Goal: Task Accomplishment & Management: Complete application form

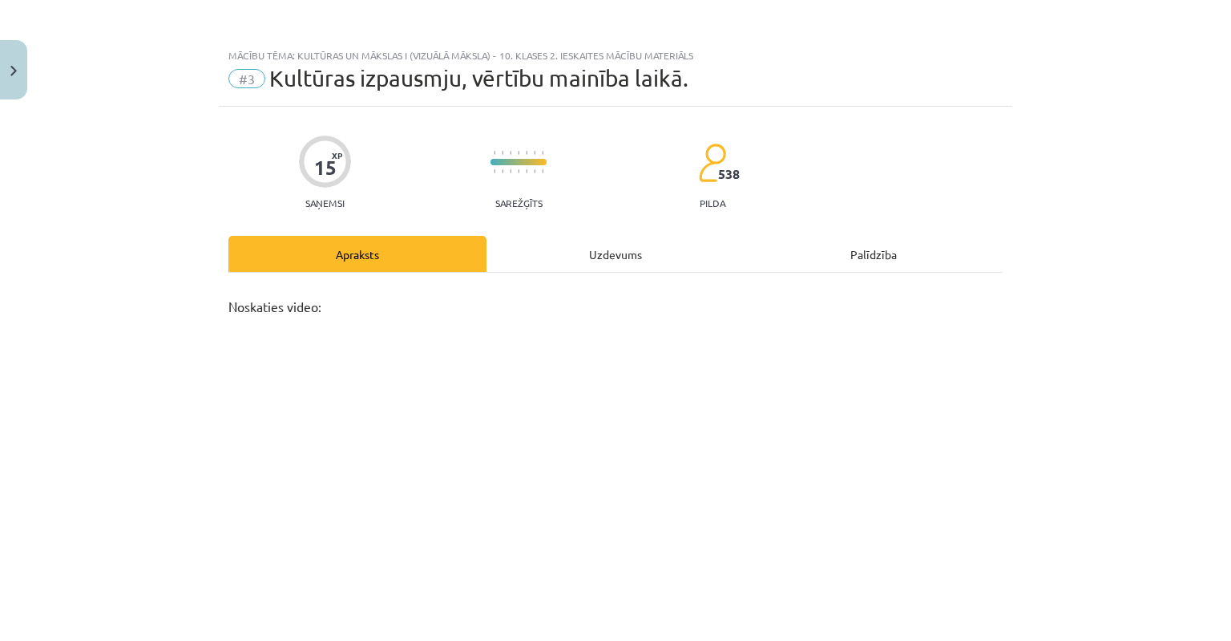
click at [601, 75] on span "Kultūras izpausmju, vērtību mainība laikā." at bounding box center [478, 78] width 419 height 26
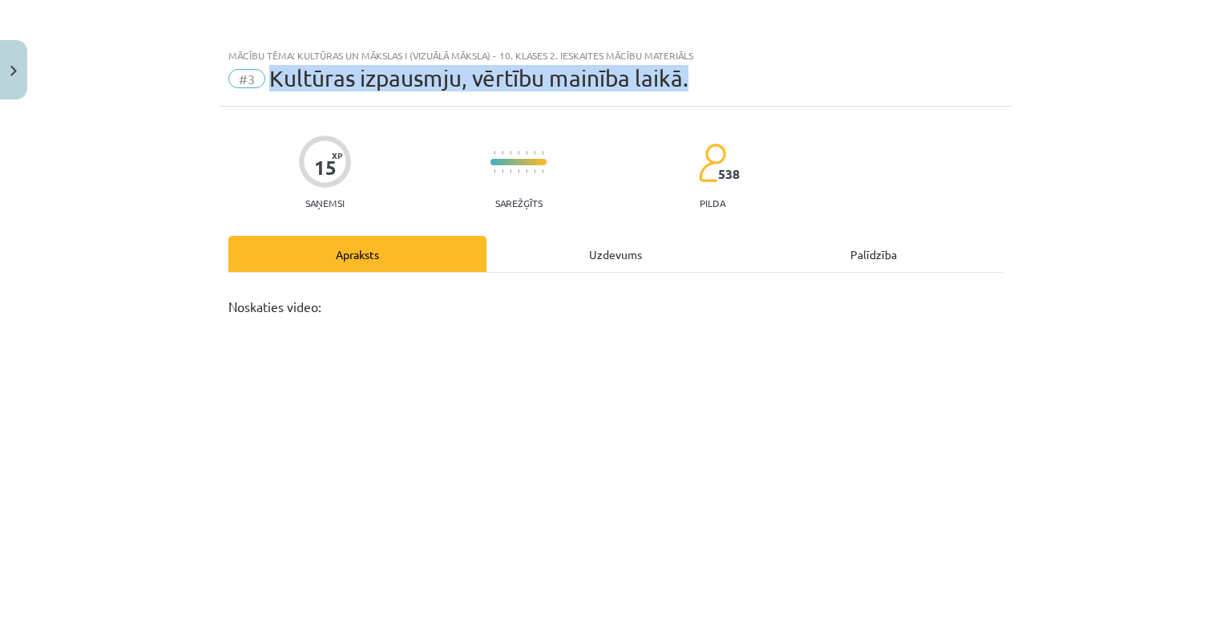
drag, startPoint x: 719, startPoint y: 76, endPoint x: 259, endPoint y: 85, distance: 460.2
click at [259, 85] on div "#3 Kultūras izpausmju, vērtību mainība laikā." at bounding box center [615, 79] width 774 height 26
copy span "Kultūras izpausmju, vērtību mainība laikā."
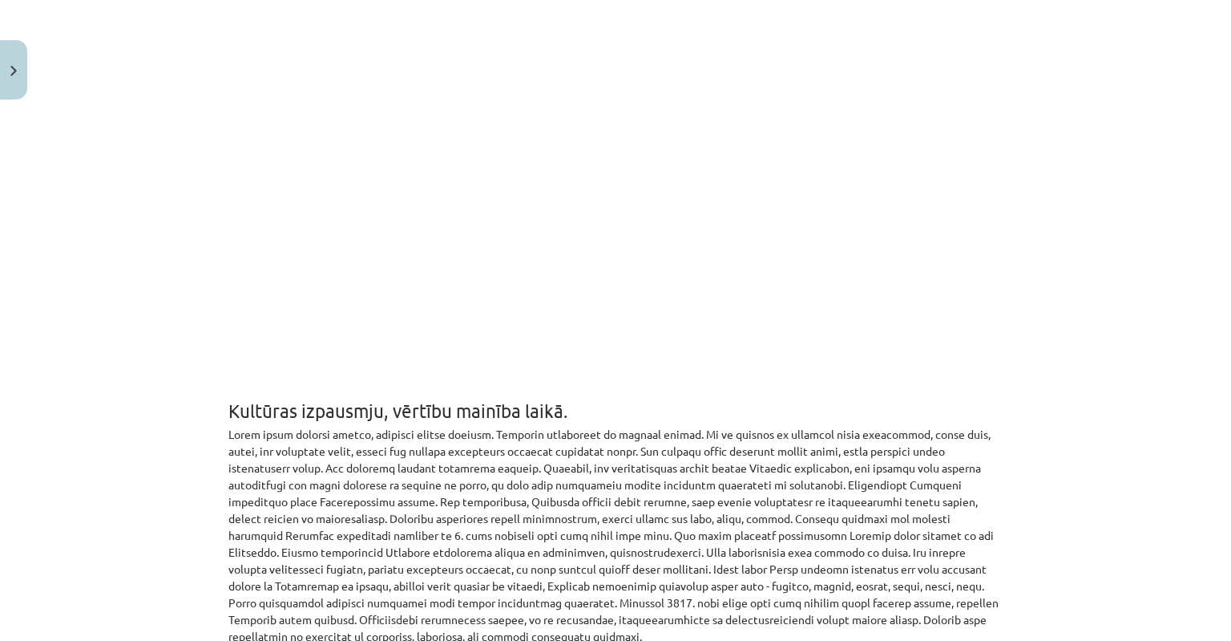
scroll to position [641, 0]
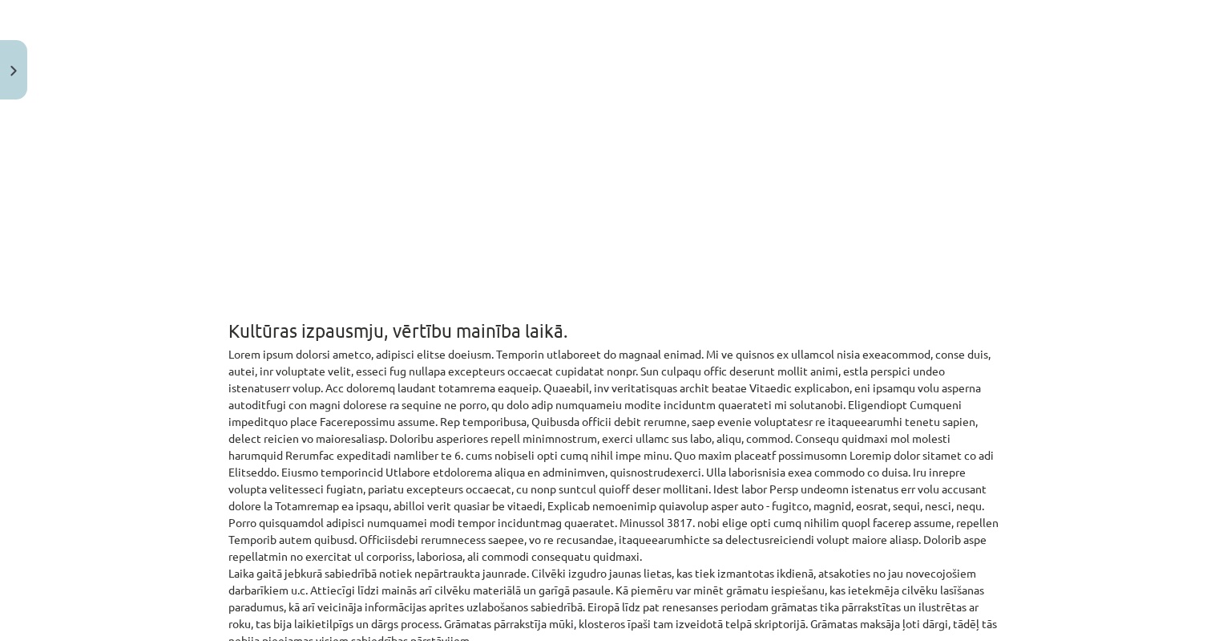
click at [1135, 230] on div "Mācību tēma: Kultūras un mākslas i (vizuālā māksla) - 10. klases 2. ieskaites m…" at bounding box center [615, 320] width 1231 height 641
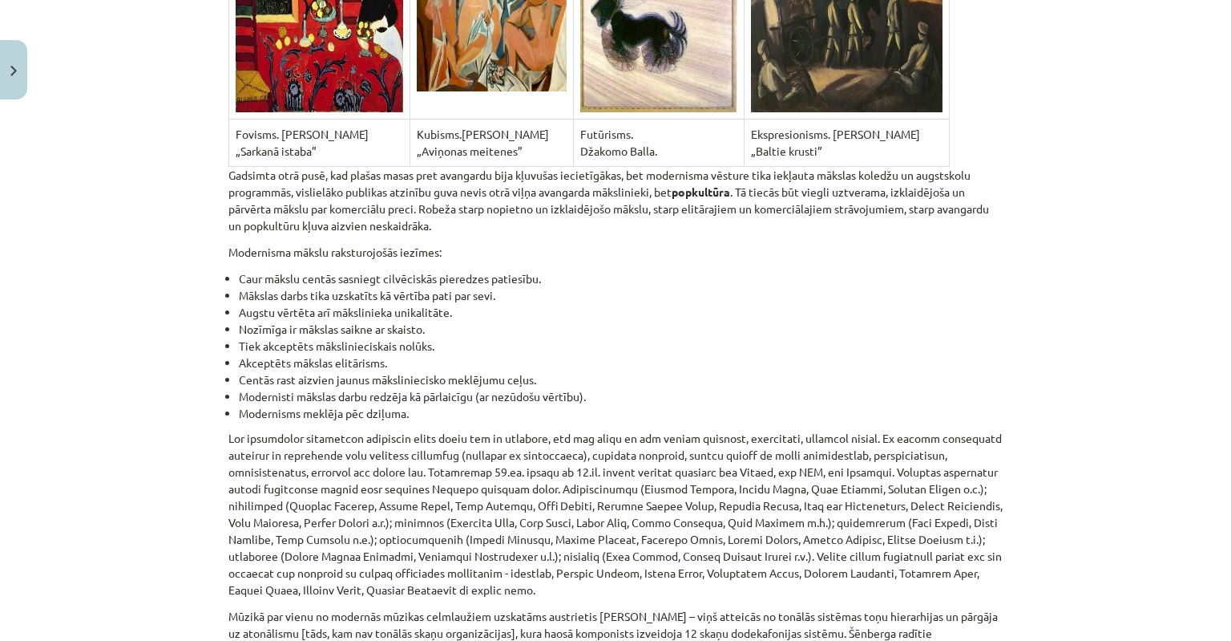
scroll to position [10630, 0]
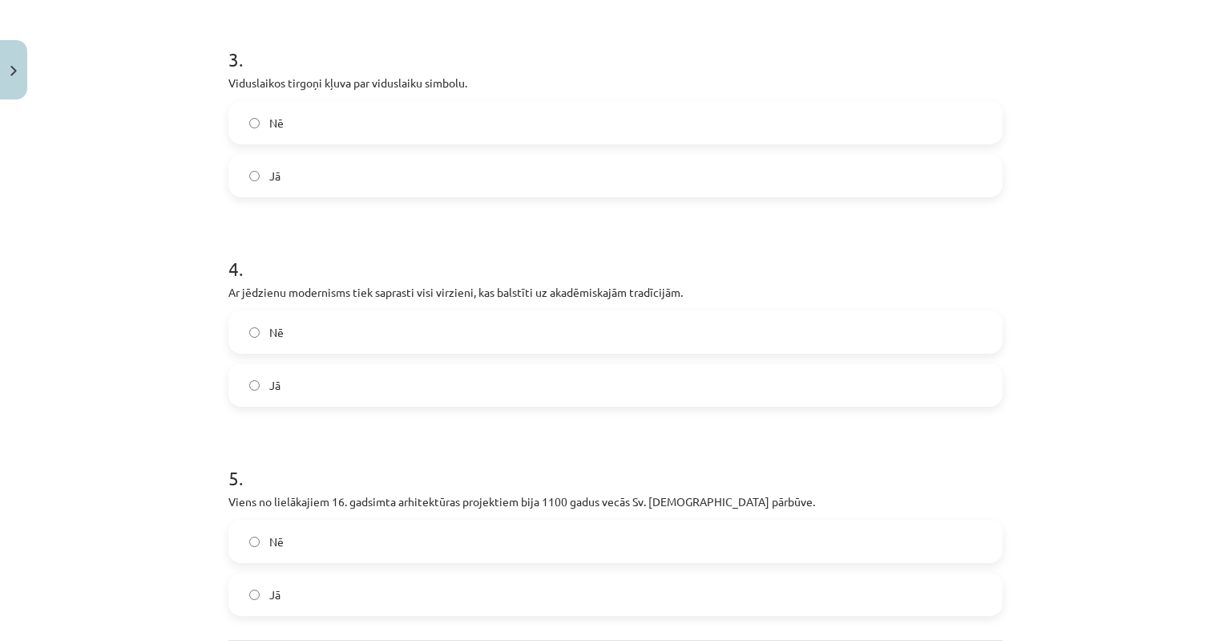
scroll to position [762, 0]
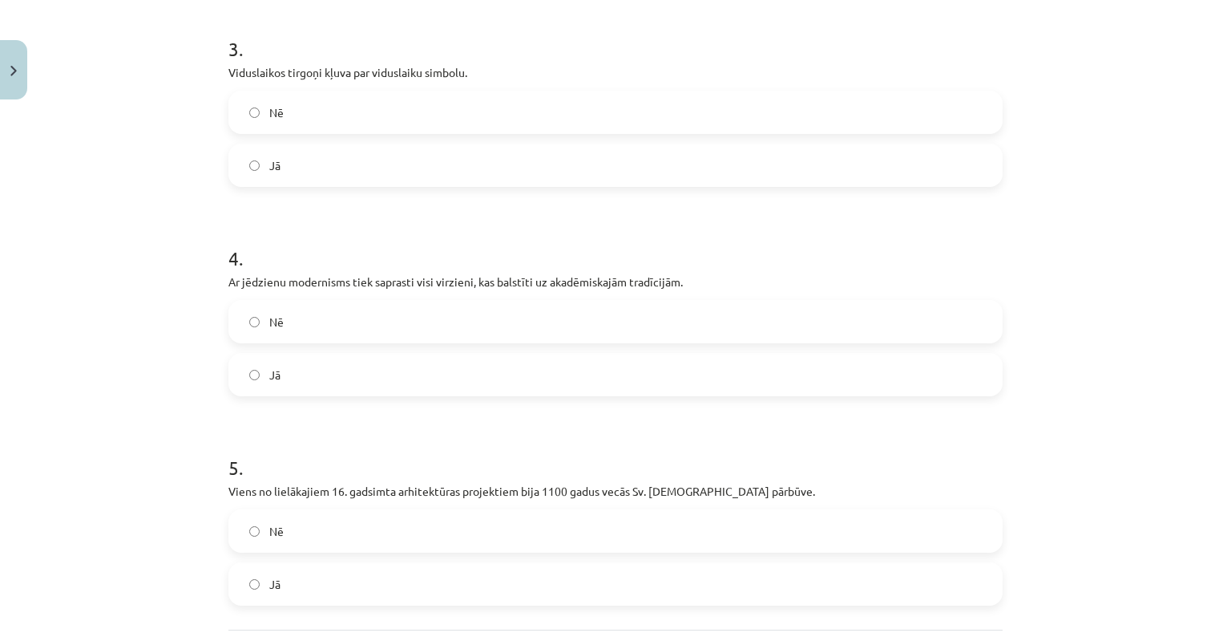
click at [250, 564] on label "Jā" at bounding box center [615, 584] width 771 height 40
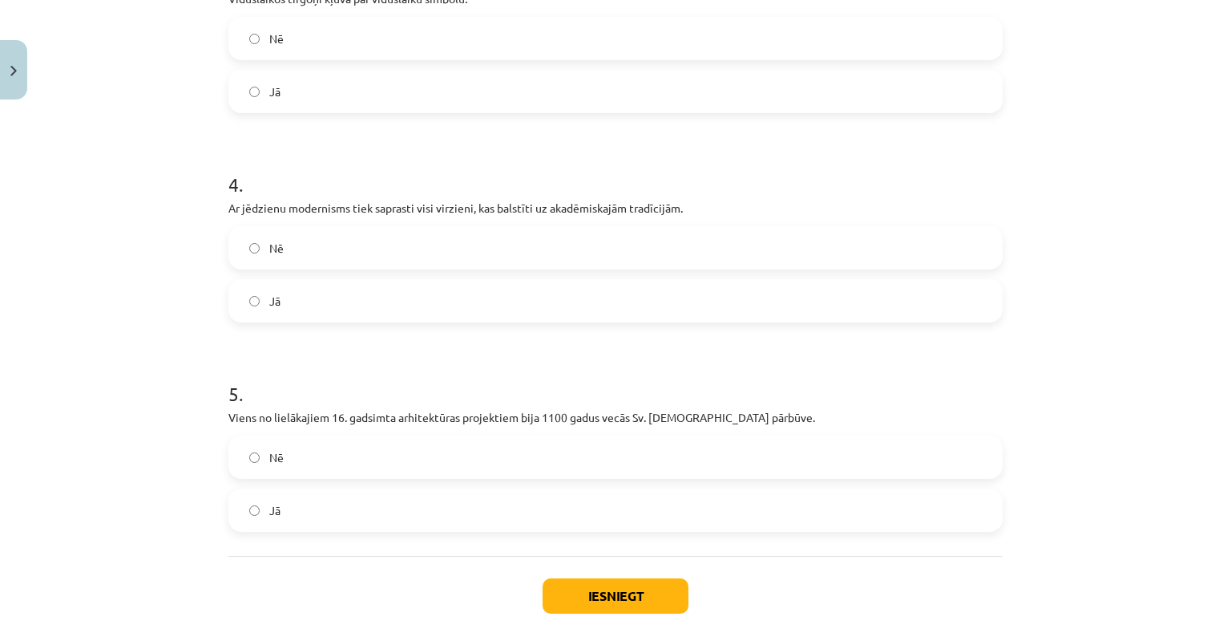
scroll to position [895, 0]
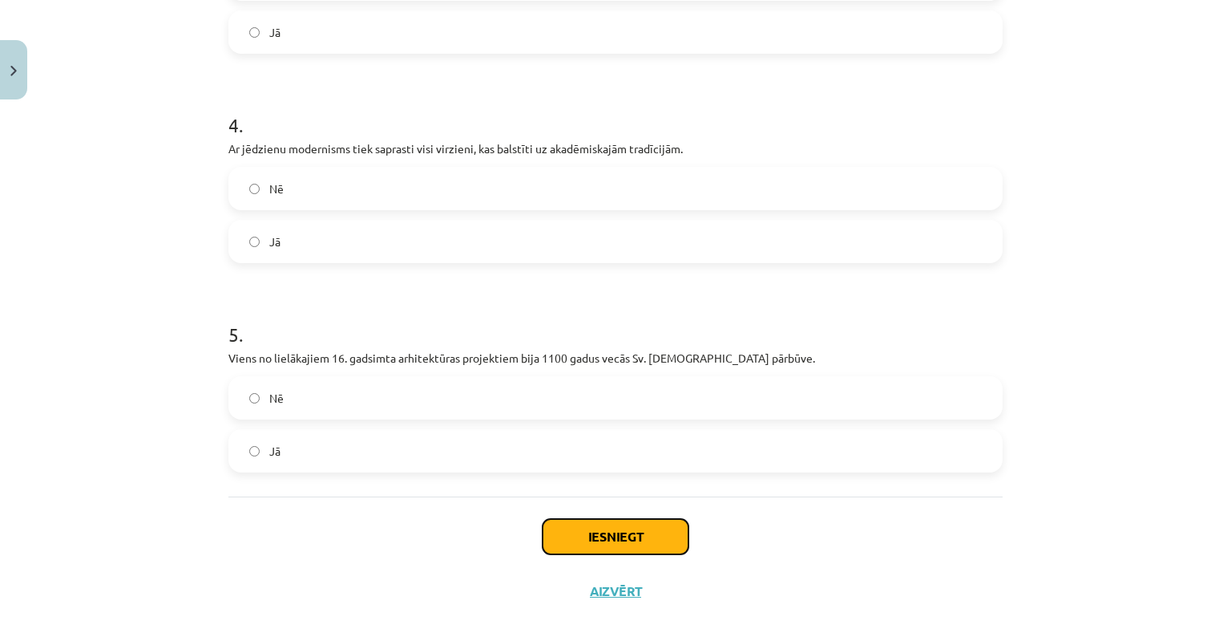
click at [633, 519] on button "Iesniegt" at bounding box center [616, 536] width 146 height 35
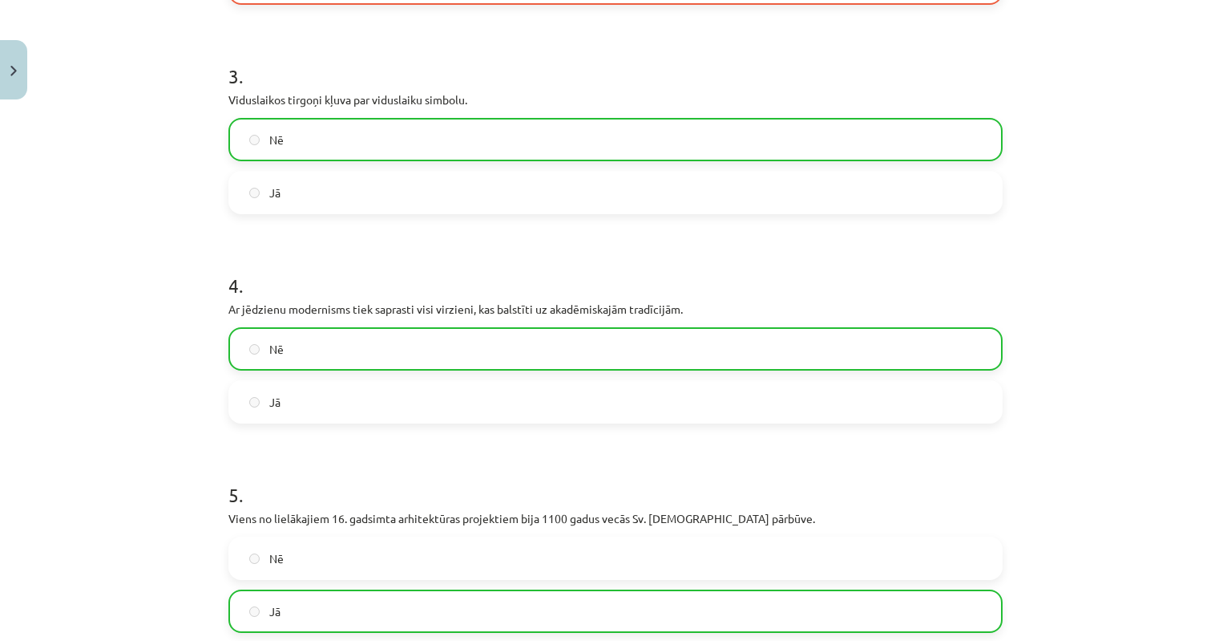
scroll to position [945, 0]
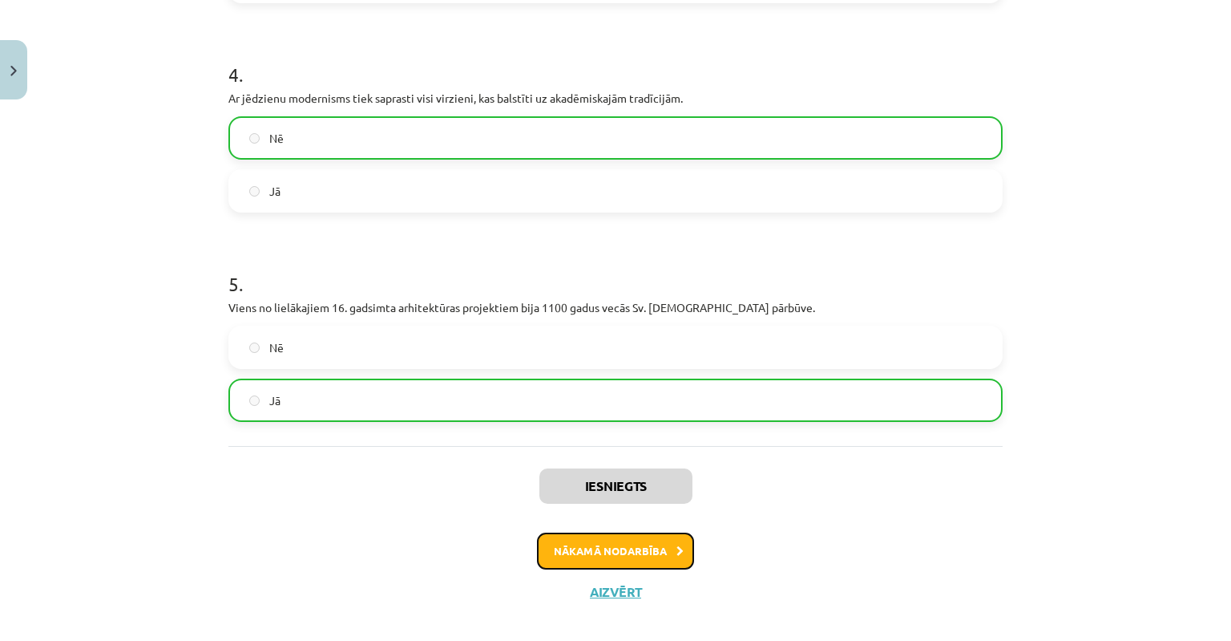
click at [612, 538] on button "Nākamā nodarbība" at bounding box center [615, 550] width 157 height 37
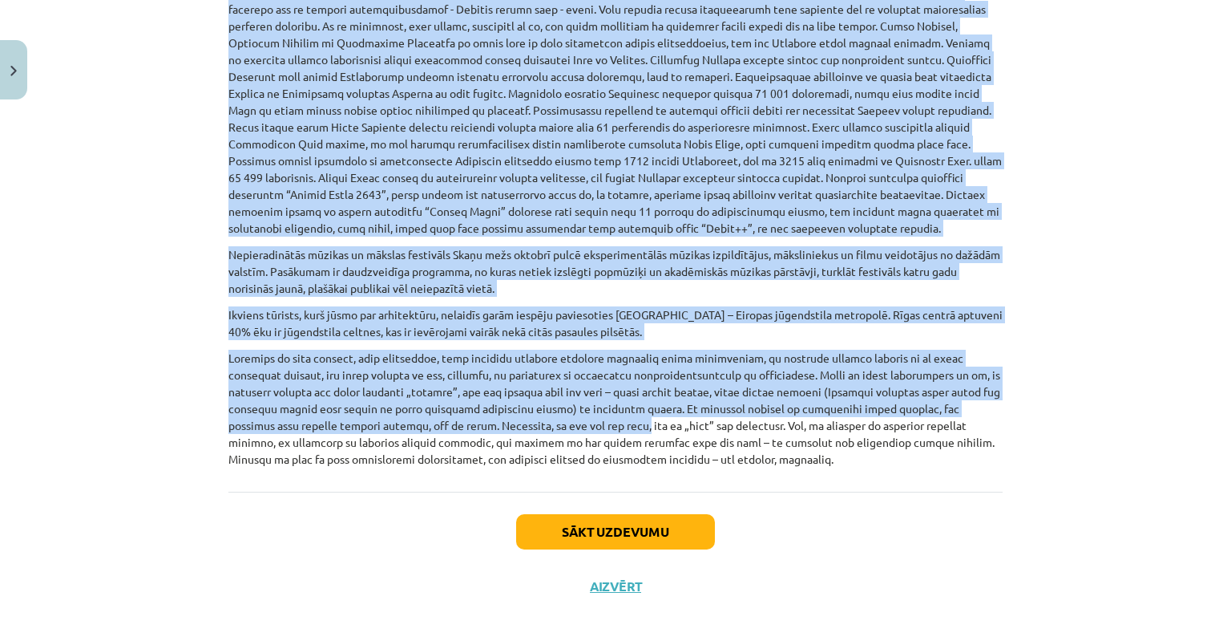
scroll to position [980, 0]
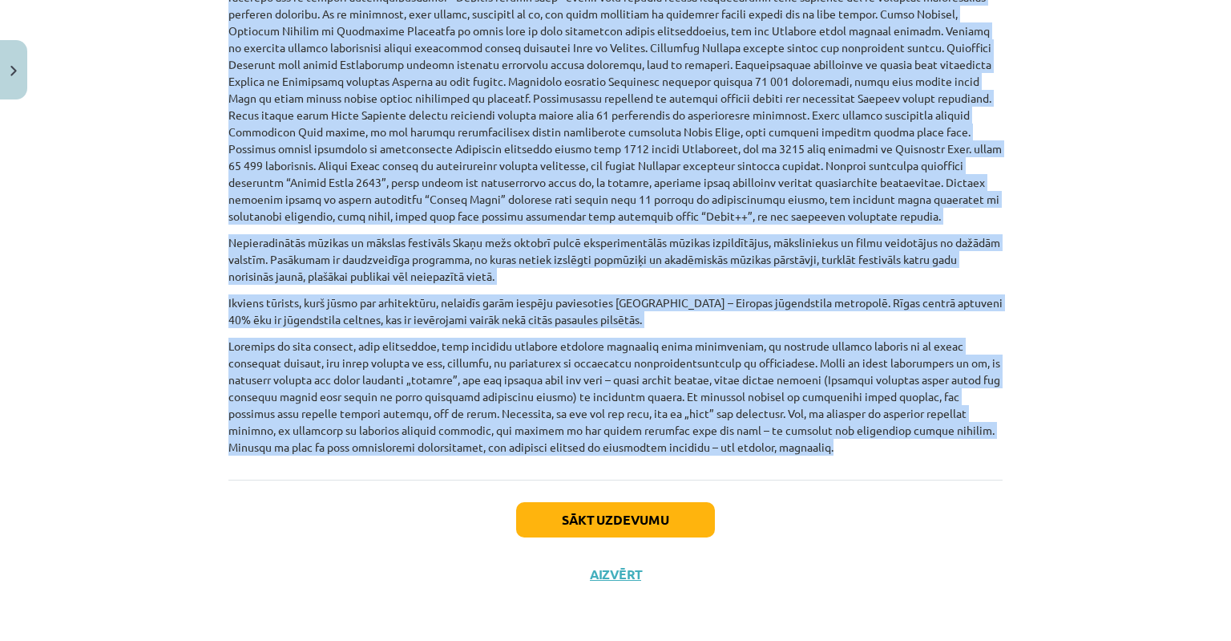
drag, startPoint x: 224, startPoint y: 326, endPoint x: 562, endPoint y: 454, distance: 361.5
copy div "Kultūra 21. gs. Latvijā. Latviju raksturo krāšņa un bagātīga kultūras dzīve. Ko…"
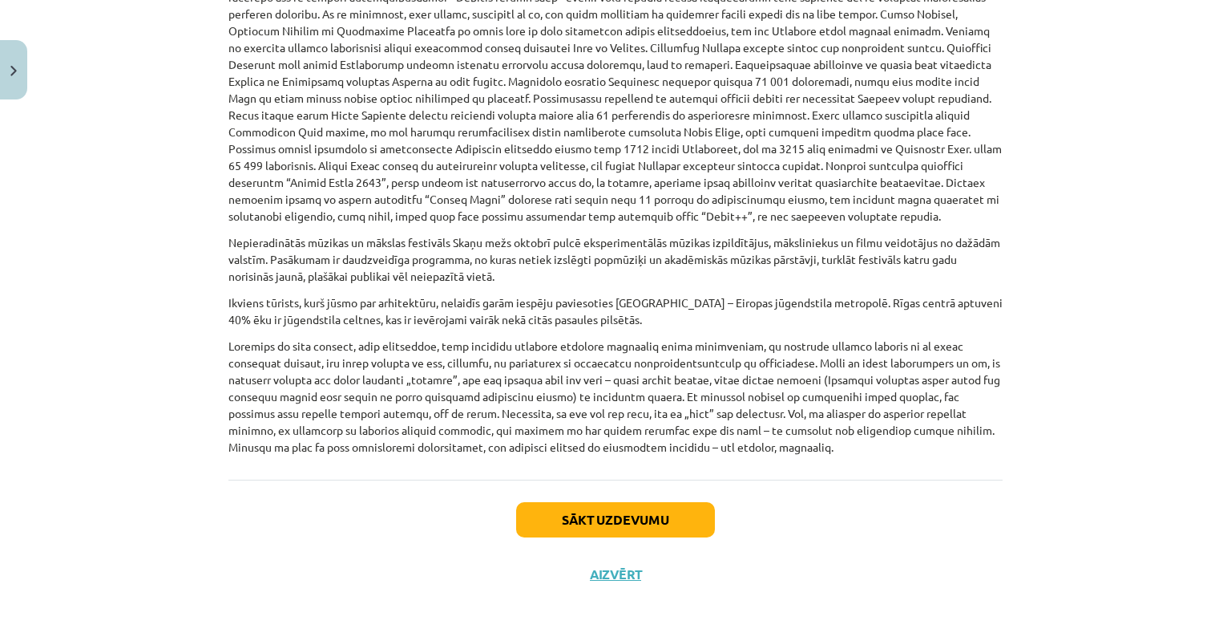
click at [912, 527] on div "Sākt uzdevumu Aizvērt" at bounding box center [615, 535] width 774 height 112
click at [595, 522] on button "Sākt uzdevumu" at bounding box center [615, 519] width 199 height 35
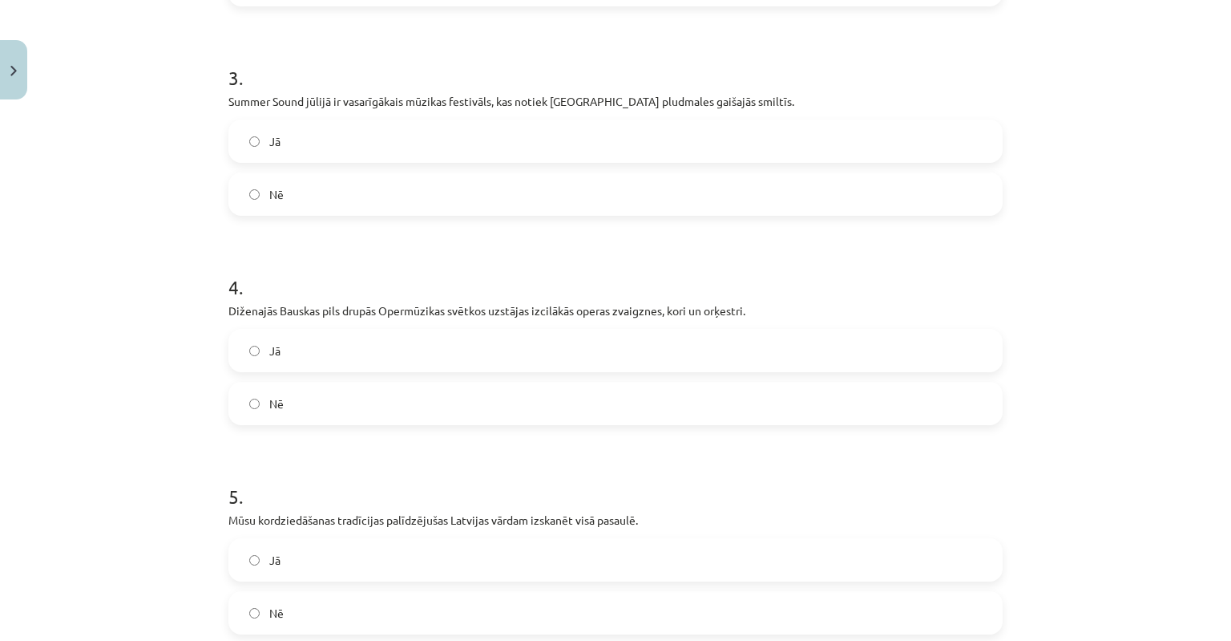
scroll to position [762, 0]
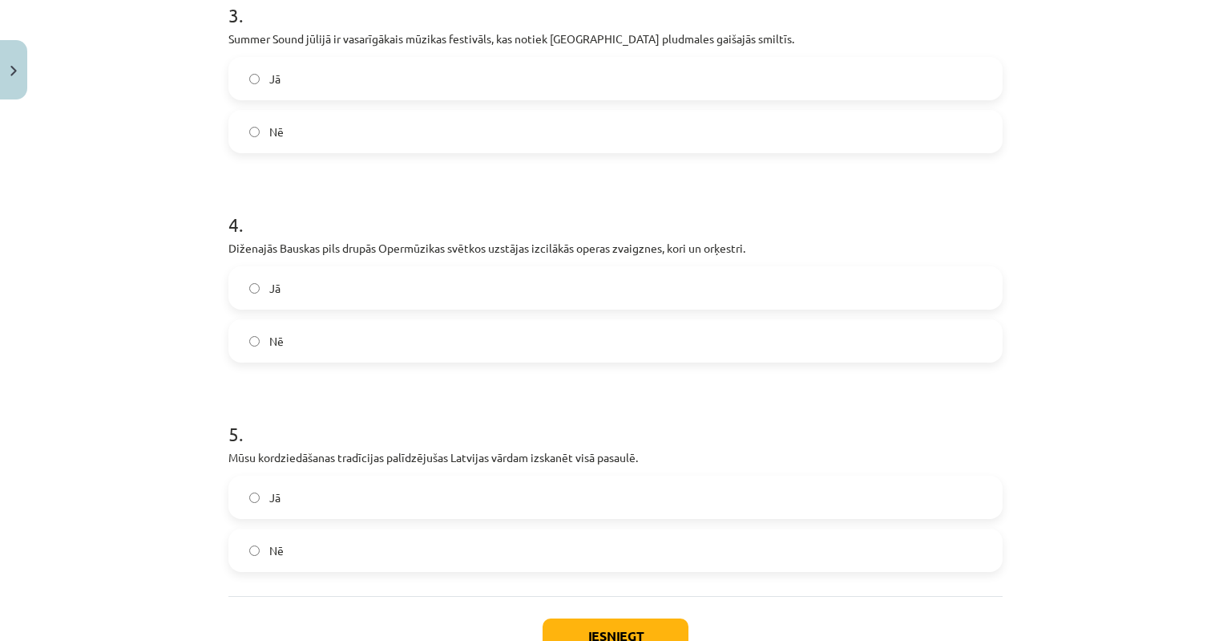
click at [249, 488] on label "Jā" at bounding box center [615, 497] width 771 height 40
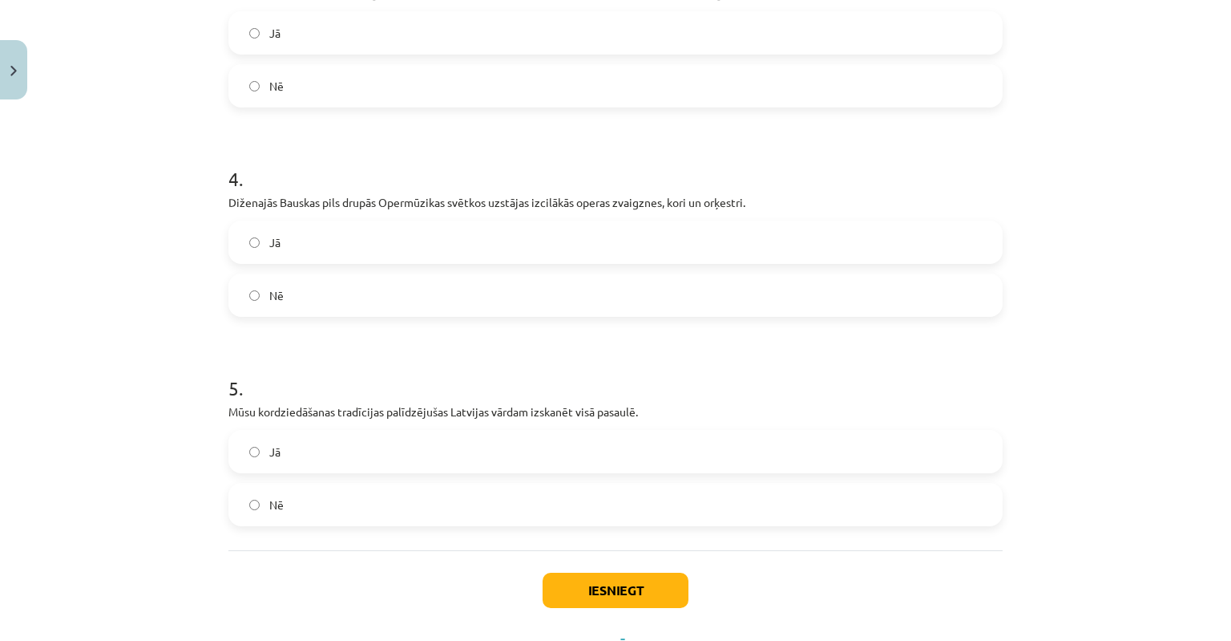
scroll to position [842, 0]
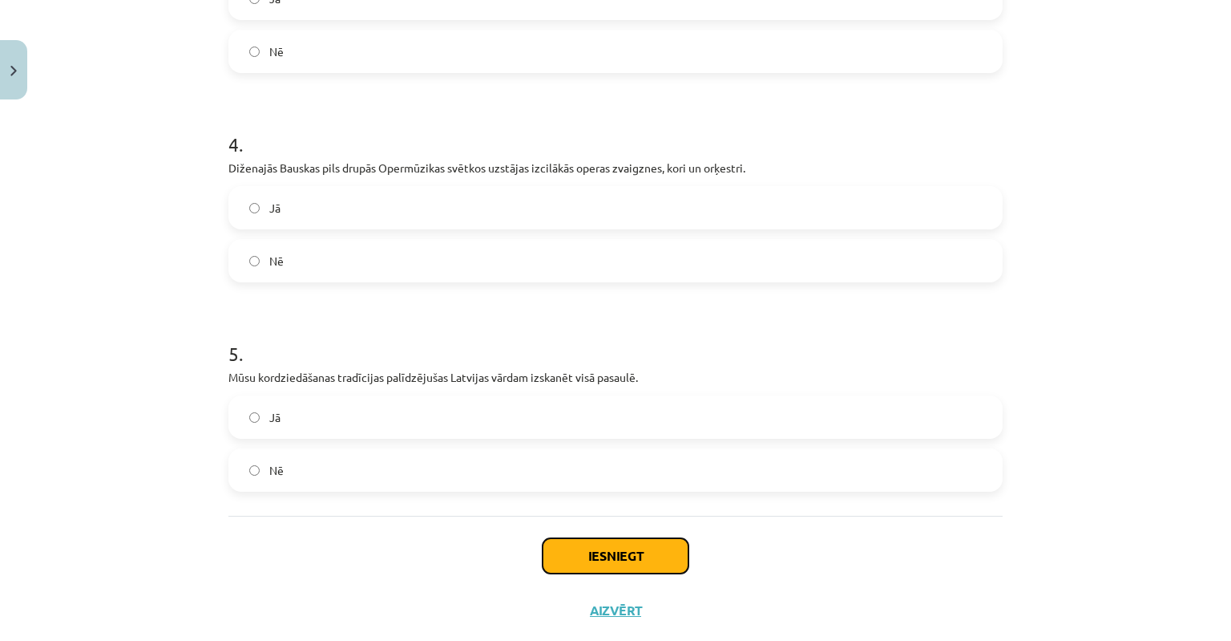
click at [580, 550] on button "Iesniegt" at bounding box center [616, 555] width 146 height 35
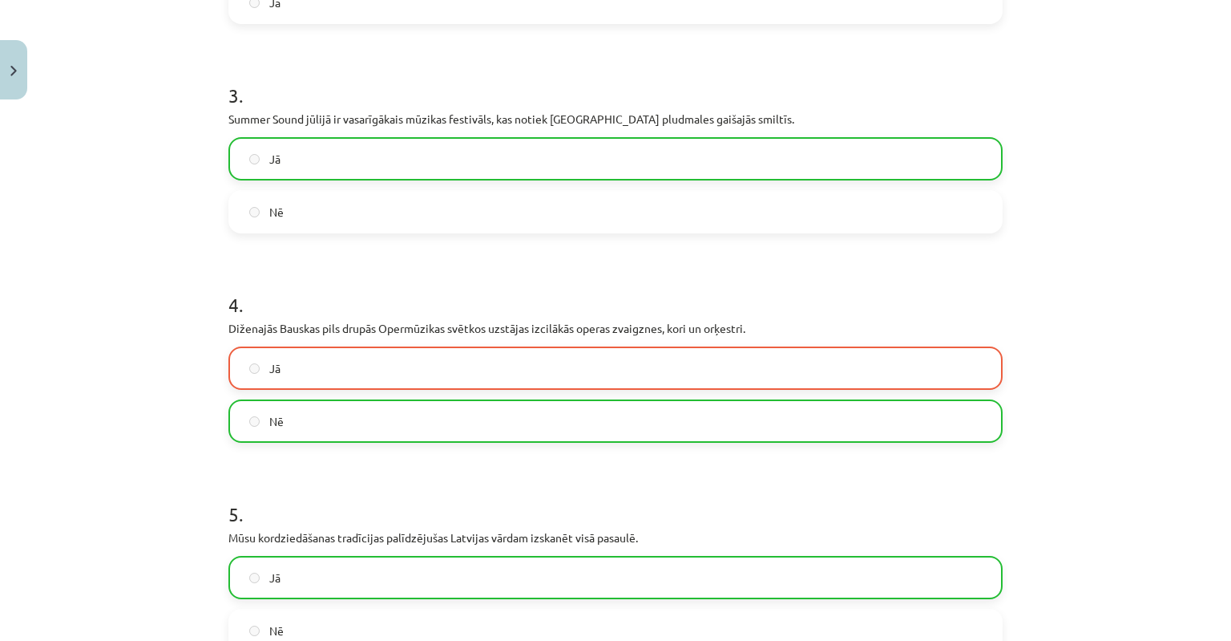
scroll to position [922, 0]
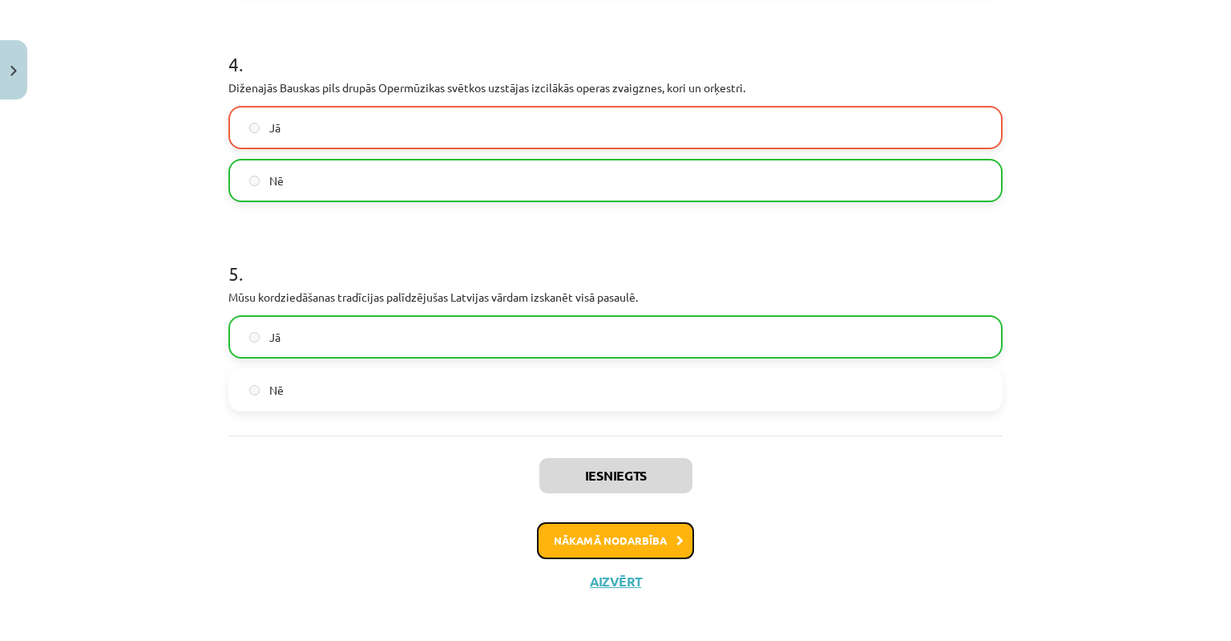
click at [591, 540] on button "Nākamā nodarbība" at bounding box center [615, 540] width 157 height 37
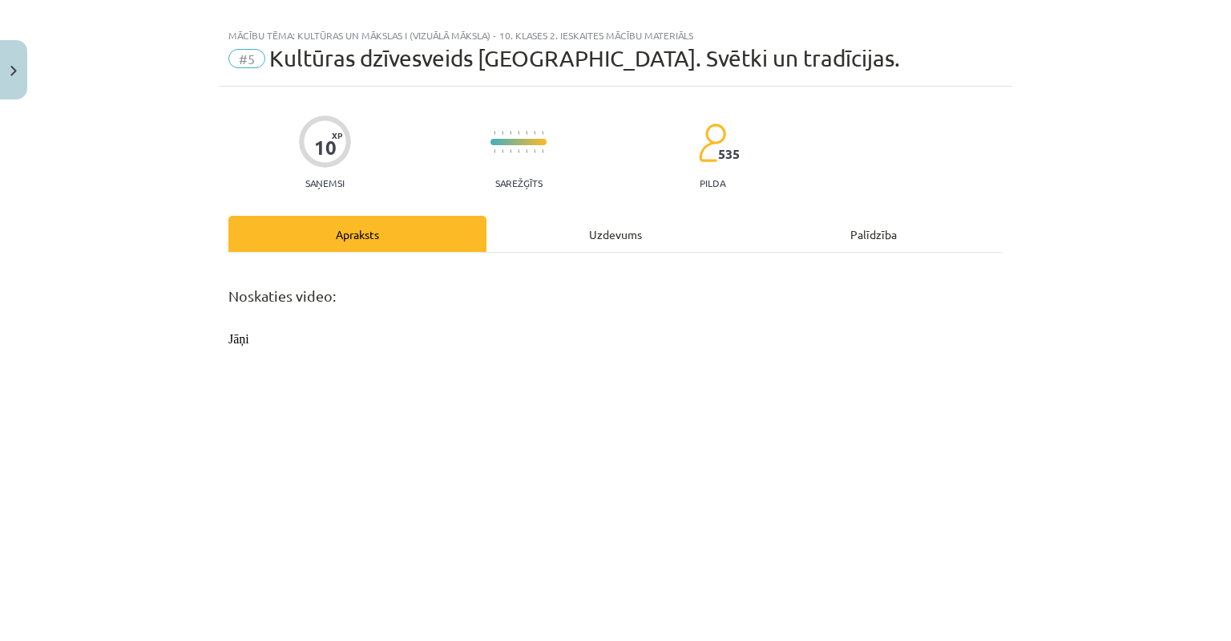
scroll to position [0, 0]
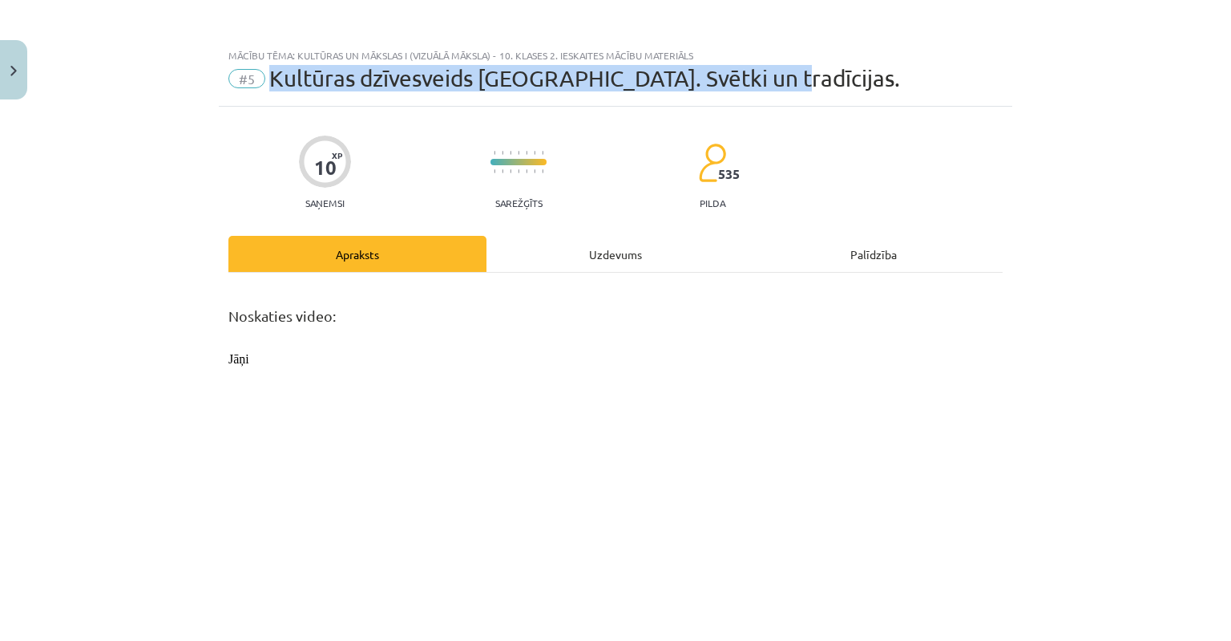
drag, startPoint x: 260, startPoint y: 82, endPoint x: 746, endPoint y: 90, distance: 485.9
click at [746, 90] on div "#5 Kultūras dzīvesveids Latvijā. Svētki un tradīcijas." at bounding box center [615, 79] width 774 height 26
copy span "Kultūras dzīvesveids Latvijā. Svētki un tradīcijas."
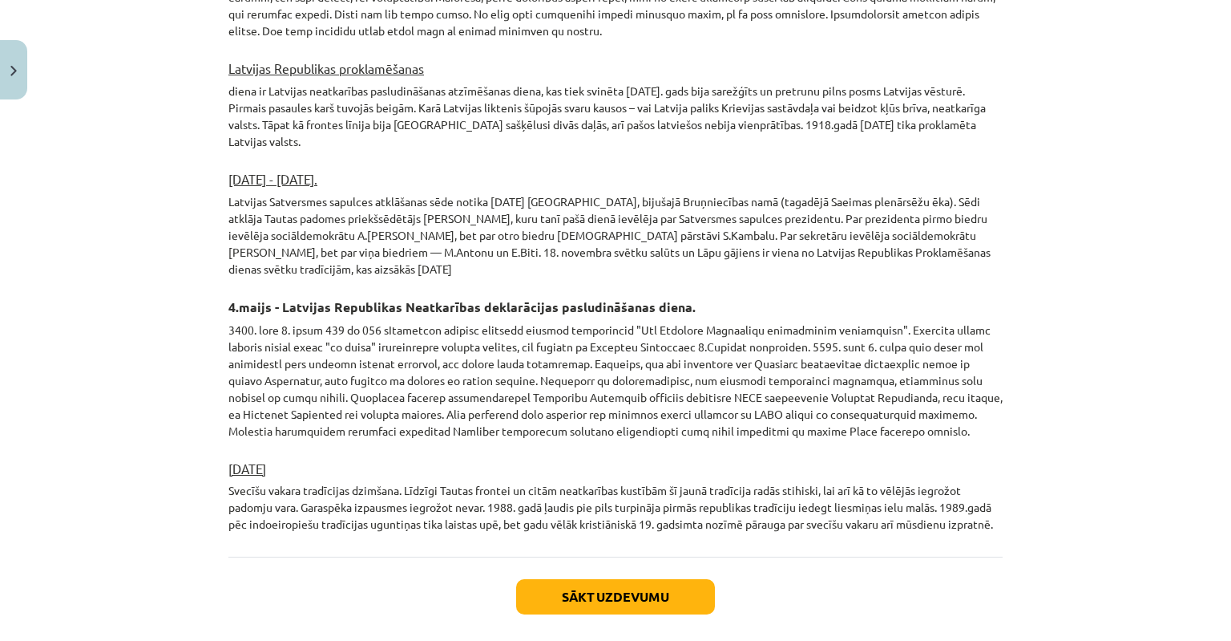
scroll to position [2665, 0]
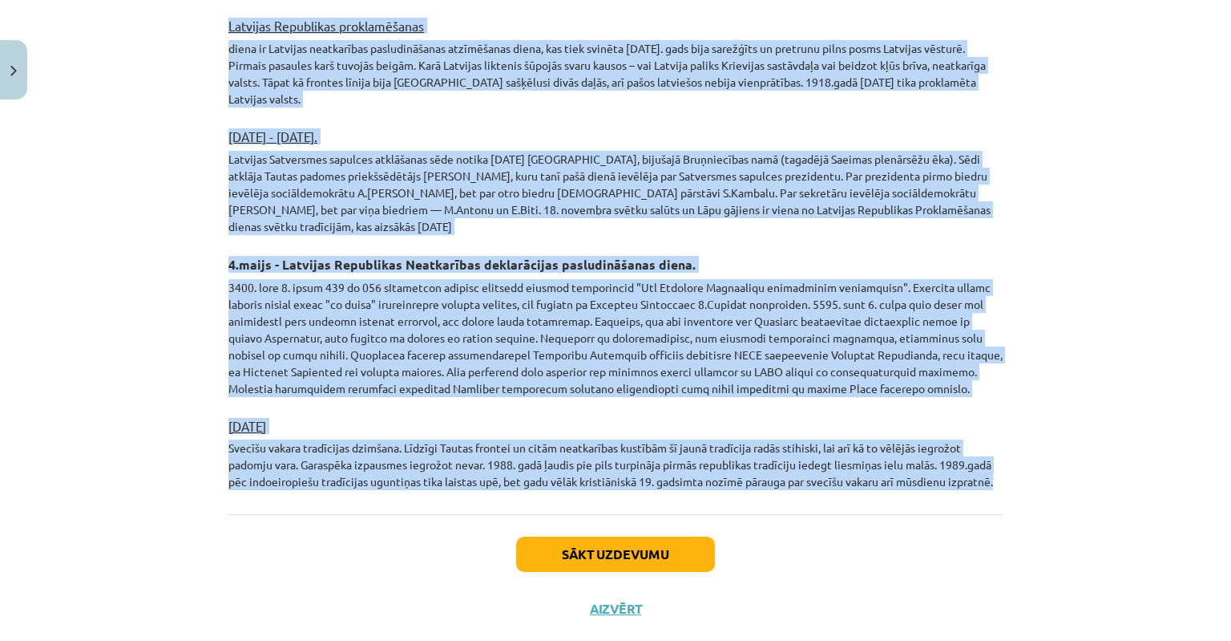
drag, startPoint x: 220, startPoint y: 149, endPoint x: 1057, endPoint y: 467, distance: 895.4
click at [1057, 467] on div "Mācību tēma: Kultūras un mākslas i (vizuālā māksla) - 10. klases 2. ieskaites m…" at bounding box center [615, 320] width 1231 height 641
copy div "Noskaties video: Jāņi Lieldienas Kultūras dzīvesveids Latvijā. Svētki un tradīc…"
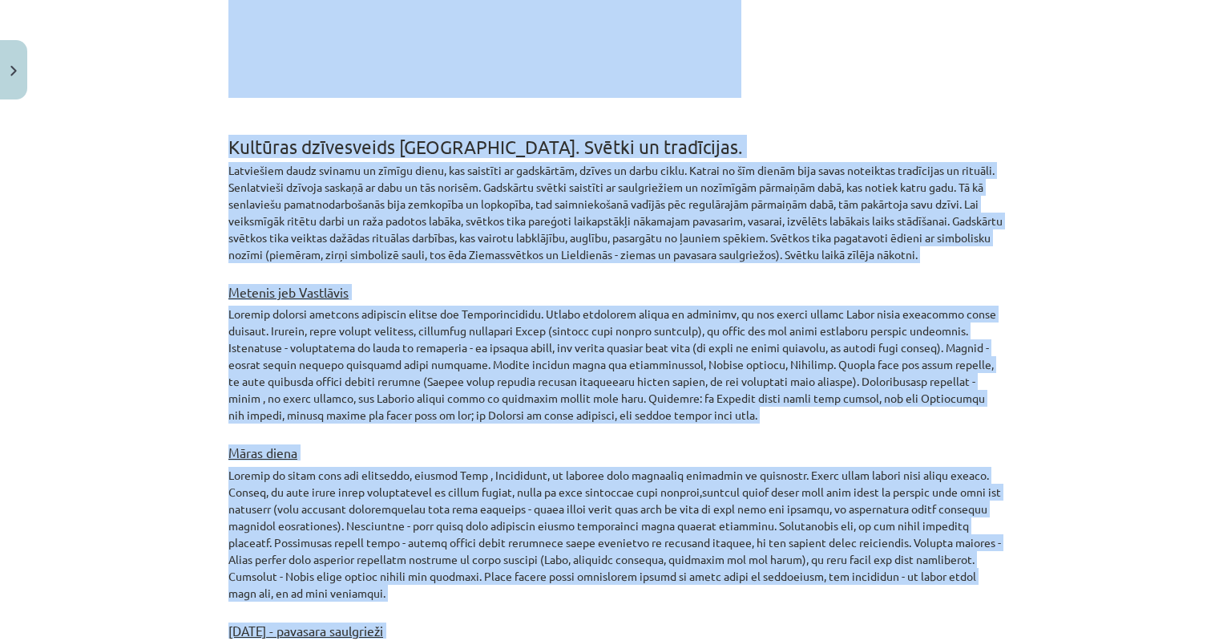
click at [1041, 327] on div "Mācību tēma: Kultūras un mākslas i (vizuālā māksla) - 10. klases 2. ieskaites m…" at bounding box center [615, 320] width 1231 height 641
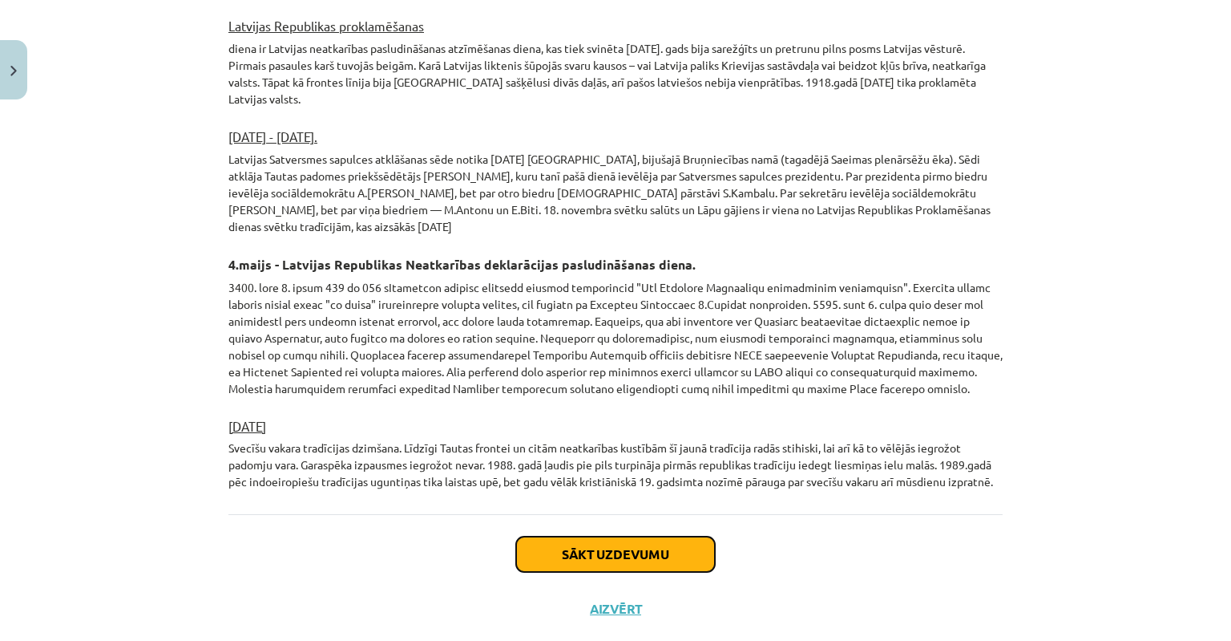
click at [601, 536] on button "Sākt uzdevumu" at bounding box center [615, 553] width 199 height 35
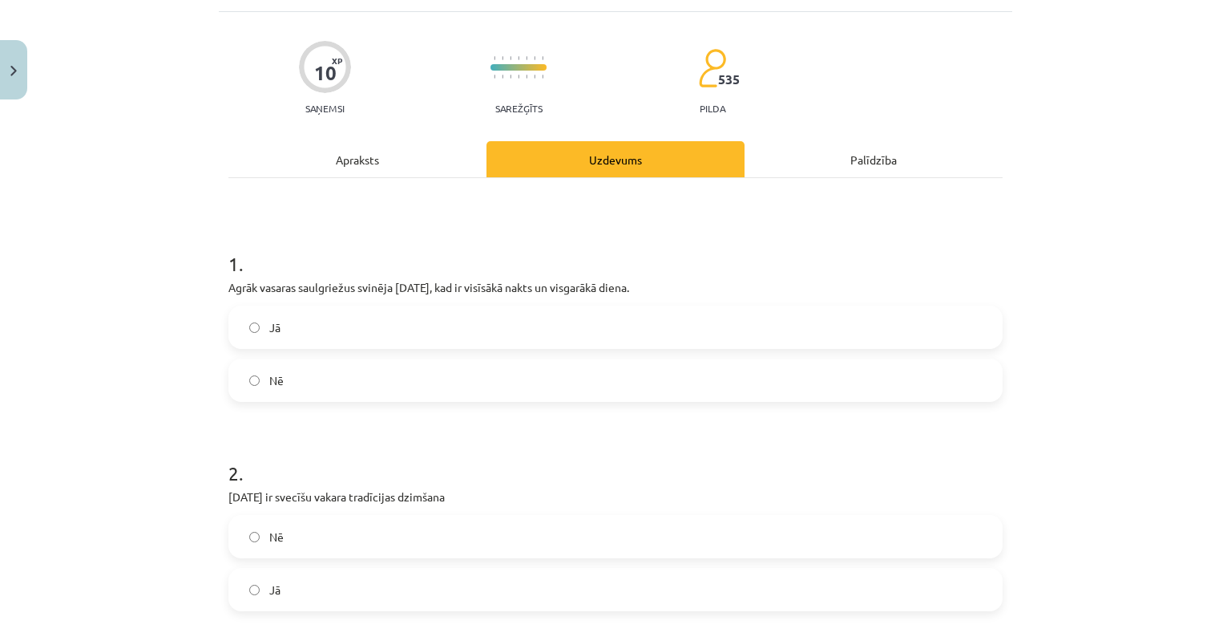
scroll to position [200, 0]
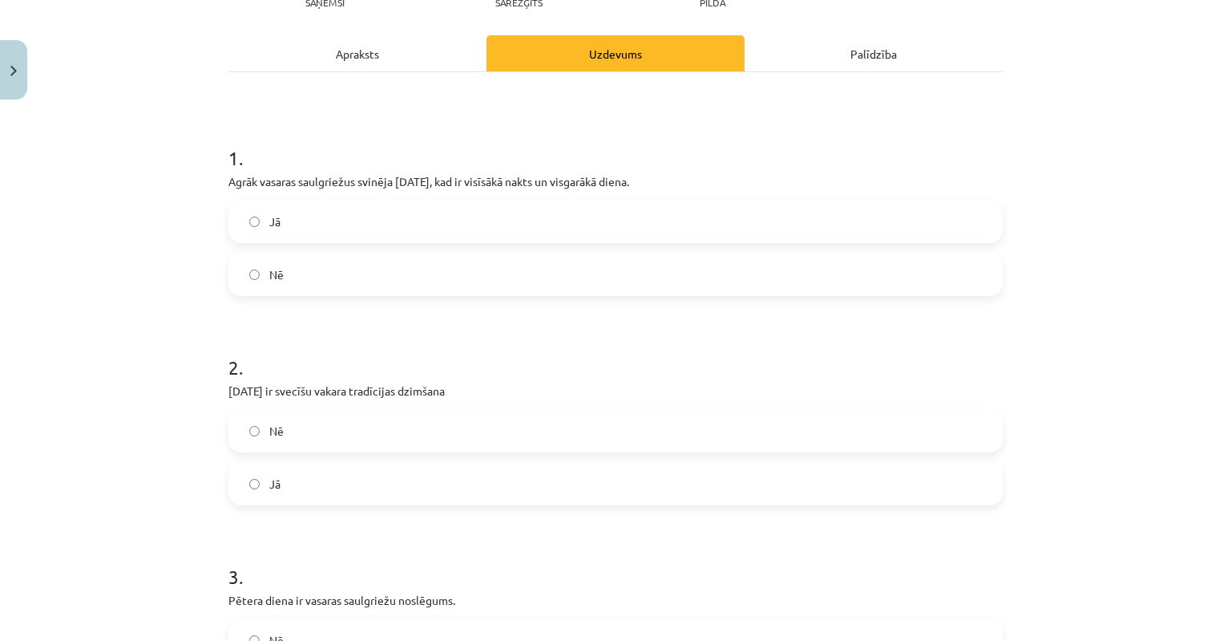
click at [247, 489] on label "Jā" at bounding box center [615, 483] width 771 height 40
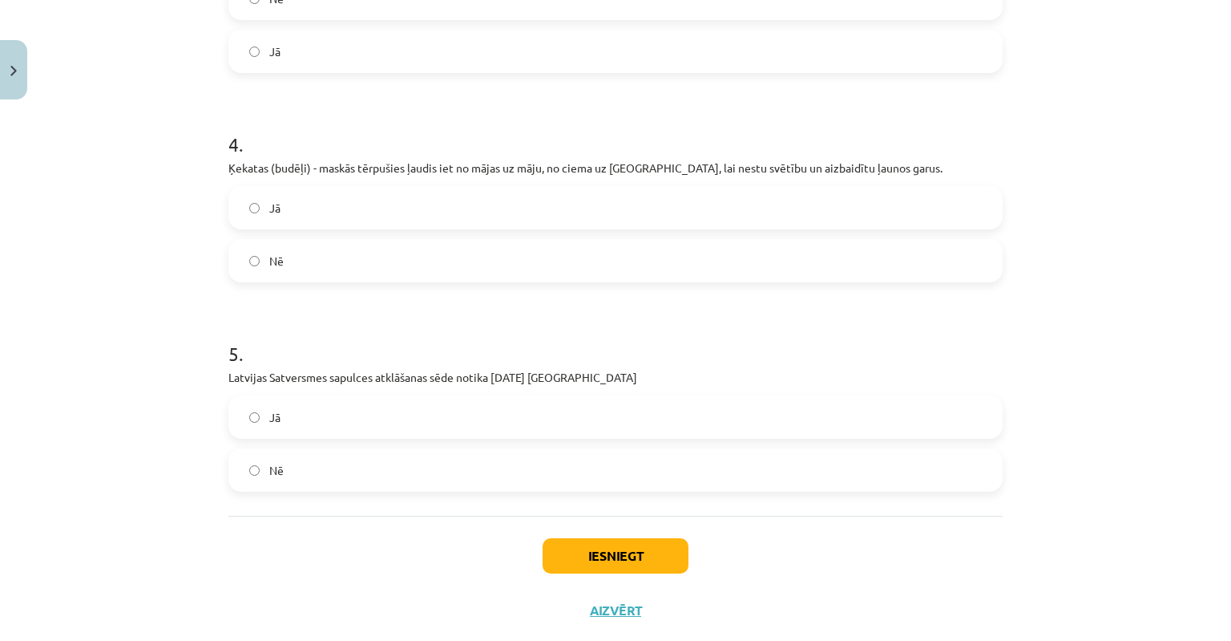
scroll to position [878, 0]
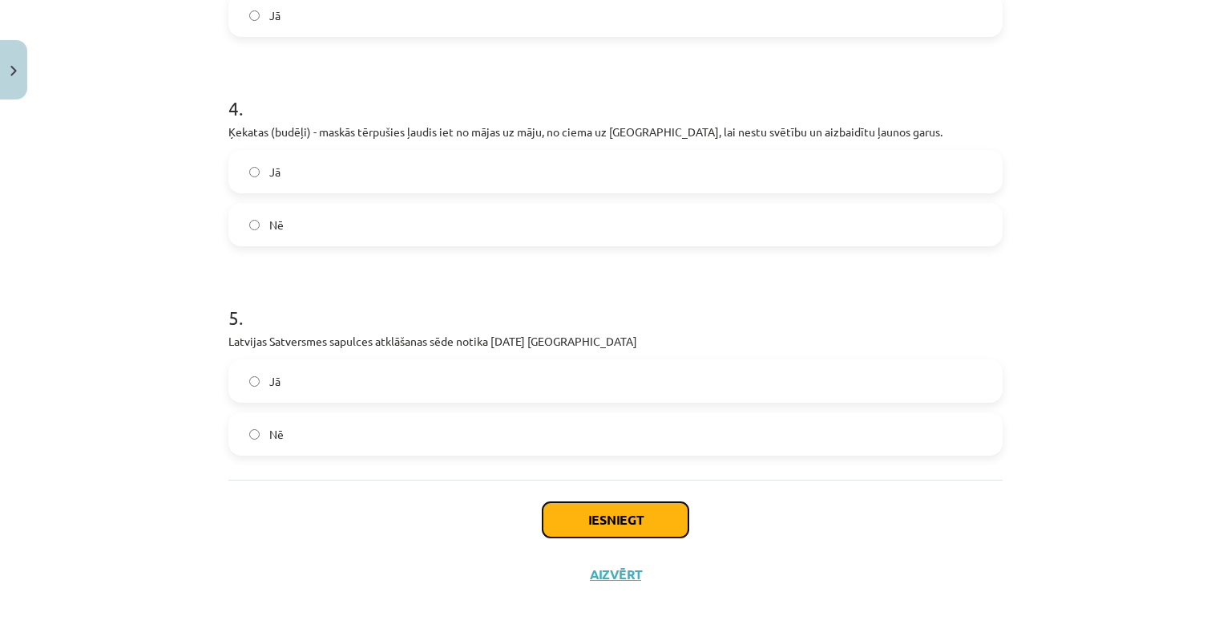
click at [580, 513] on button "Iesniegt" at bounding box center [616, 519] width 146 height 35
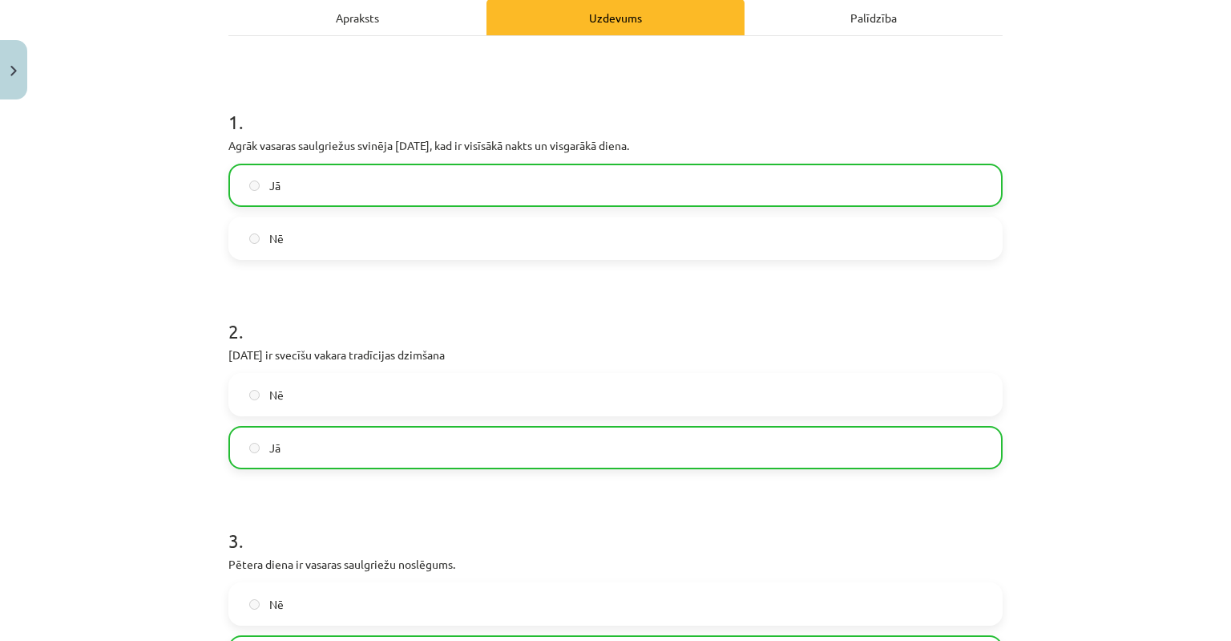
scroll to position [928, 0]
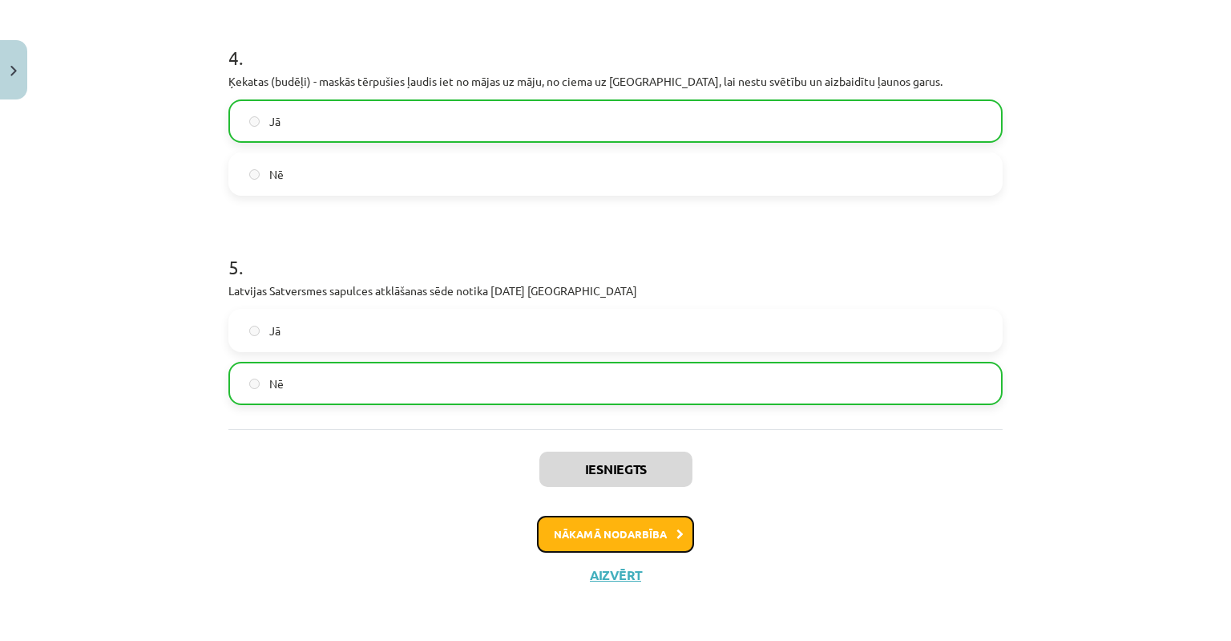
click at [638, 541] on button "Nākamā nodarbība" at bounding box center [615, 533] width 157 height 37
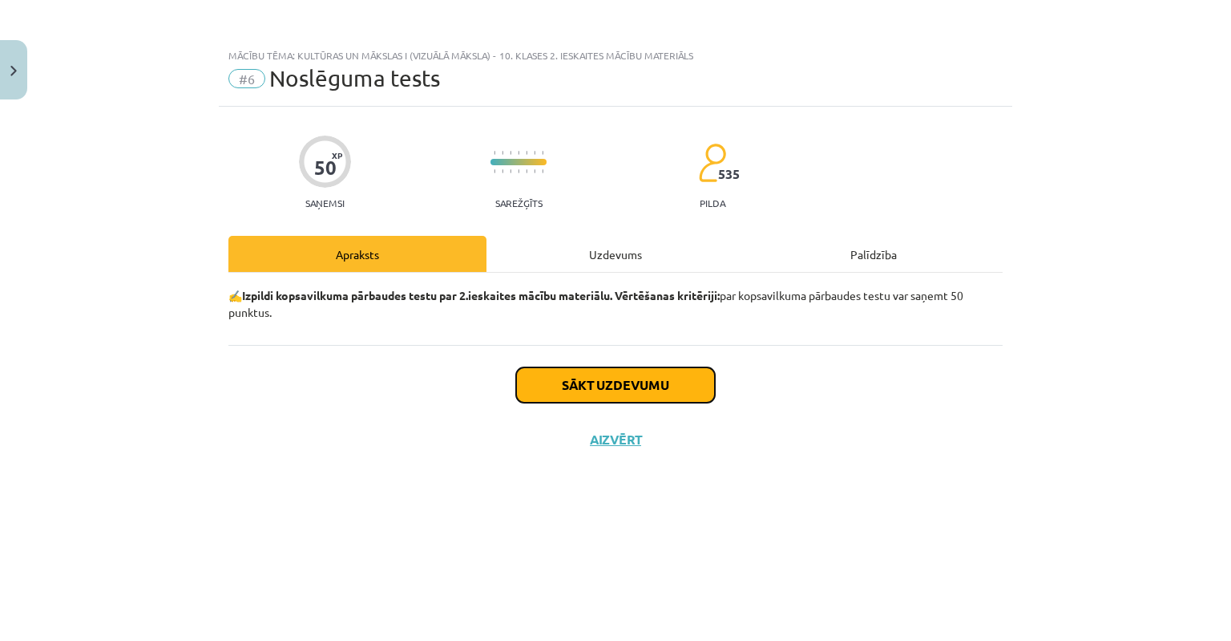
click at [571, 384] on button "Sākt uzdevumu" at bounding box center [615, 384] width 199 height 35
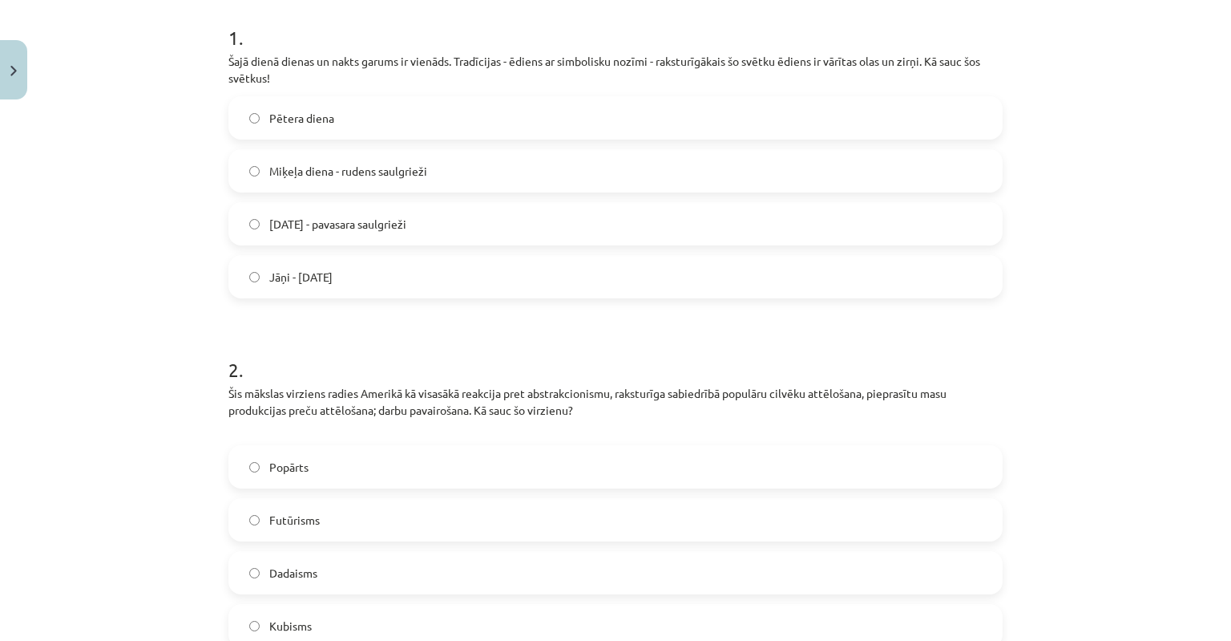
scroll to position [160, 0]
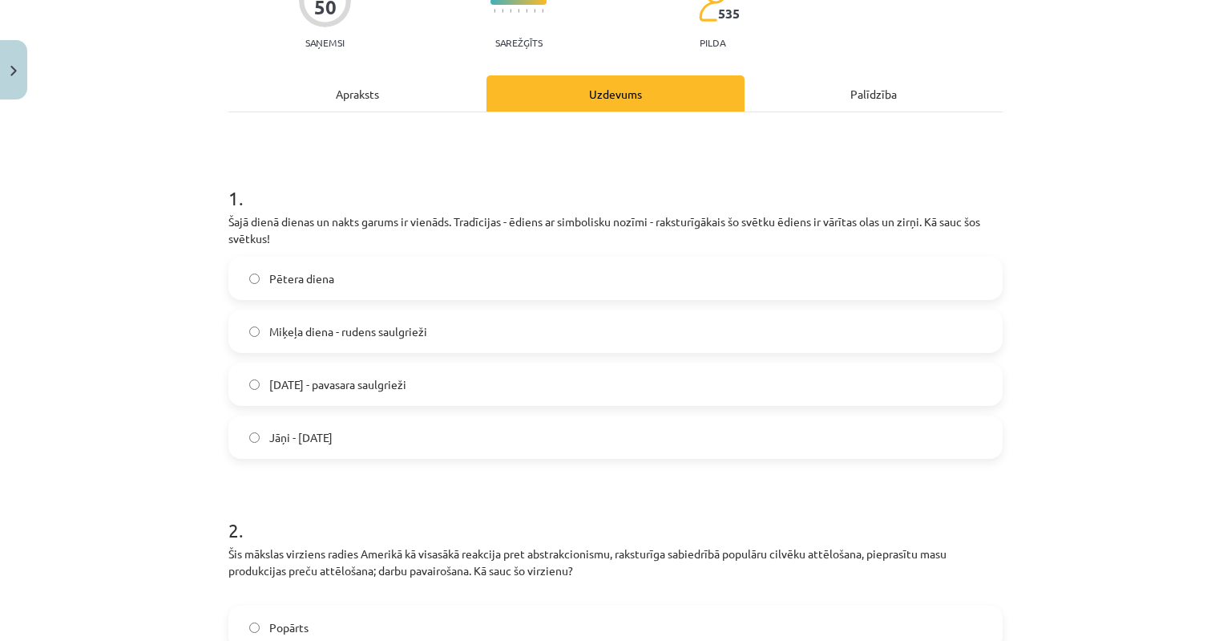
click at [269, 380] on span "Lieldienas - pavasara saulgrieži" at bounding box center [337, 384] width 137 height 17
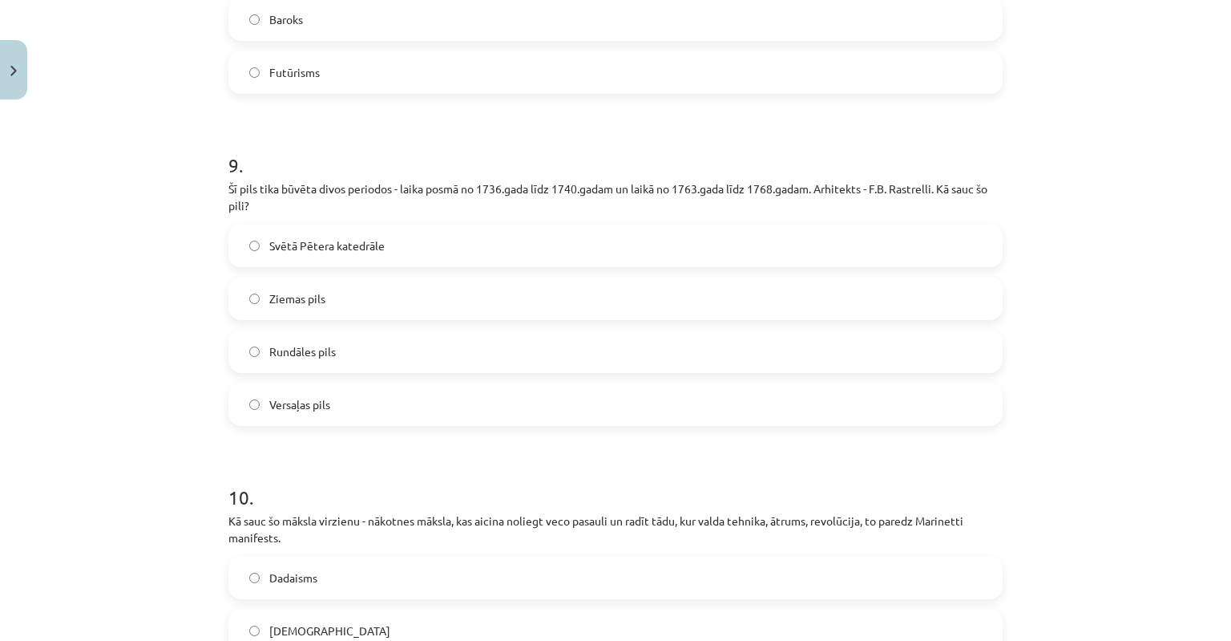
scroll to position [3207, 0]
click at [255, 346] on label "Rundāles pils" at bounding box center [615, 348] width 771 height 40
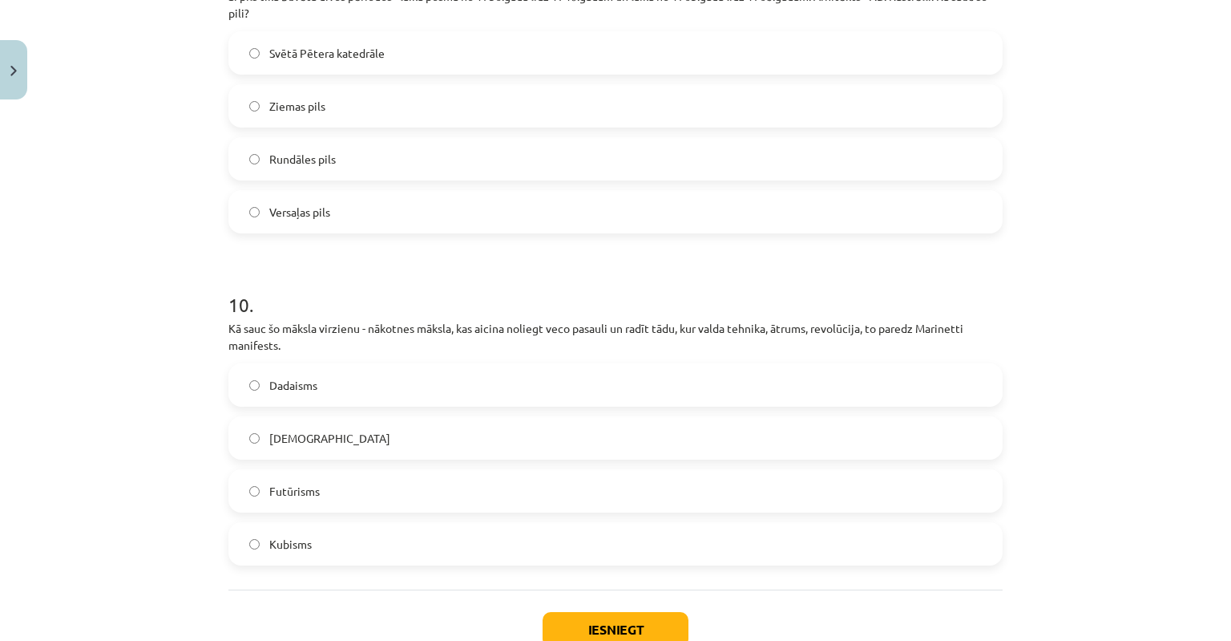
scroll to position [3447, 0]
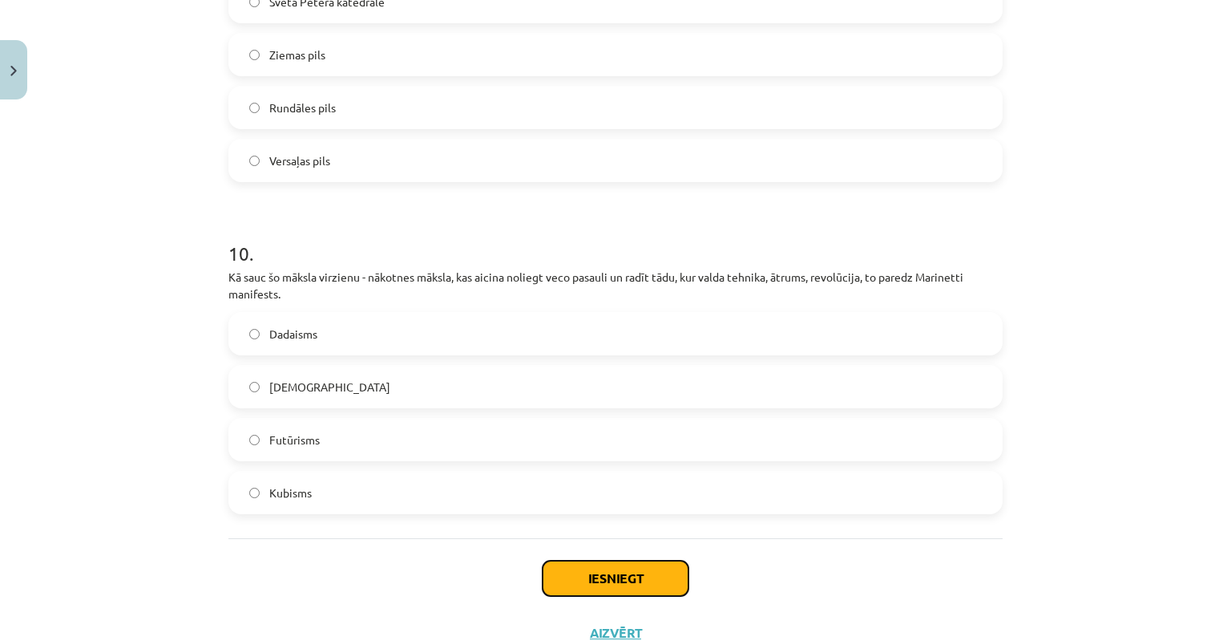
click at [577, 574] on button "Iesniegt" at bounding box center [616, 577] width 146 height 35
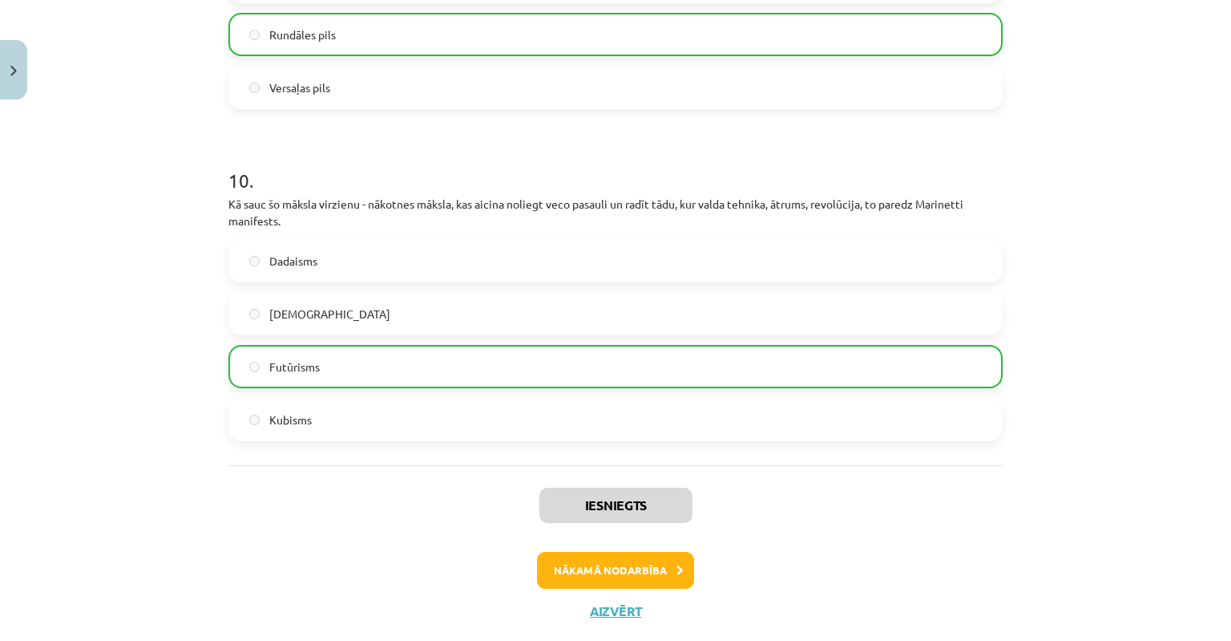
scroll to position [3556, 0]
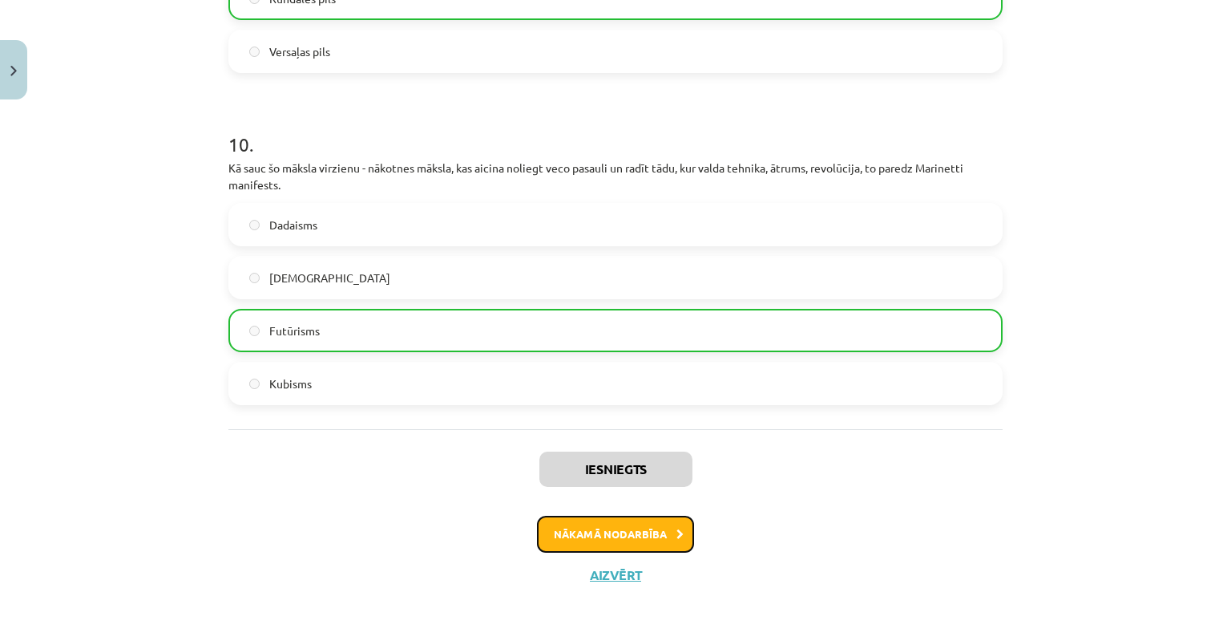
click at [615, 537] on button "Nākamā nodarbība" at bounding box center [615, 533] width 157 height 37
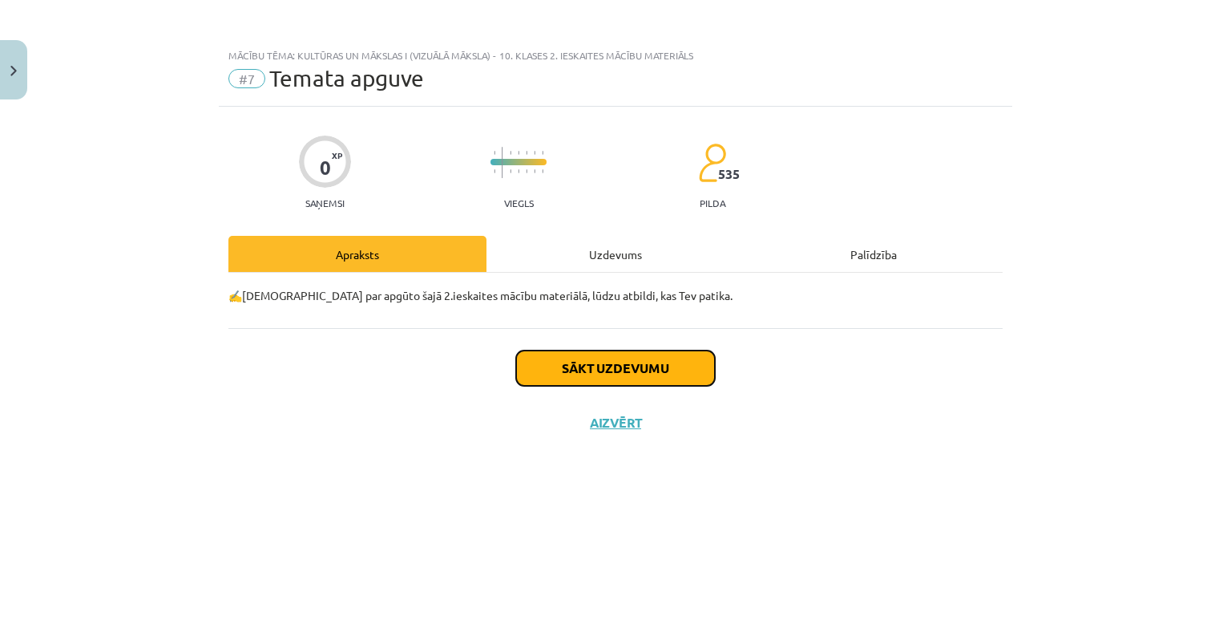
click at [604, 370] on button "Sākt uzdevumu" at bounding box center [615, 367] width 199 height 35
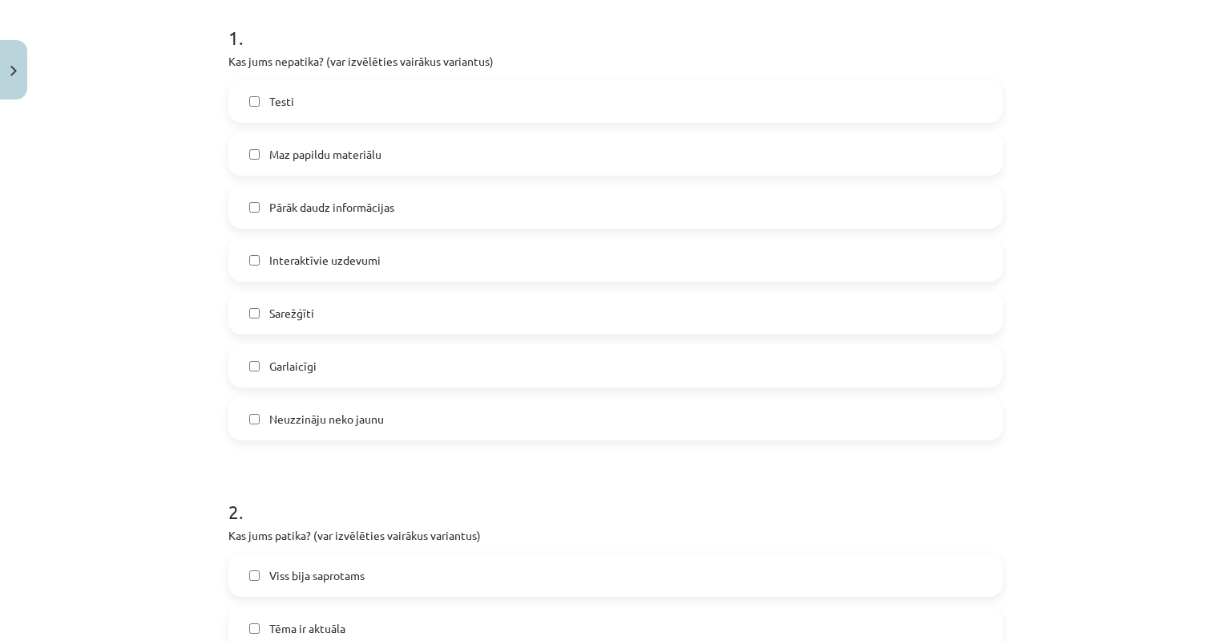
scroll to position [160, 0]
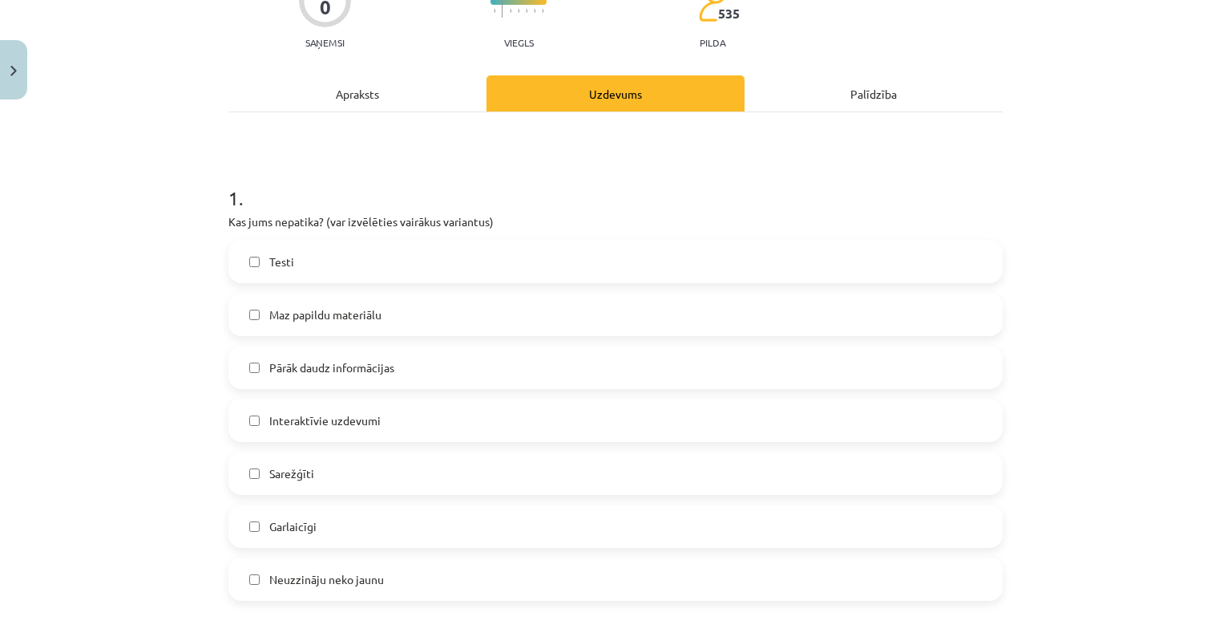
click at [253, 474] on label "Sarežģīti" at bounding box center [615, 473] width 771 height 40
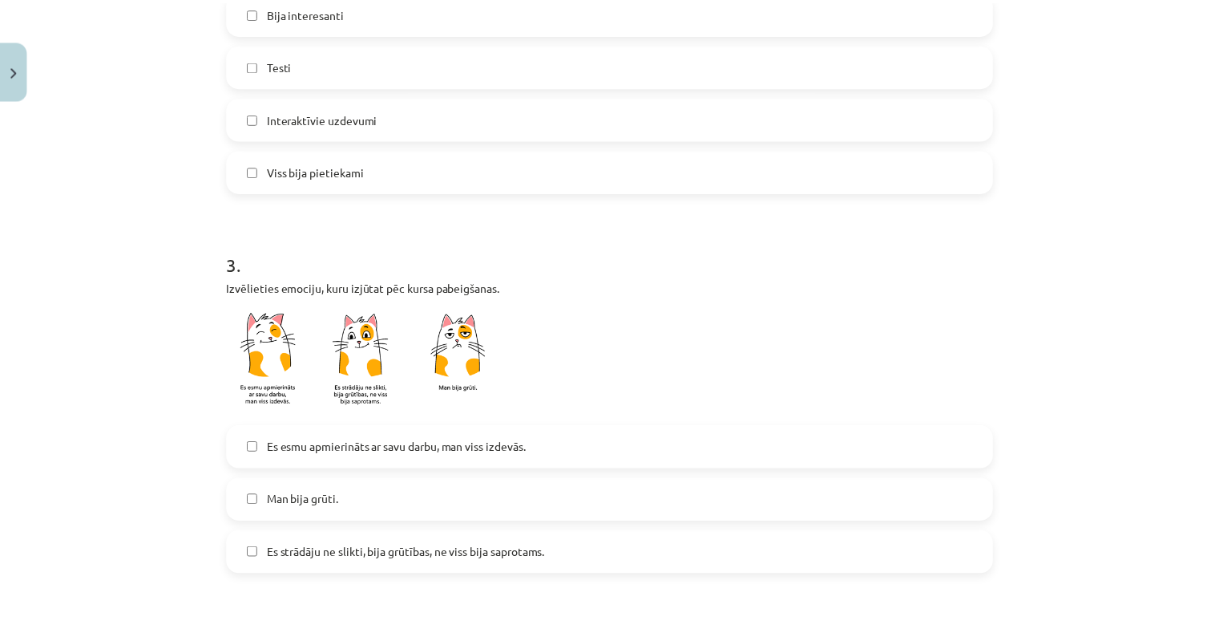
scroll to position [1298, 0]
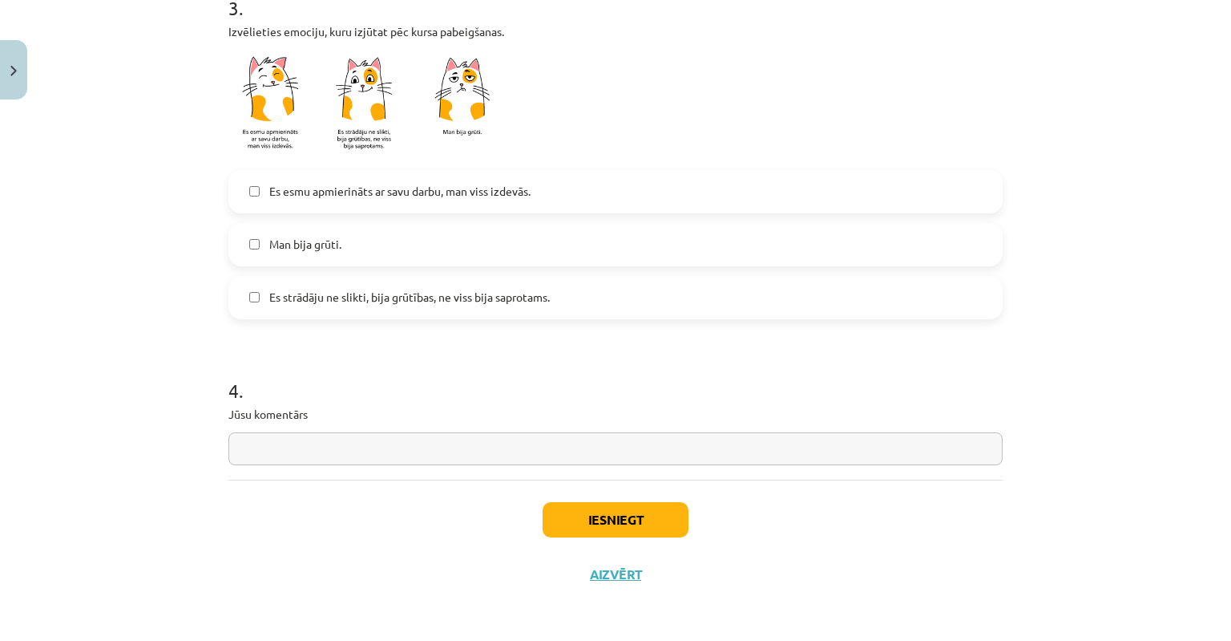
click at [244, 447] on input "text" at bounding box center [615, 448] width 774 height 33
type input "**********"
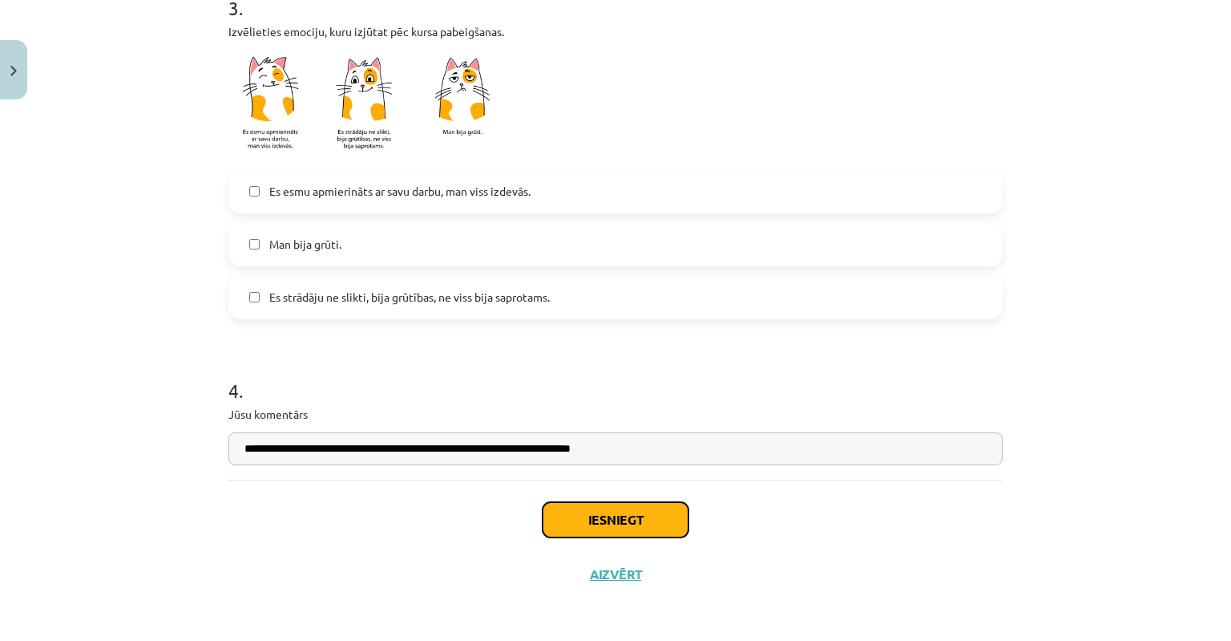
click at [588, 519] on button "Iesniegt" at bounding box center [616, 519] width 146 height 35
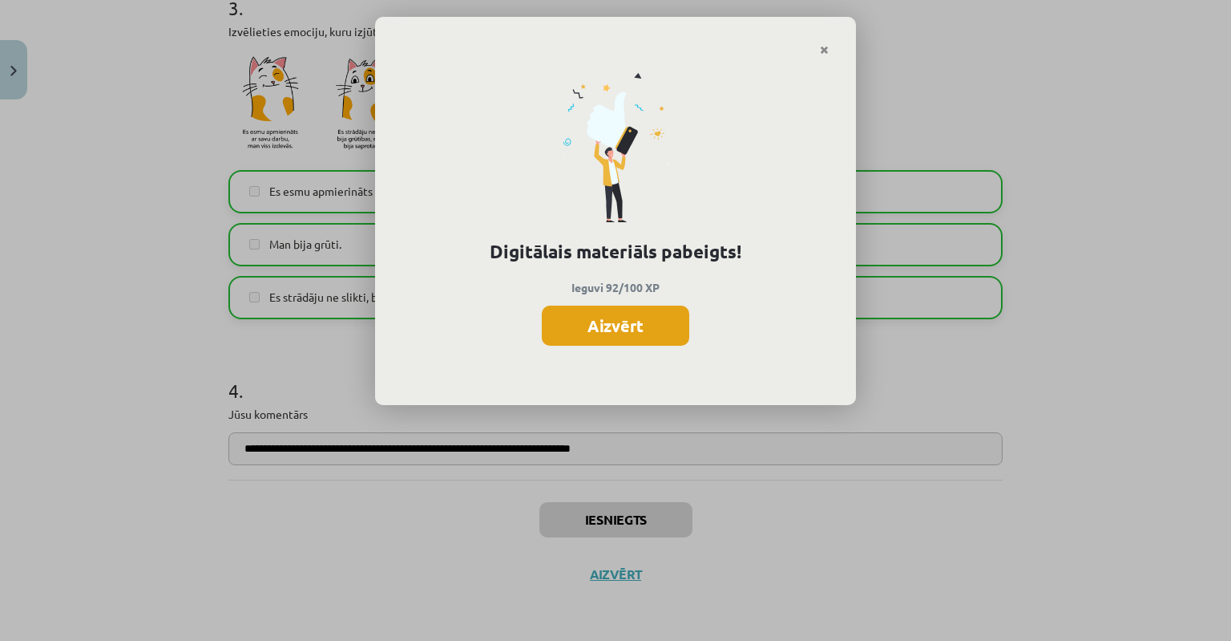
click at [597, 326] on button "Aizvērt" at bounding box center [616, 325] width 148 height 40
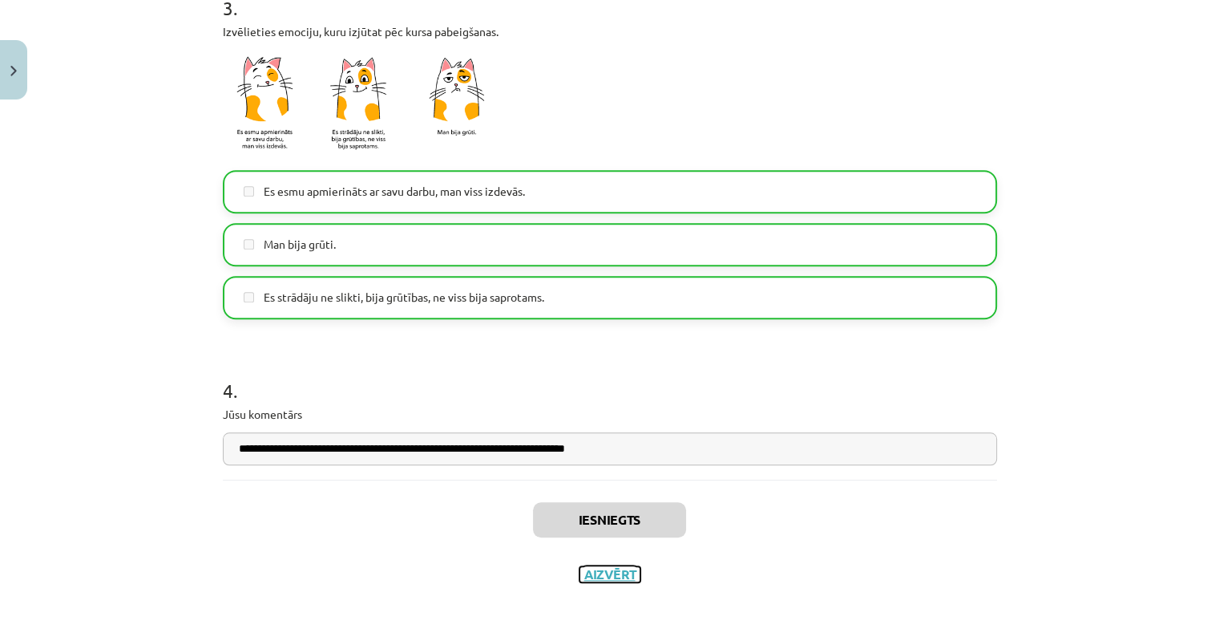
click at [617, 569] on button "Aizvērt" at bounding box center [610, 574] width 61 height 16
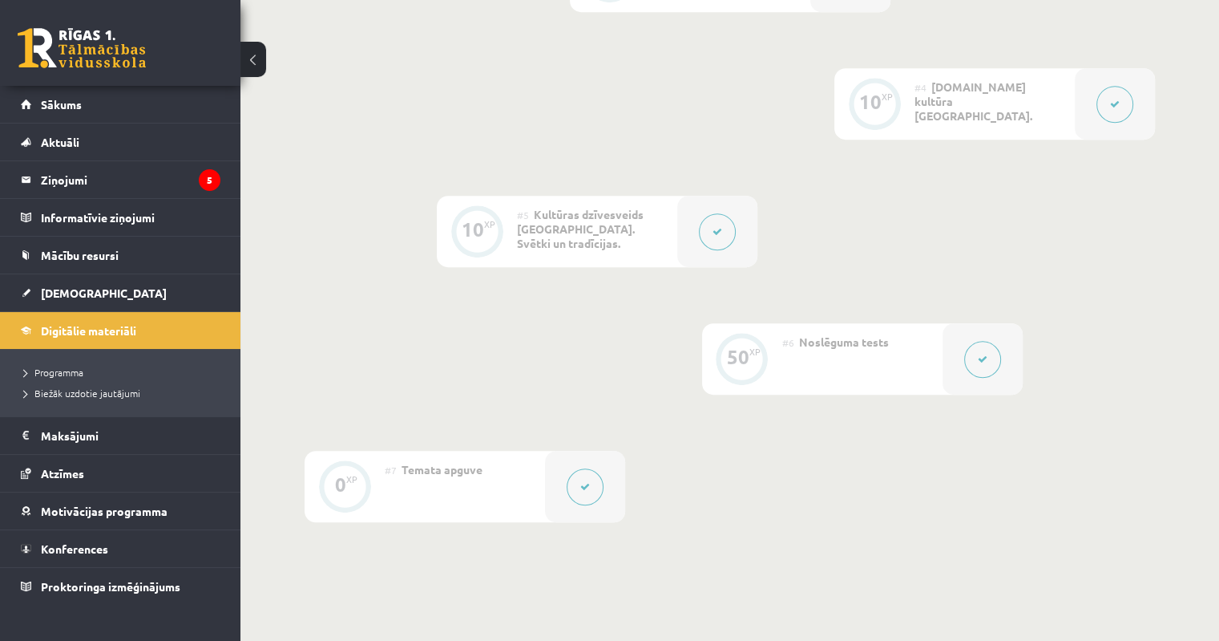
scroll to position [1042, 0]
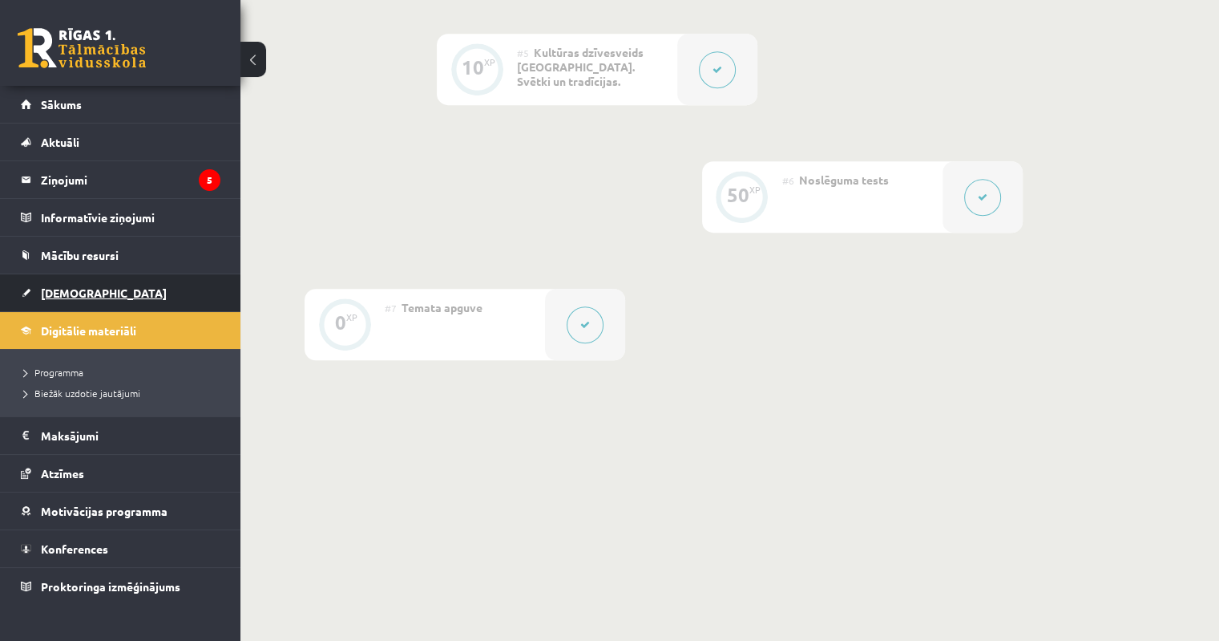
click at [64, 291] on span "[DEMOGRAPHIC_DATA]" at bounding box center [104, 292] width 126 height 14
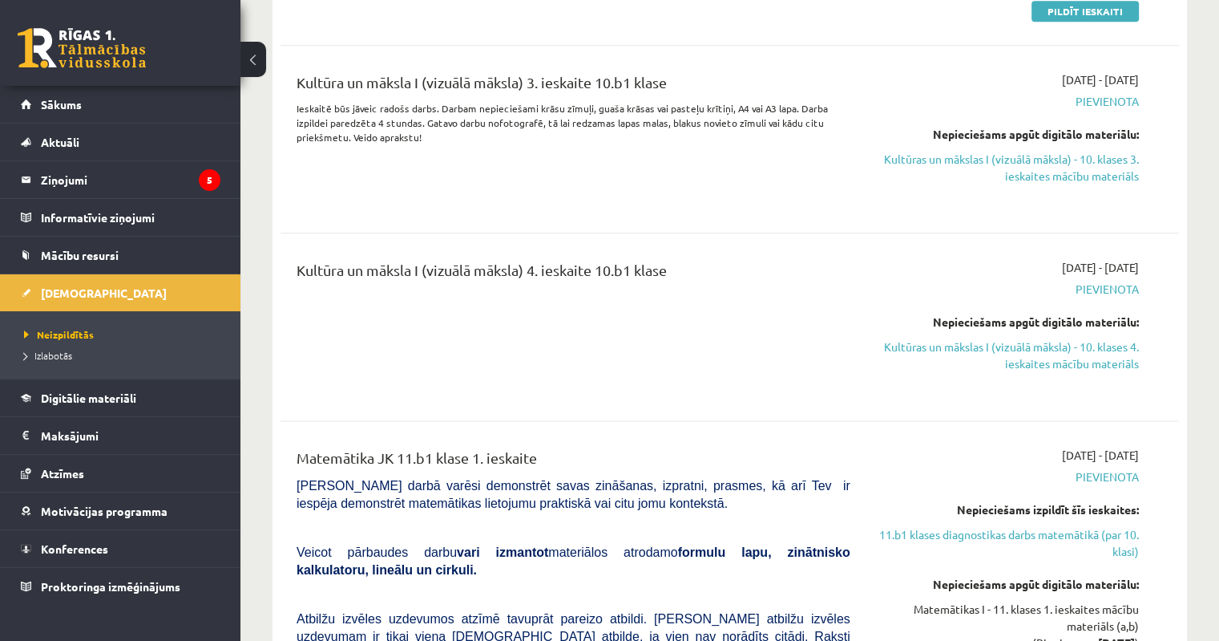
scroll to position [2004, 0]
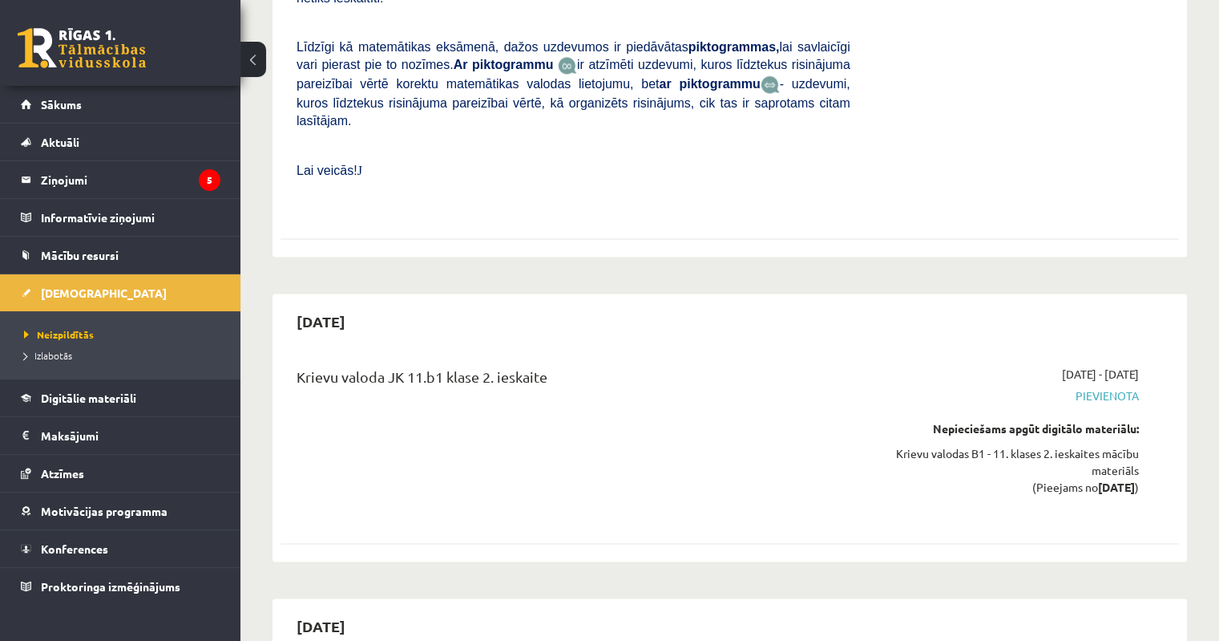
click at [387, 409] on div "Krievu valoda JK 11.b1 klase 2. ieskaite 2025-11-01 - 2025-11-15 Pievienota Nep…" at bounding box center [730, 441] width 899 height 184
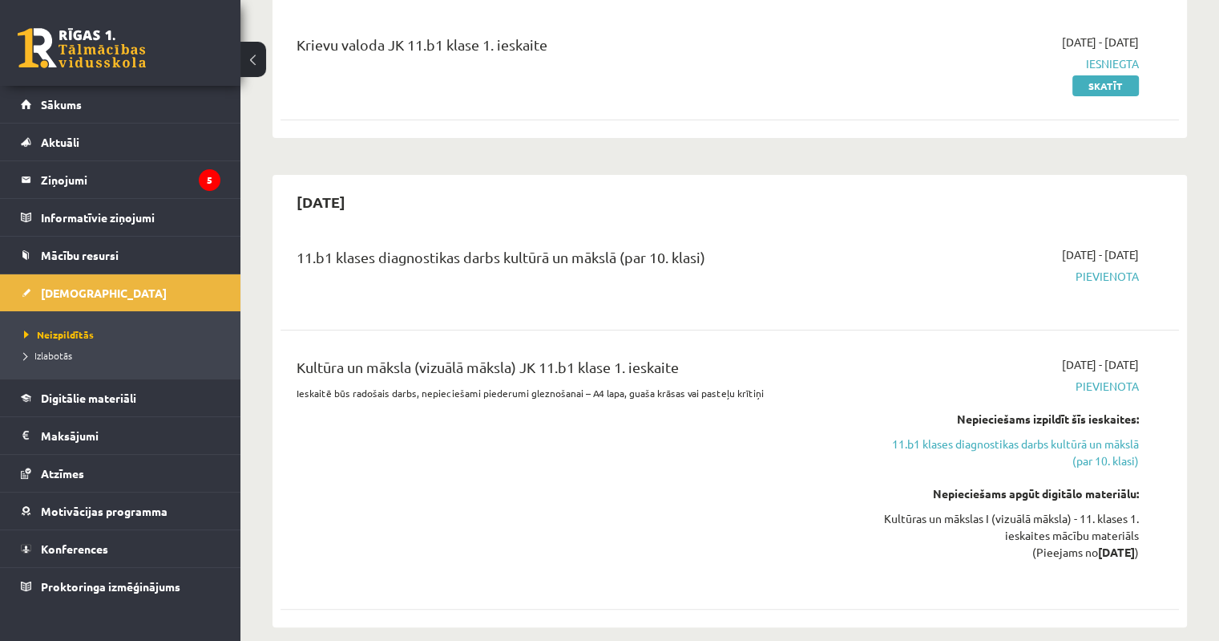
scroll to position [321, 0]
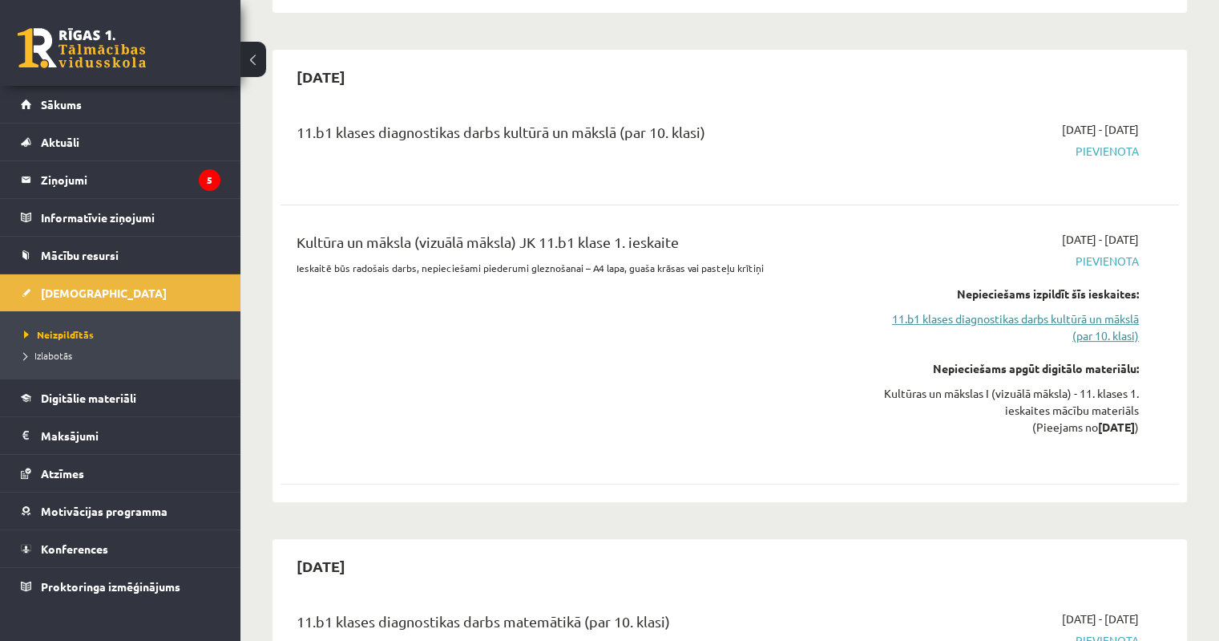
click at [1116, 320] on link "11.b1 klases diagnostikas darbs kultūrā un mākslā (par 10. klasi)" at bounding box center [1007, 327] width 265 height 34
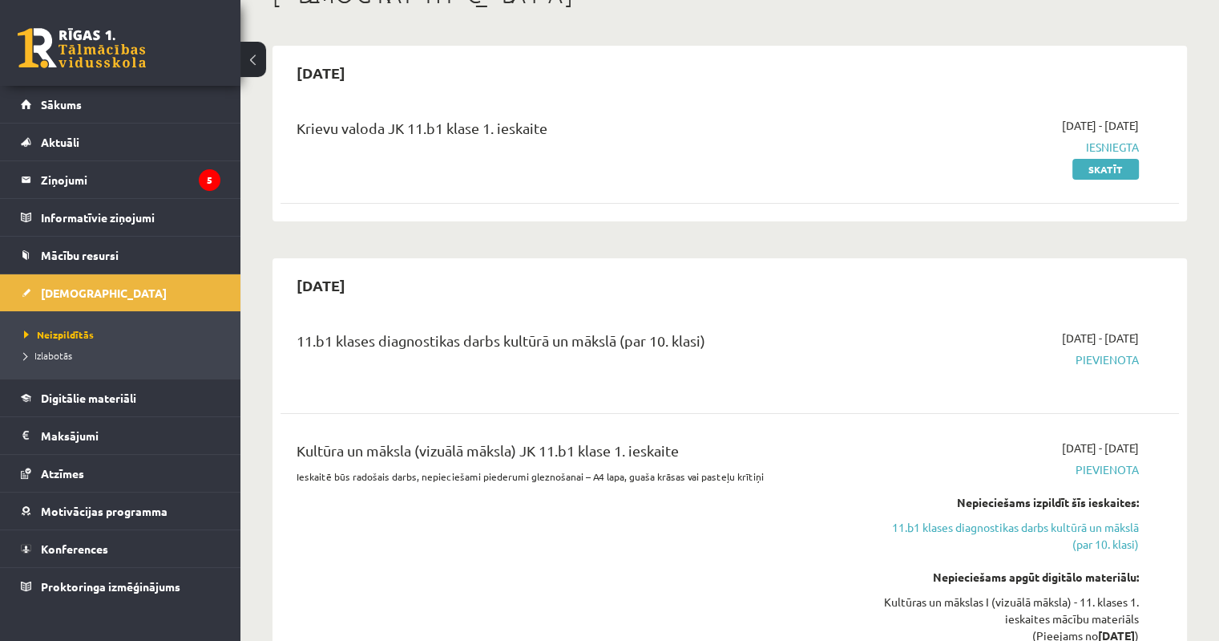
scroll to position [104, 0]
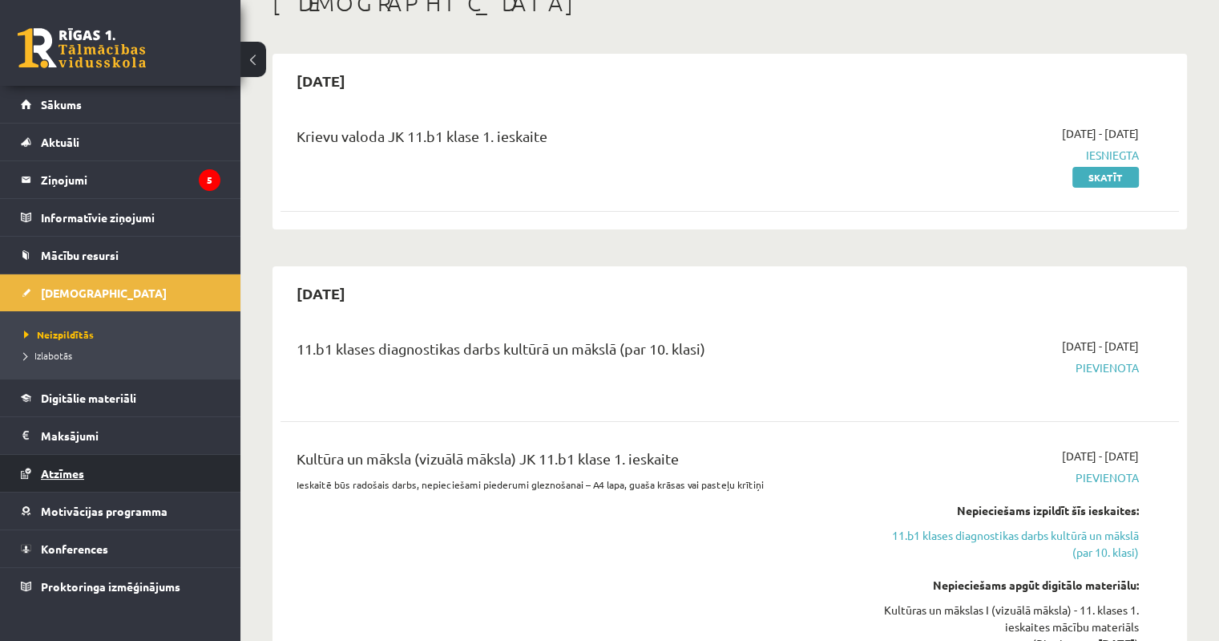
click at [81, 467] on span "Atzīmes" at bounding box center [62, 473] width 43 height 14
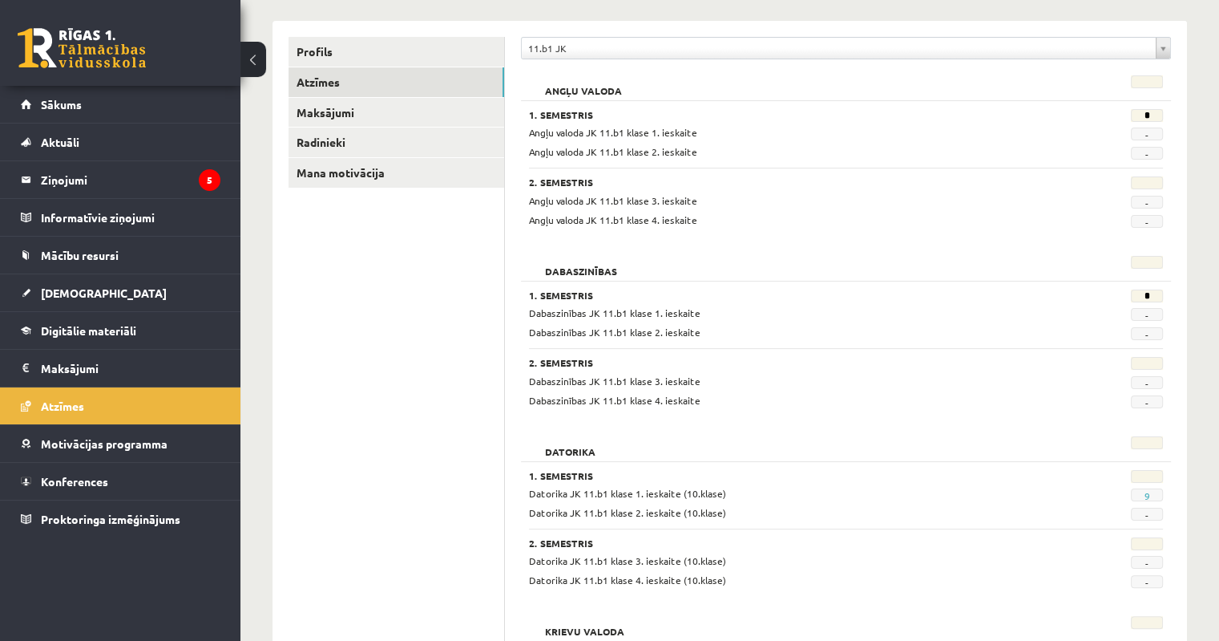
scroll to position [179, 0]
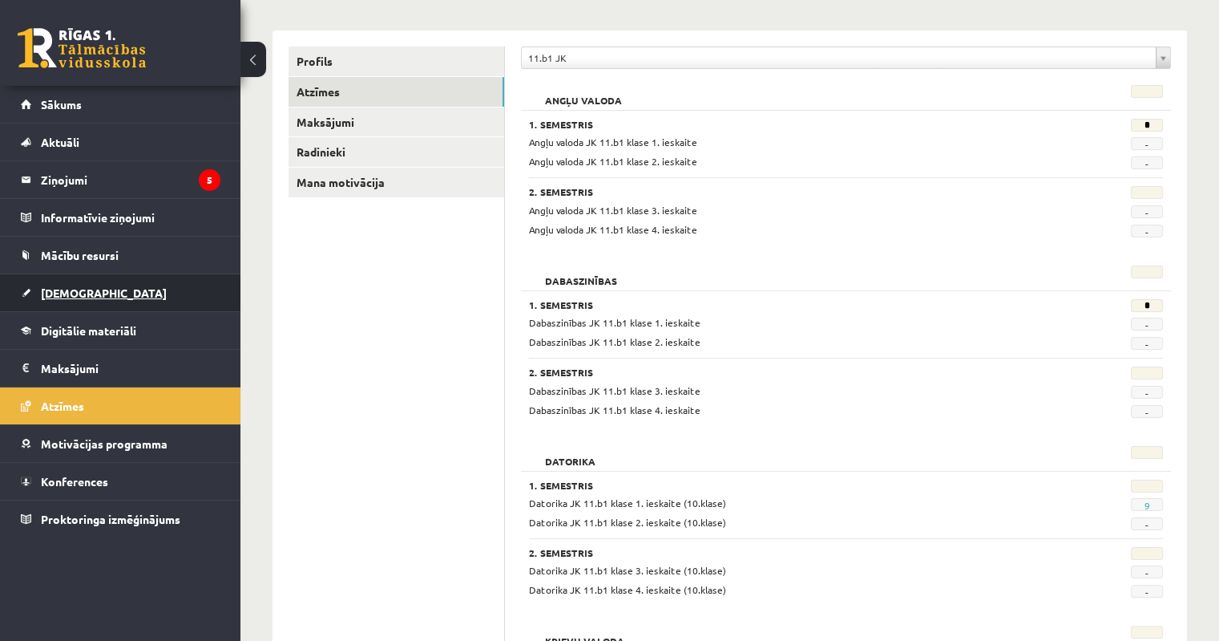
click at [70, 297] on span "[DEMOGRAPHIC_DATA]" at bounding box center [104, 292] width 126 height 14
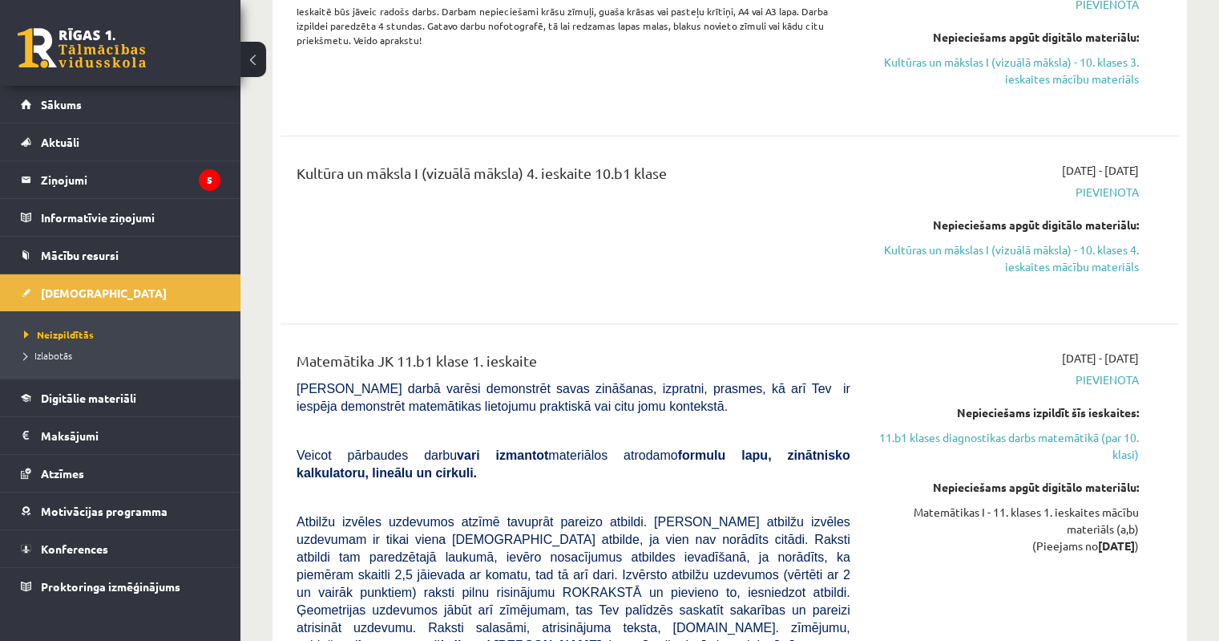
scroll to position [1782, 0]
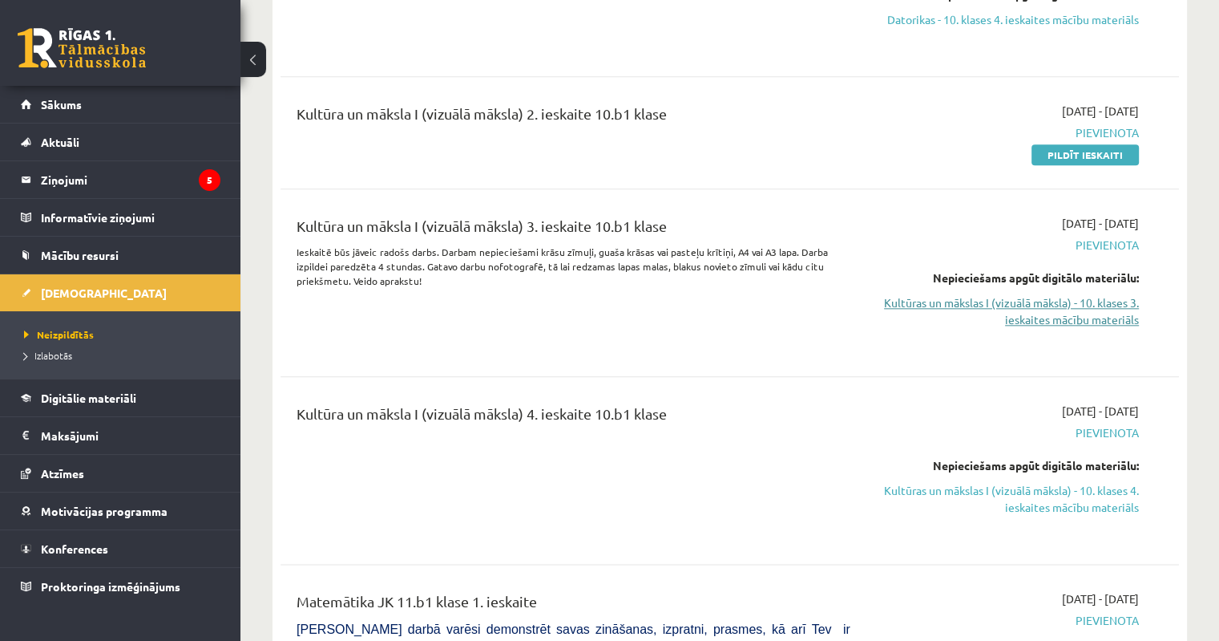
click at [1094, 294] on link "Kultūras un mākslas I (vizuālā māksla) - 10. klases 3. ieskaites mācību materiā…" at bounding box center [1007, 311] width 265 height 34
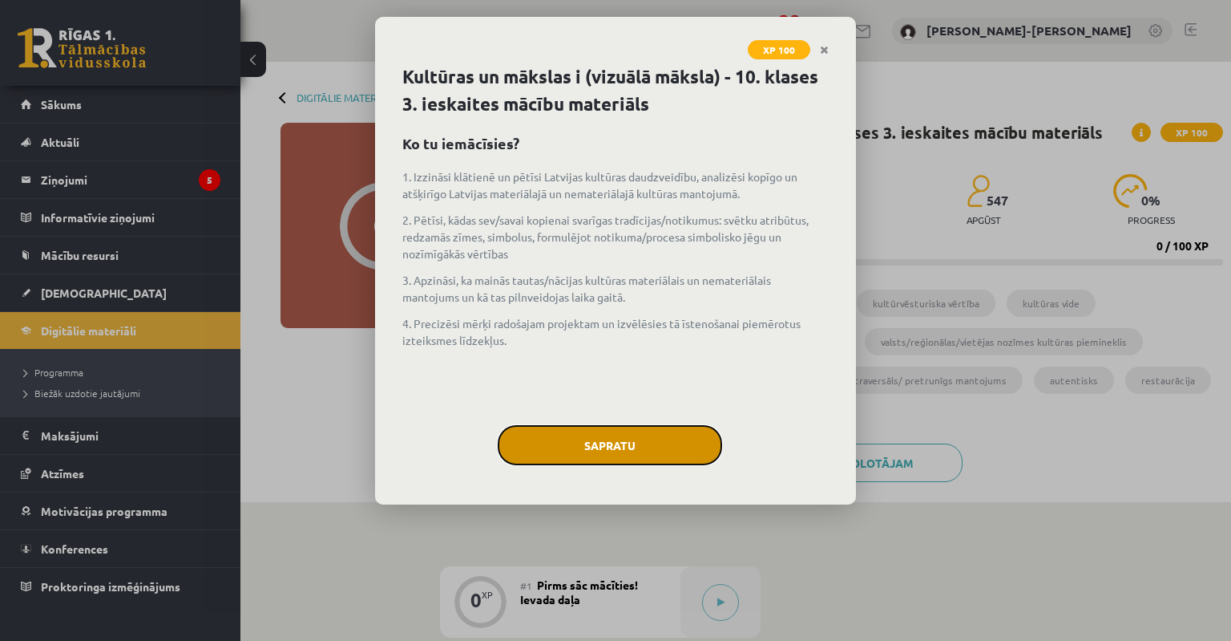
click at [637, 446] on button "Sapratu" at bounding box center [610, 445] width 224 height 40
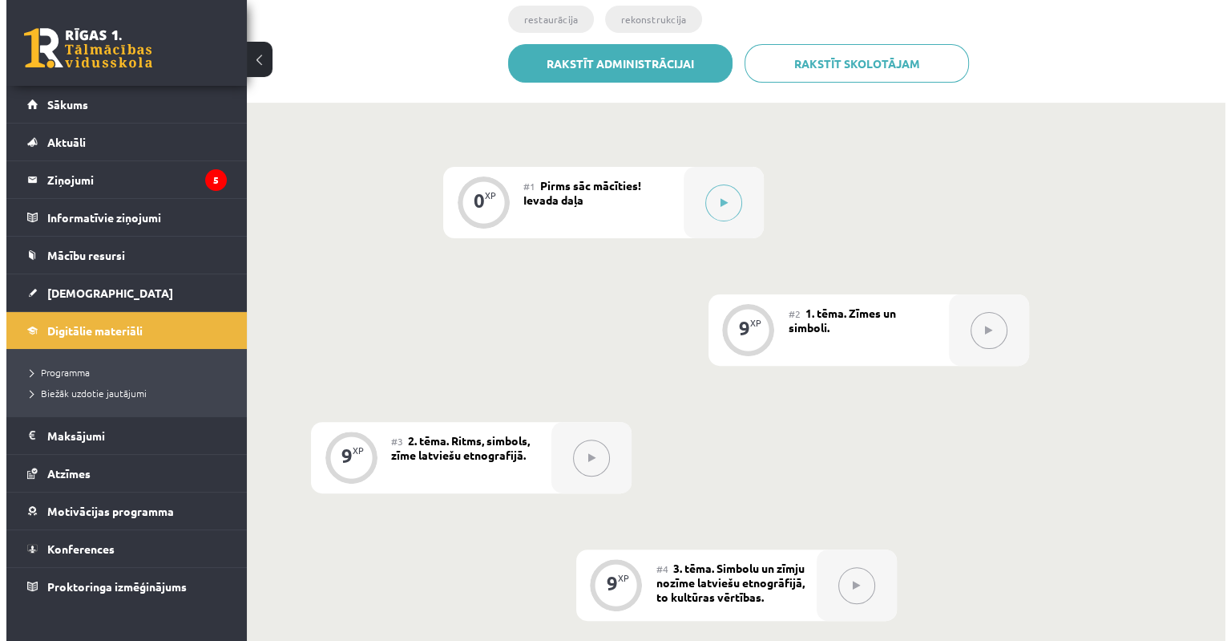
scroll to position [401, 0]
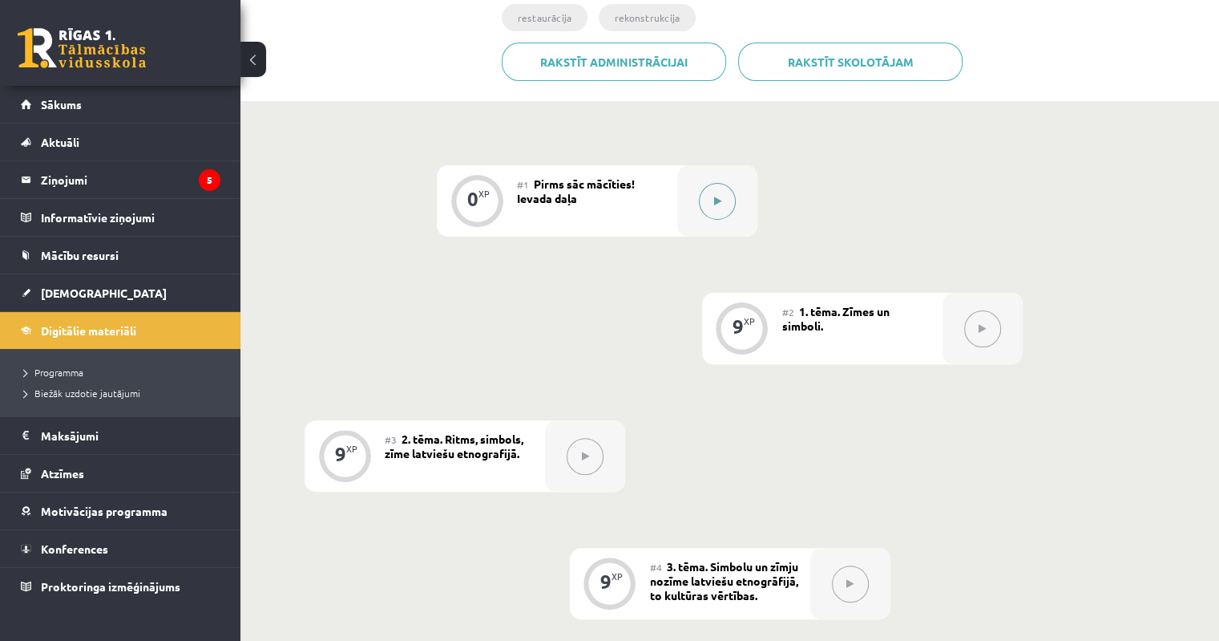
click at [718, 196] on icon at bounding box center [717, 201] width 7 height 10
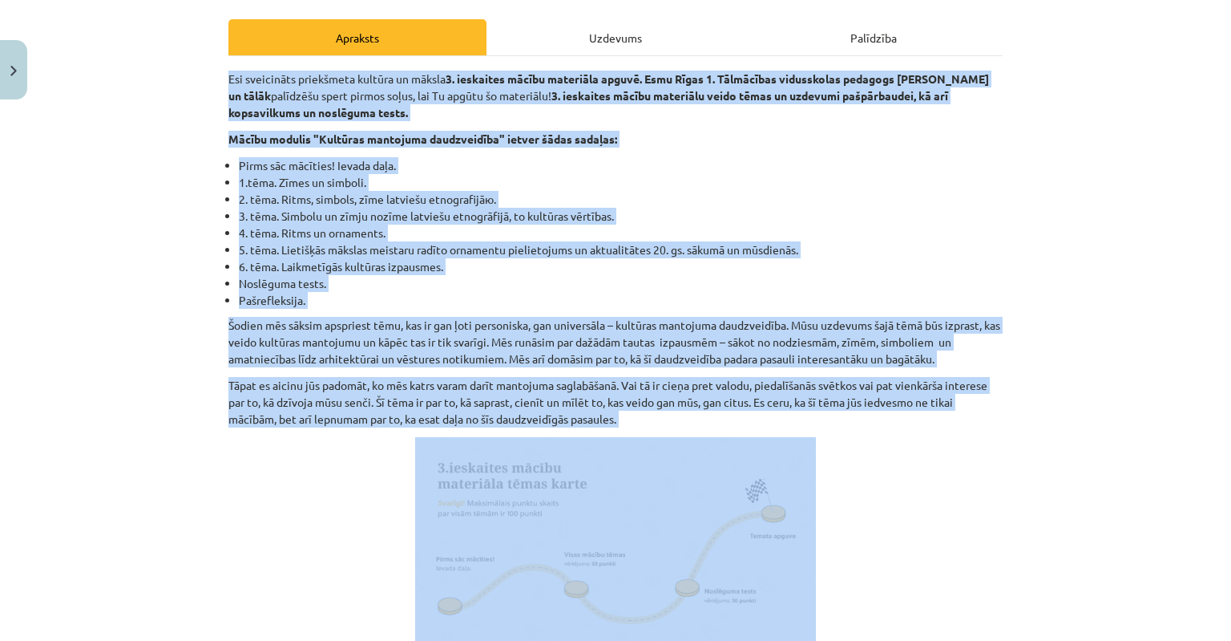
scroll to position [321, 0]
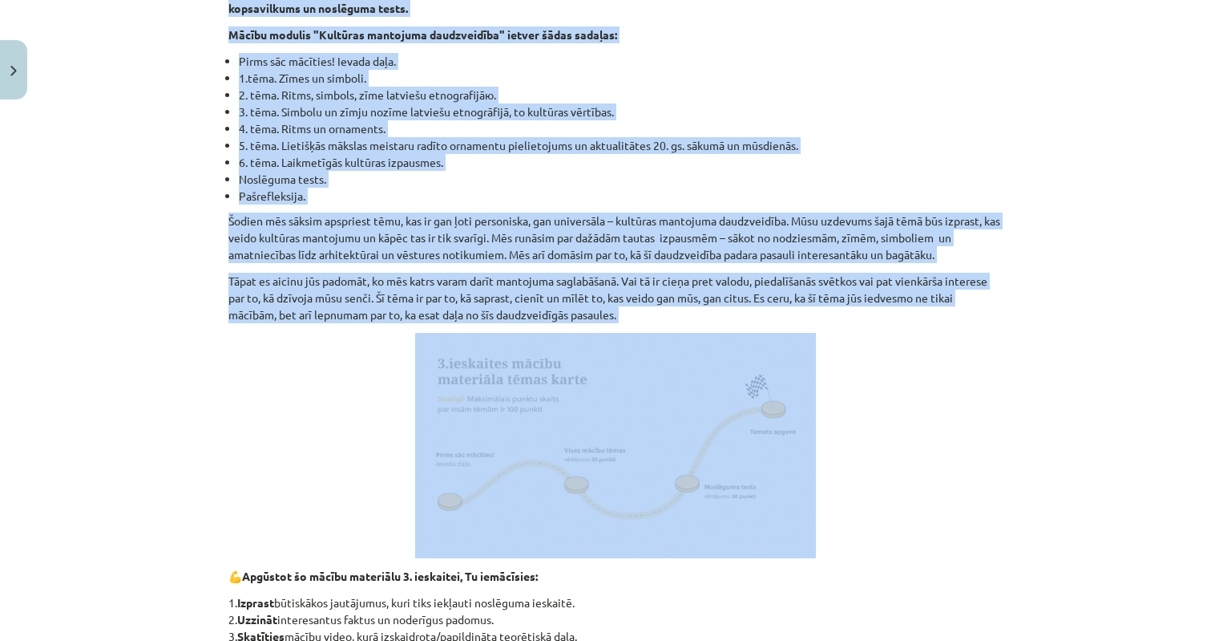
drag, startPoint x: 219, startPoint y: 297, endPoint x: 741, endPoint y: 306, distance: 522.0
click at [741, 306] on div "0 XP Saņemsi Sarežģīts 547 pilda Apraksts Uzdevums Palīdzība Esi sveicināts pri…" at bounding box center [616, 468] width 794 height 1364
copy div "Esi sveicināts priekšmeta kultūra un māksla 3. ieskaites mācību materiāla apguv…"
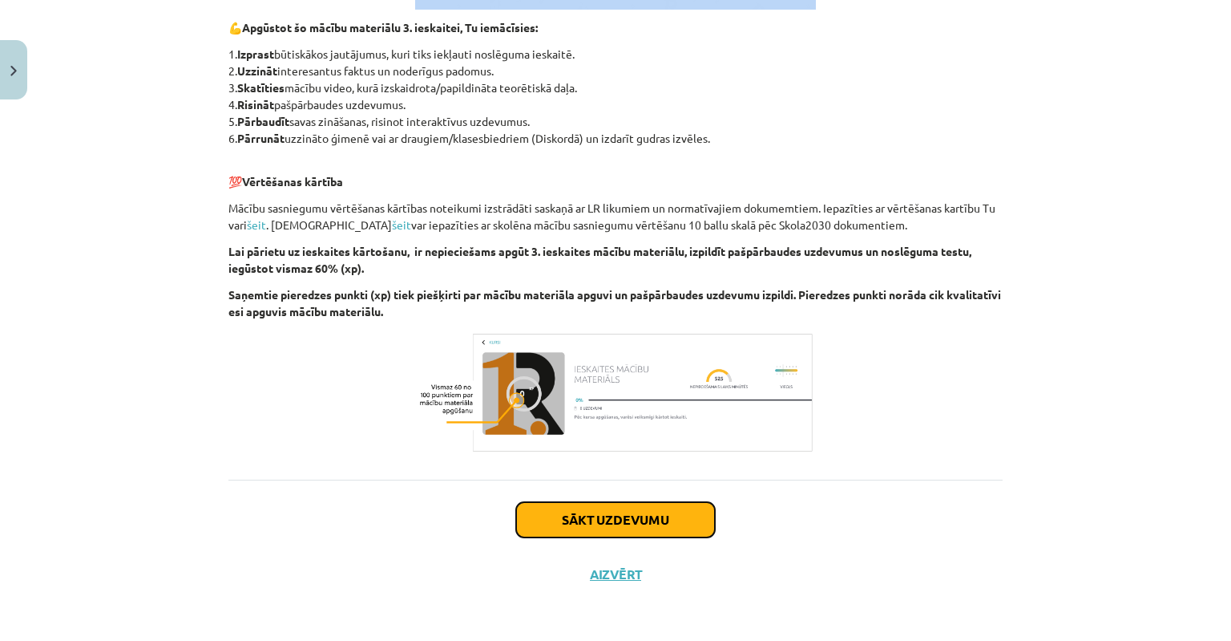
click at [594, 512] on button "Sākt uzdevumu" at bounding box center [615, 519] width 199 height 35
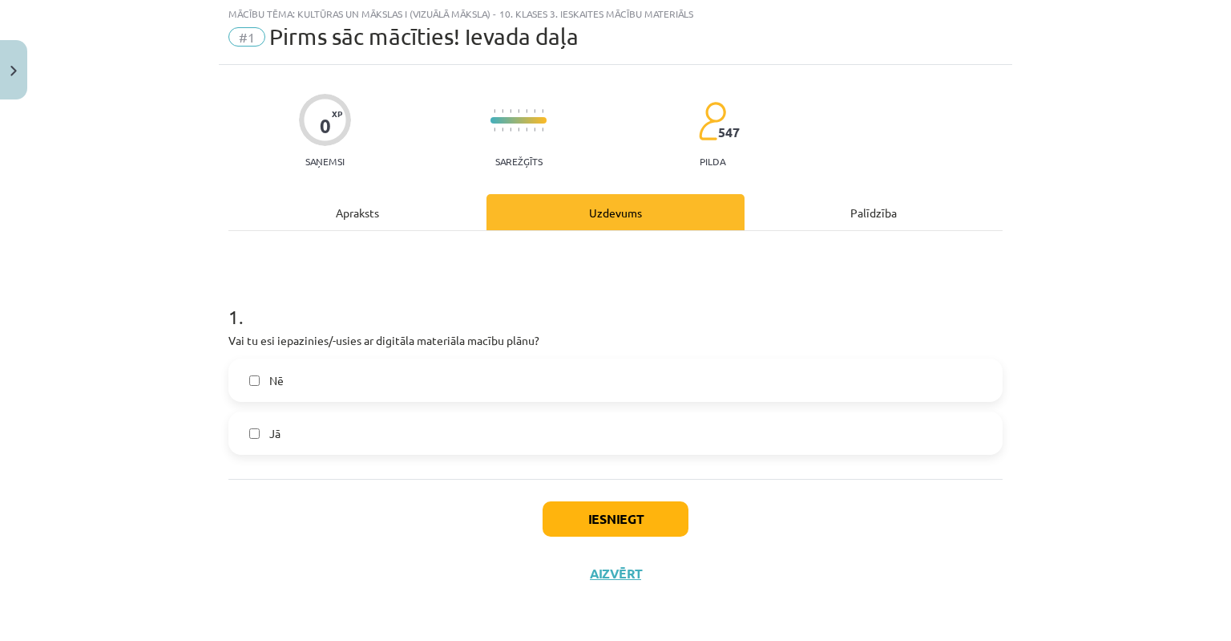
scroll to position [40, 0]
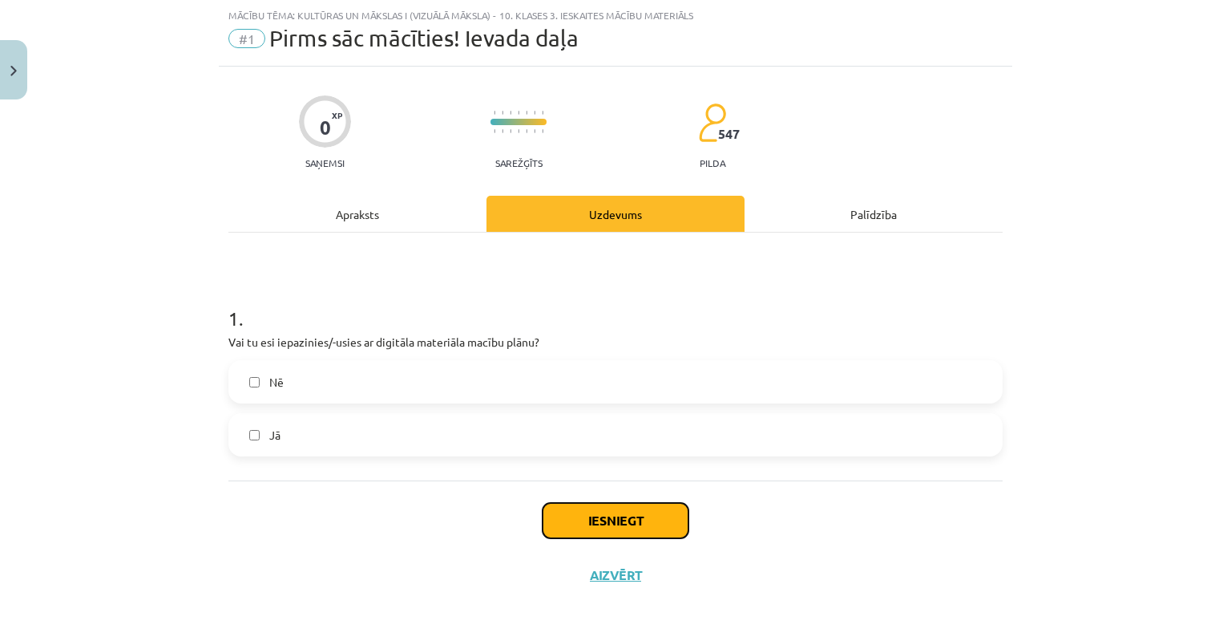
click at [592, 522] on button "Iesniegt" at bounding box center [616, 520] width 146 height 35
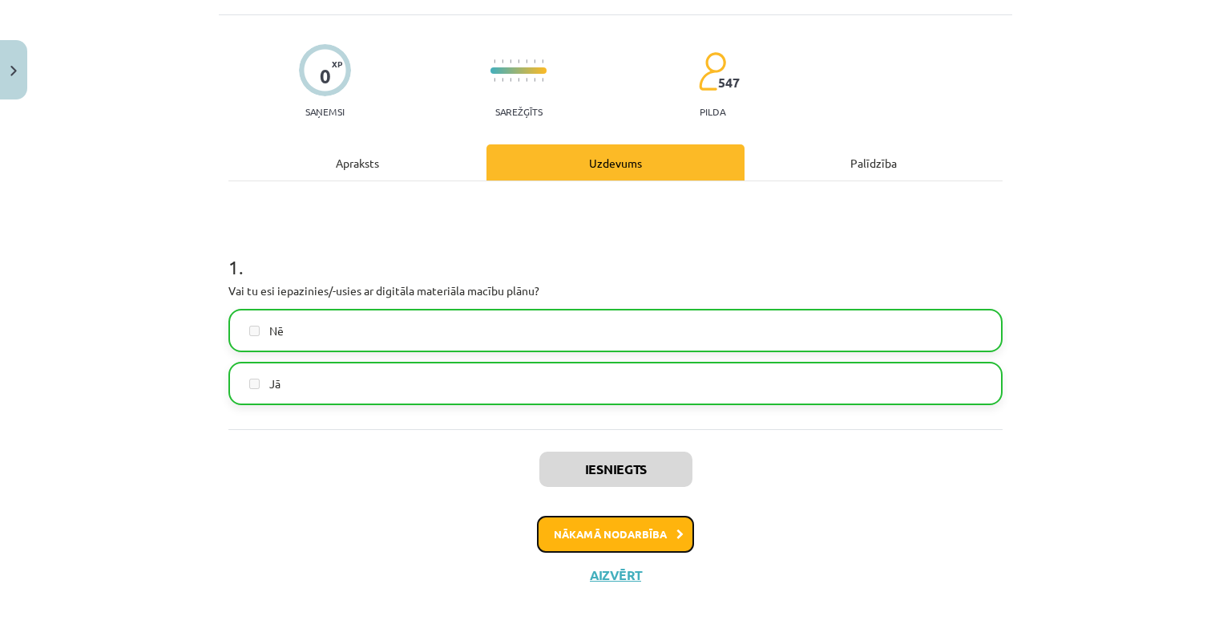
click at [589, 540] on button "Nākamā nodarbība" at bounding box center [615, 533] width 157 height 37
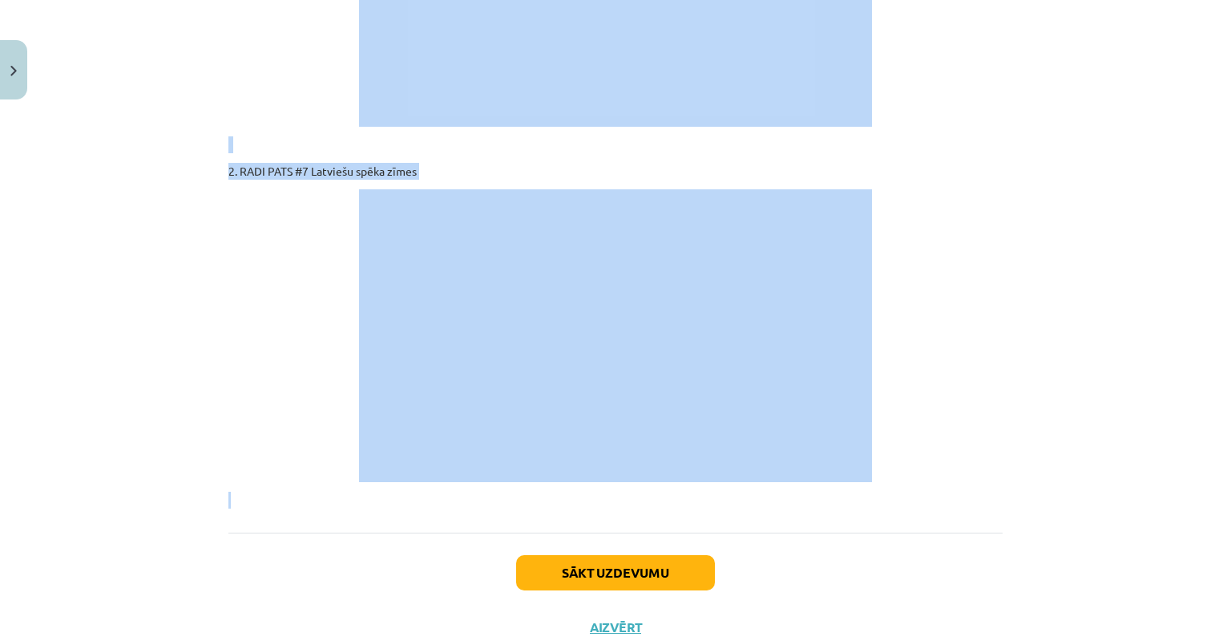
scroll to position [2739, 0]
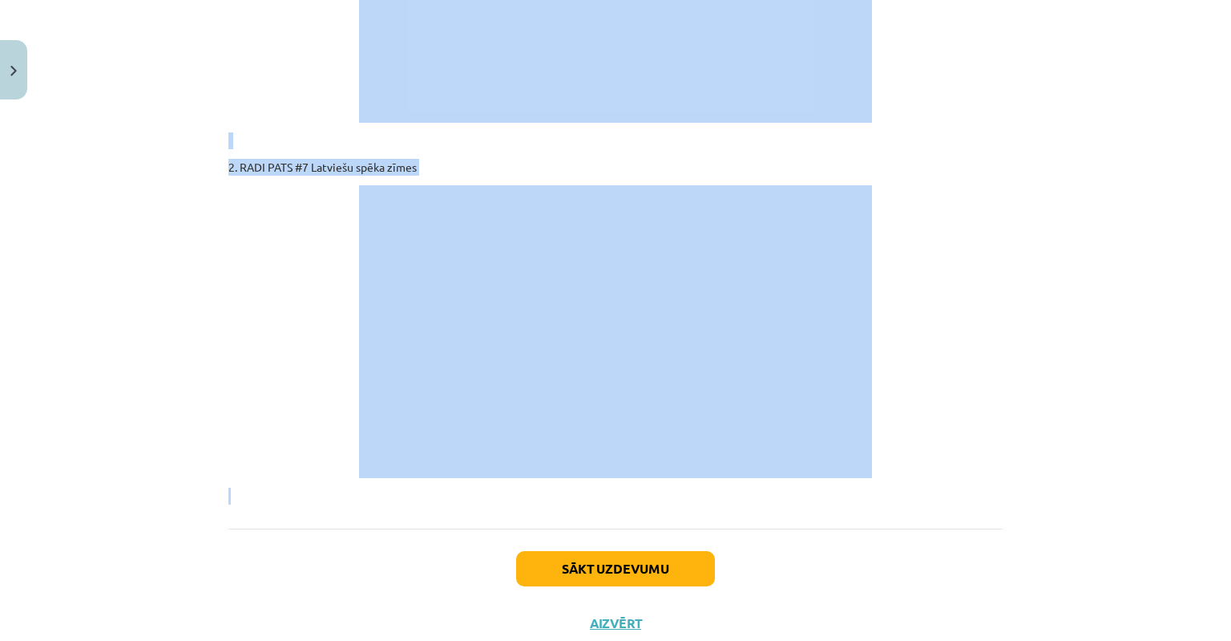
drag, startPoint x: 219, startPoint y: 294, endPoint x: 733, endPoint y: 451, distance: 538.1
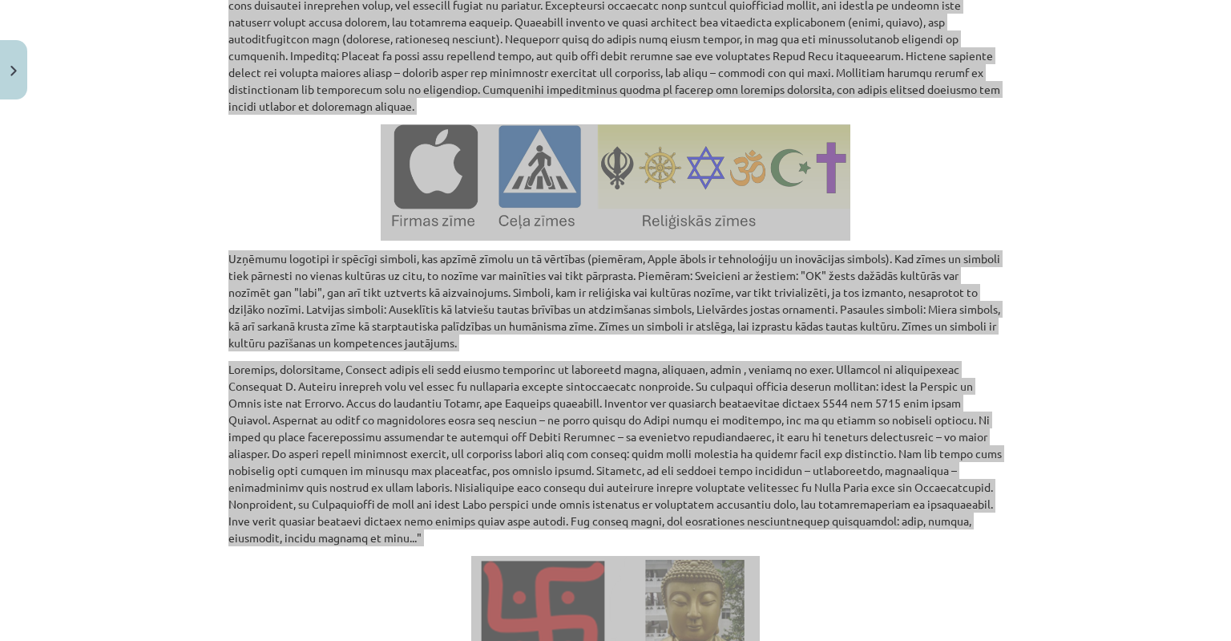
scroll to position [1697, 0]
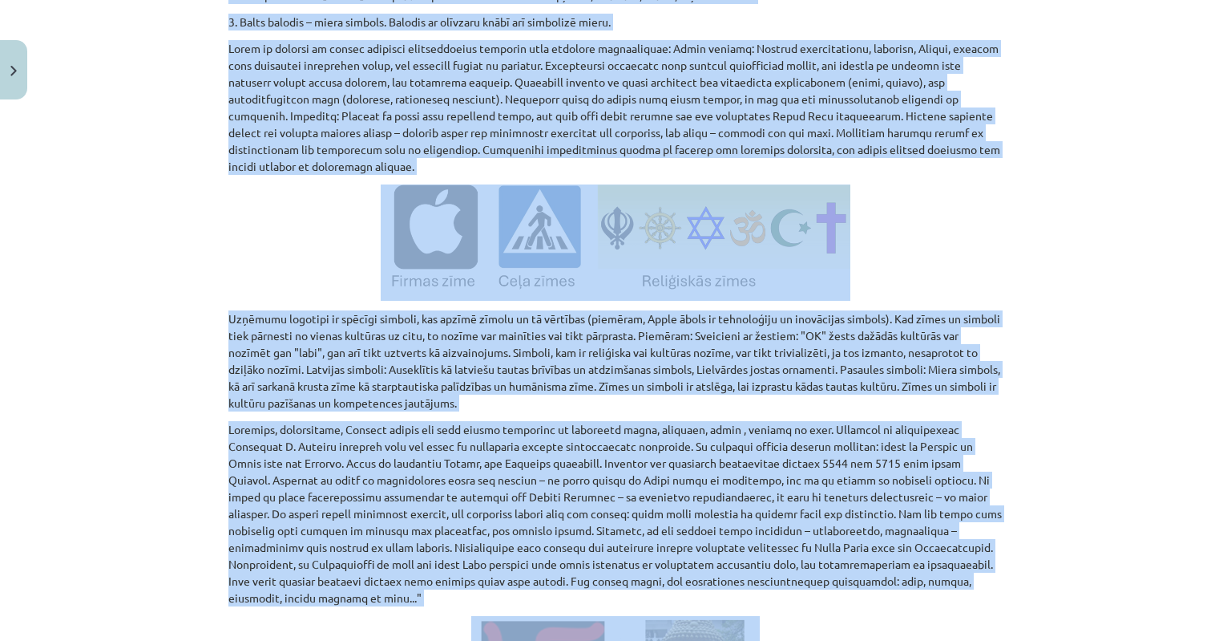
copy div "Kultūras pārmantošana atklāj gan saikni starp paaudzēm dažādās sabiedrībās, val…"
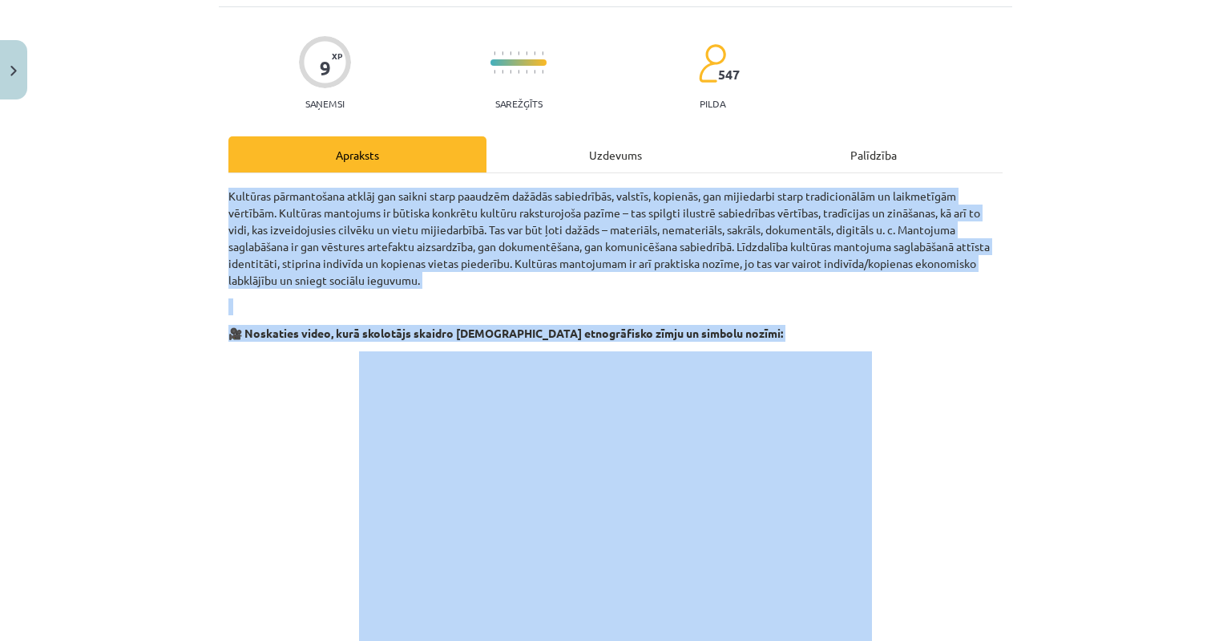
scroll to position [0, 0]
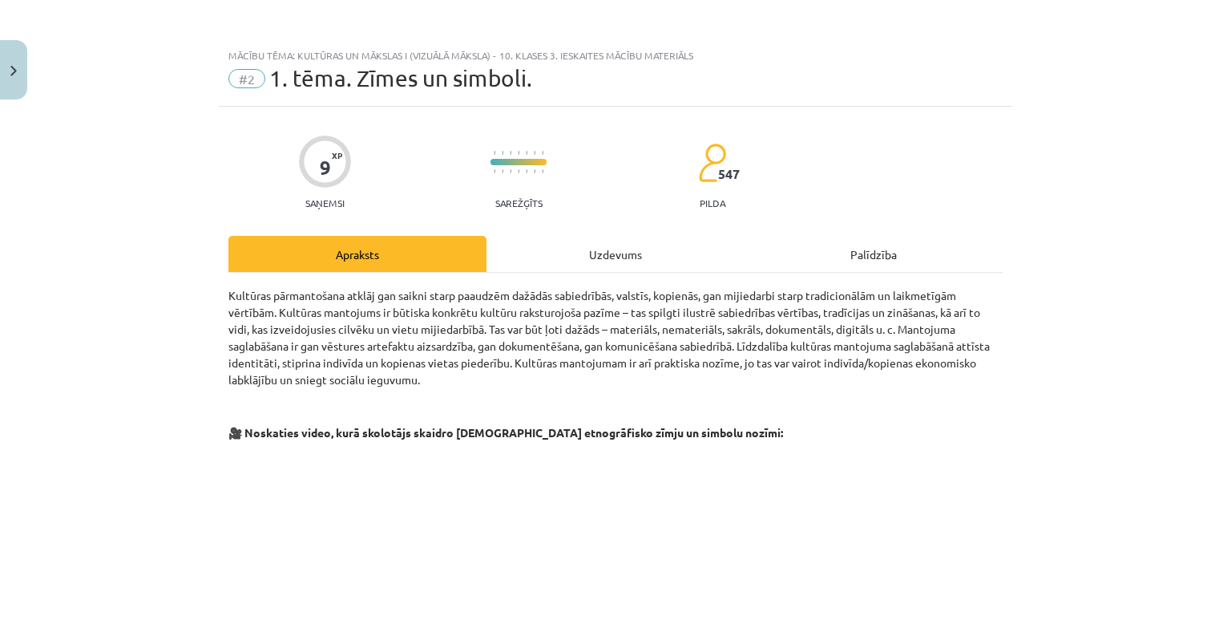
click at [406, 76] on span "1. tēma. Zīmes un simboli." at bounding box center [400, 78] width 263 height 26
drag, startPoint x: 556, startPoint y: 76, endPoint x: 261, endPoint y: 68, distance: 295.1
click at [261, 68] on div "#2 1. tēma. Zīmes un simboli." at bounding box center [615, 79] width 774 height 26
copy span "1. tēma. Zīmes un simboli."
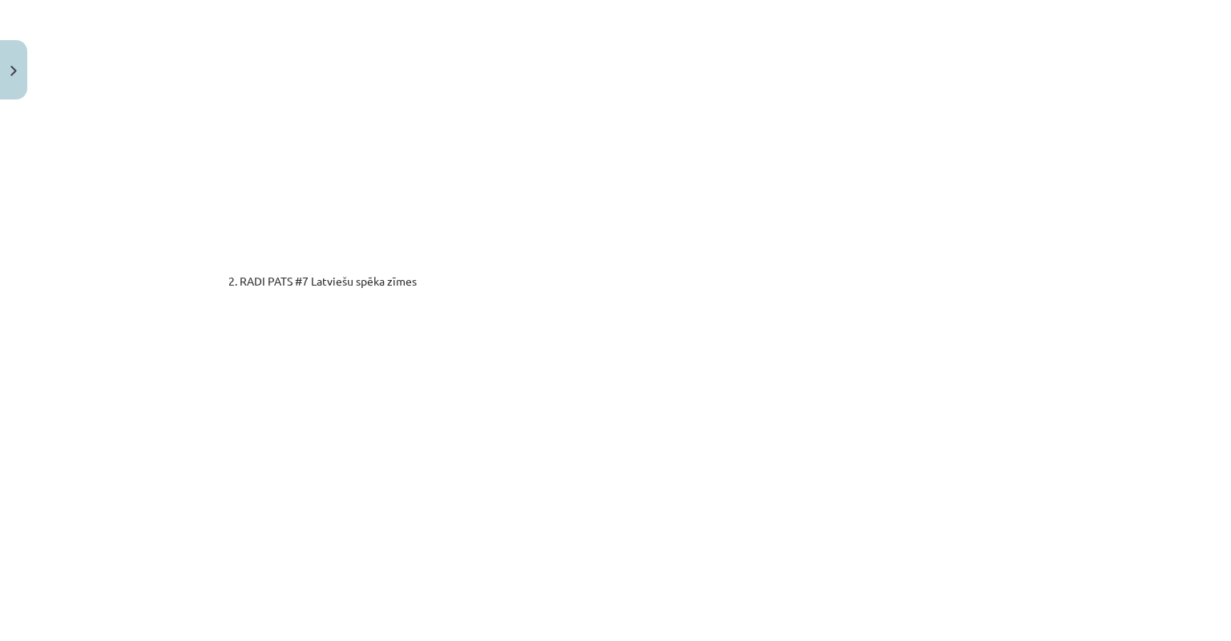
scroll to position [2726, 0]
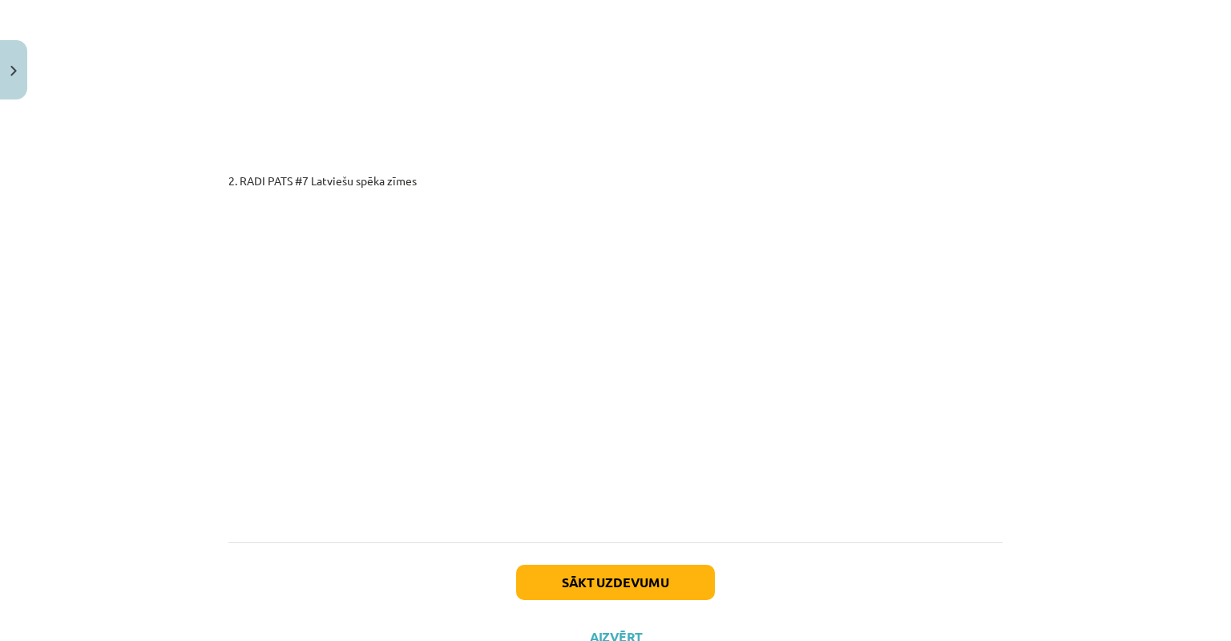
click at [202, 374] on div "Mācību tēma: Kultūras un mākslas i (vizuālā māksla) - 10. klases 3. ieskaites m…" at bounding box center [615, 320] width 1231 height 641
click at [599, 564] on button "Sākt uzdevumu" at bounding box center [615, 581] width 199 height 35
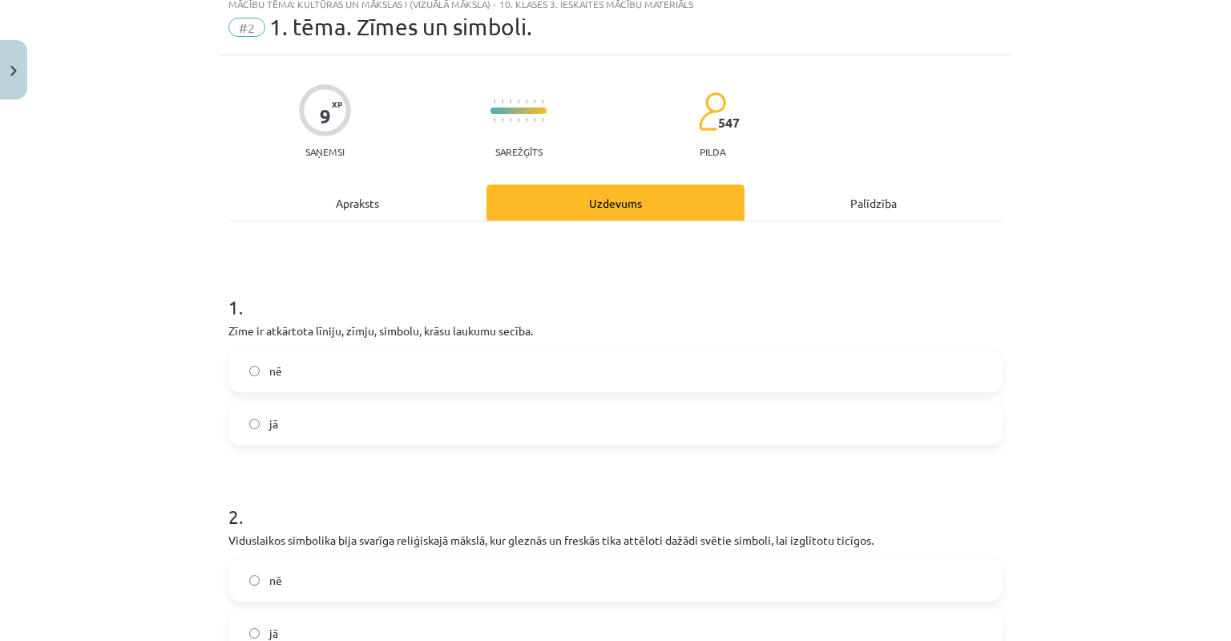
scroll to position [40, 0]
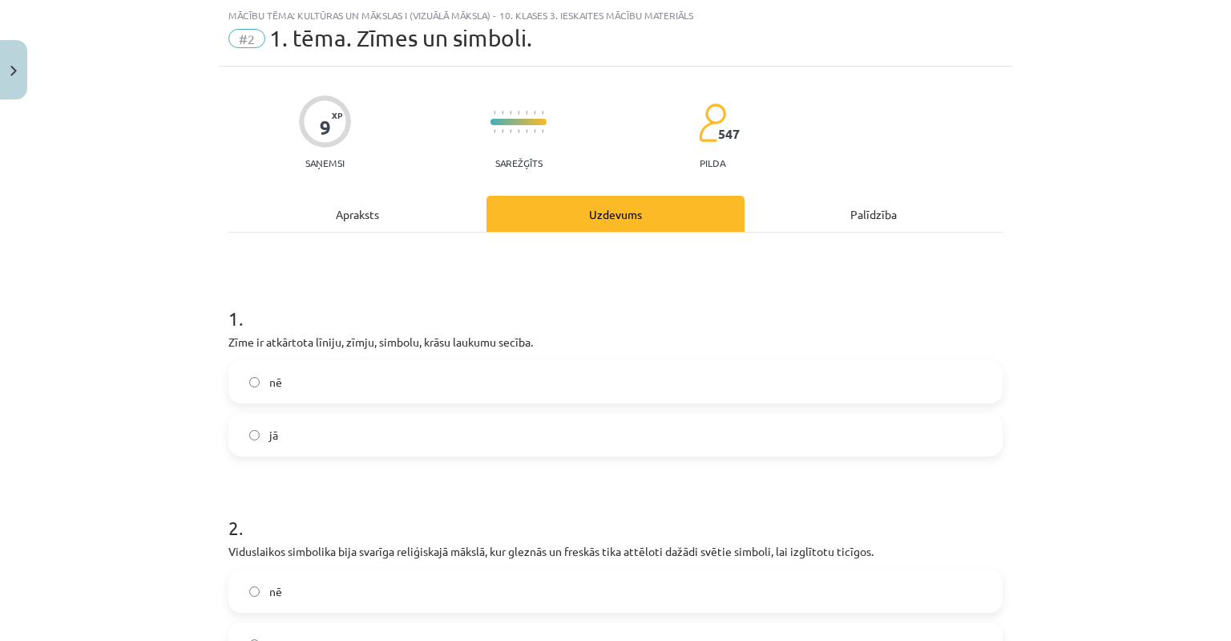
click at [249, 387] on label "nē" at bounding box center [615, 382] width 771 height 40
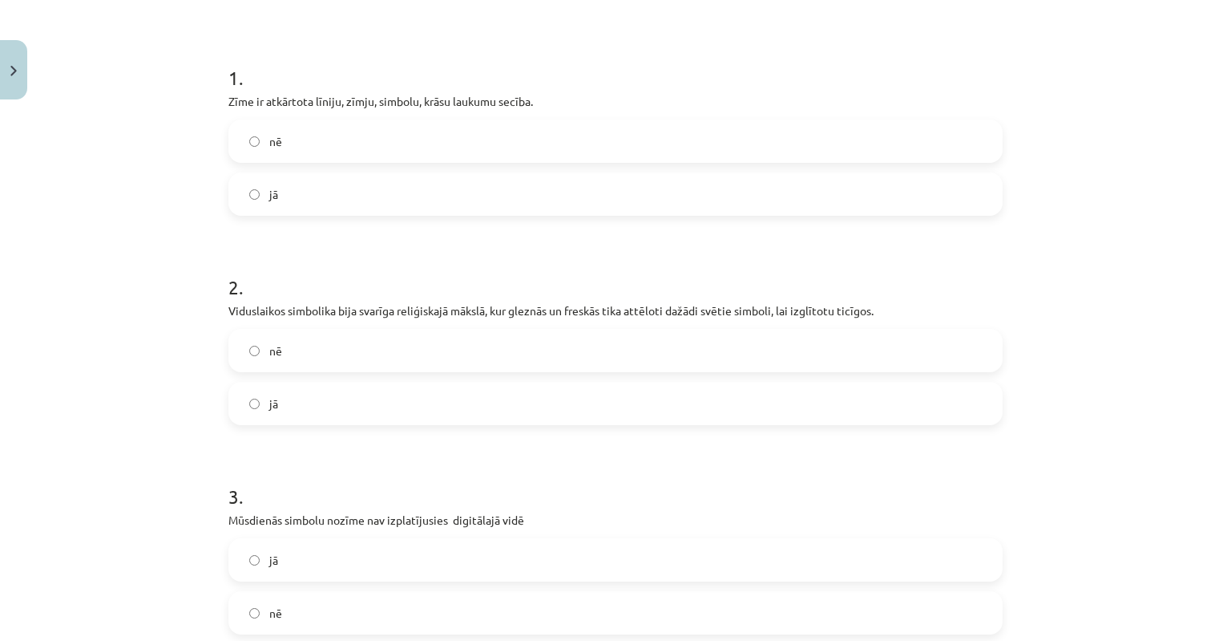
click at [254, 402] on label "jā" at bounding box center [615, 403] width 771 height 40
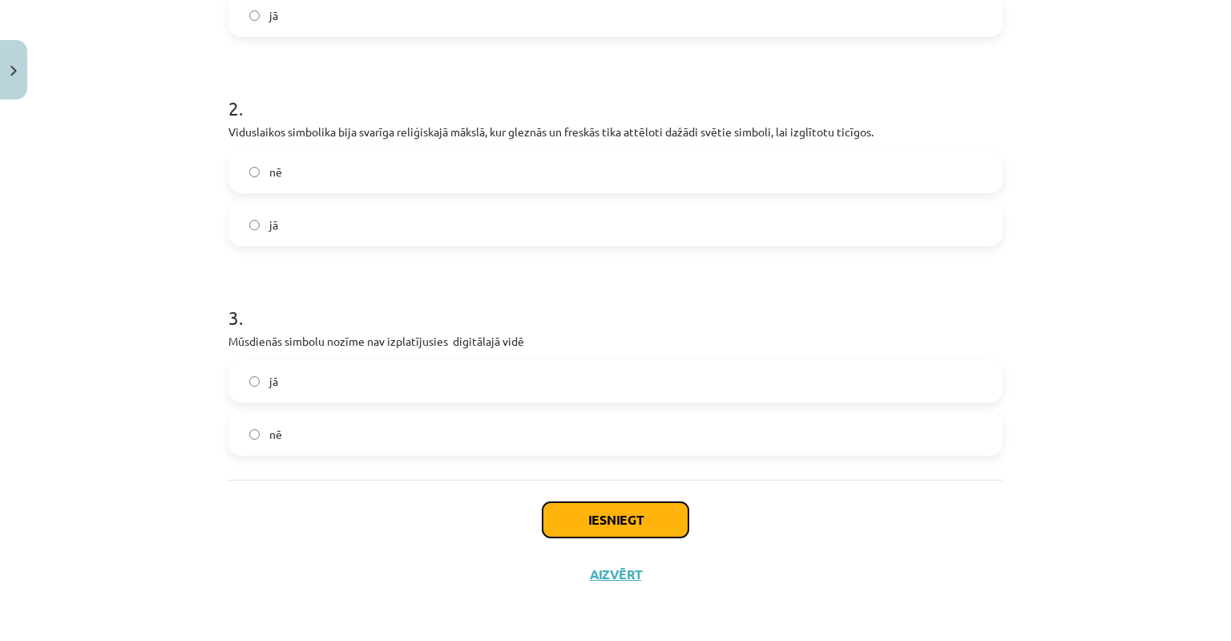
click at [603, 512] on button "Iesniegt" at bounding box center [616, 519] width 146 height 35
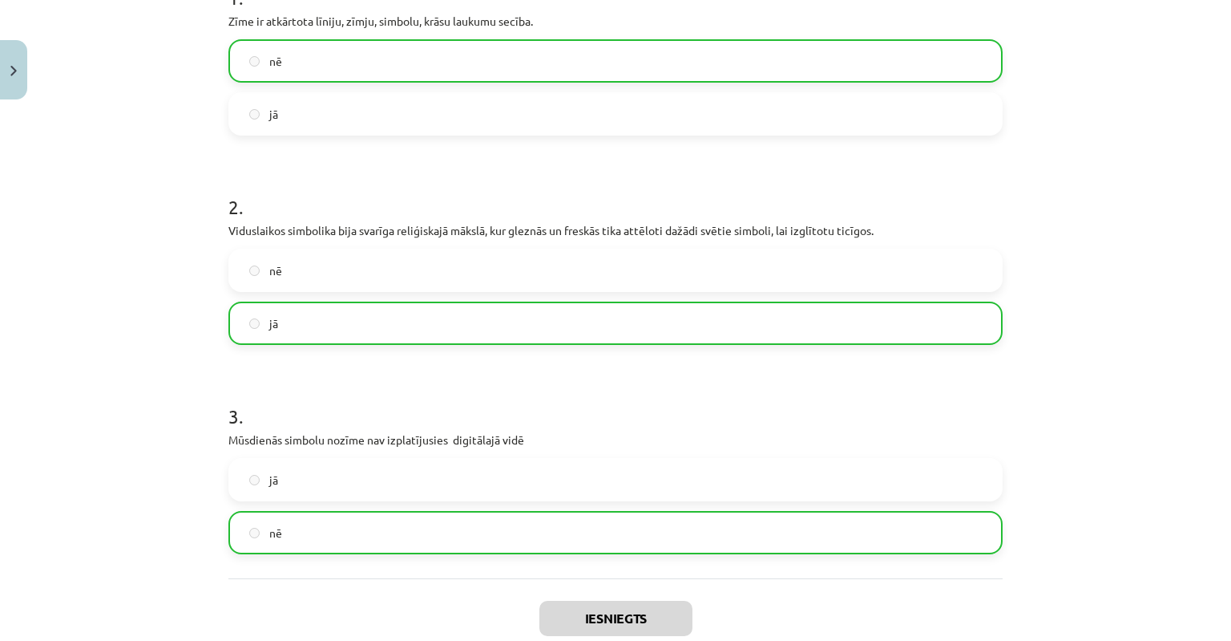
scroll to position [510, 0]
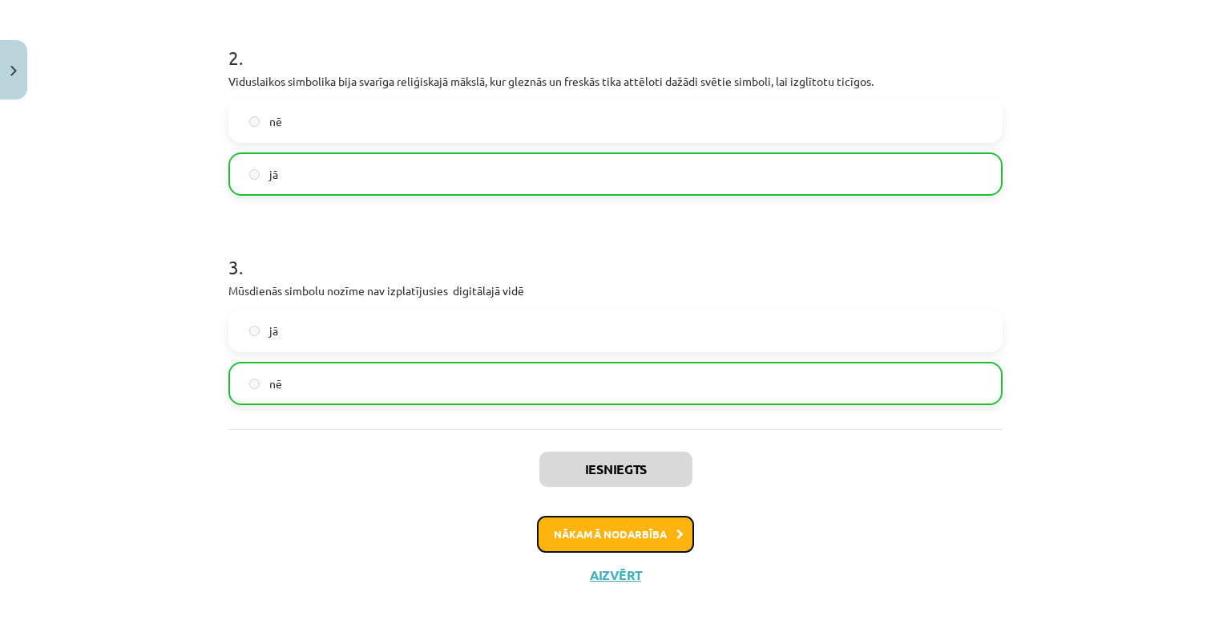
click at [606, 538] on button "Nākamā nodarbība" at bounding box center [615, 533] width 157 height 37
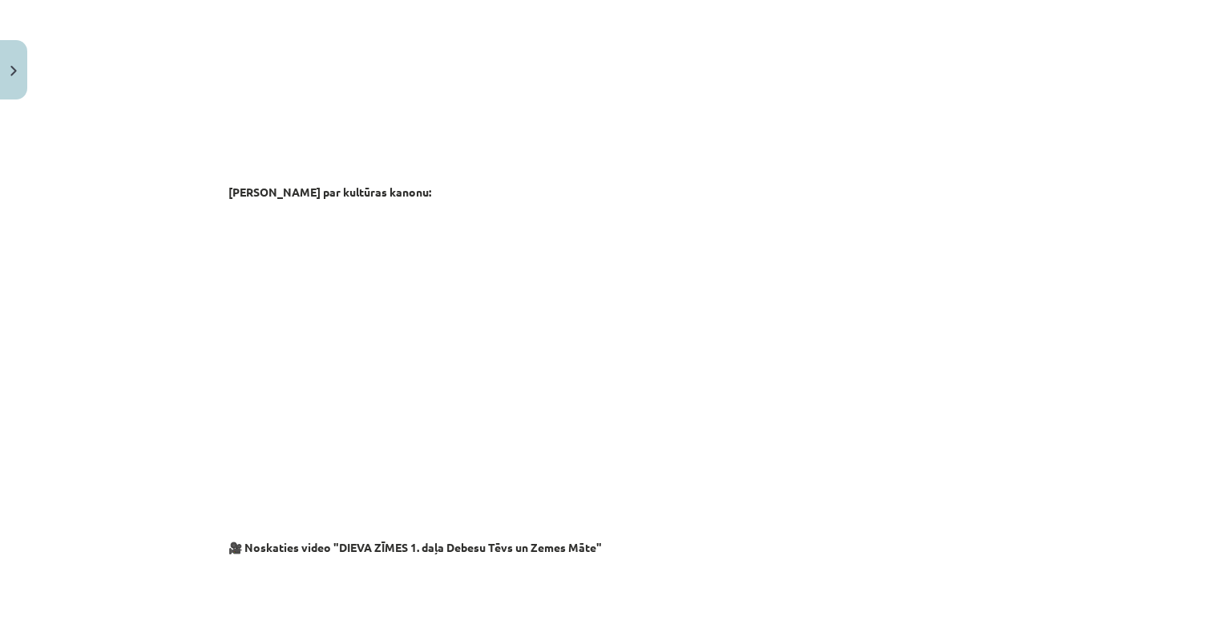
scroll to position [2605, 0]
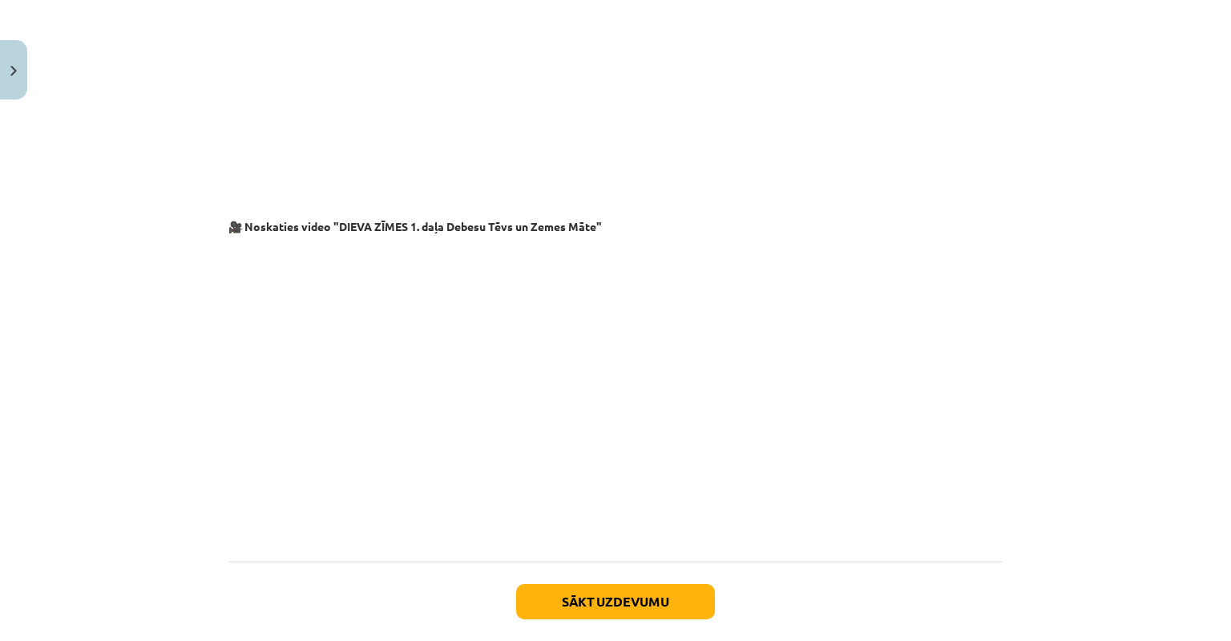
click at [131, 335] on div "Mācību tēma: Kultūras un mākslas i (vizuālā māksla) - 10. klases 3. ieskaites m…" at bounding box center [615, 320] width 1231 height 641
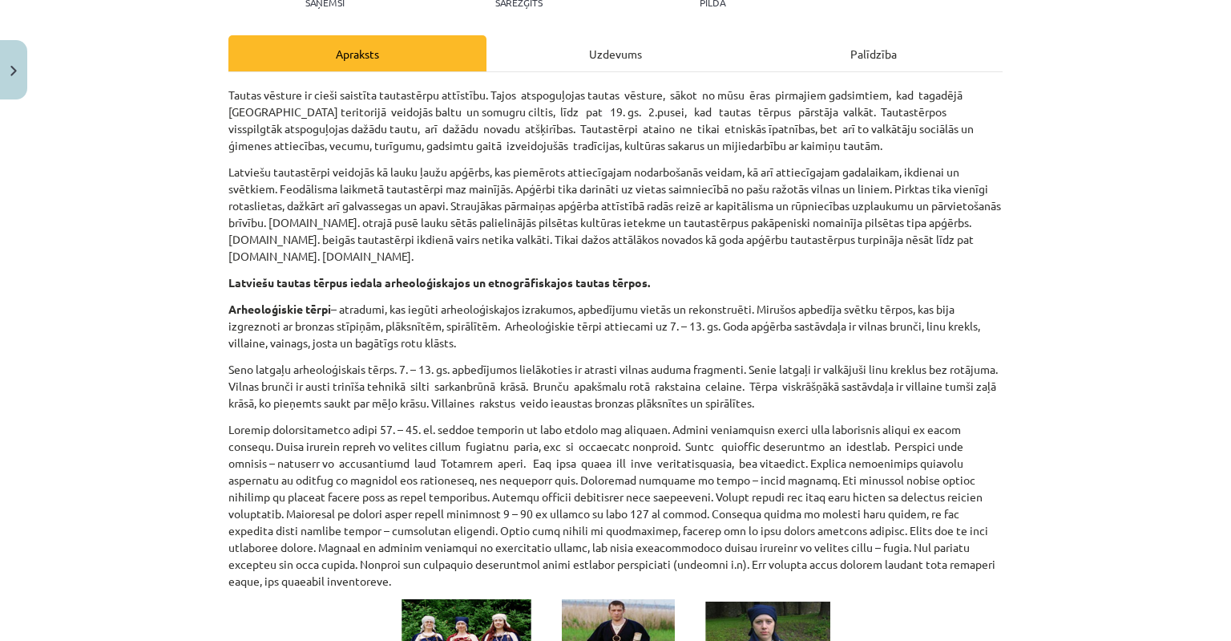
scroll to position [0, 0]
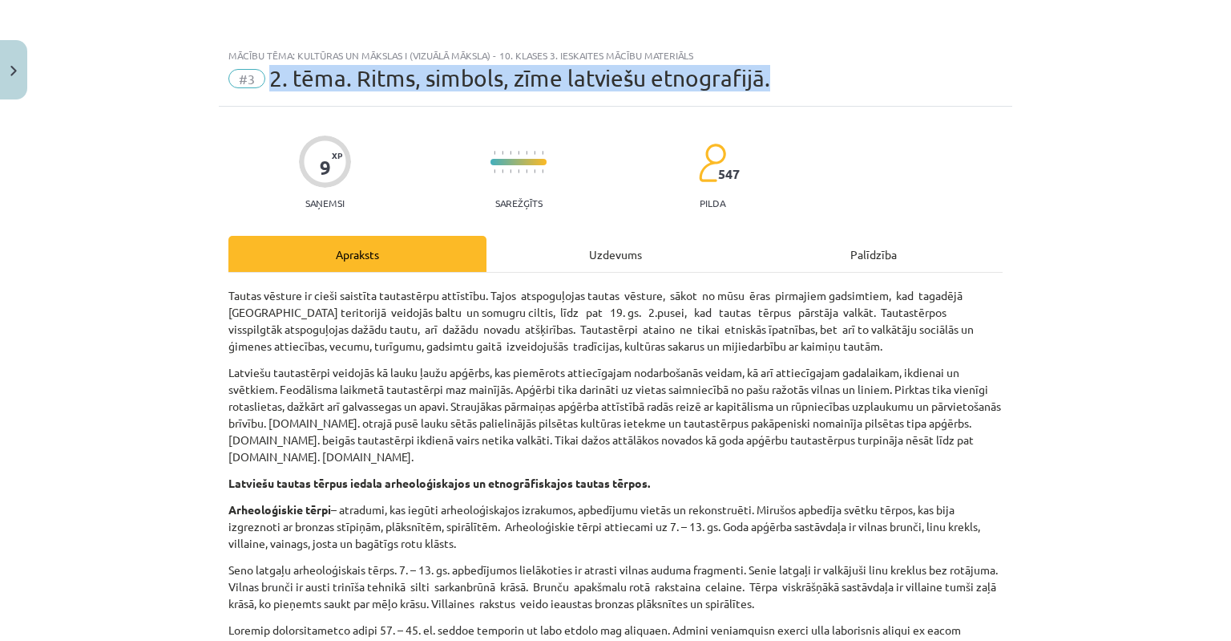
drag, startPoint x: 263, startPoint y: 73, endPoint x: 818, endPoint y: 90, distance: 555.8
click at [818, 90] on div "#3 2. tēma. Ritms, simbols, zīme latviešu etnografijā." at bounding box center [615, 79] width 774 height 26
copy span "2. tēma. Ritms, simbols, zīme latviešu etnografijā."
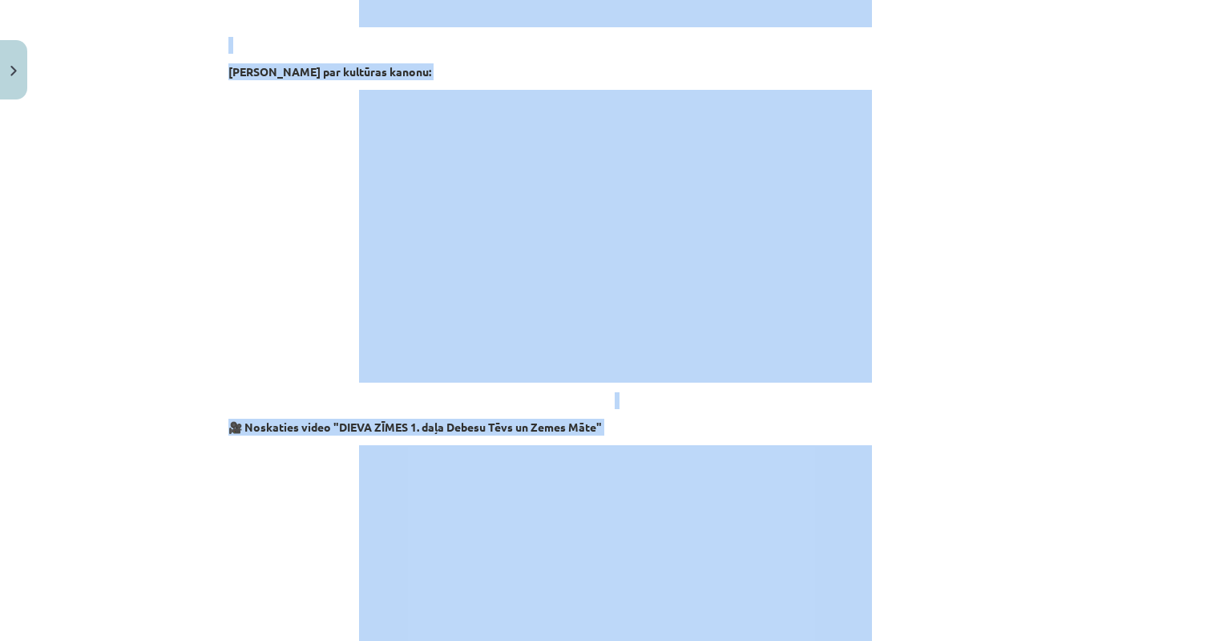
scroll to position [2640, 0]
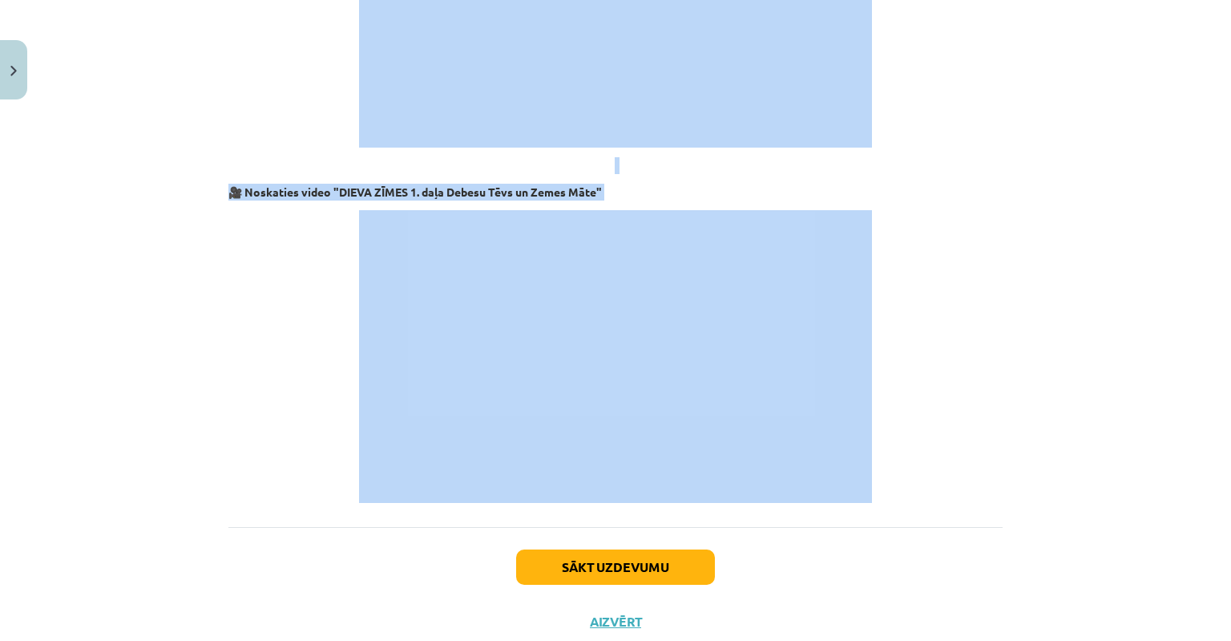
drag, startPoint x: 220, startPoint y: 292, endPoint x: 777, endPoint y: 450, distance: 579.1
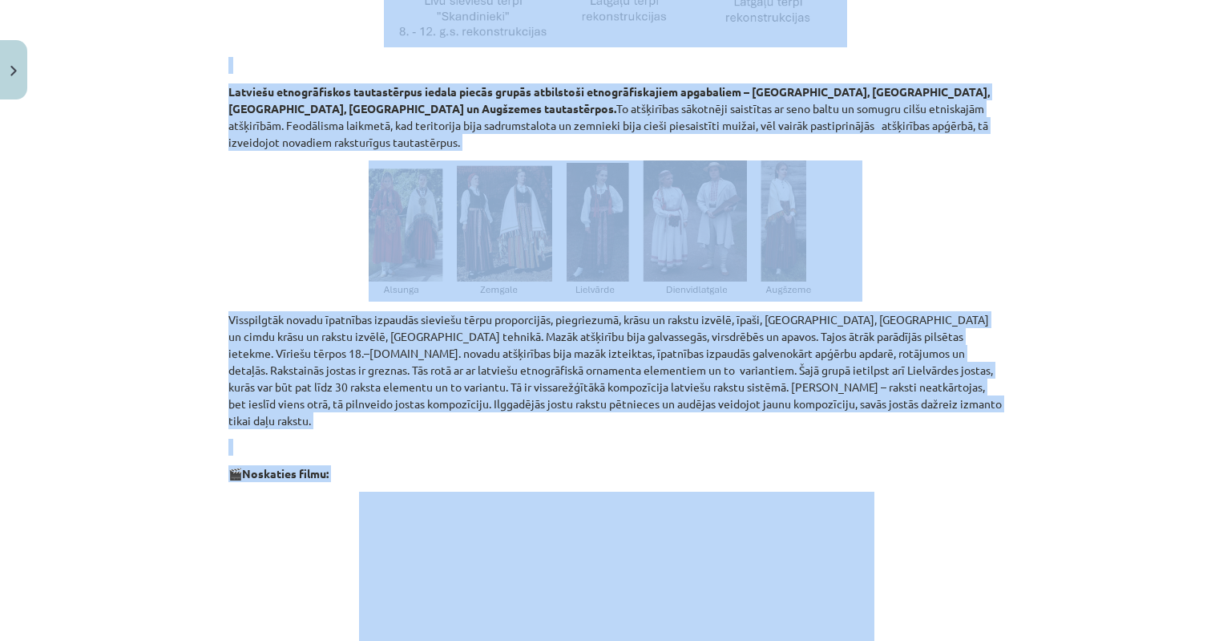
scroll to position [796, 0]
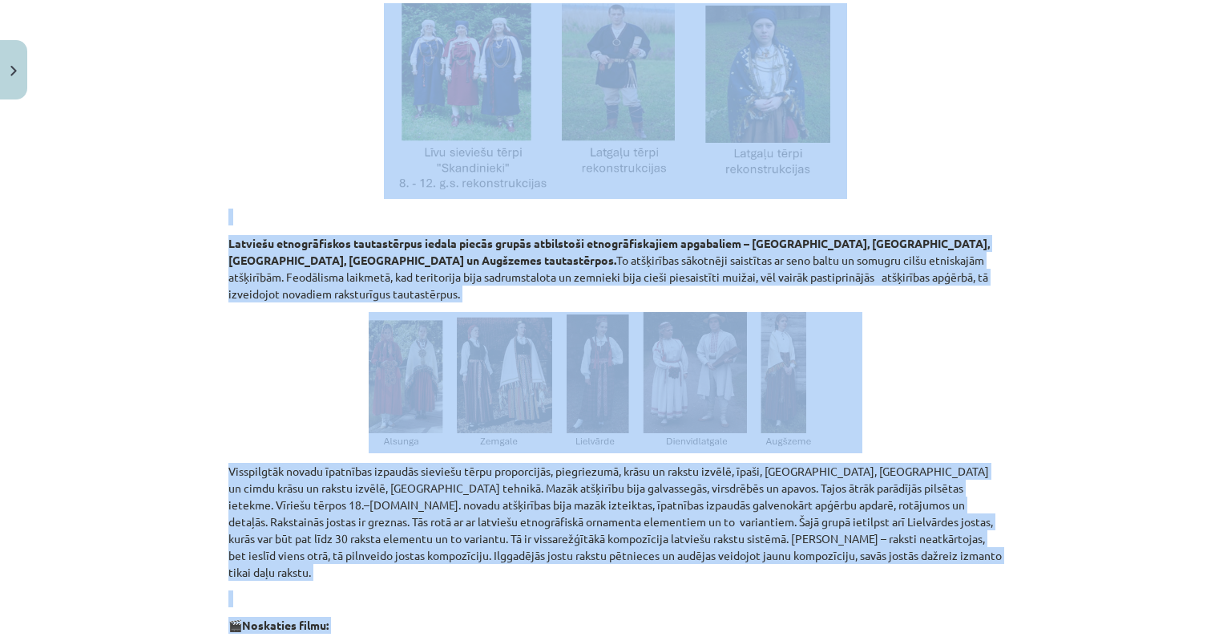
copy div "Tautas vēsture ir cieši saistīta tautastērpu attīstību. Tajos atspoguļojas taut…"
click at [1111, 345] on div "Mācību tēma: Kultūras un mākslas i (vizuālā māksla) - 10. klases 3. ieskaites m…" at bounding box center [615, 320] width 1231 height 641
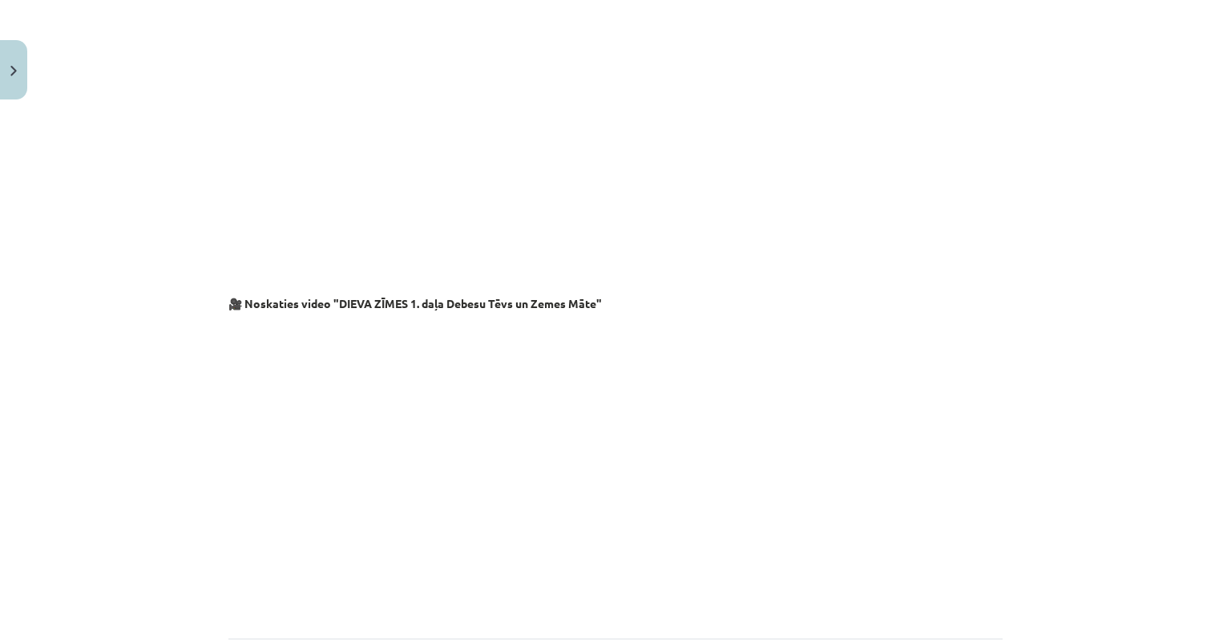
scroll to position [2640, 0]
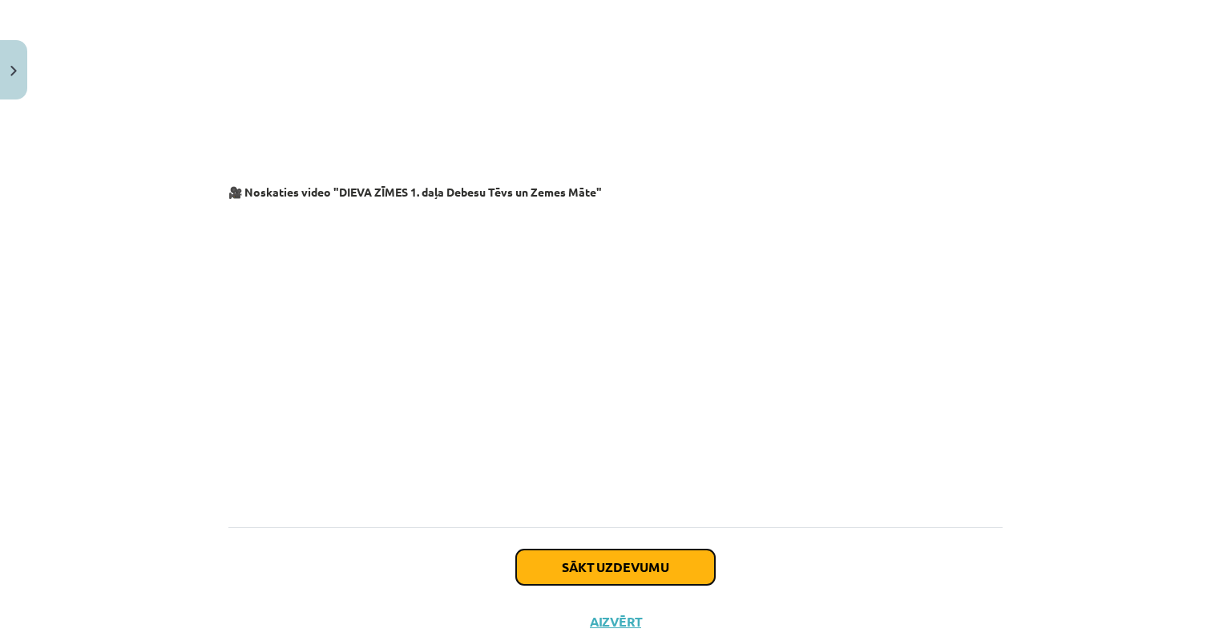
click at [590, 549] on button "Sākt uzdevumu" at bounding box center [615, 566] width 199 height 35
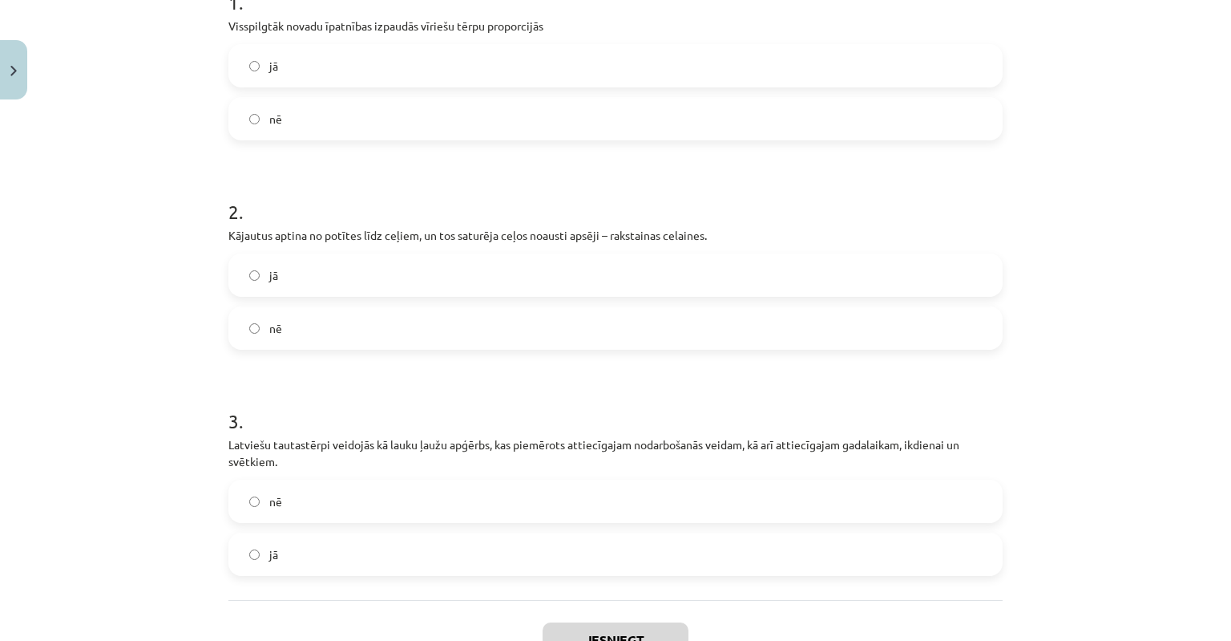
scroll to position [236, 0]
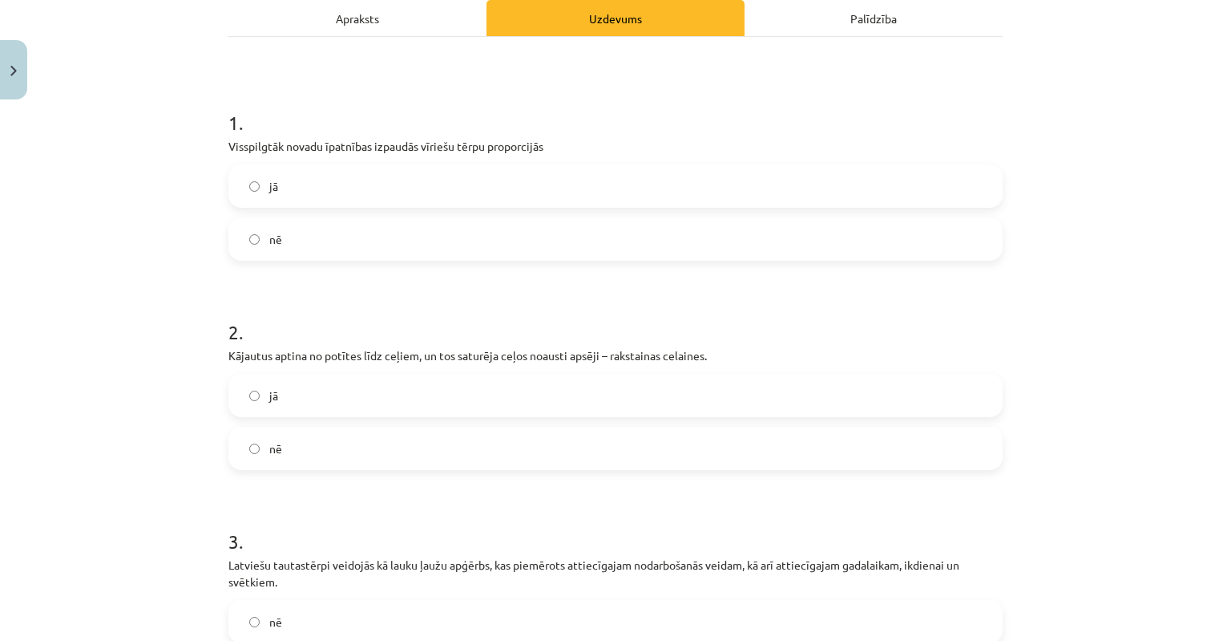
click at [255, 394] on label "jā" at bounding box center [615, 395] width 771 height 40
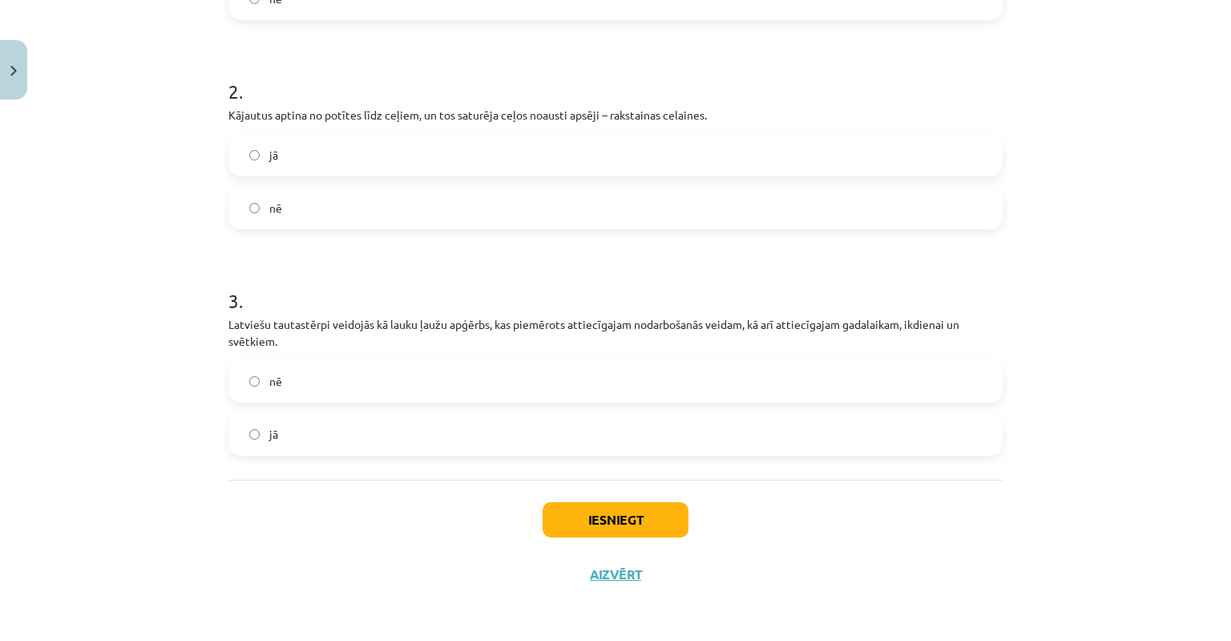
click at [253, 434] on label "jā" at bounding box center [615, 434] width 771 height 40
click at [605, 523] on button "Iesniegt" at bounding box center [616, 519] width 146 height 35
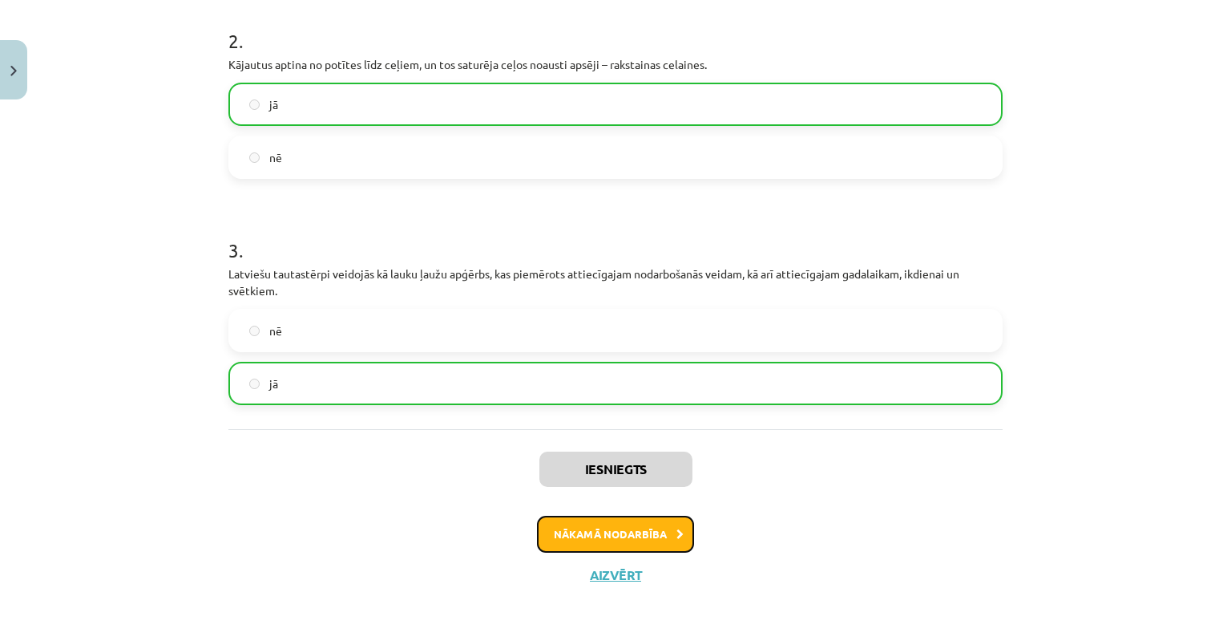
click at [606, 525] on button "Nākamā nodarbība" at bounding box center [615, 533] width 157 height 37
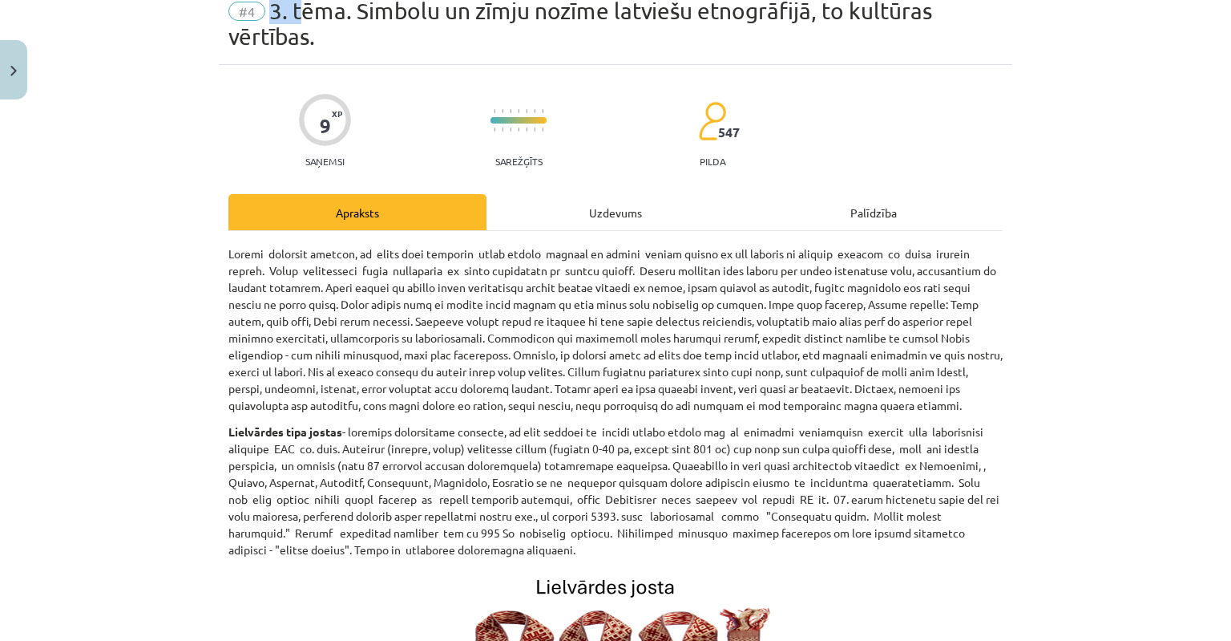
scroll to position [65, 0]
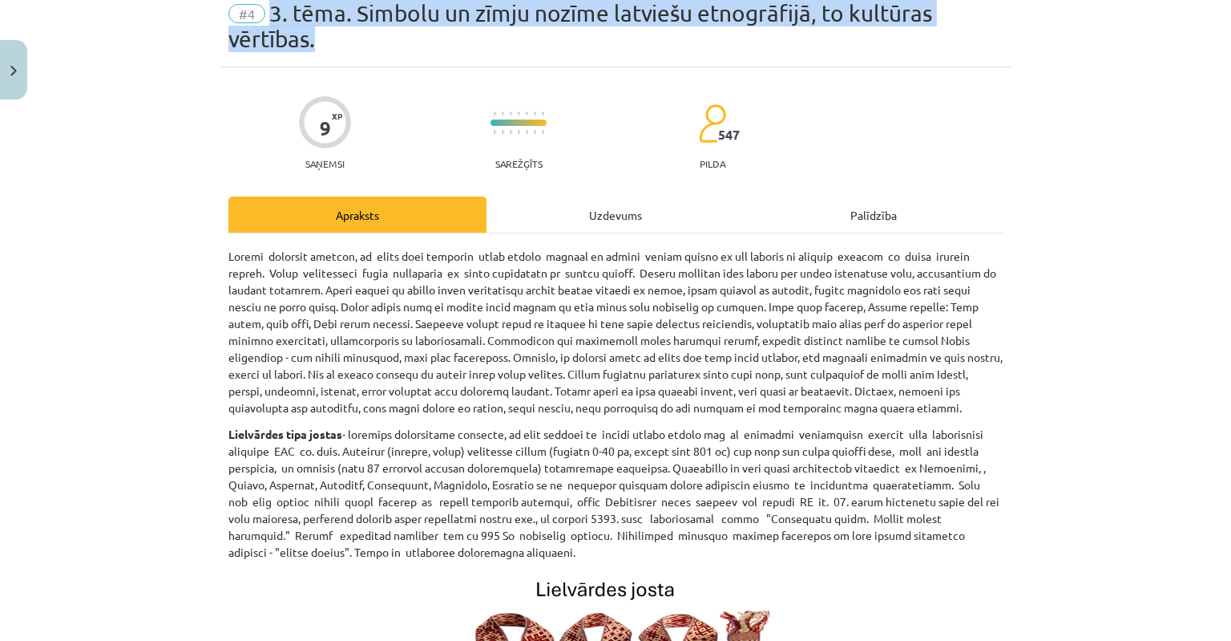
drag, startPoint x: 265, startPoint y: 10, endPoint x: 331, endPoint y: 32, distance: 69.5
click at [331, 32] on div "#4 3. tēma. Simbolu un zīmju nozīme latviešu etnogrāfijā, to kultūras vērtības." at bounding box center [615, 26] width 774 height 51
copy span "3. tēma. Simbolu un zīmju nozīme latviešu etnogrāfijā, to kultūras vērtības."
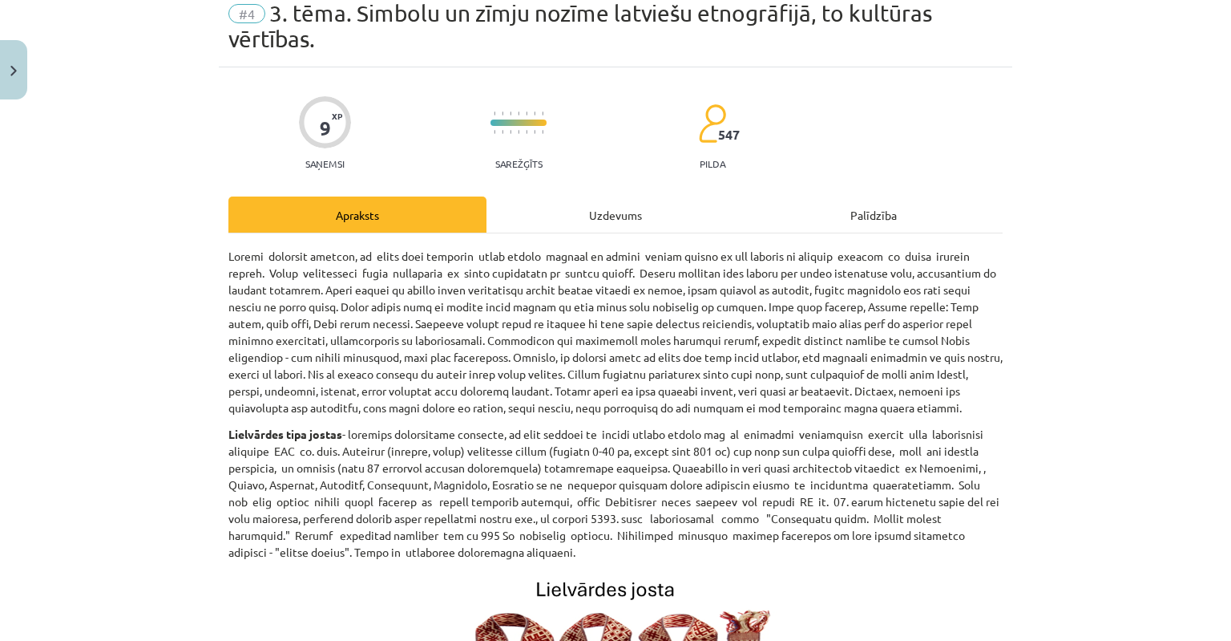
click at [366, 291] on p at bounding box center [615, 332] width 774 height 168
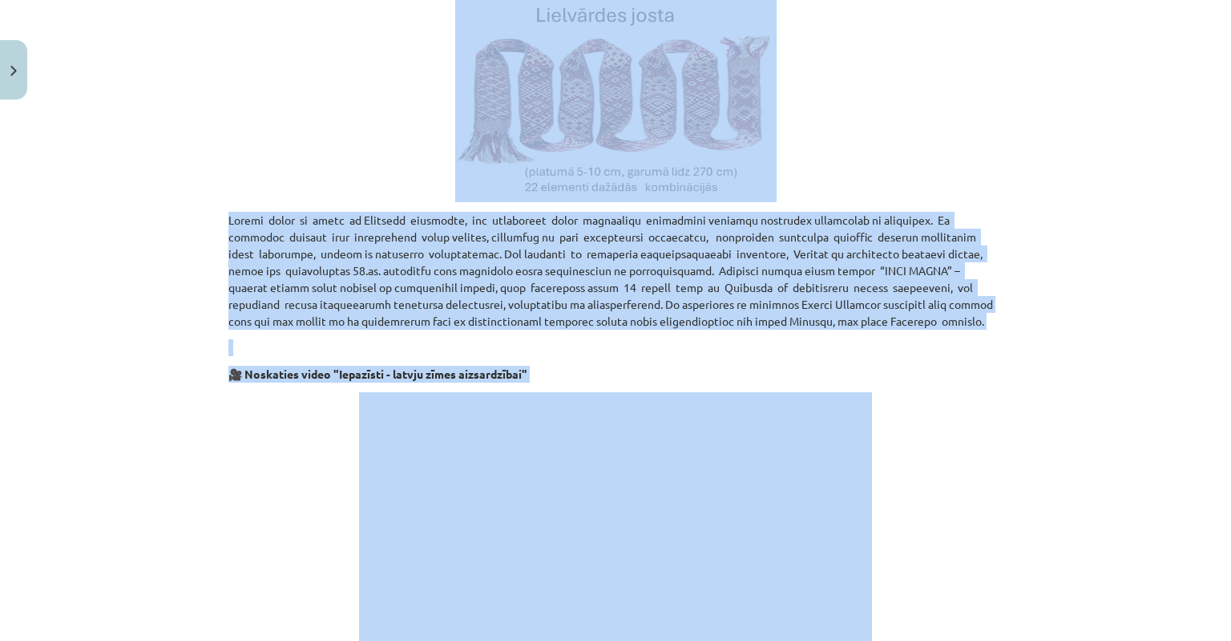
scroll to position [786, 0]
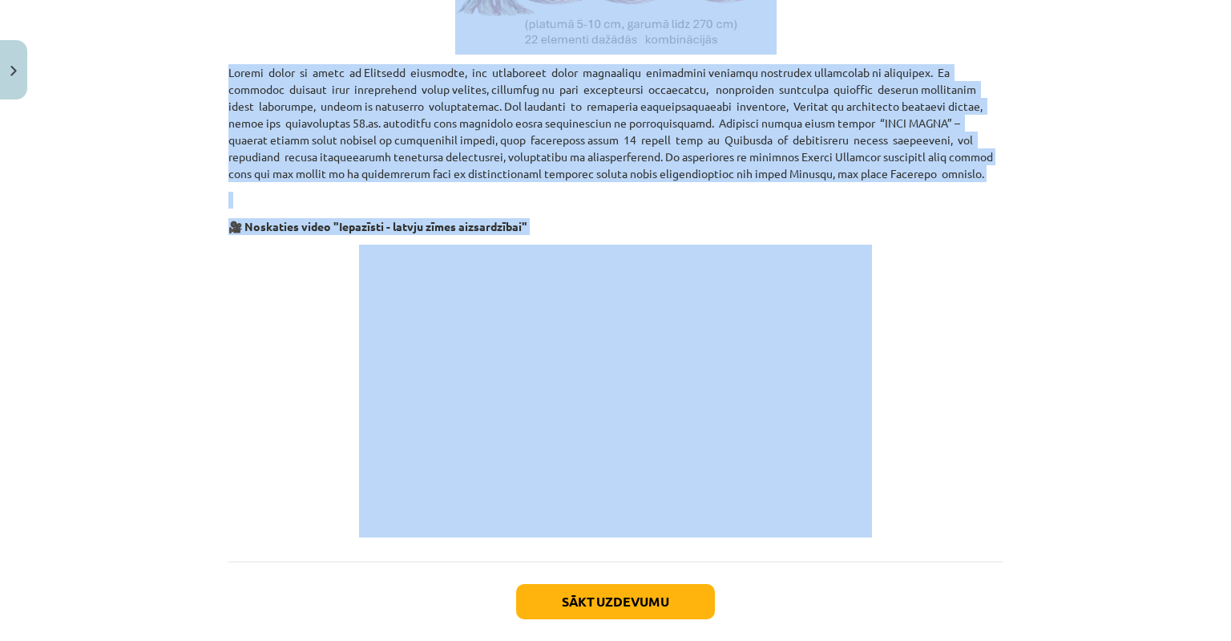
drag, startPoint x: 213, startPoint y: 253, endPoint x: 518, endPoint y: 395, distance: 336.0
click at [366, 204] on div "9 XP Saņemsi Sarežģīts 547 pilda Apraksts Uzdevums Palīdzība Lielvārdes tipa jo…" at bounding box center [616, 14] width 794 height 1337
copy div "Tautas dziesmas liecina, ka visur seno latviešu dzīvē tērpam aizvien ir bijusi …"
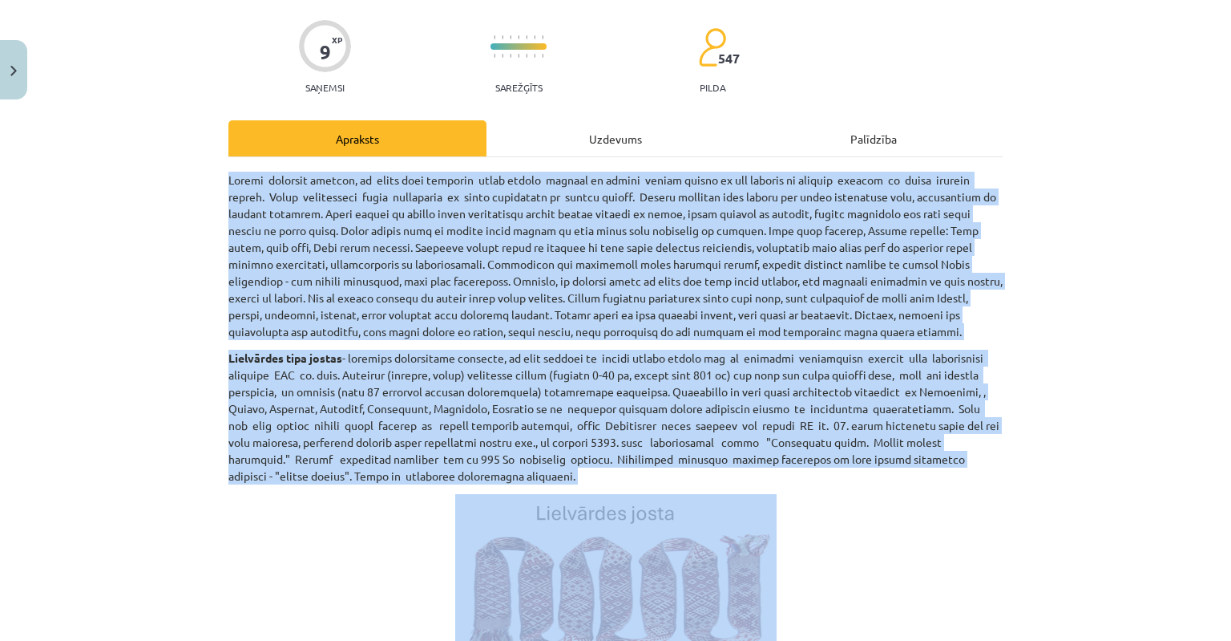
scroll to position [0, 0]
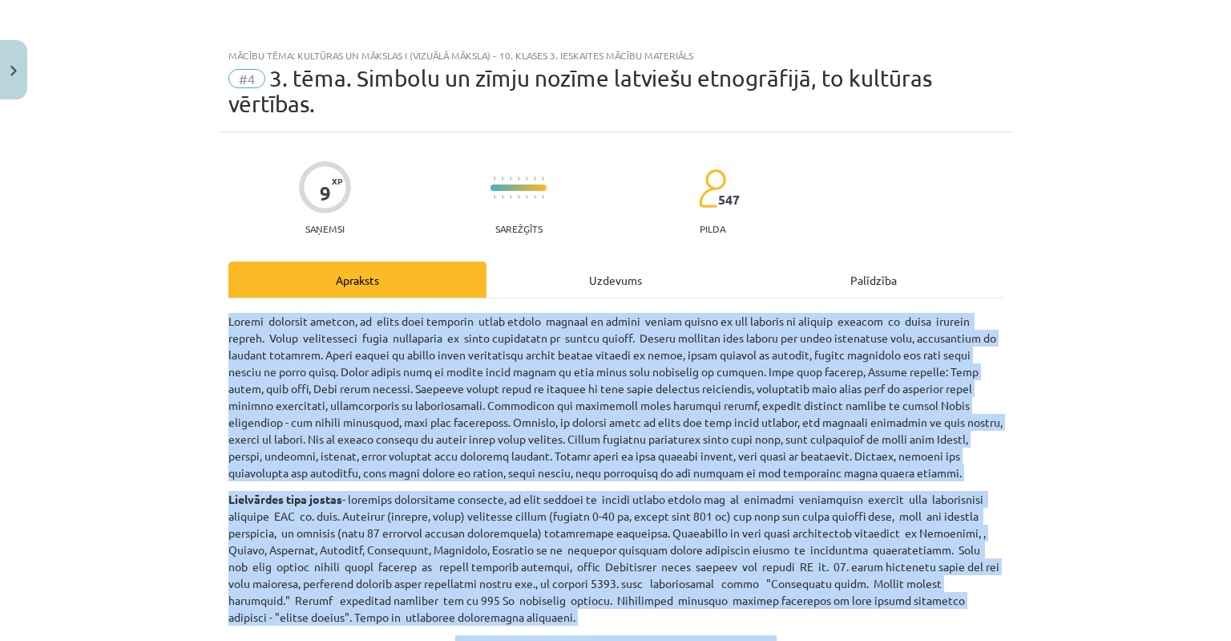
click at [141, 377] on div "Mācību tēma: Kultūras un mākslas i (vizuālā māksla) - 10. klases 3. ieskaites m…" at bounding box center [615, 320] width 1231 height 641
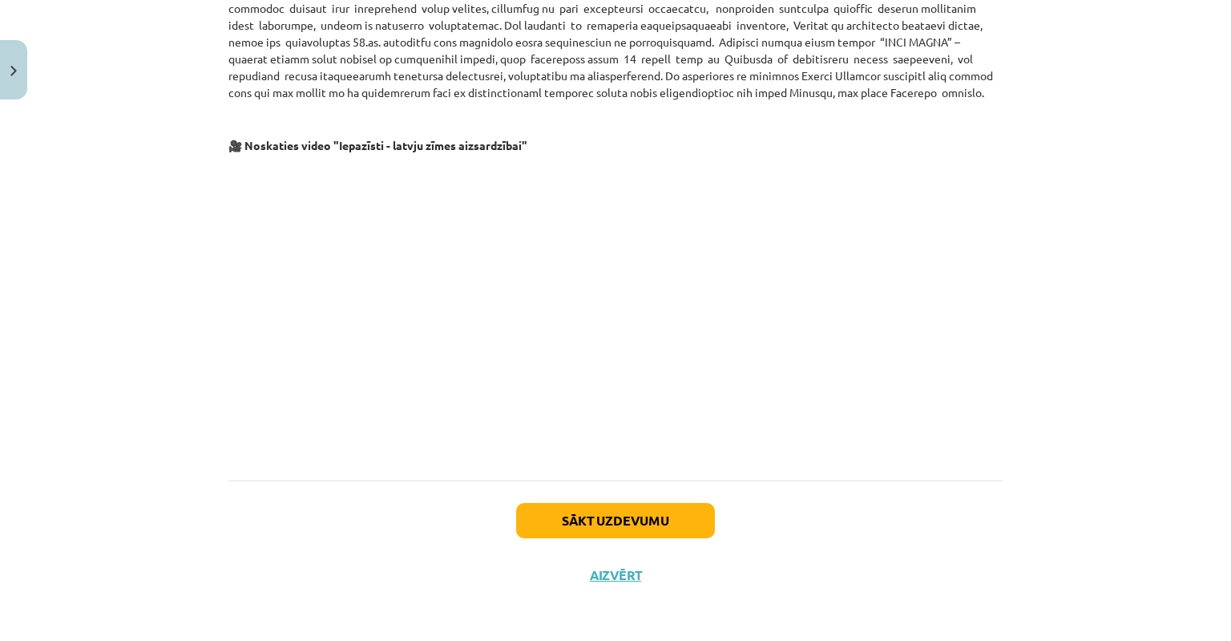
scroll to position [869, 0]
click at [576, 520] on button "Sākt uzdevumu" at bounding box center [615, 518] width 199 height 35
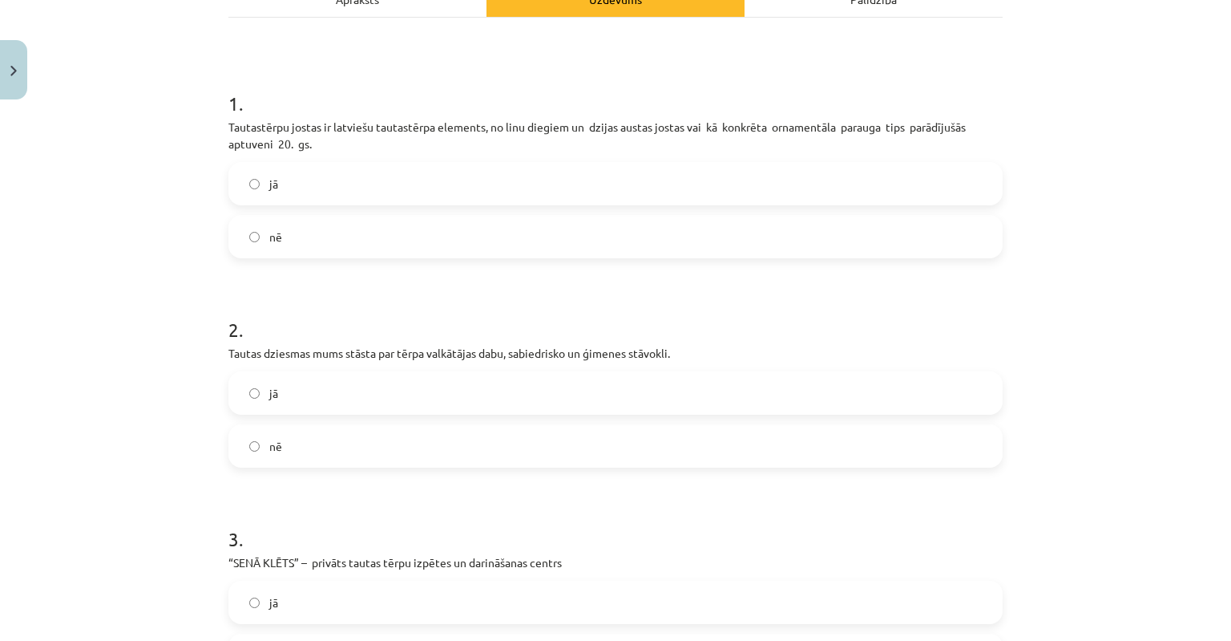
scroll to position [441, 0]
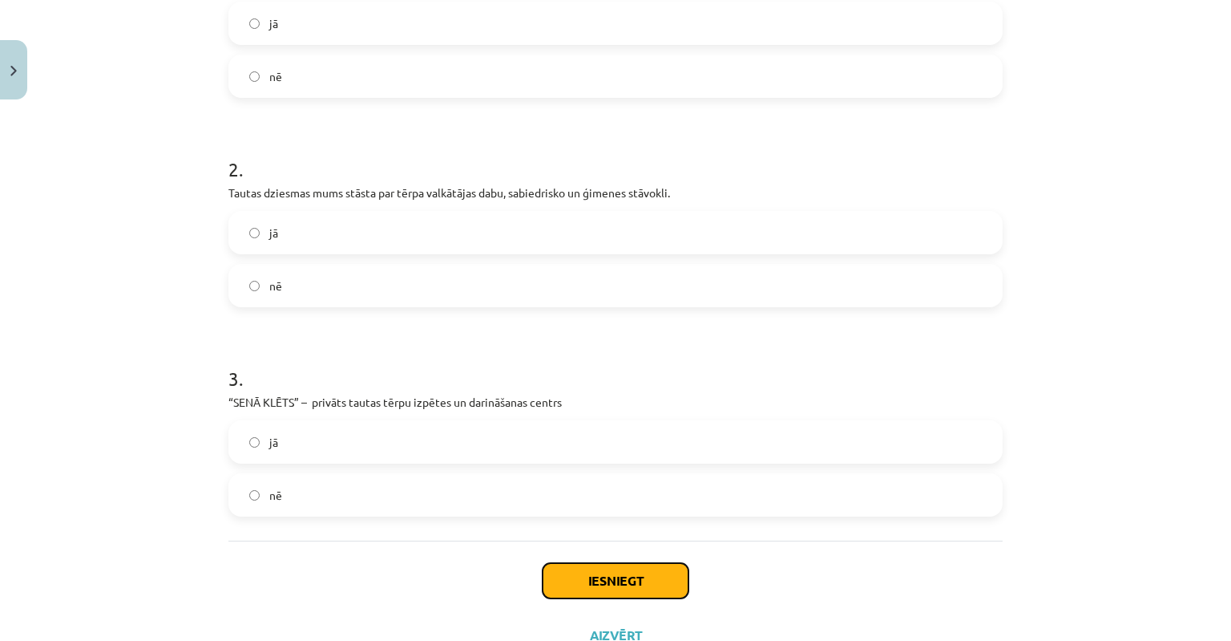
click at [559, 580] on button "Iesniegt" at bounding box center [616, 580] width 146 height 35
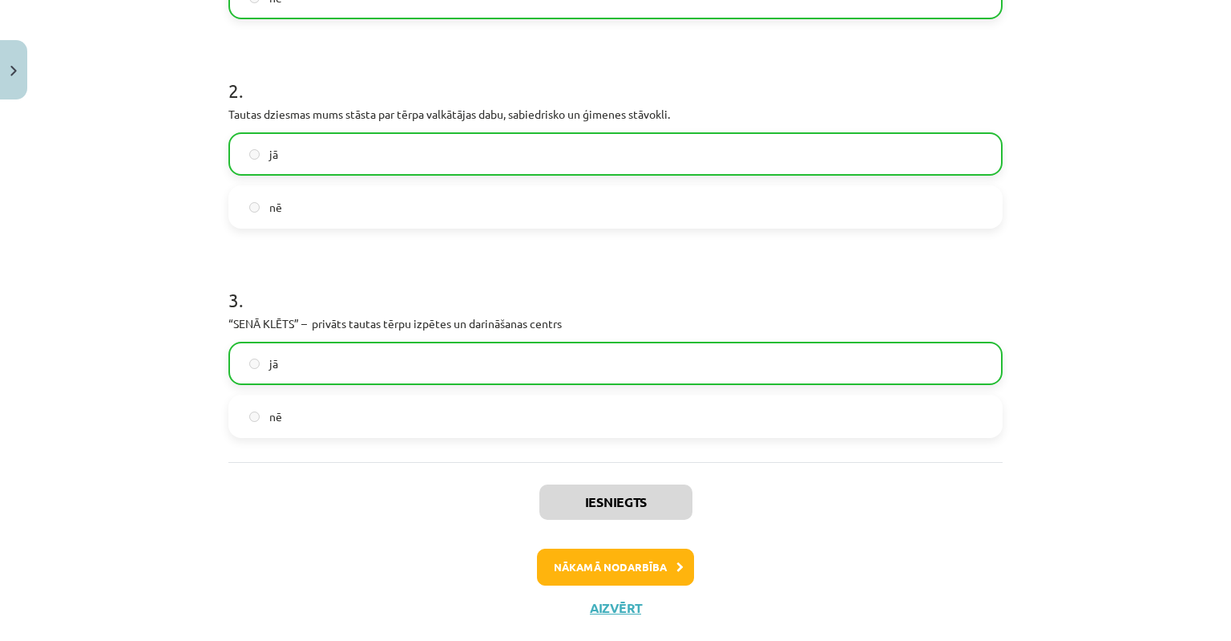
scroll to position [552, 0]
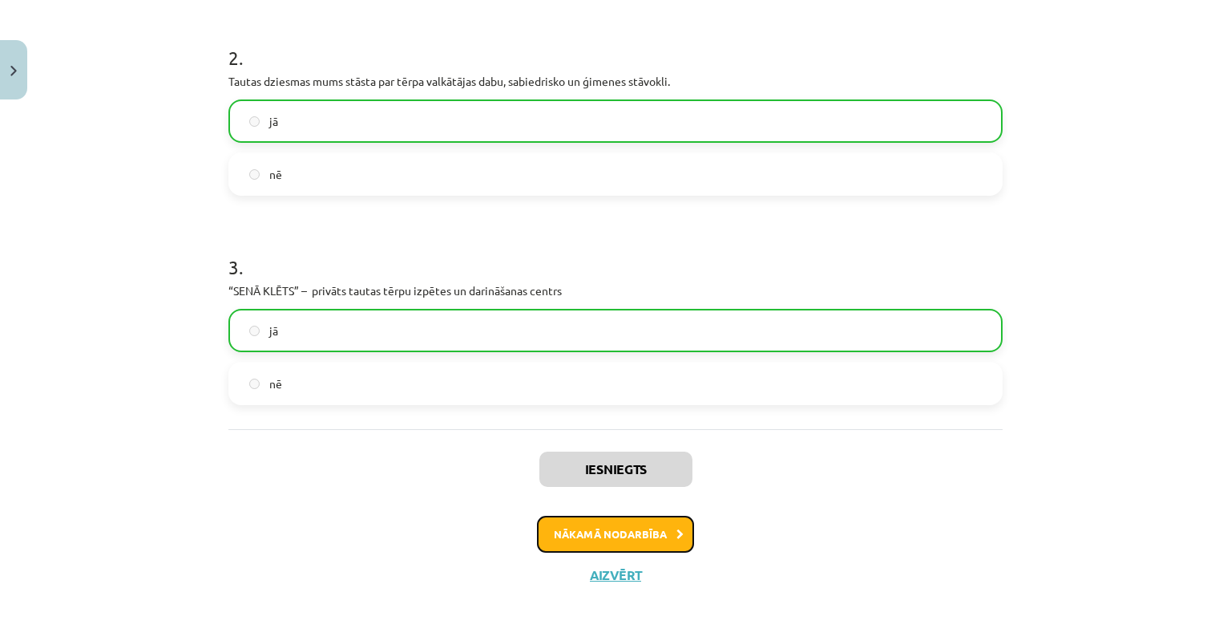
click at [600, 532] on button "Nākamā nodarbība" at bounding box center [615, 533] width 157 height 37
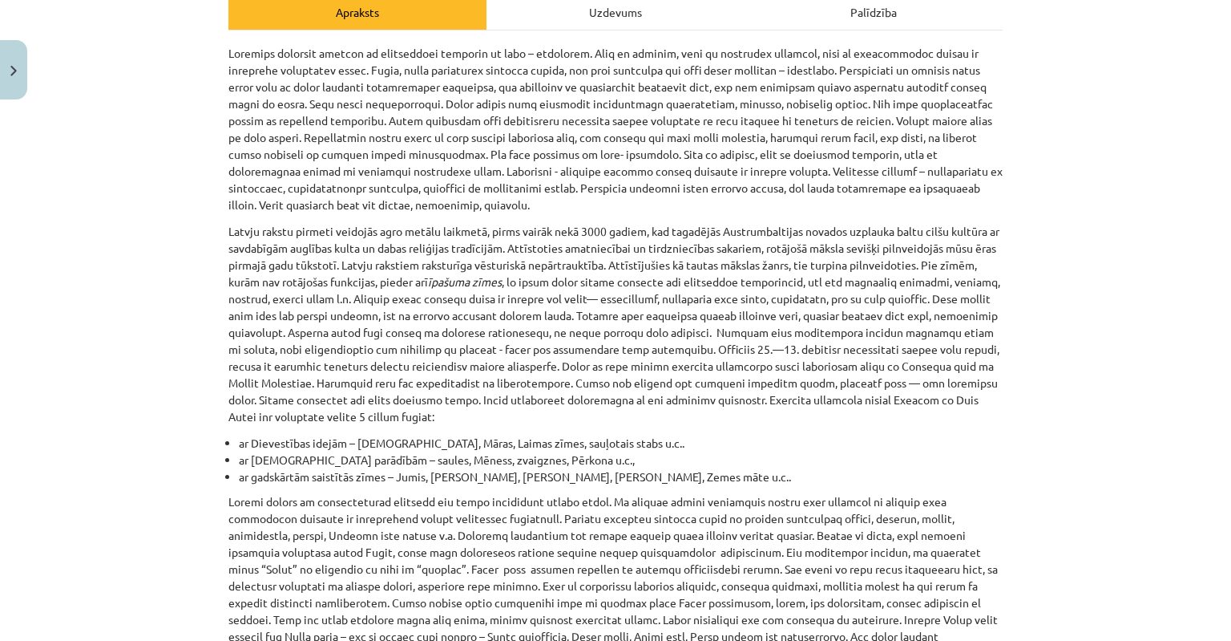
scroll to position [0, 0]
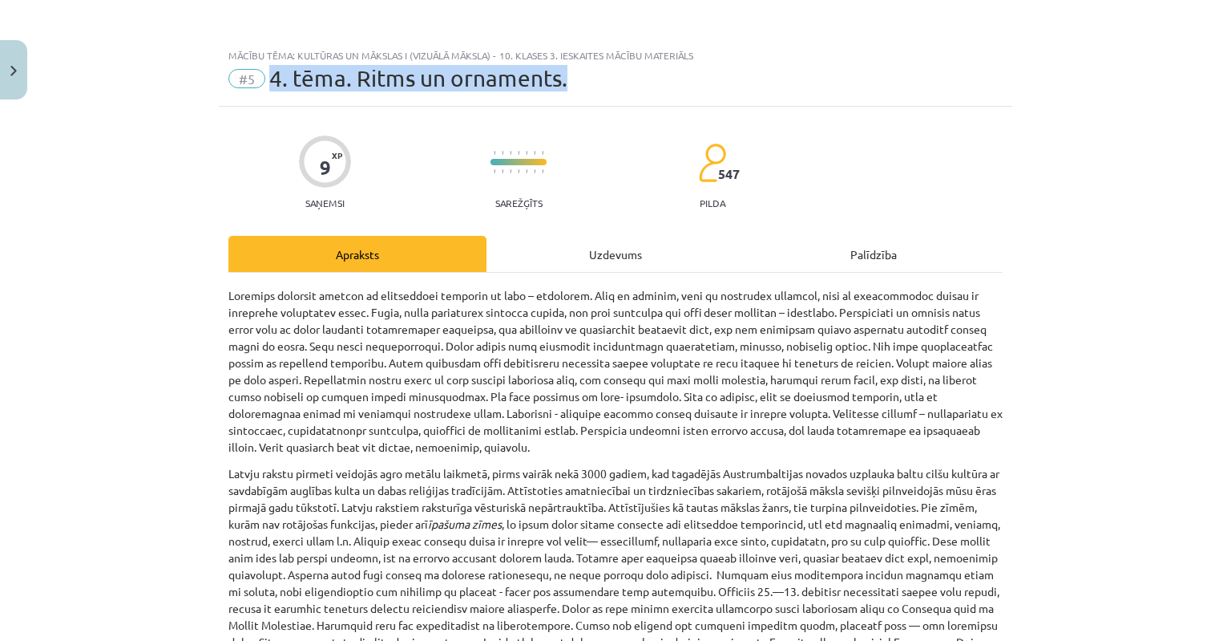
drag, startPoint x: 266, startPoint y: 75, endPoint x: 590, endPoint y: 79, distance: 323.9
click at [590, 79] on div "#5 4. tēma. Ritms un ornaments." at bounding box center [615, 79] width 774 height 26
copy span "4. tēma. Ritms un ornaments."
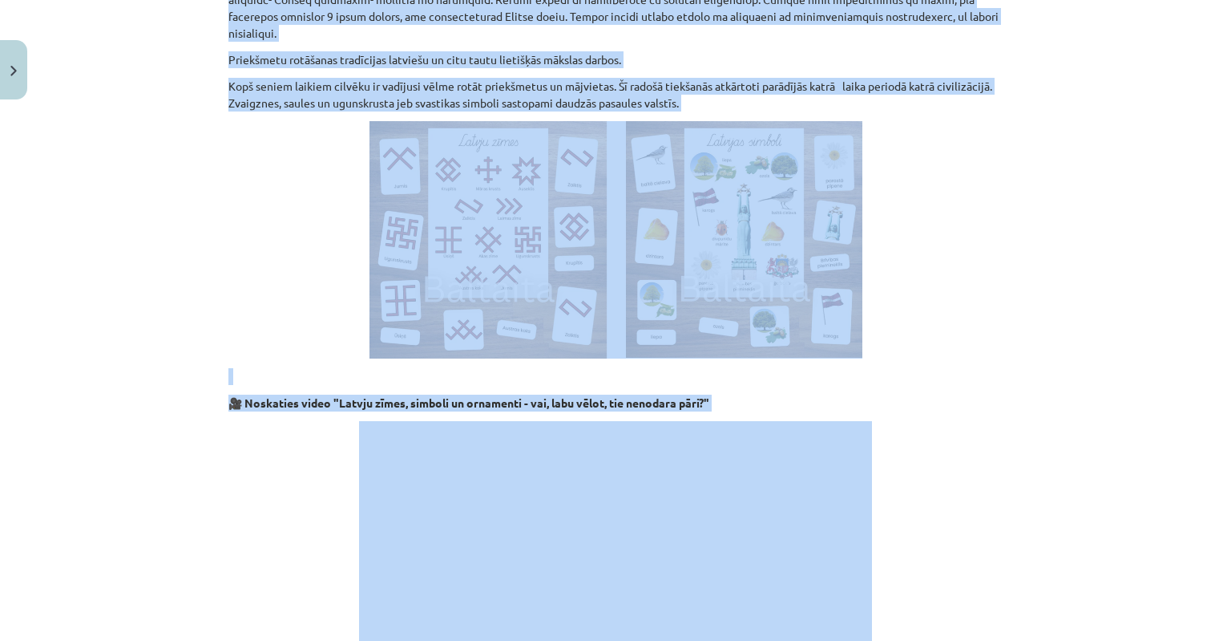
scroll to position [1523, 0]
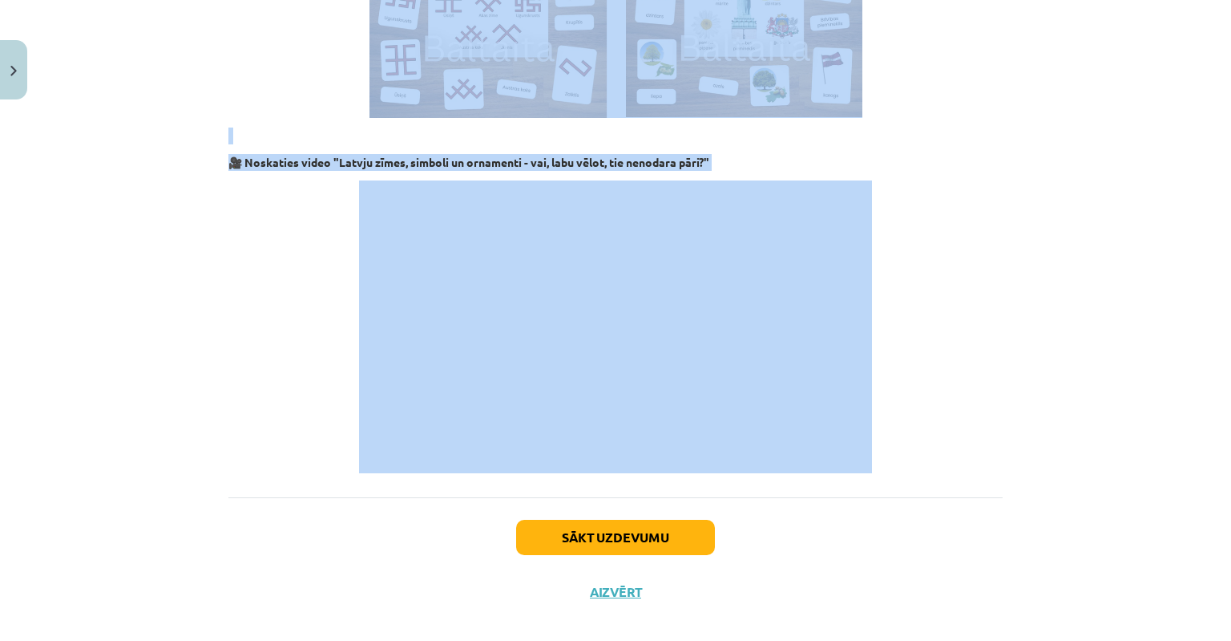
drag, startPoint x: 221, startPoint y: 294, endPoint x: 751, endPoint y: 171, distance: 544.1
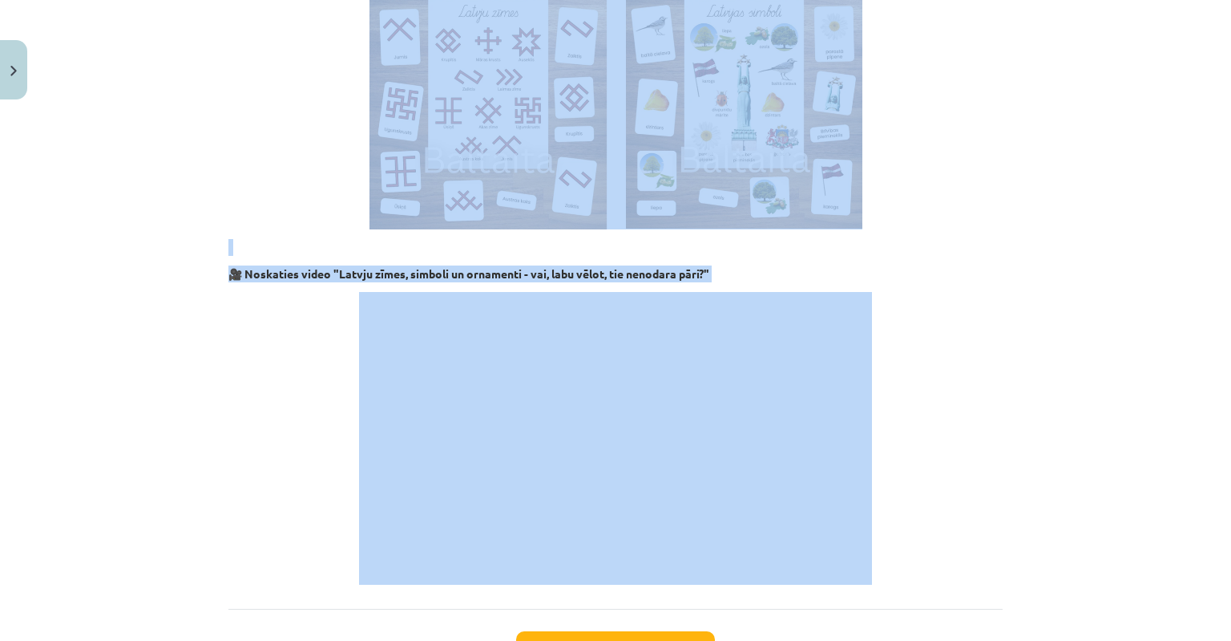
scroll to position [1283, 0]
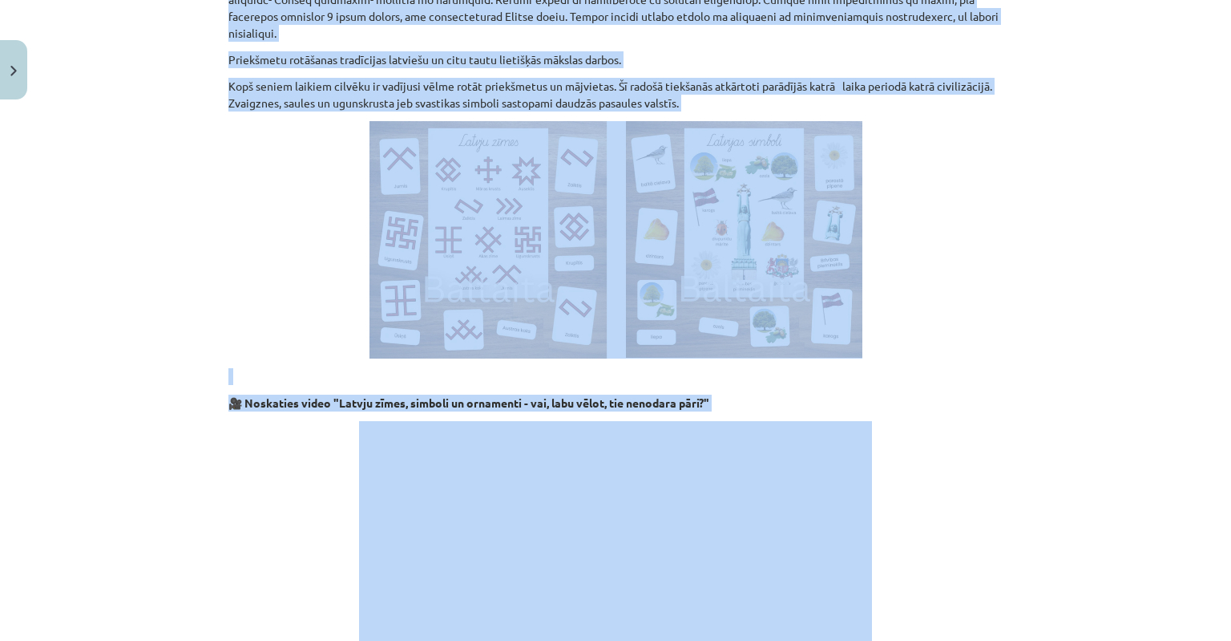
copy div "Latviešu kultūras vēsture ir nesaraujami saistīta ar zīmi – ornamentu. Zīmi kā …"
click at [269, 236] on p at bounding box center [615, 239] width 774 height 237
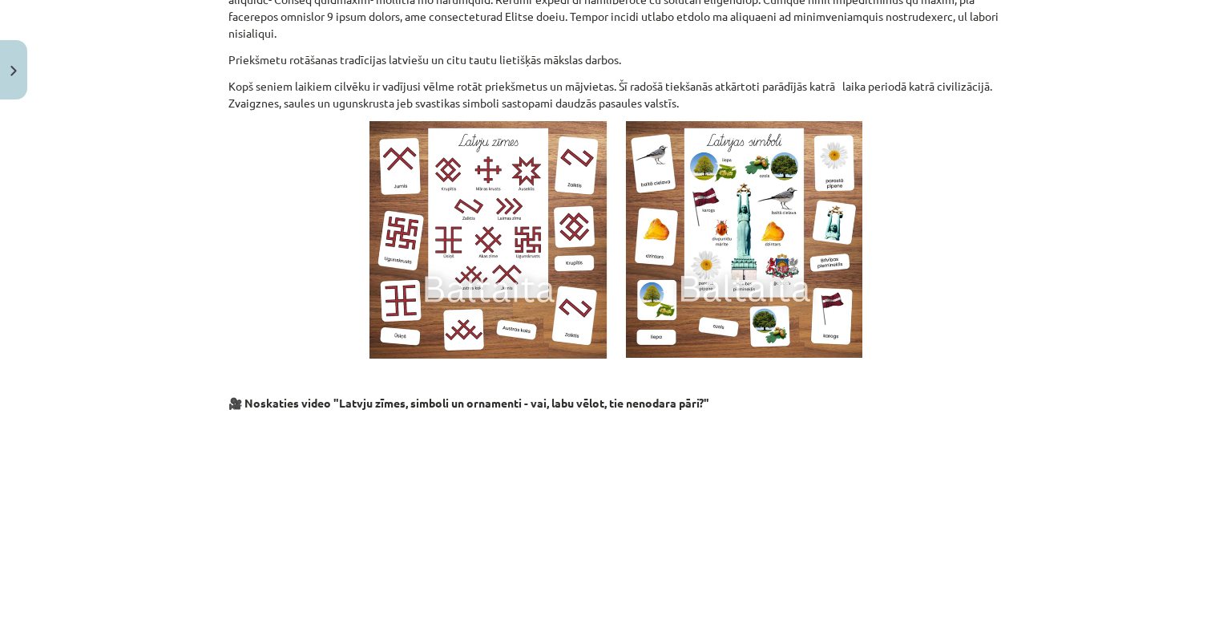
scroll to position [1523, 0]
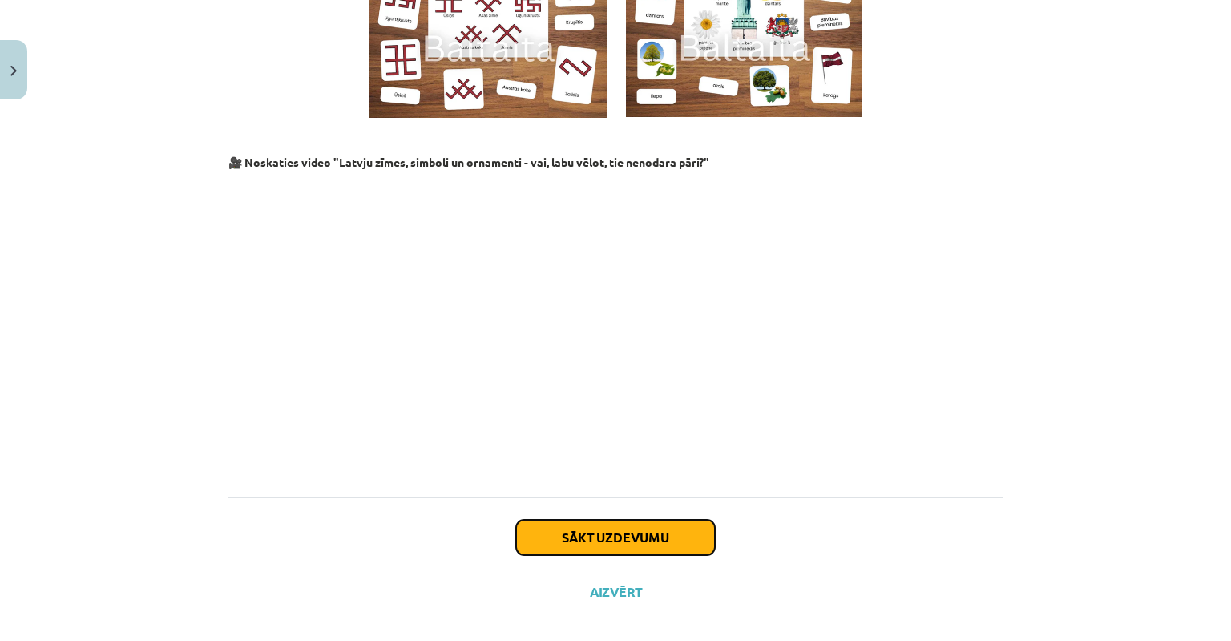
click at [618, 522] on button "Sākt uzdevumu" at bounding box center [615, 536] width 199 height 35
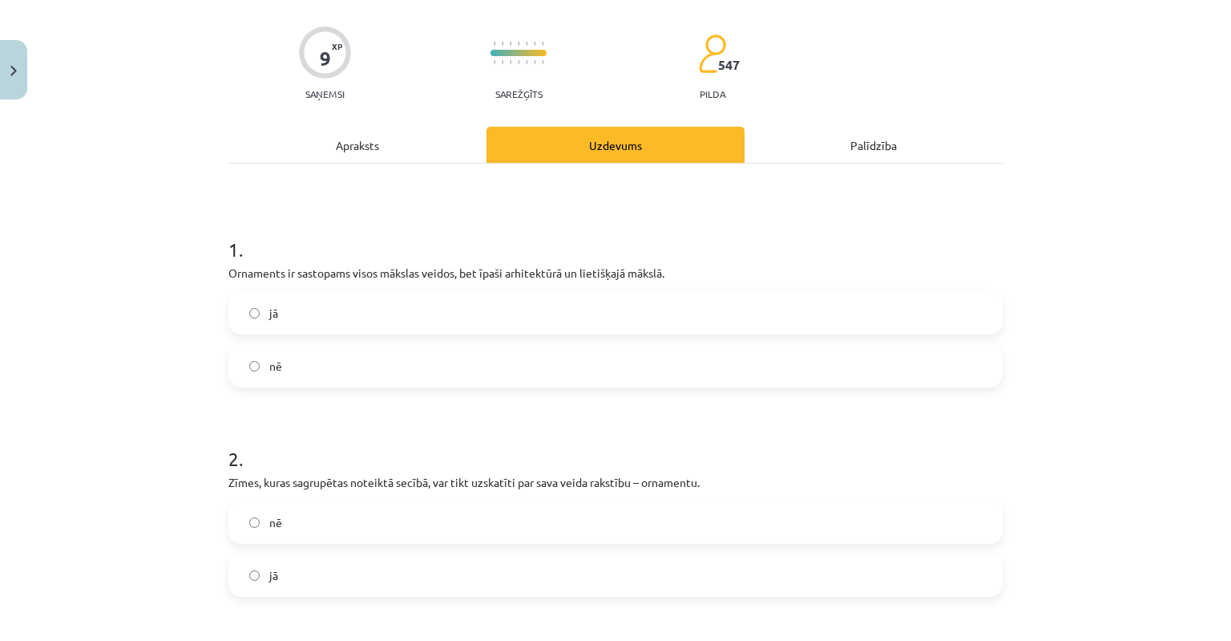
scroll to position [40, 0]
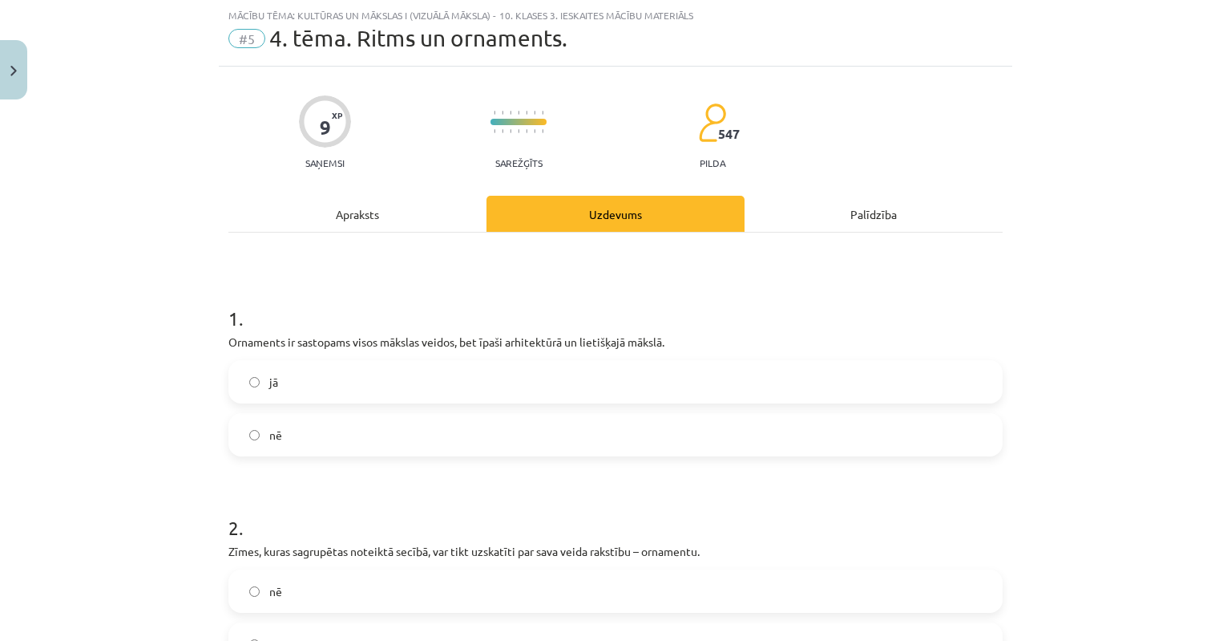
click at [249, 439] on label "nē" at bounding box center [615, 434] width 771 height 40
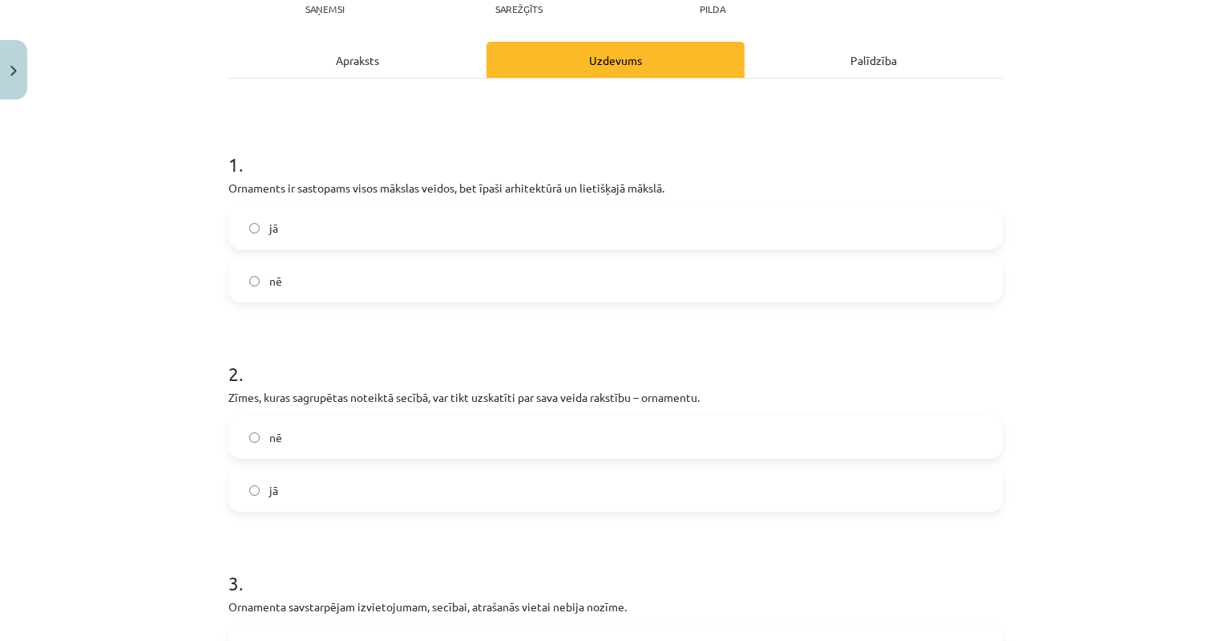
scroll to position [200, 0]
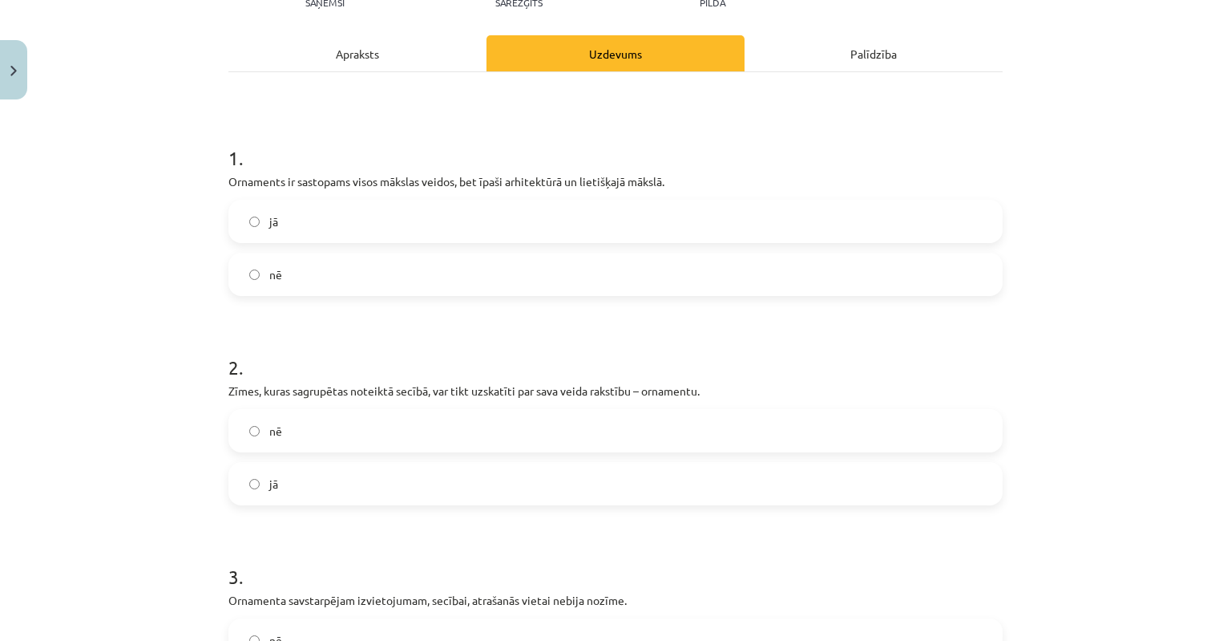
click at [257, 478] on label "jā" at bounding box center [615, 483] width 771 height 40
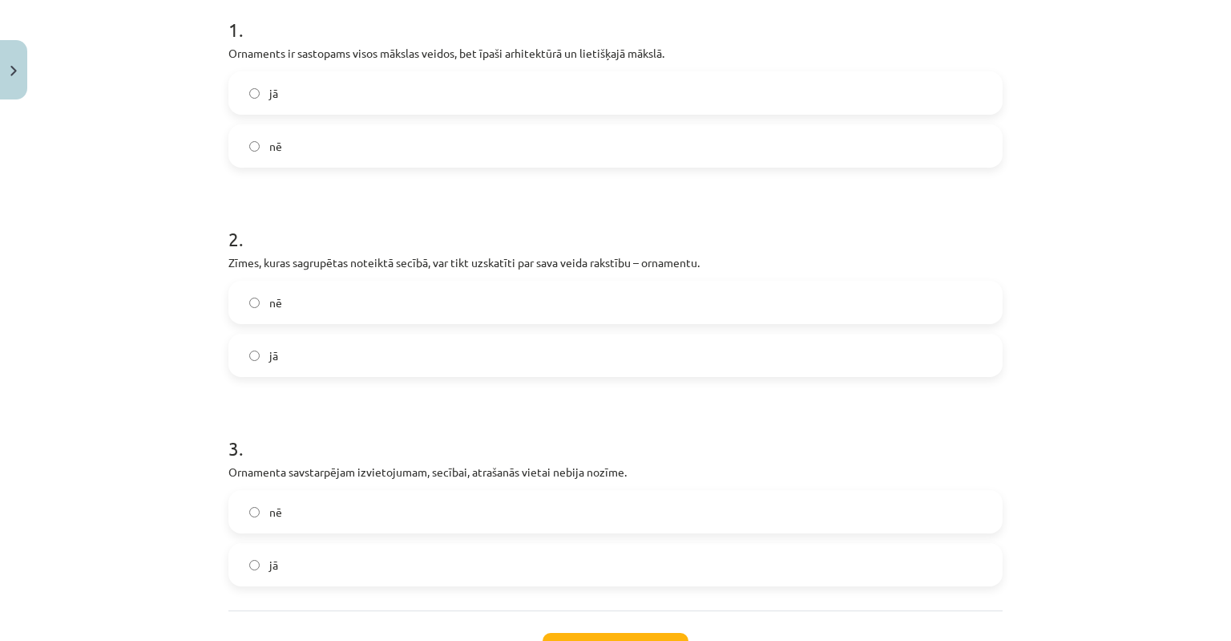
scroll to position [459, 0]
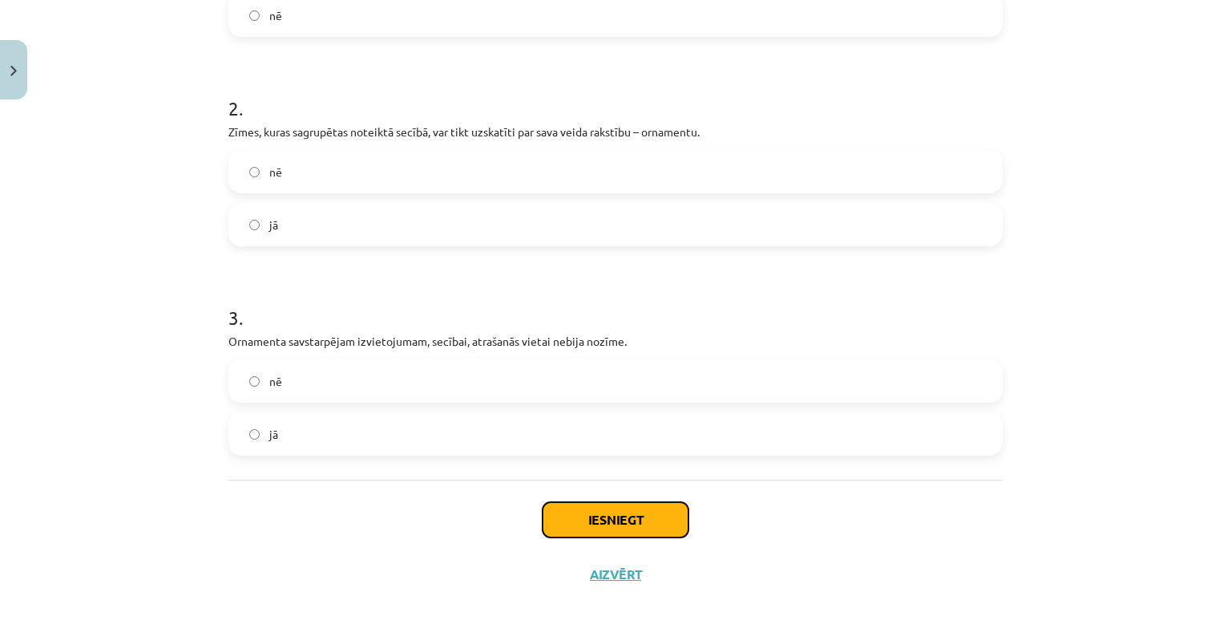
click at [613, 523] on button "Iesniegt" at bounding box center [616, 519] width 146 height 35
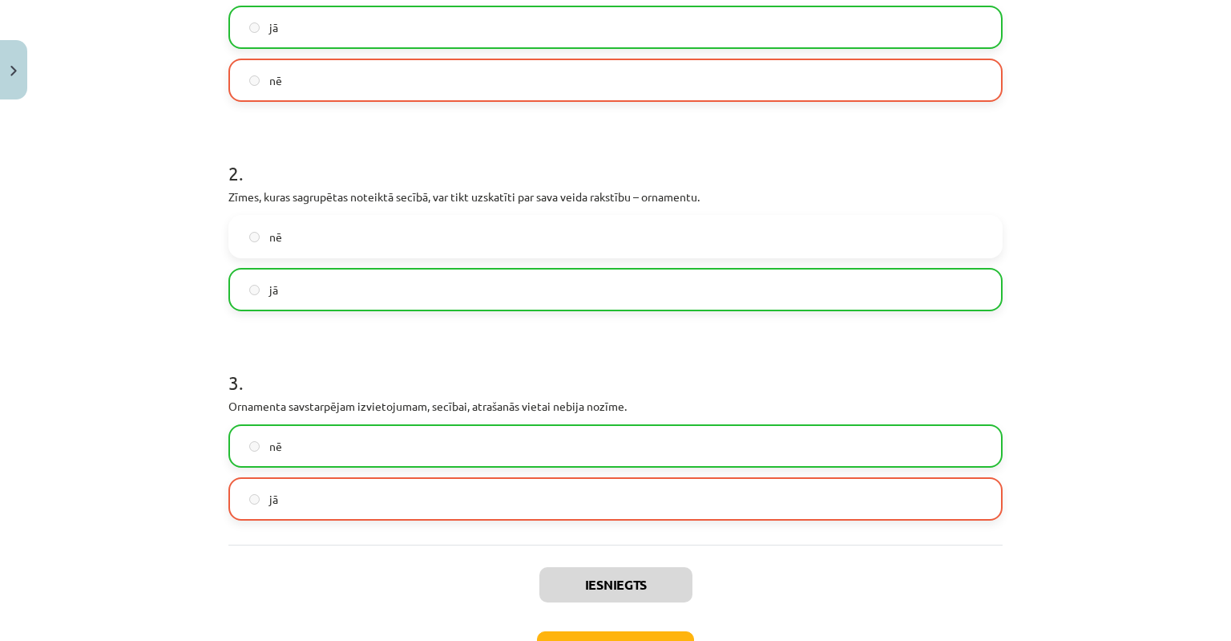
scroll to position [510, 0]
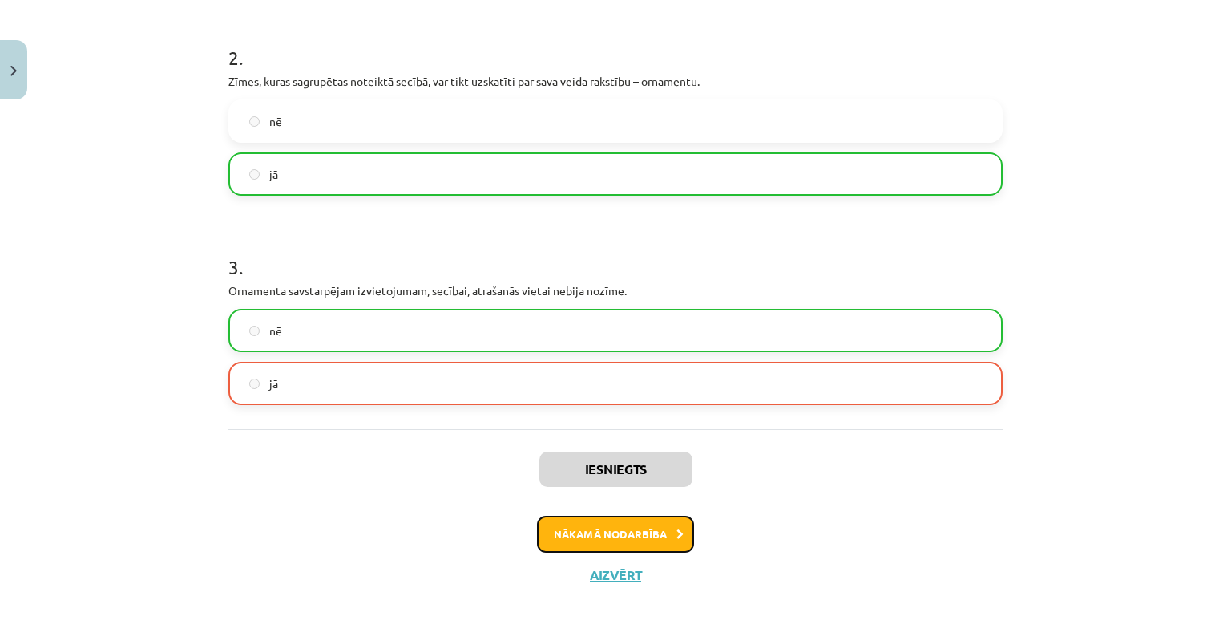
click at [664, 540] on button "Nākamā nodarbība" at bounding box center [615, 533] width 157 height 37
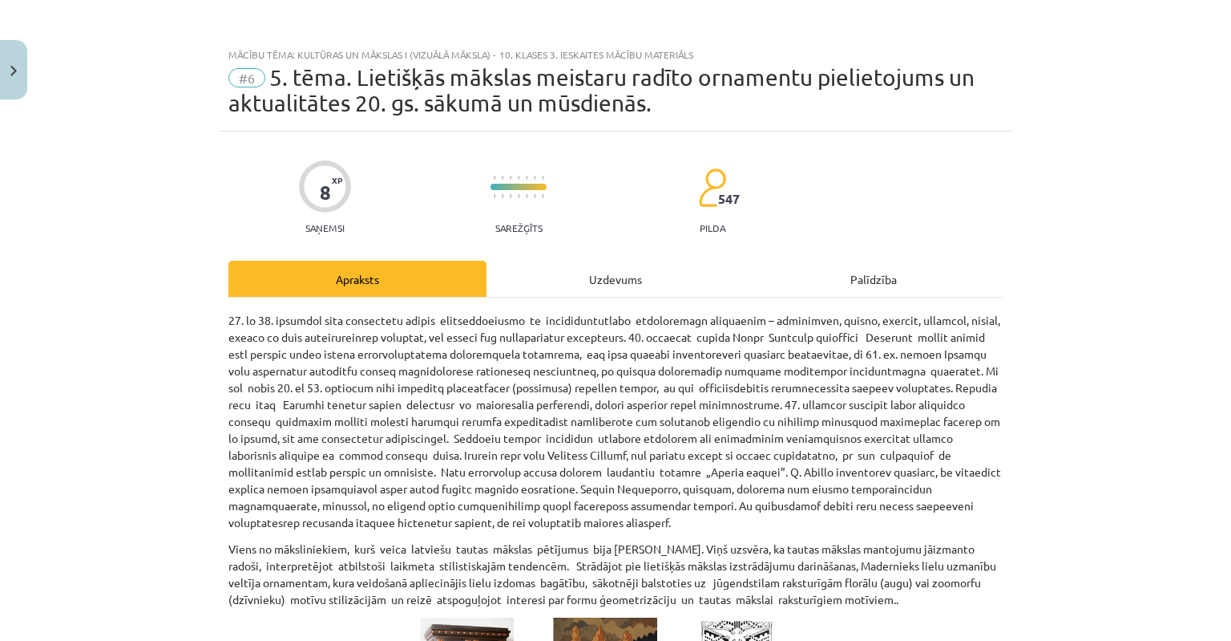
scroll to position [0, 0]
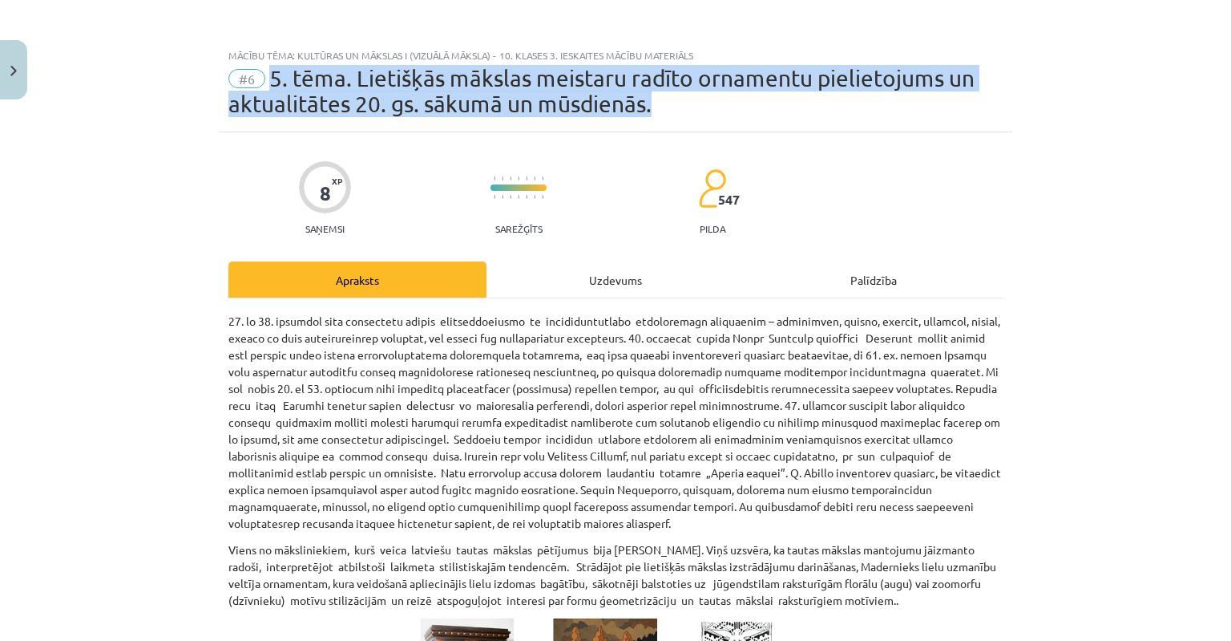
drag, startPoint x: 269, startPoint y: 76, endPoint x: 672, endPoint y: 106, distance: 404.3
click at [672, 106] on div "#6 5. tēma. Lietišķās mākslas meistaru radīto ornamentu pielietojums un aktuali…" at bounding box center [615, 91] width 774 height 51
copy span "5. tēma. Lietišķās mākslas meistaru radīto ornamentu pielietojums un aktualitāt…"
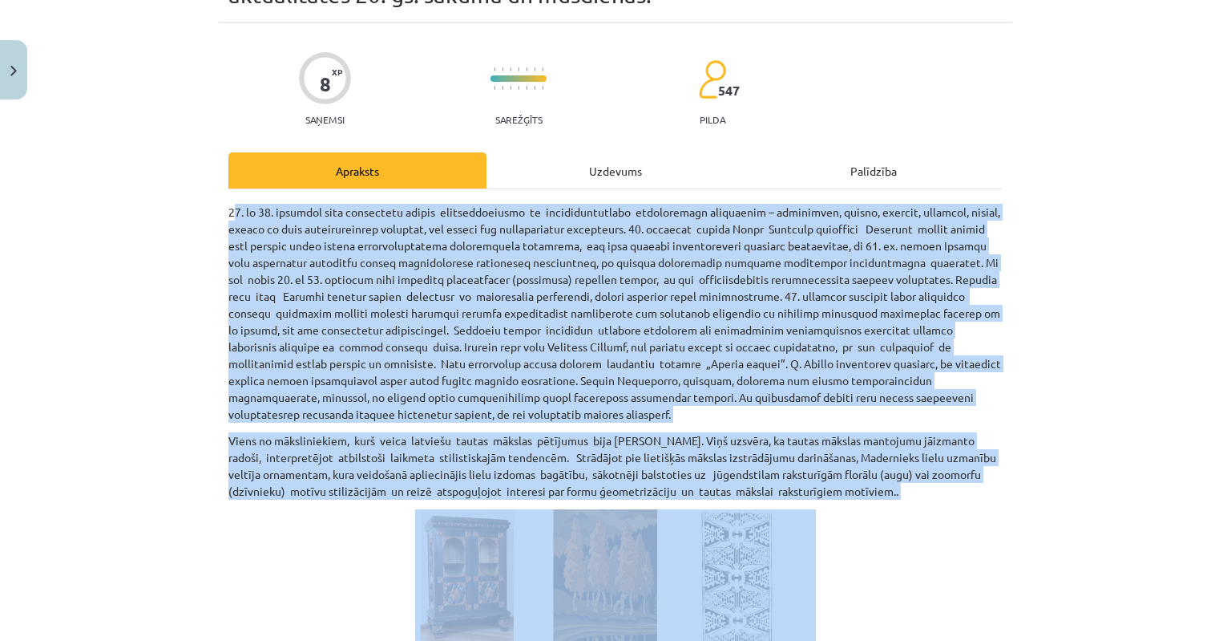
scroll to position [401, 0]
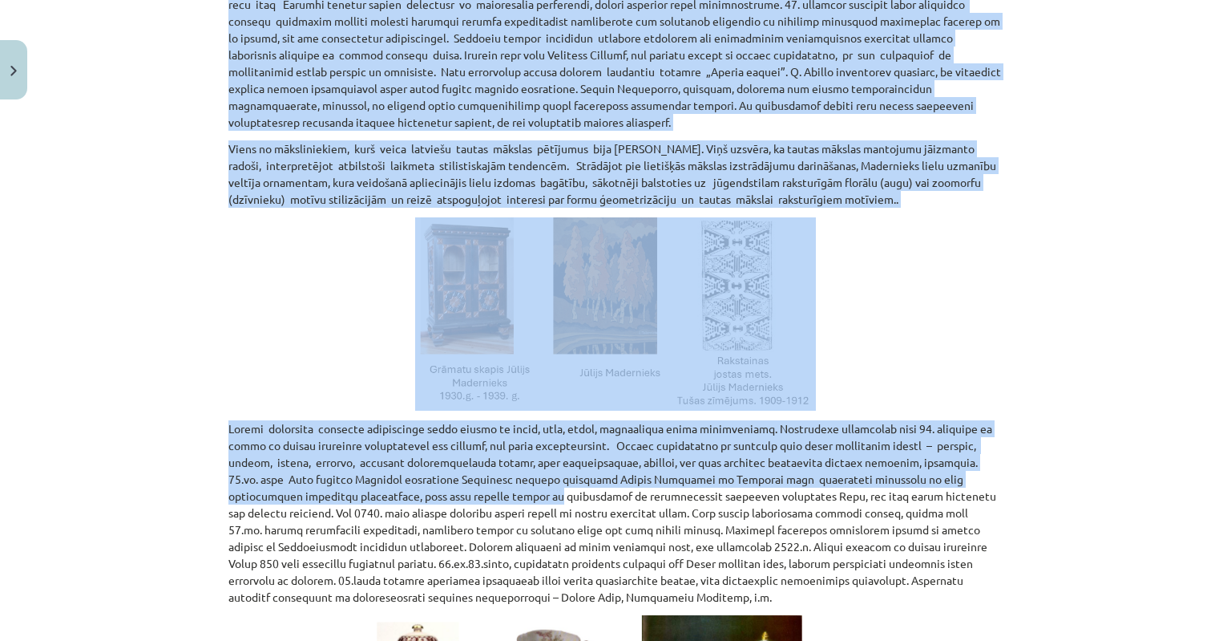
drag, startPoint x: 225, startPoint y: 318, endPoint x: 256, endPoint y: 380, distance: 68.8
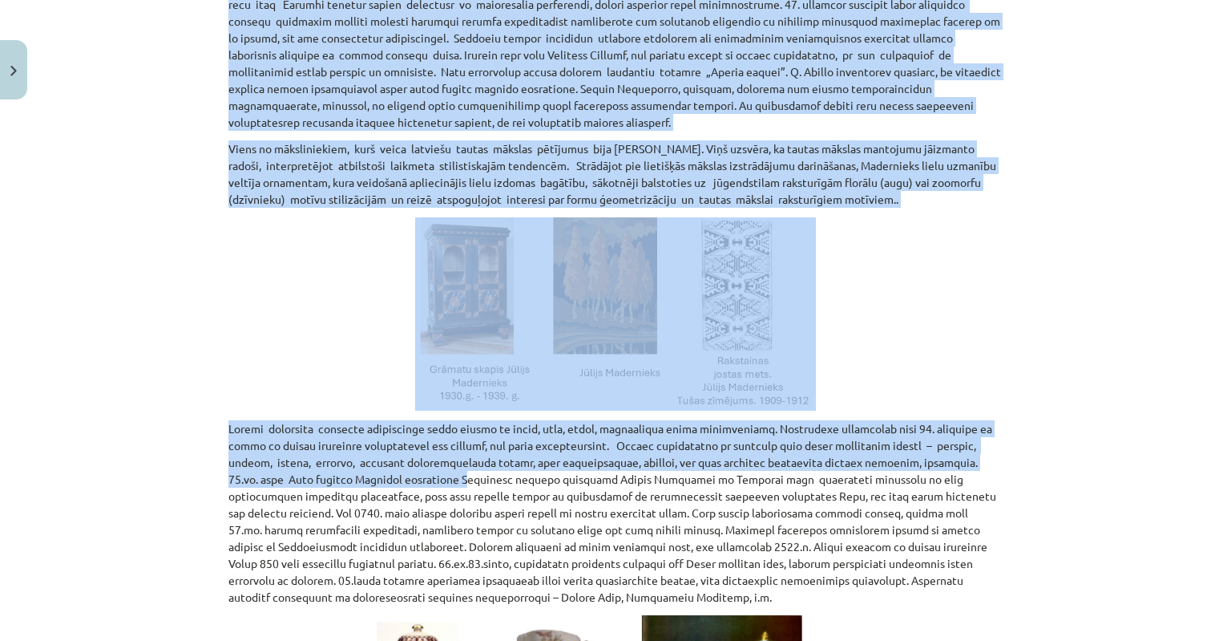
click at [228, 329] on p at bounding box center [615, 313] width 774 height 193
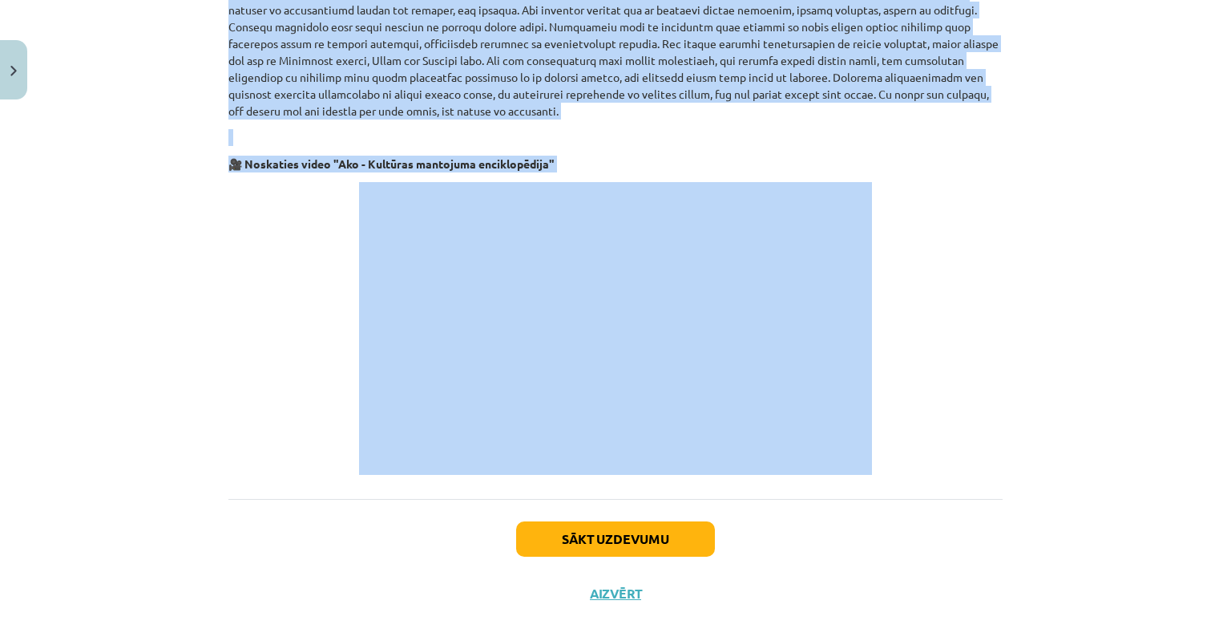
scroll to position [3102, 0]
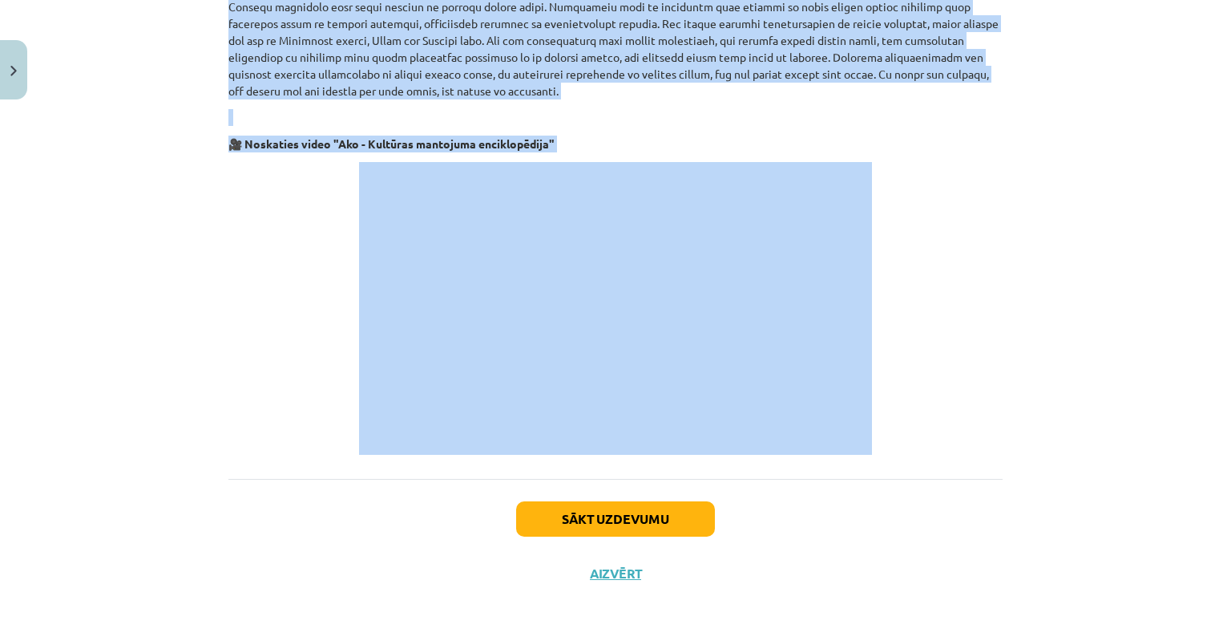
drag, startPoint x: 212, startPoint y: 321, endPoint x: 615, endPoint y: 430, distance: 416.7
click at [172, 290] on div "Mācību tēma: Kultūras un mākslas i (vizuālā māksla) - 10. klases 3. ieskaites m…" at bounding box center [615, 320] width 1231 height 641
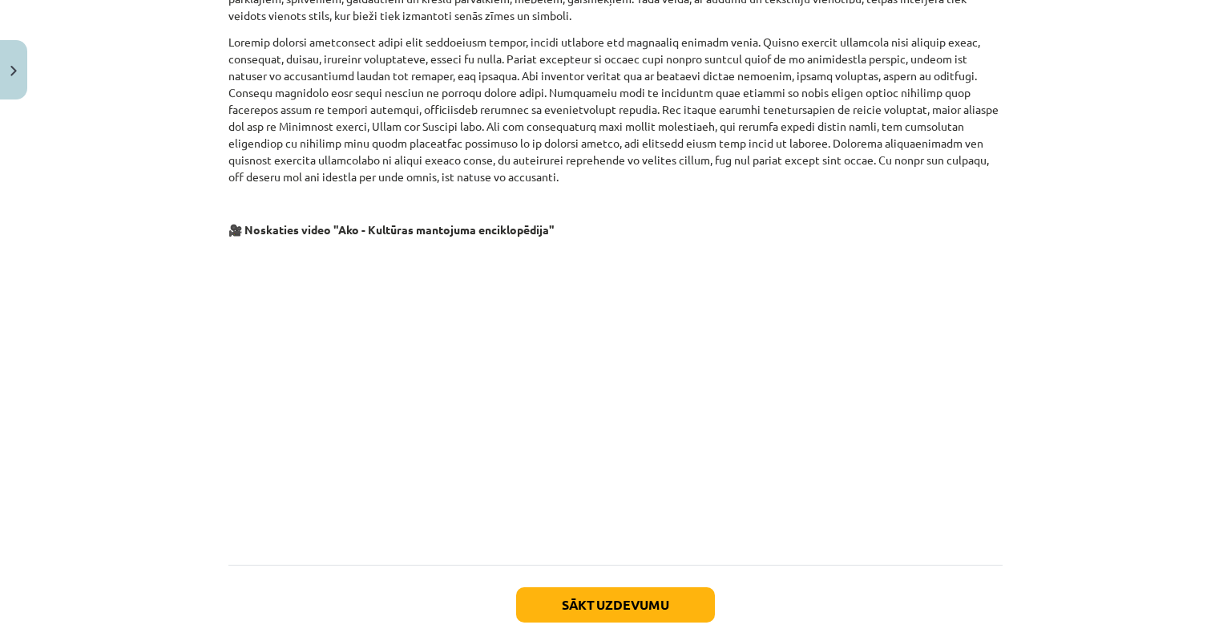
scroll to position [3046, 0]
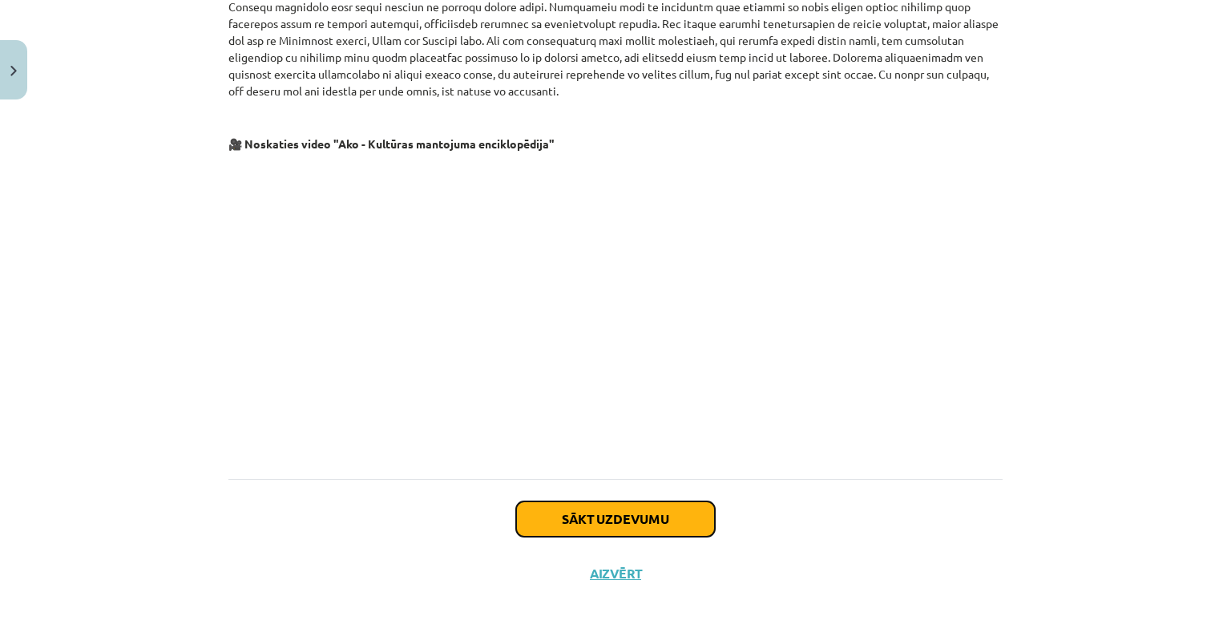
click at [580, 525] on button "Sākt uzdevumu" at bounding box center [615, 518] width 199 height 35
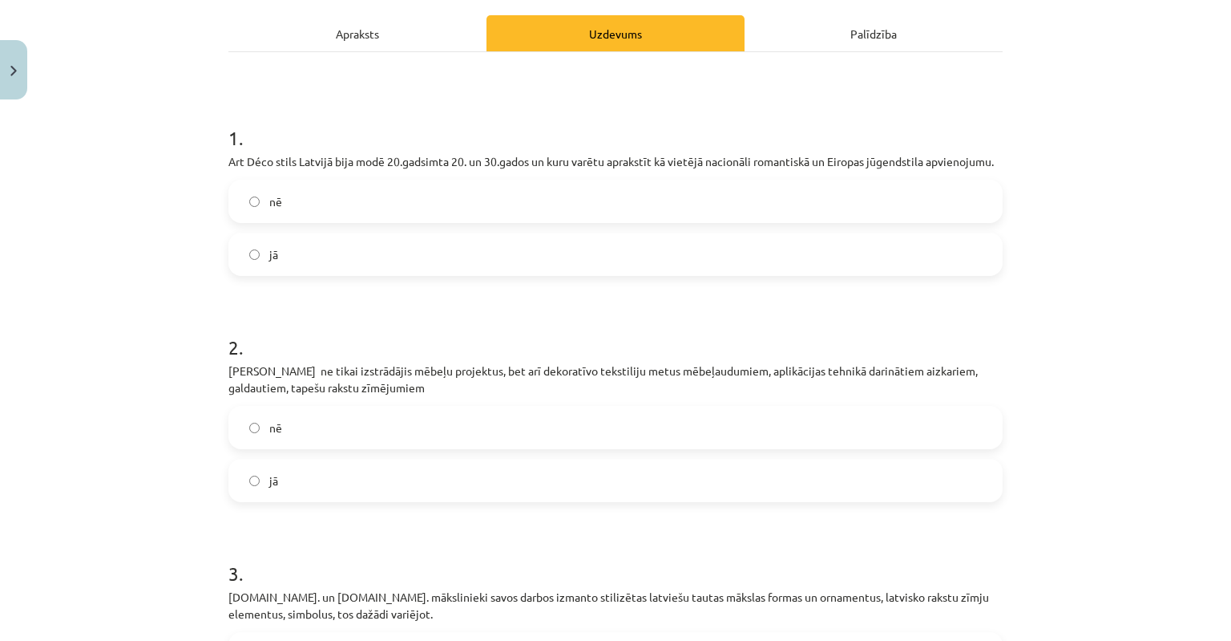
scroll to position [103, 0]
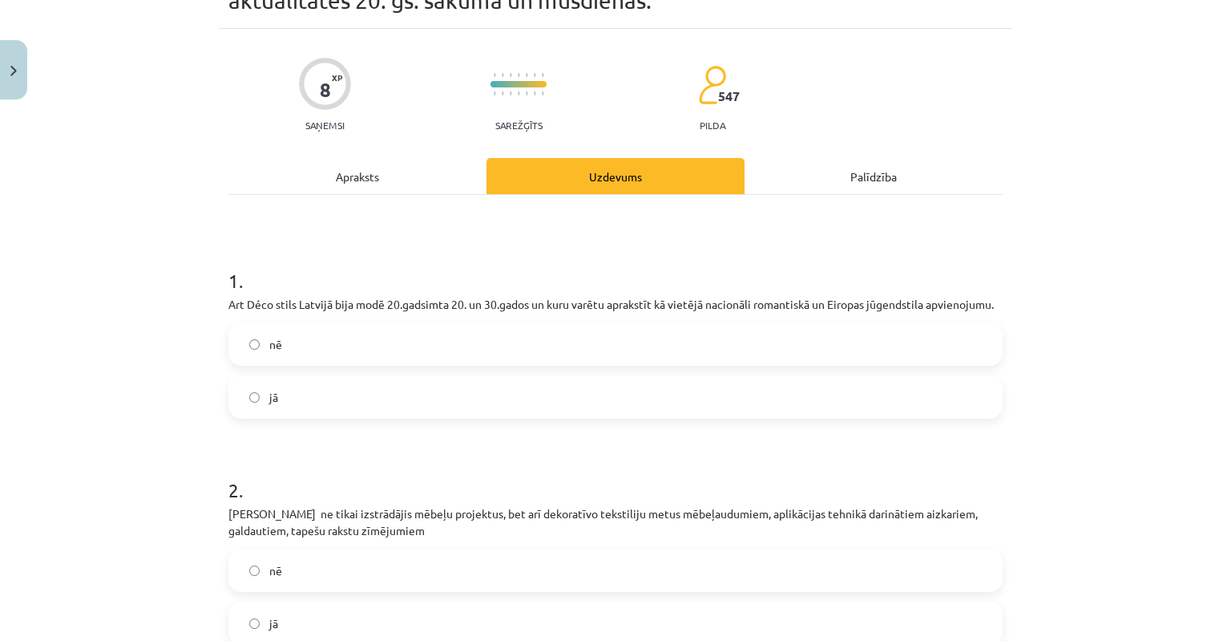
click at [242, 394] on label "jā" at bounding box center [615, 397] width 771 height 40
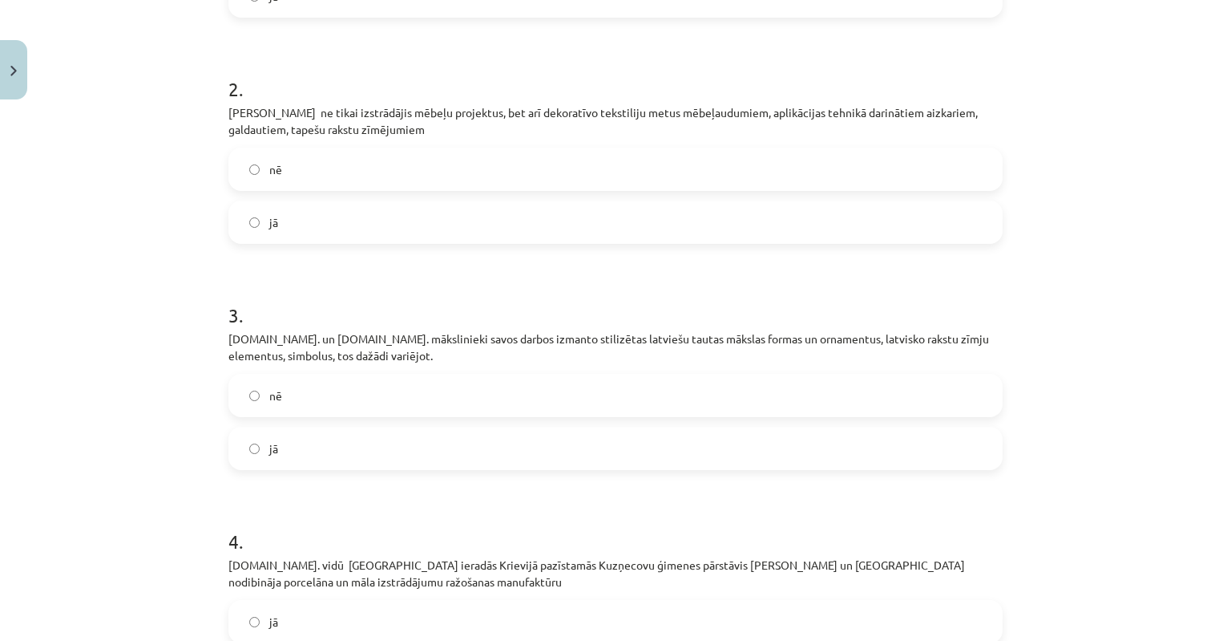
scroll to position [665, 0]
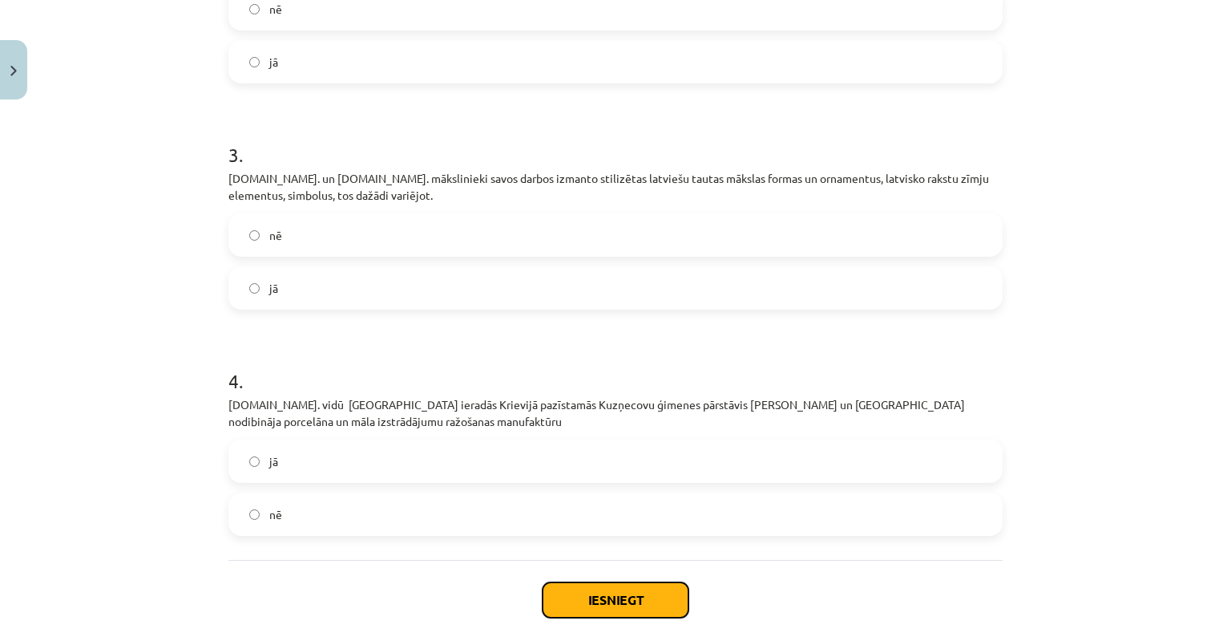
click at [596, 605] on button "Iesniegt" at bounding box center [616, 599] width 146 height 35
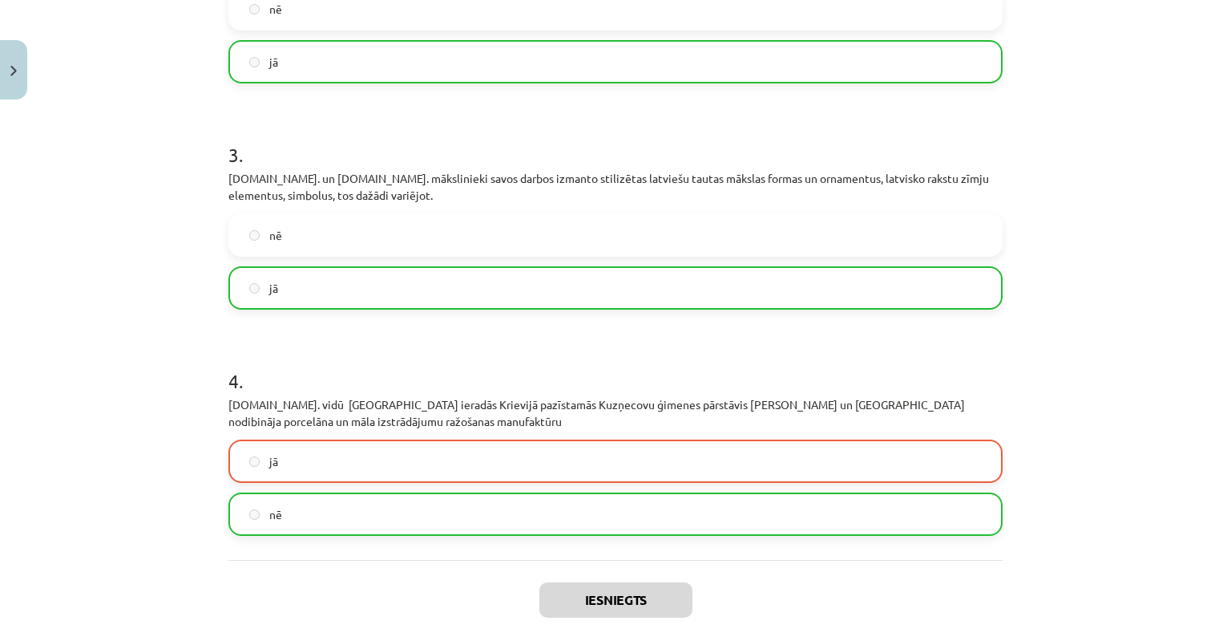
scroll to position [795, 0]
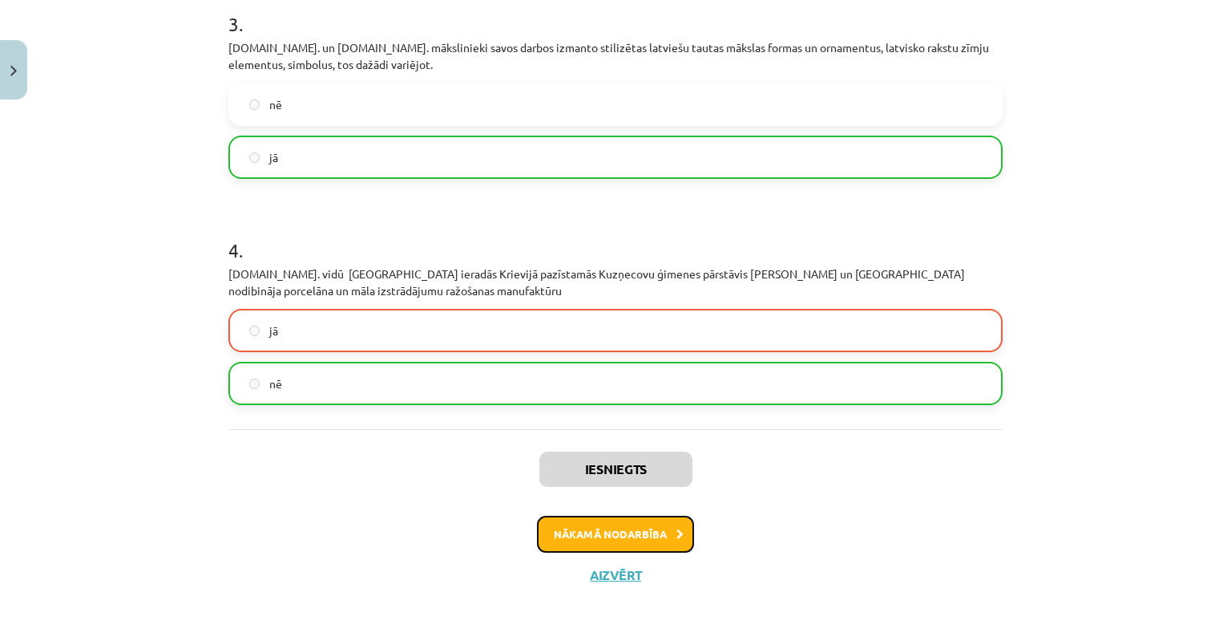
click at [592, 541] on button "Nākamā nodarbība" at bounding box center [615, 533] width 157 height 37
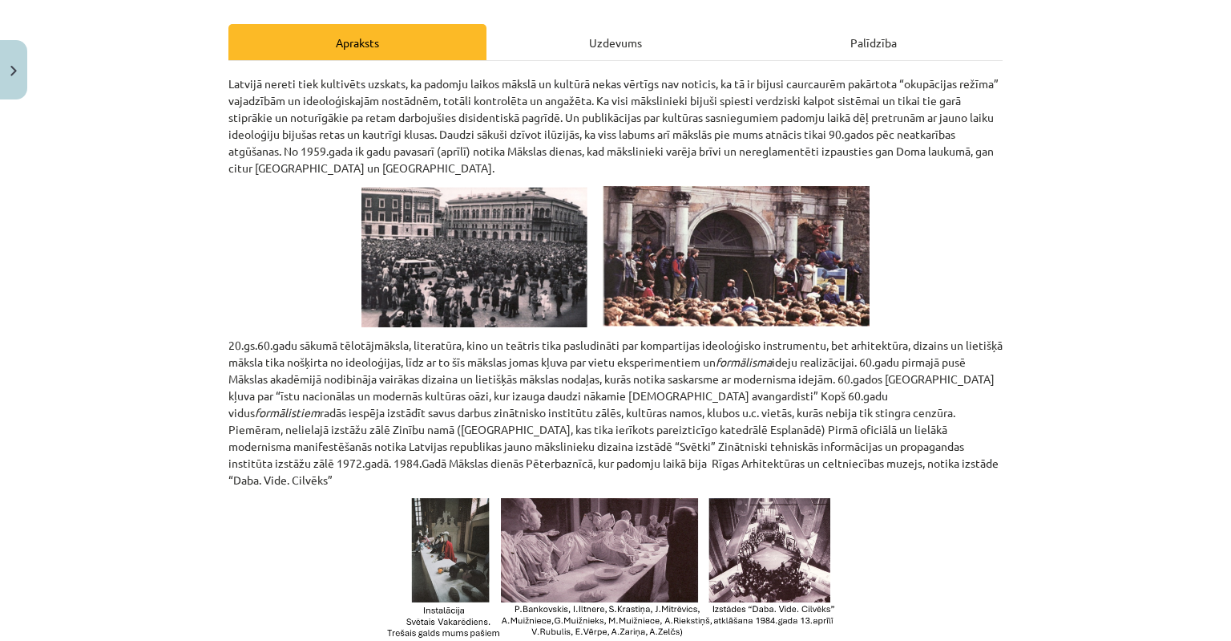
scroll to position [0, 0]
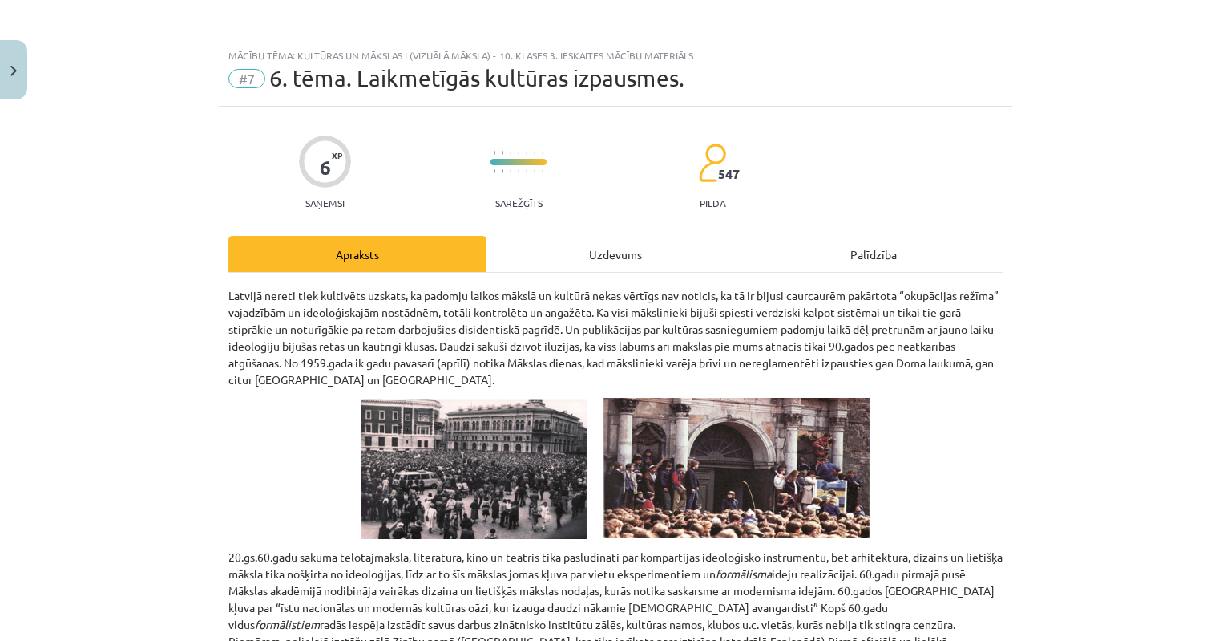
drag, startPoint x: 260, startPoint y: 74, endPoint x: 262, endPoint y: 83, distance: 9.1
click at [263, 79] on div "#7 6. tēma. Laikmetīgās kultūras izpausmes." at bounding box center [615, 79] width 774 height 26
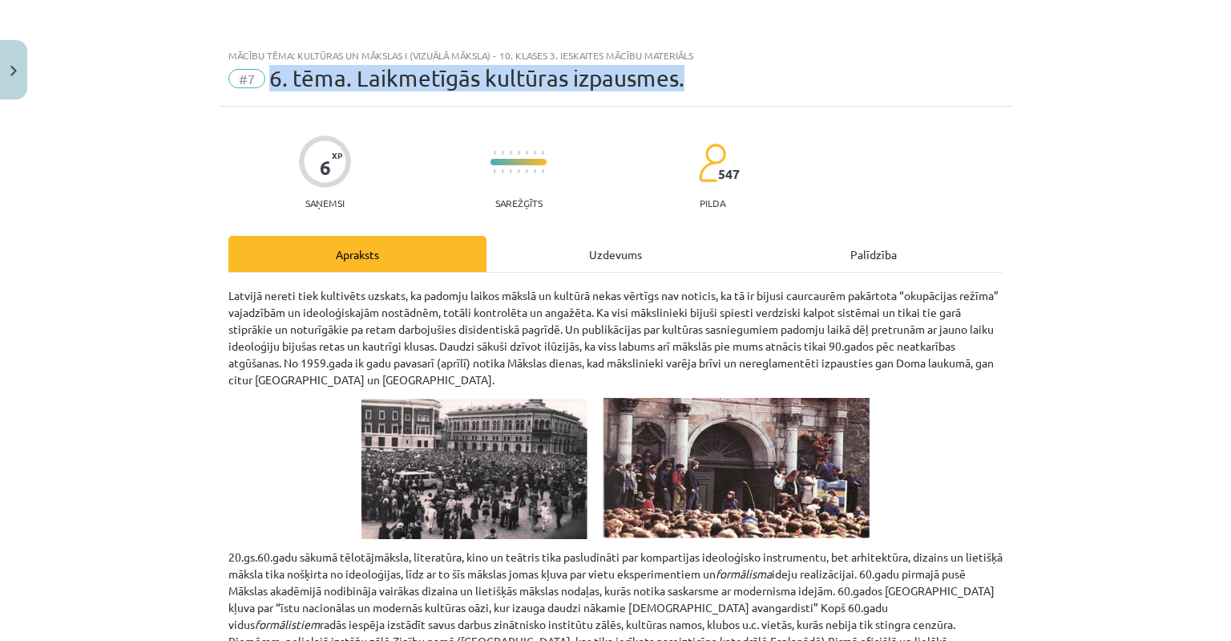
drag, startPoint x: 263, startPoint y: 76, endPoint x: 721, endPoint y: 71, distance: 457.8
click at [721, 71] on div "#7 6. tēma. Laikmetīgās kultūras izpausmes." at bounding box center [615, 79] width 774 height 26
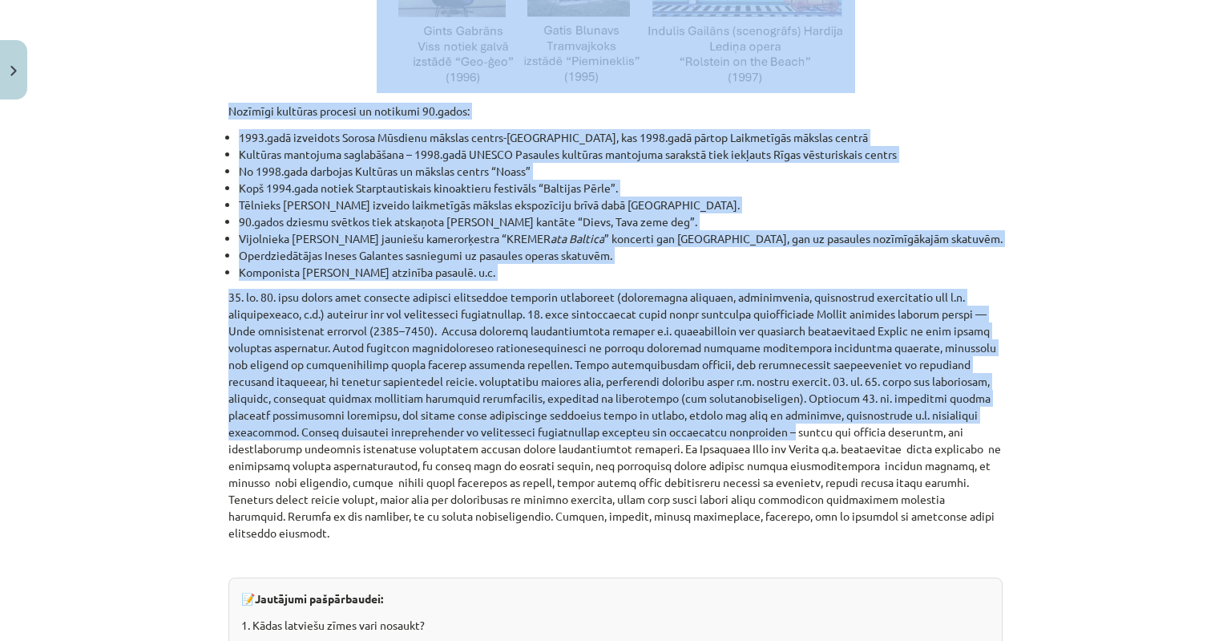
scroll to position [1683, 0]
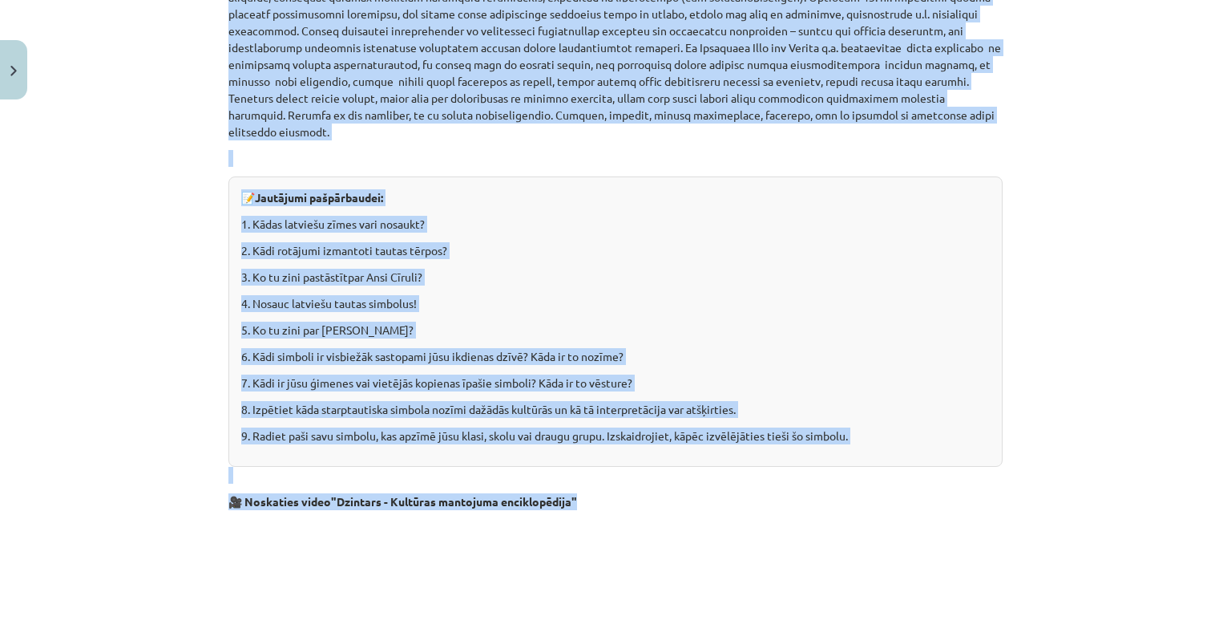
drag, startPoint x: 223, startPoint y: 292, endPoint x: 632, endPoint y: 464, distance: 444.4
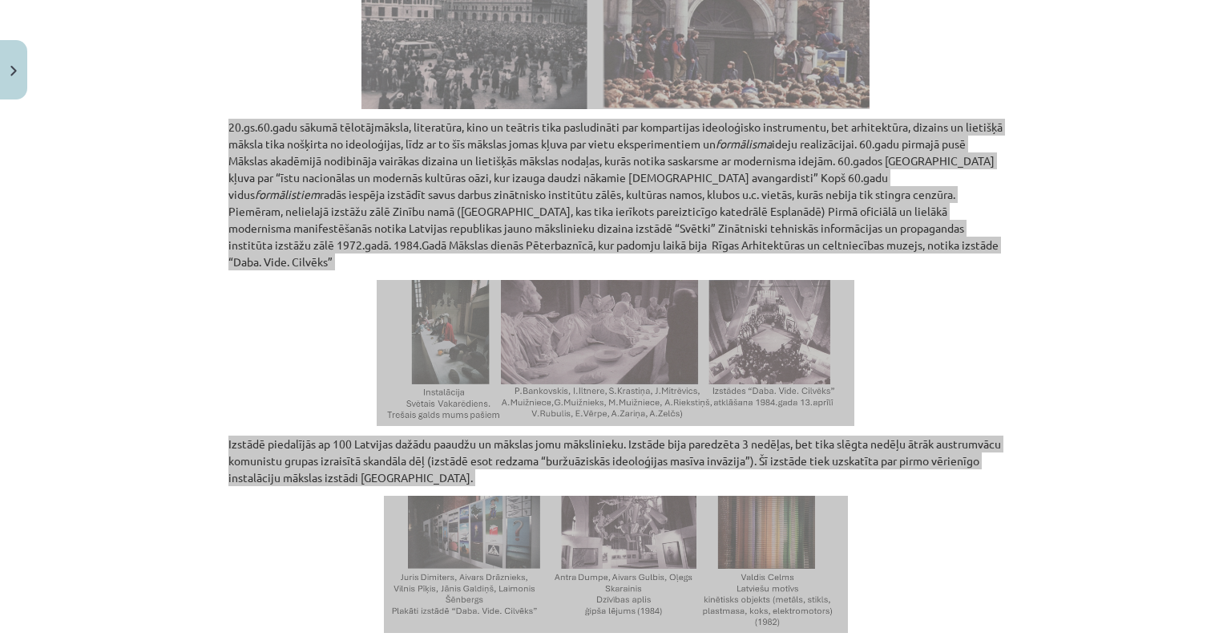
scroll to position [0, 0]
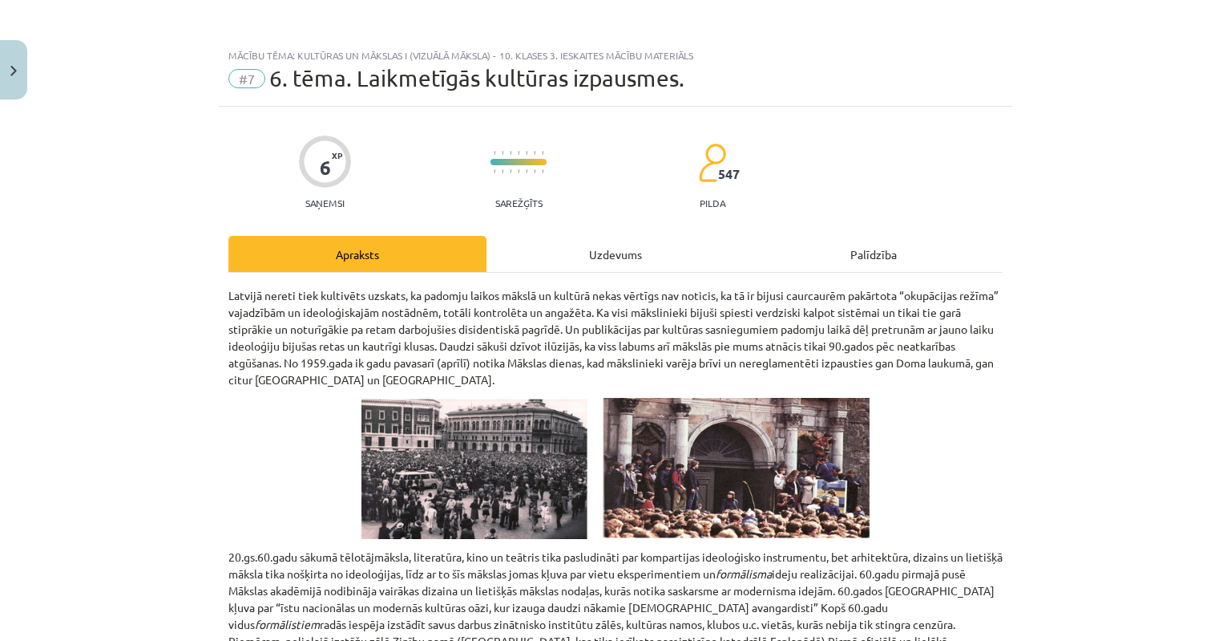
click at [996, 248] on div "Palīdzība" at bounding box center [874, 254] width 258 height 36
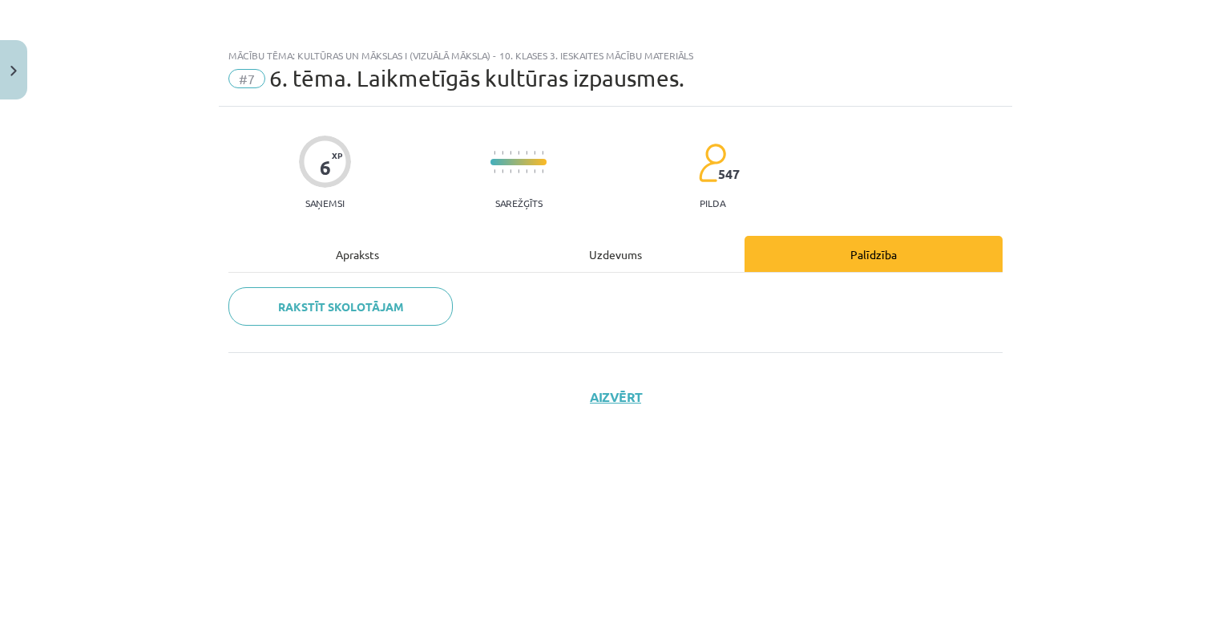
click at [374, 261] on div "Apraksts" at bounding box center [357, 254] width 258 height 36
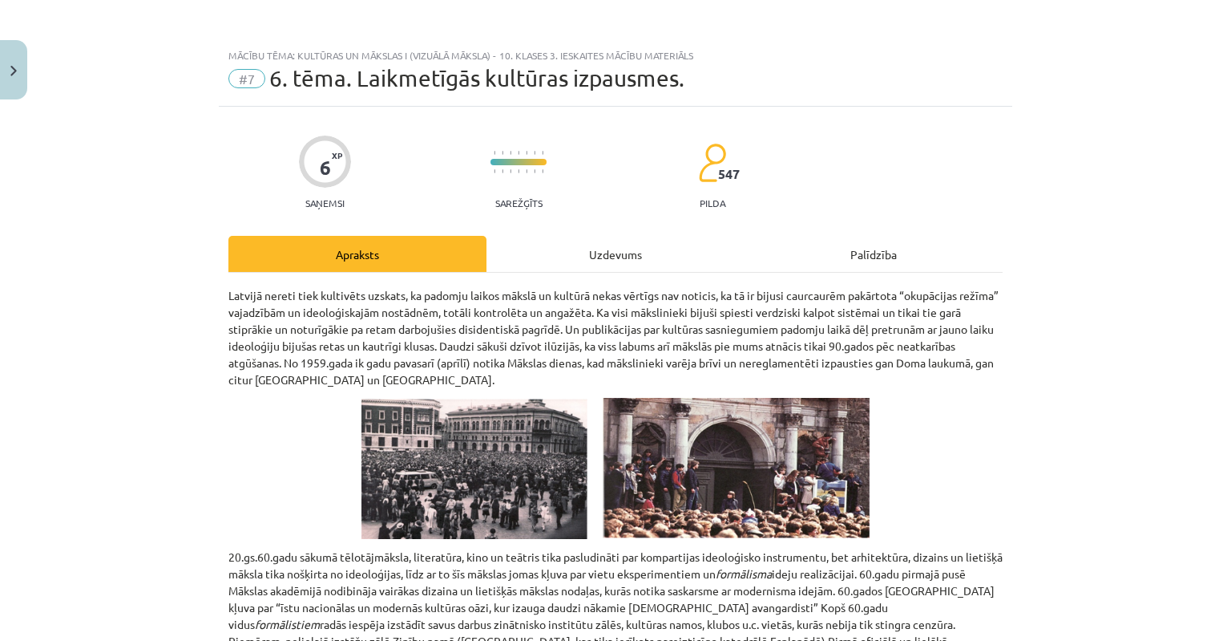
click at [152, 391] on div "Mācību tēma: Kultūras un mākslas i (vizuālā māksla) - 10. klases 3. ieskaites m…" at bounding box center [615, 320] width 1231 height 641
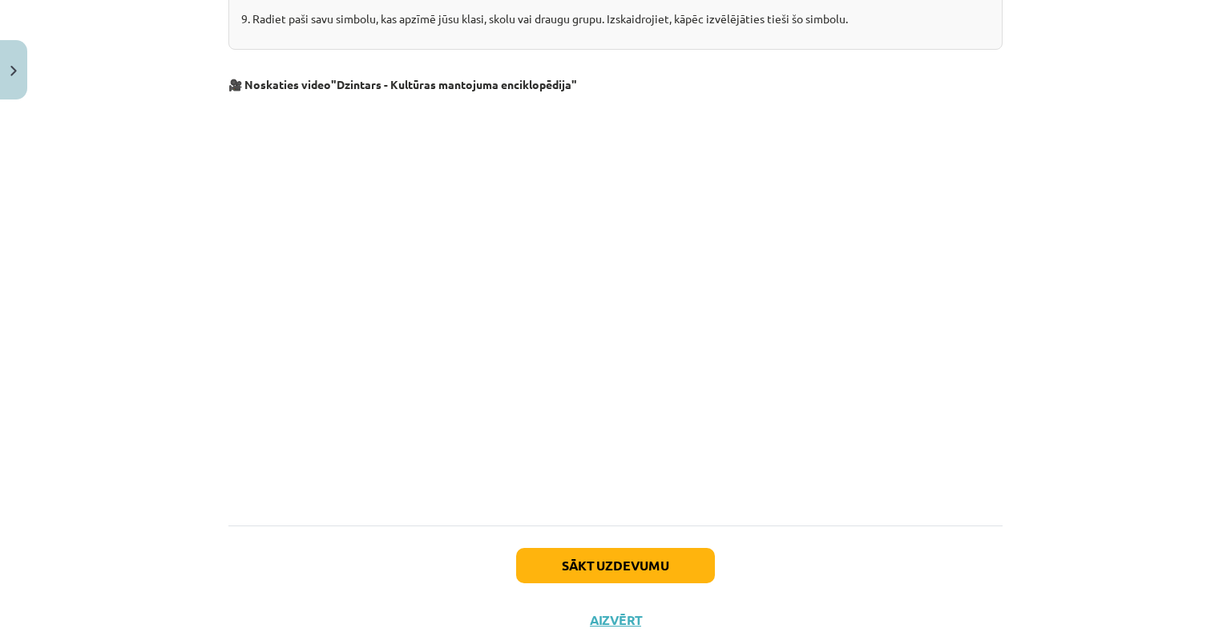
scroll to position [2113, 0]
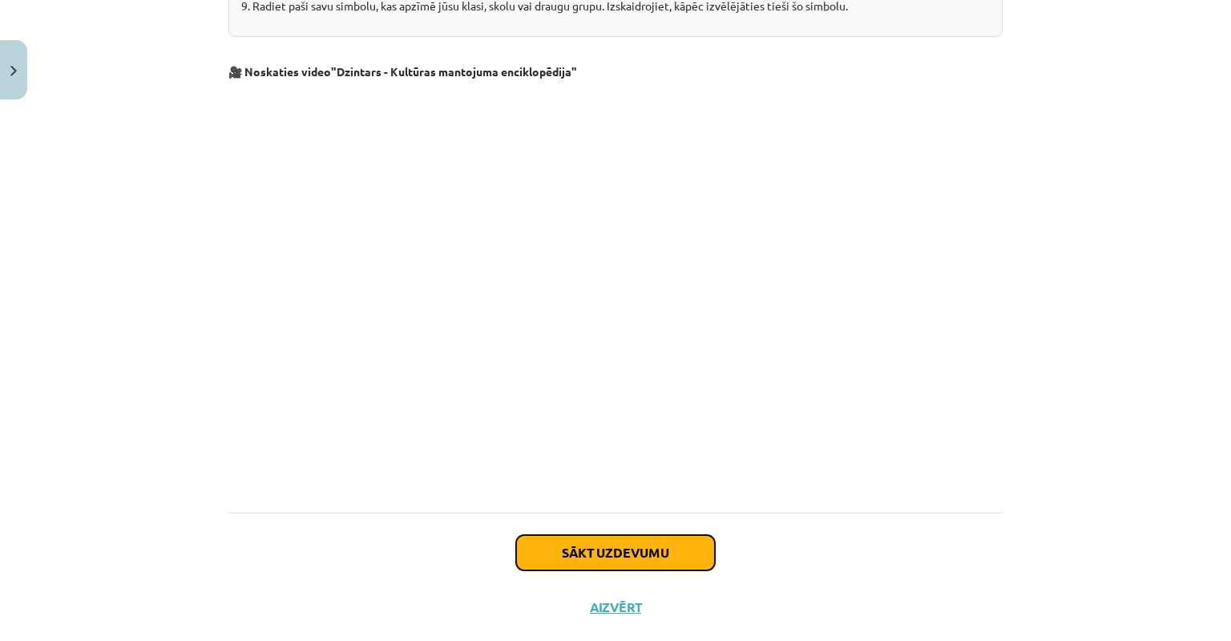
click at [561, 535] on button "Sākt uzdevumu" at bounding box center [615, 552] width 199 height 35
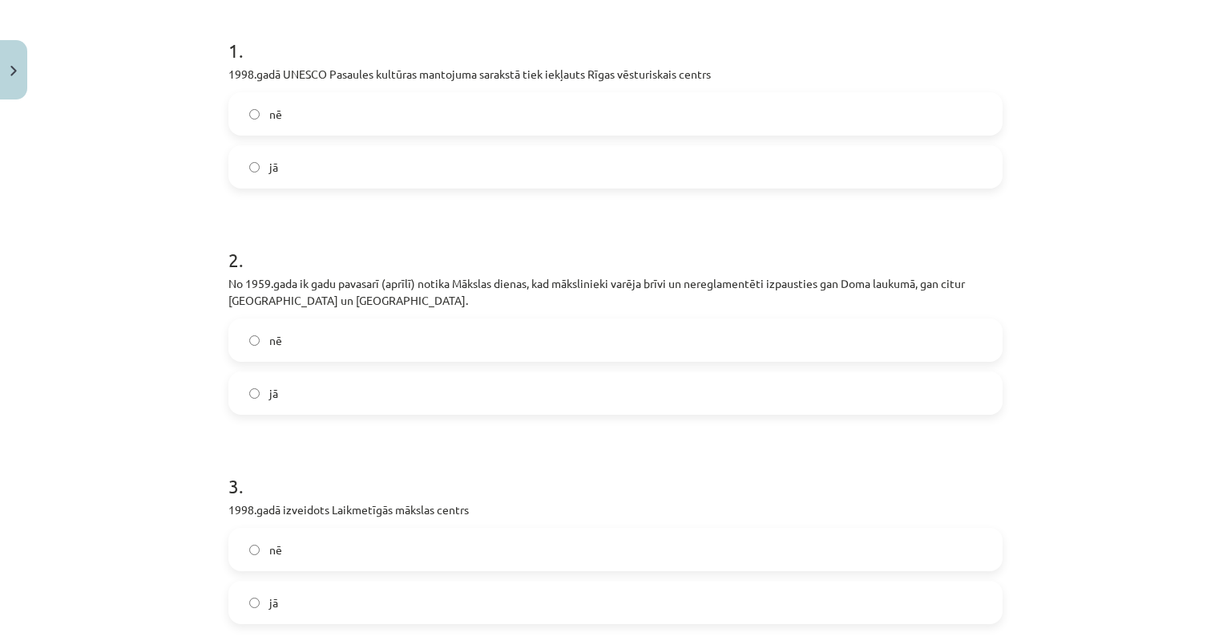
scroll to position [441, 0]
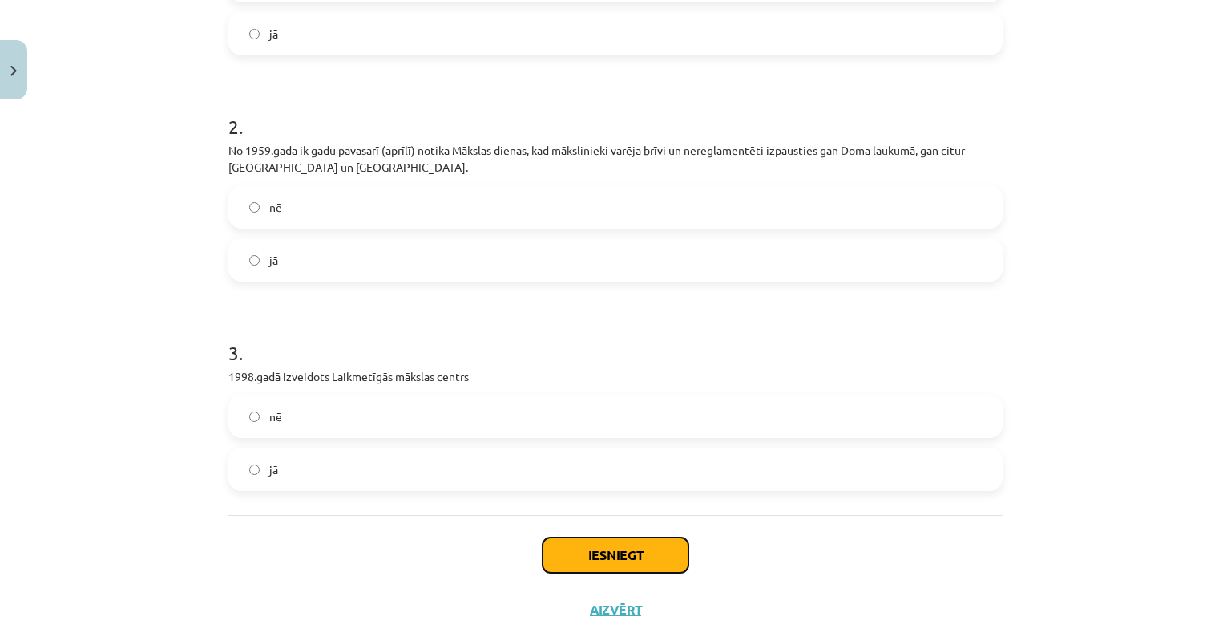
click at [608, 554] on button "Iesniegt" at bounding box center [616, 554] width 146 height 35
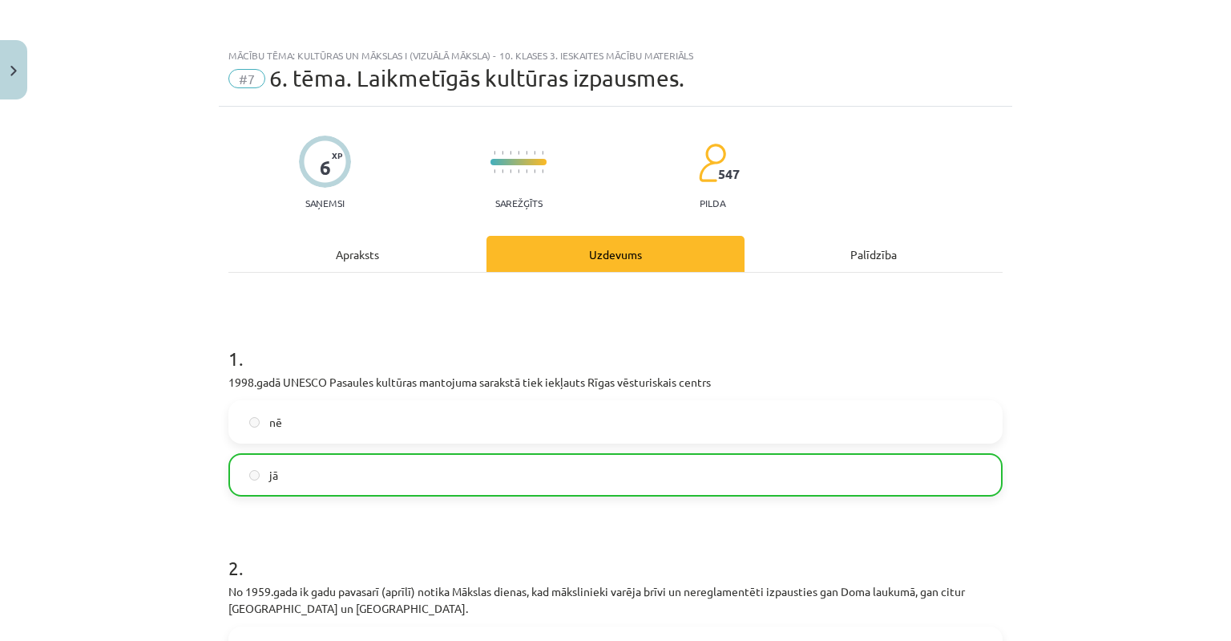
scroll to position [527, 0]
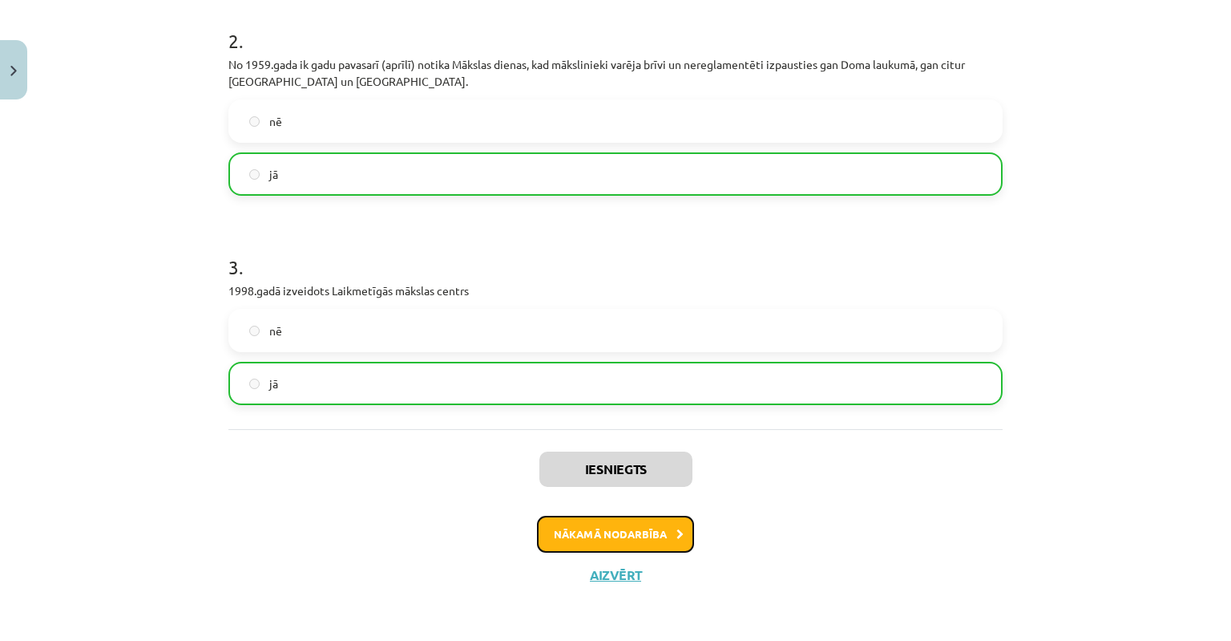
click at [580, 535] on button "Nākamā nodarbība" at bounding box center [615, 533] width 157 height 37
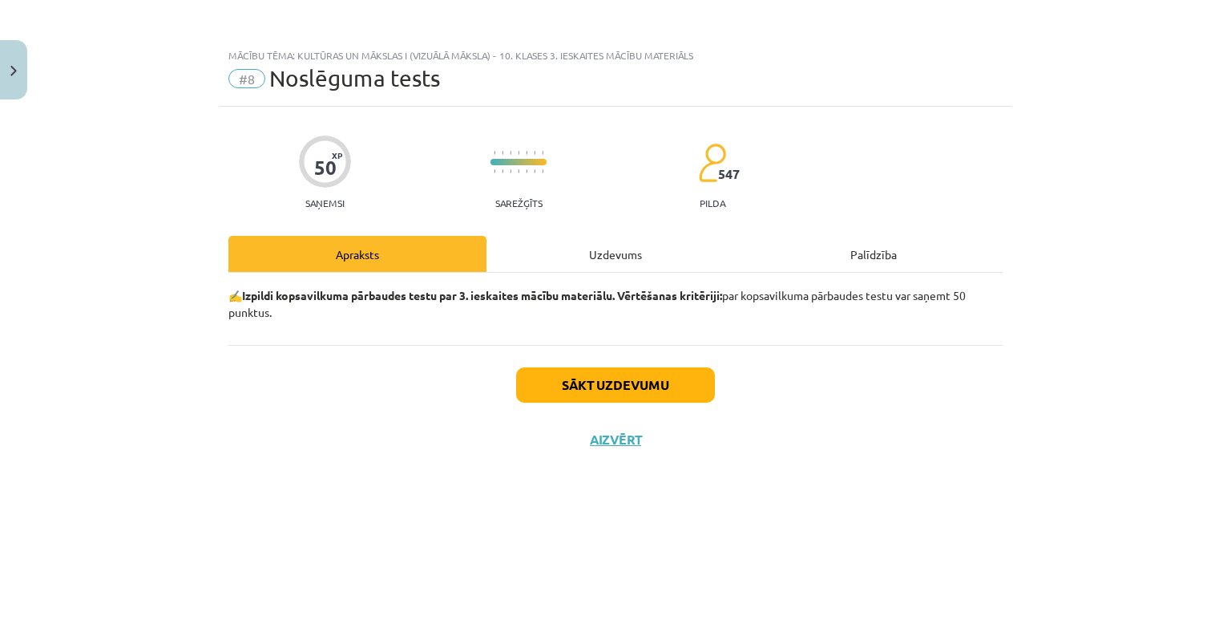
scroll to position [0, 0]
click at [631, 388] on button "Sākt uzdevumu" at bounding box center [615, 384] width 199 height 35
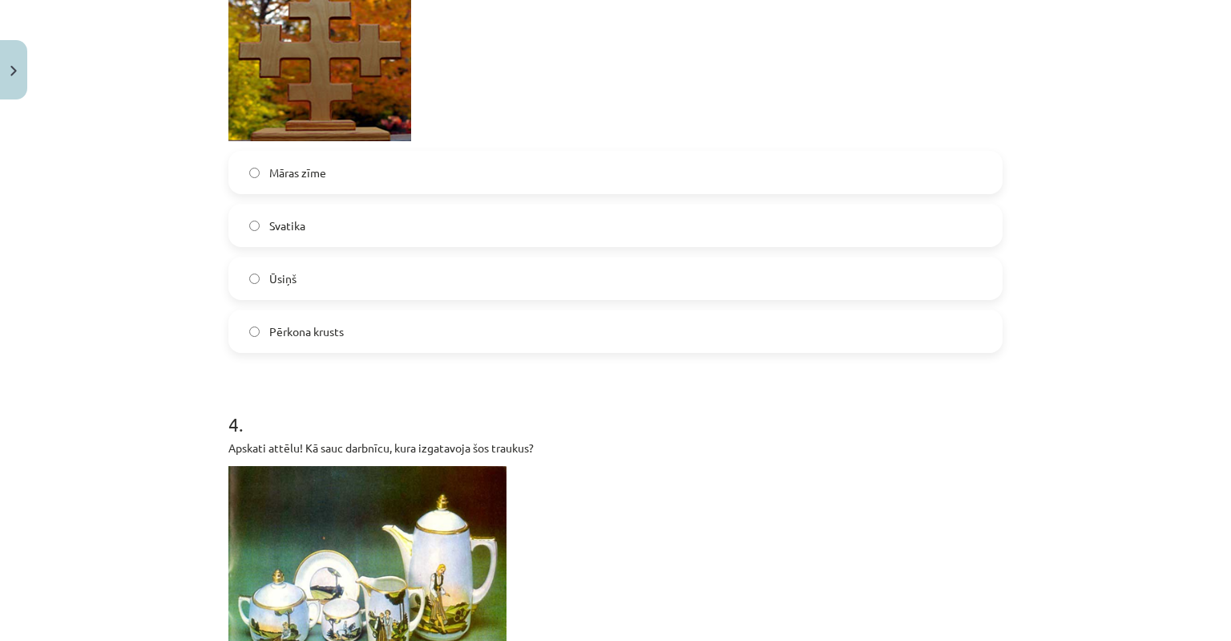
scroll to position [1042, 0]
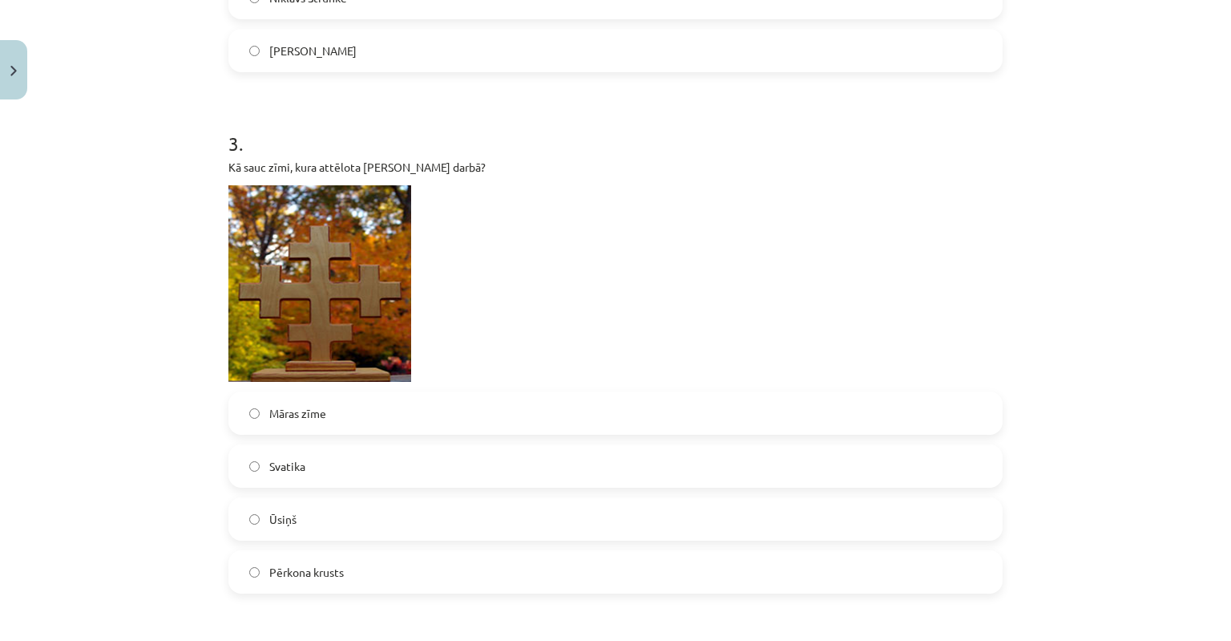
click at [252, 564] on label "Pērkona krusts" at bounding box center [615, 572] width 771 height 40
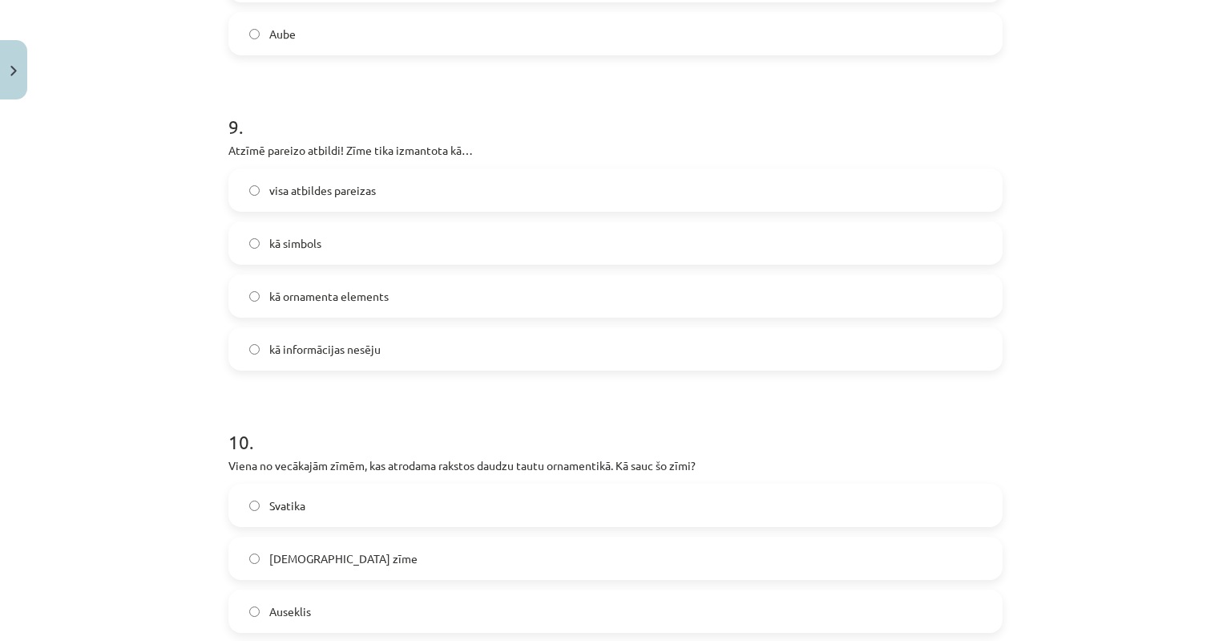
scroll to position [3607, 0]
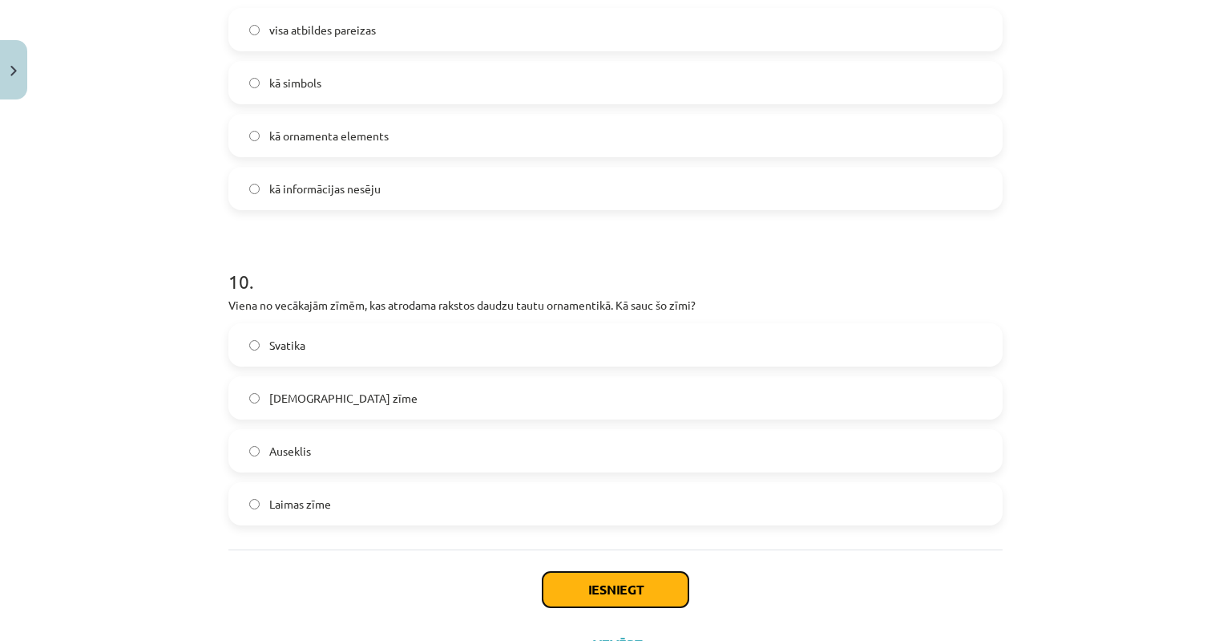
click at [596, 594] on button "Iesniegt" at bounding box center [616, 589] width 146 height 35
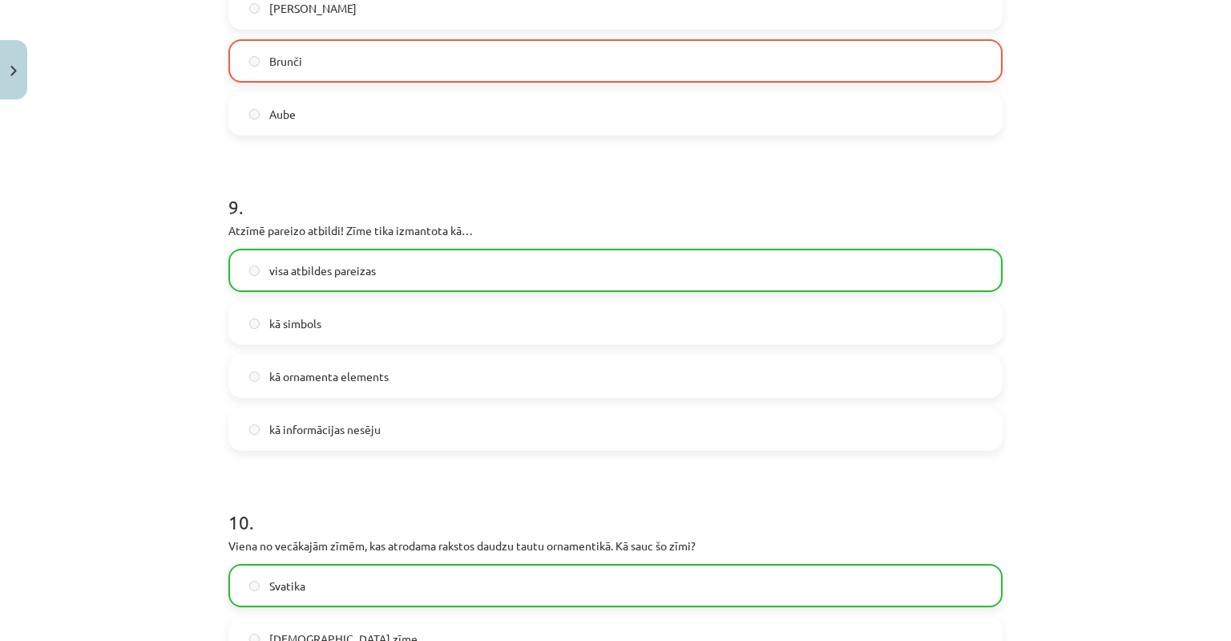
scroll to position [3728, 0]
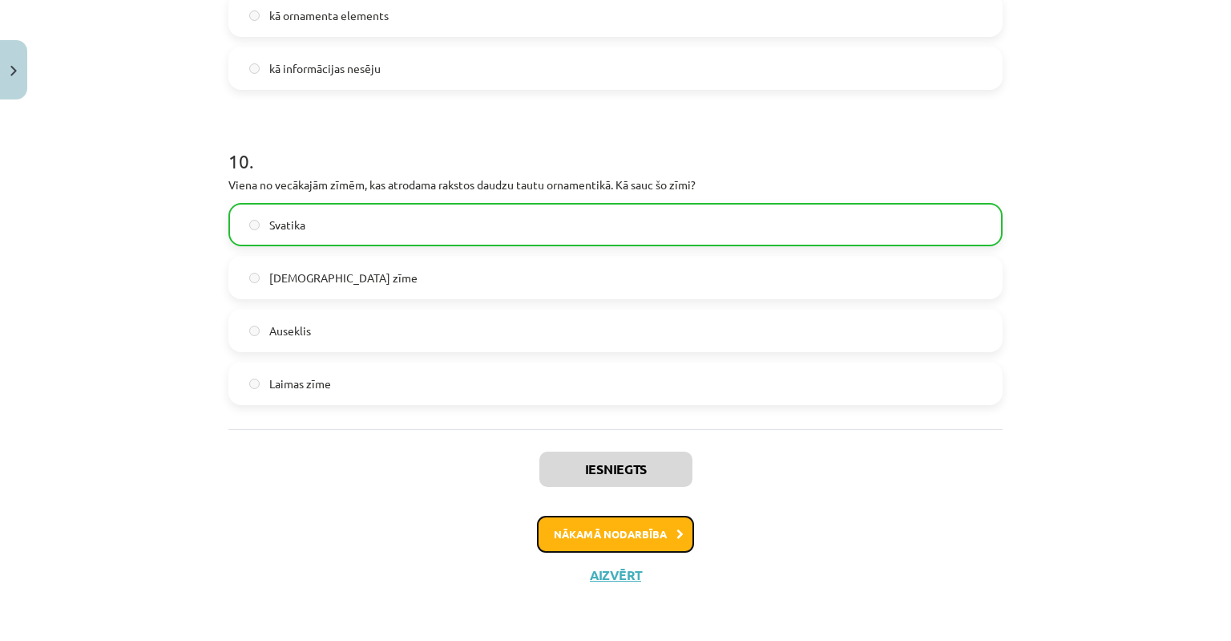
click at [578, 537] on button "Nākamā nodarbība" at bounding box center [615, 533] width 157 height 37
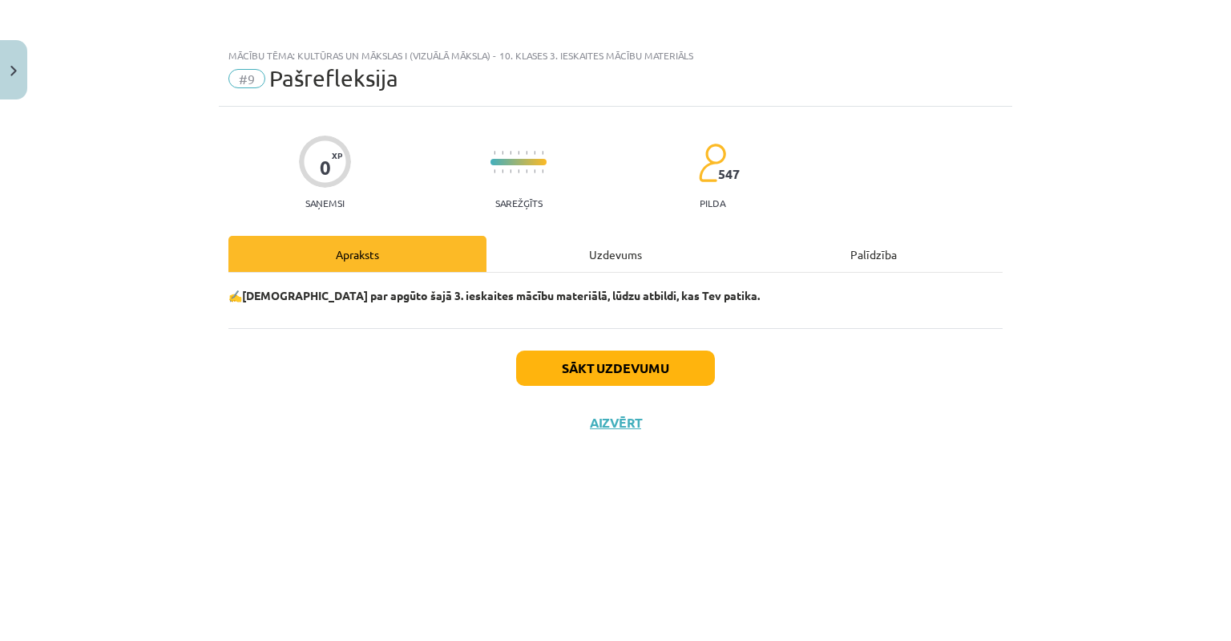
scroll to position [0, 0]
click at [580, 372] on button "Sākt uzdevumu" at bounding box center [615, 367] width 199 height 35
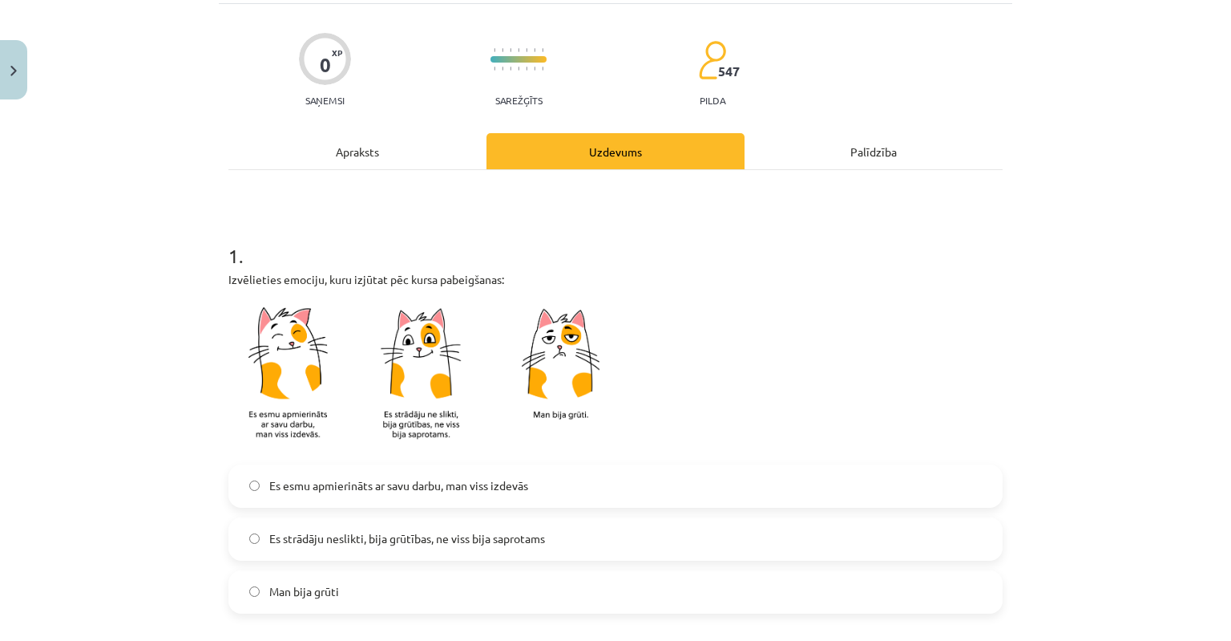
scroll to position [160, 0]
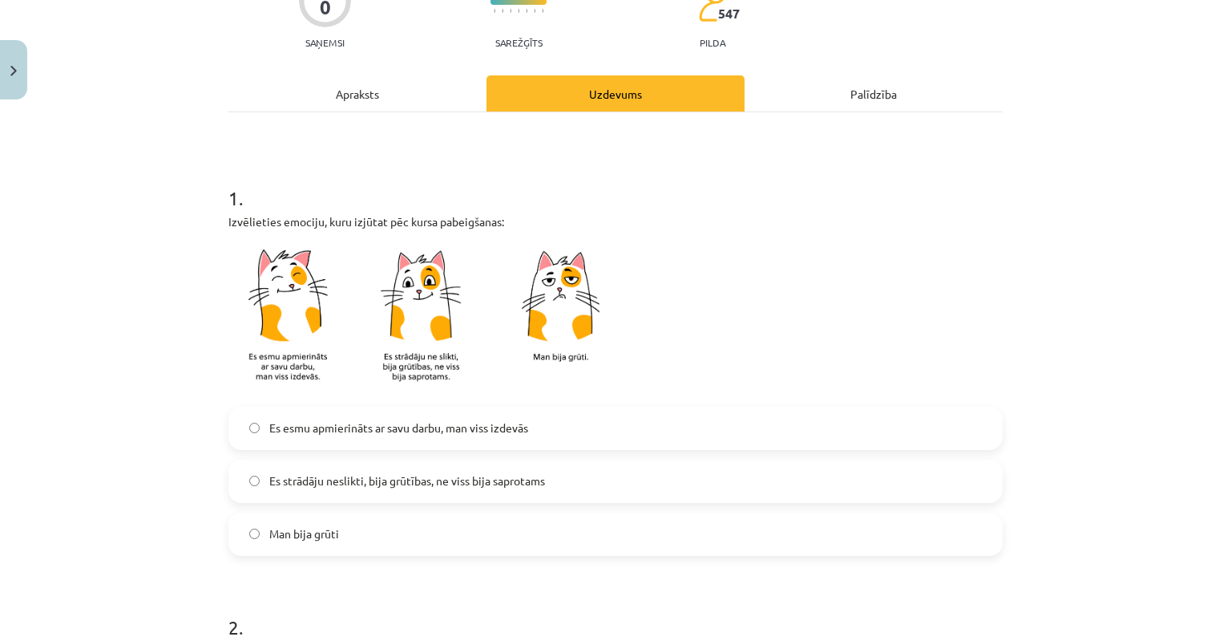
click at [246, 434] on label "Es esmu apmierināts ar savu darbu, man viss izdevās" at bounding box center [615, 428] width 771 height 40
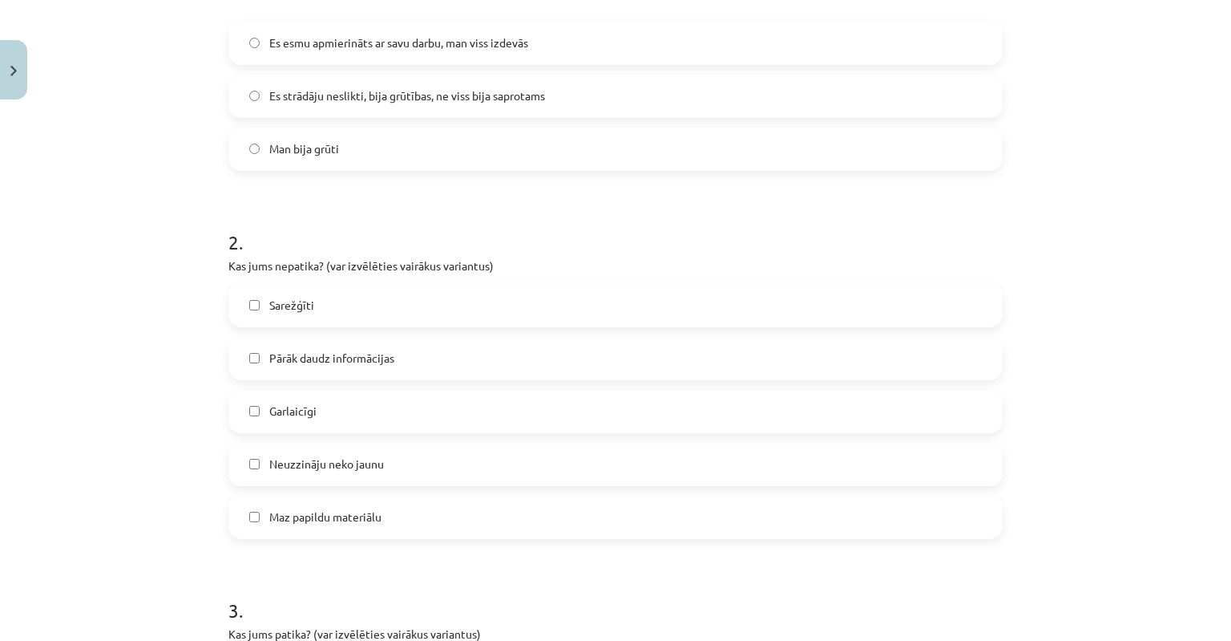
scroll to position [641, 0]
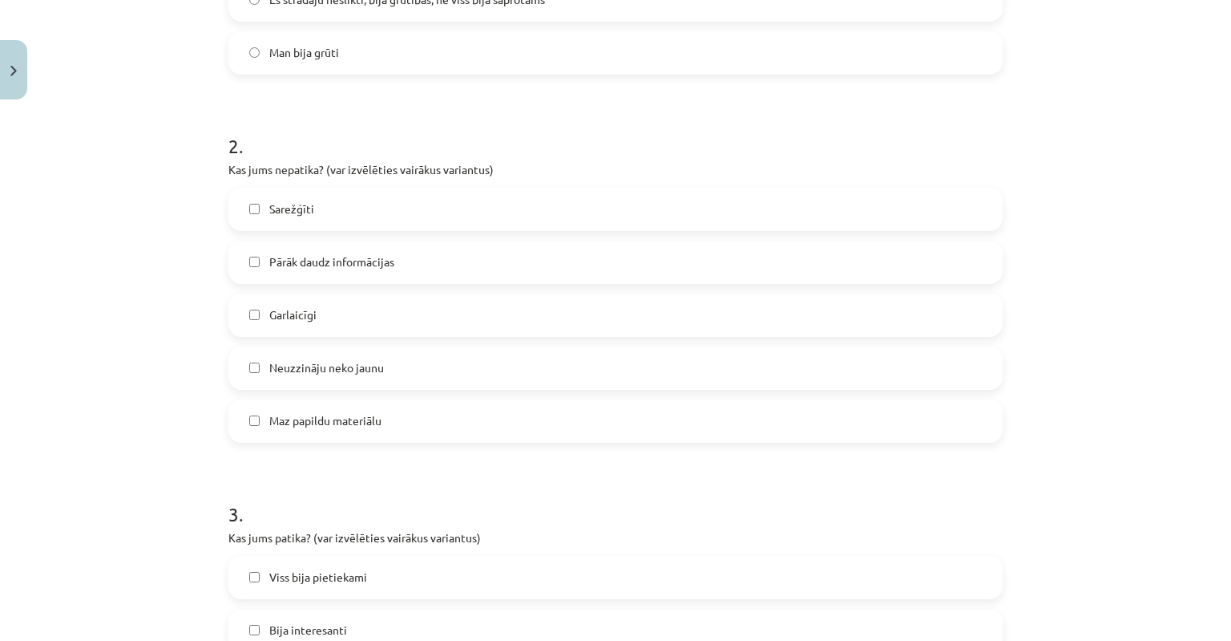
click at [260, 422] on label "Maz papildu materiālu" at bounding box center [615, 421] width 771 height 40
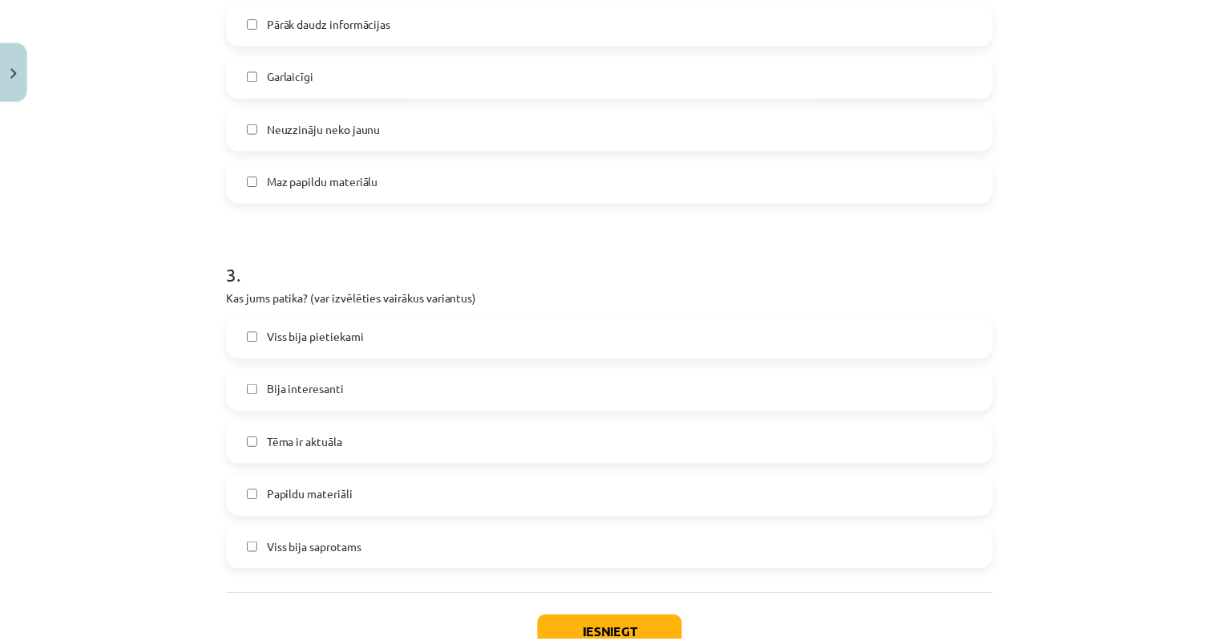
scroll to position [996, 0]
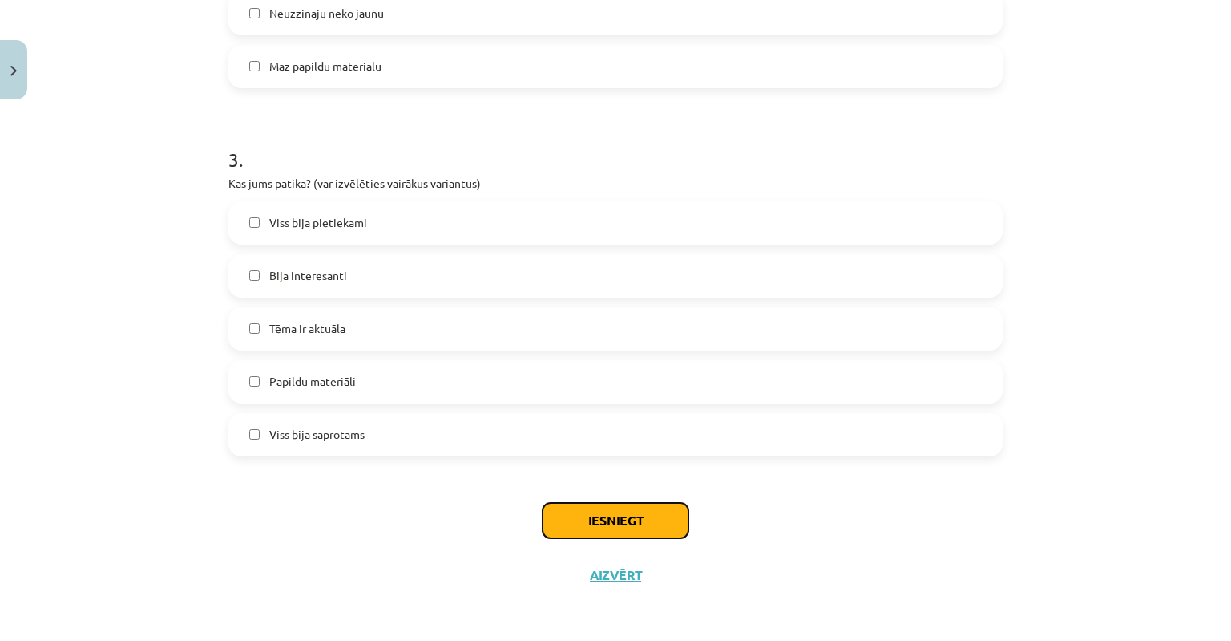
click at [590, 523] on button "Iesniegt" at bounding box center [616, 520] width 146 height 35
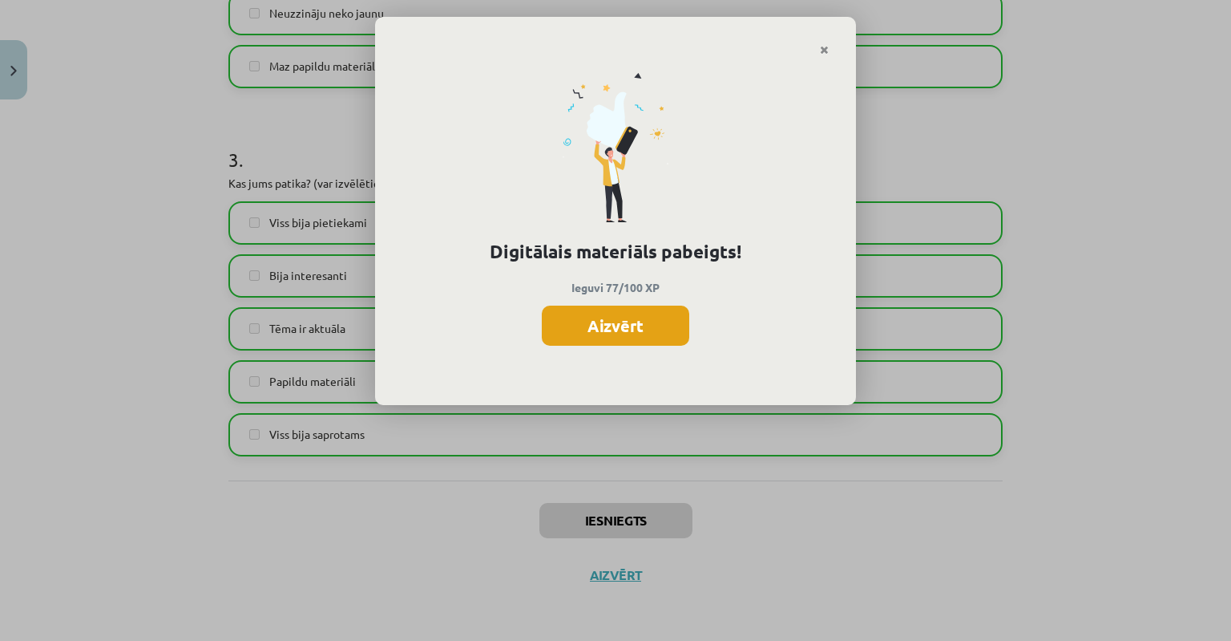
click at [604, 324] on button "Aizvērt" at bounding box center [616, 325] width 148 height 40
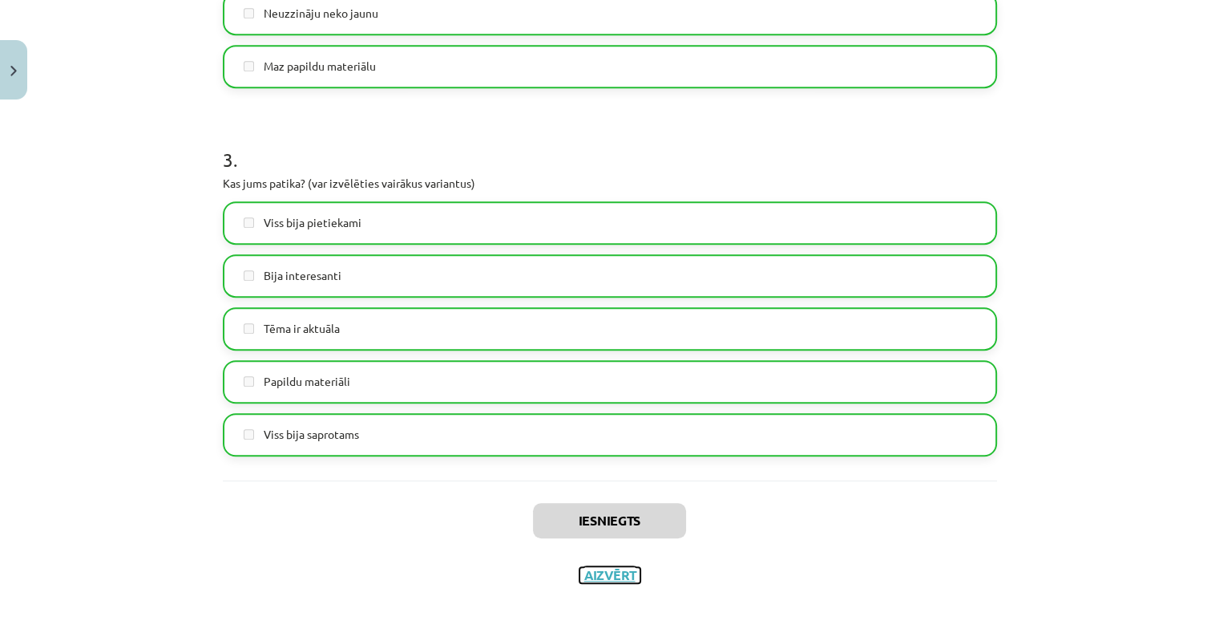
click at [597, 573] on button "Aizvērt" at bounding box center [610, 575] width 61 height 16
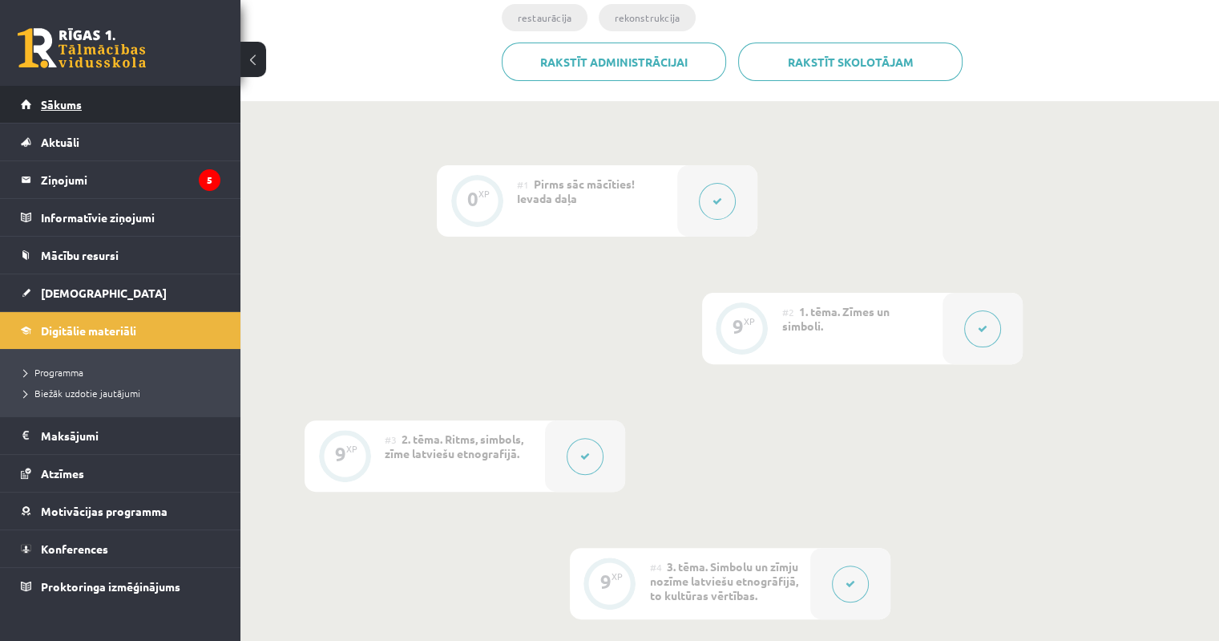
click at [49, 111] on link "Sākums" at bounding box center [121, 104] width 200 height 37
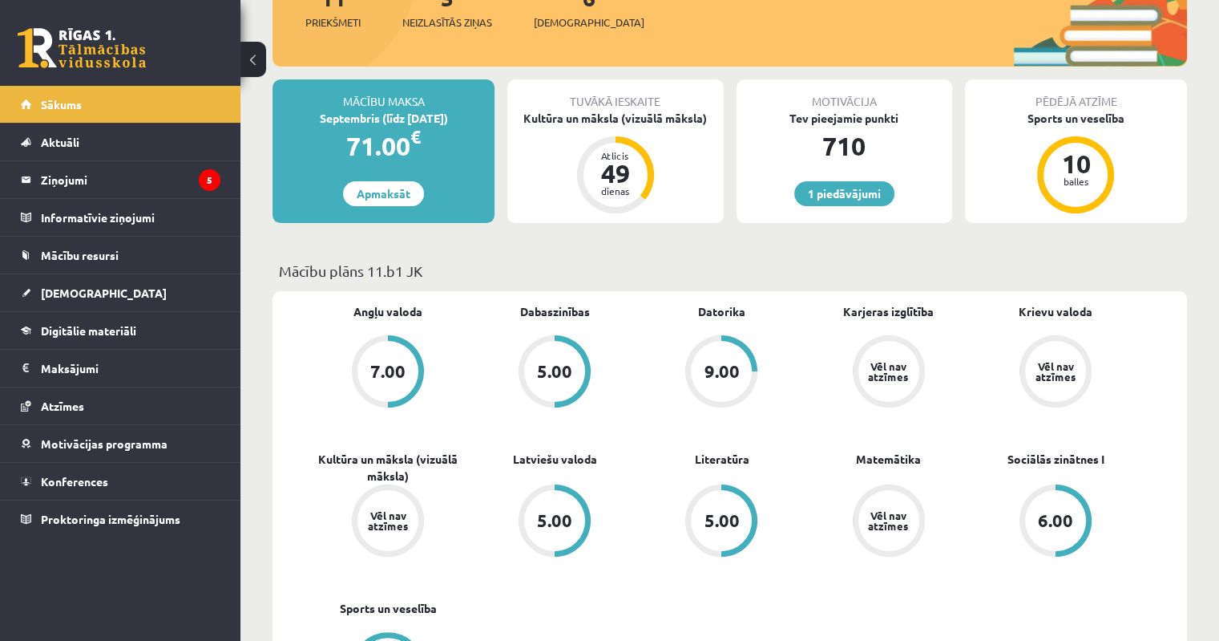
scroll to position [321, 0]
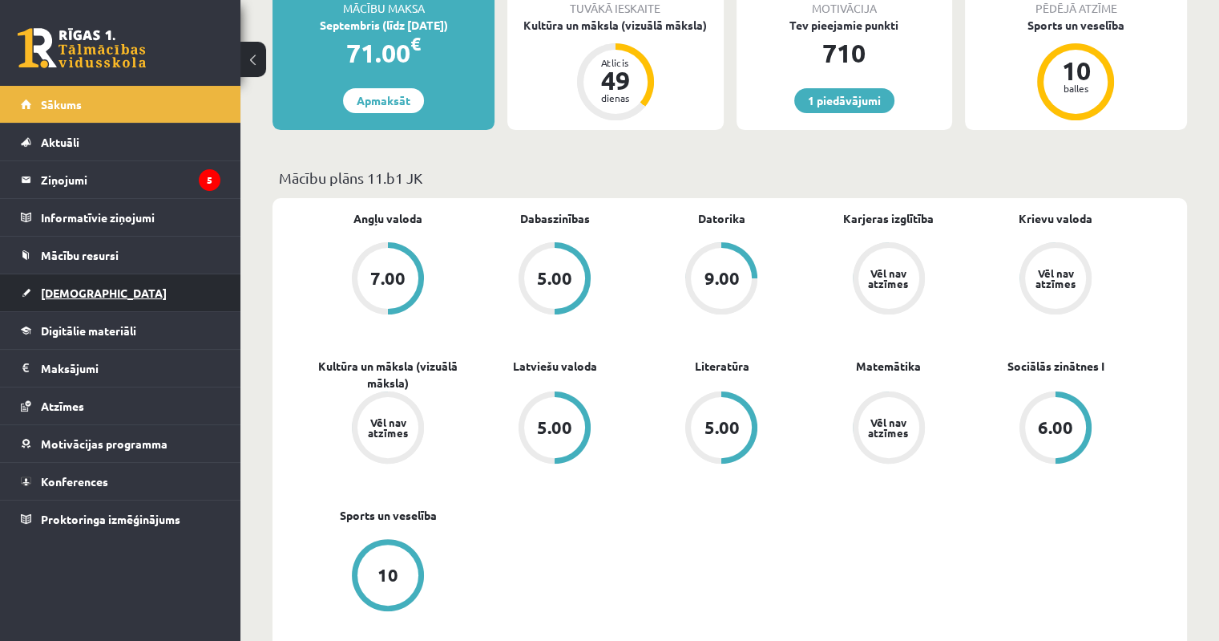
click at [72, 297] on link "[DEMOGRAPHIC_DATA]" at bounding box center [121, 292] width 200 height 37
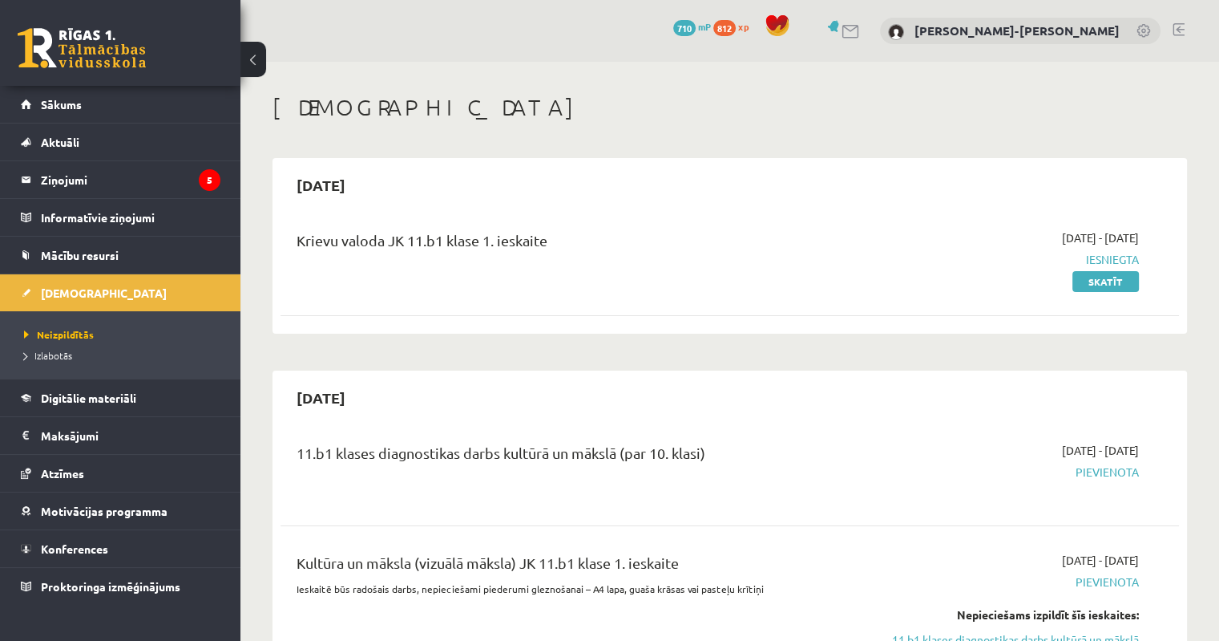
click at [696, 23] on span "710" at bounding box center [684, 28] width 22 height 16
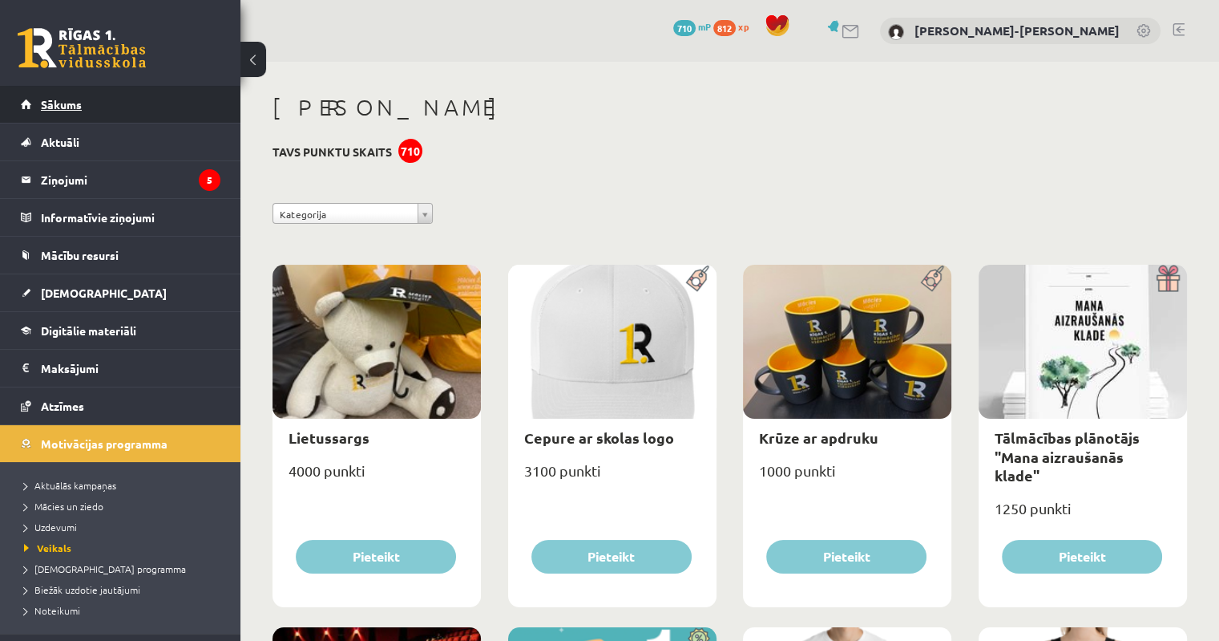
click at [74, 107] on span "Sākums" at bounding box center [61, 104] width 41 height 14
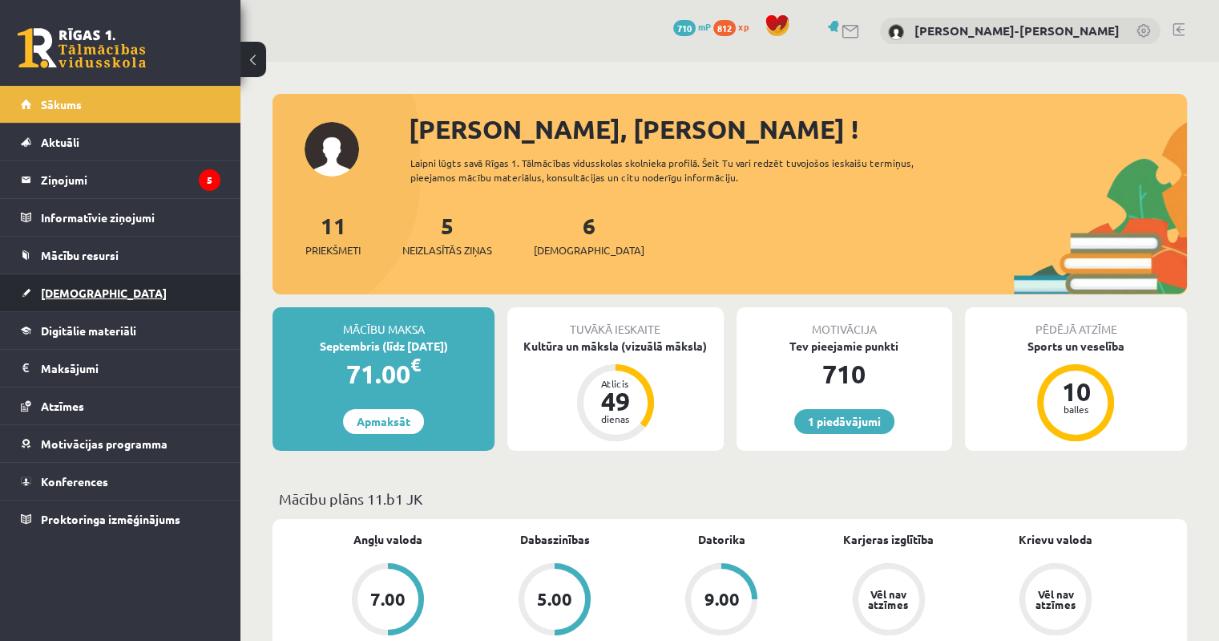
click at [77, 297] on span "[DEMOGRAPHIC_DATA]" at bounding box center [104, 292] width 126 height 14
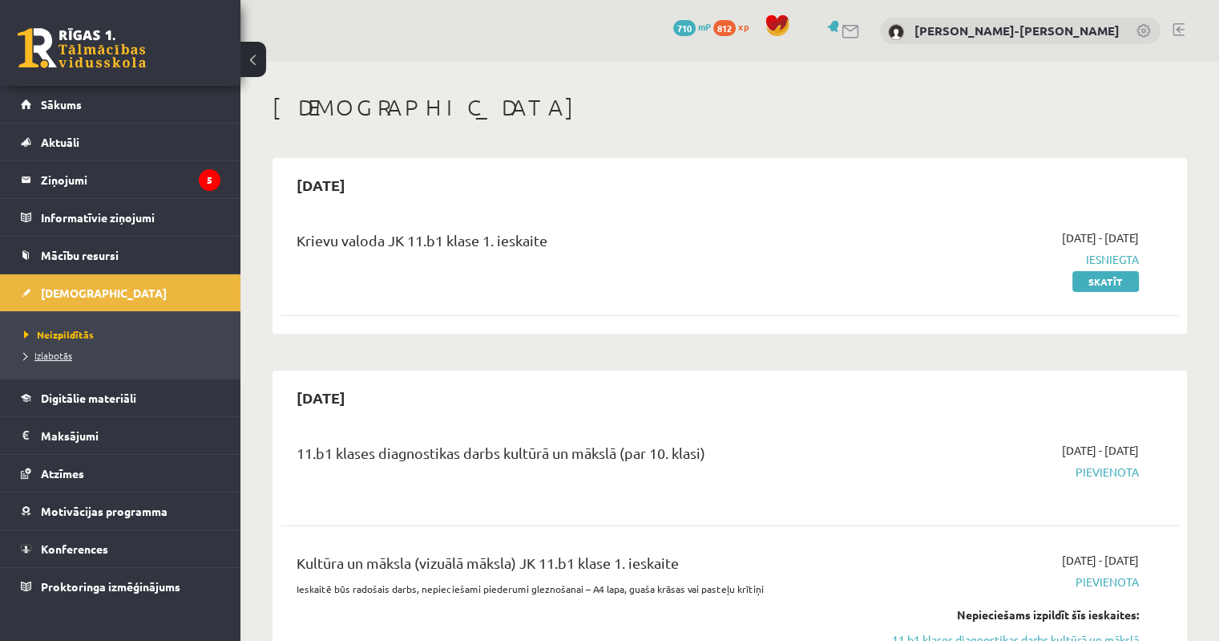
click at [68, 352] on span "Izlabotās" at bounding box center [48, 355] width 48 height 13
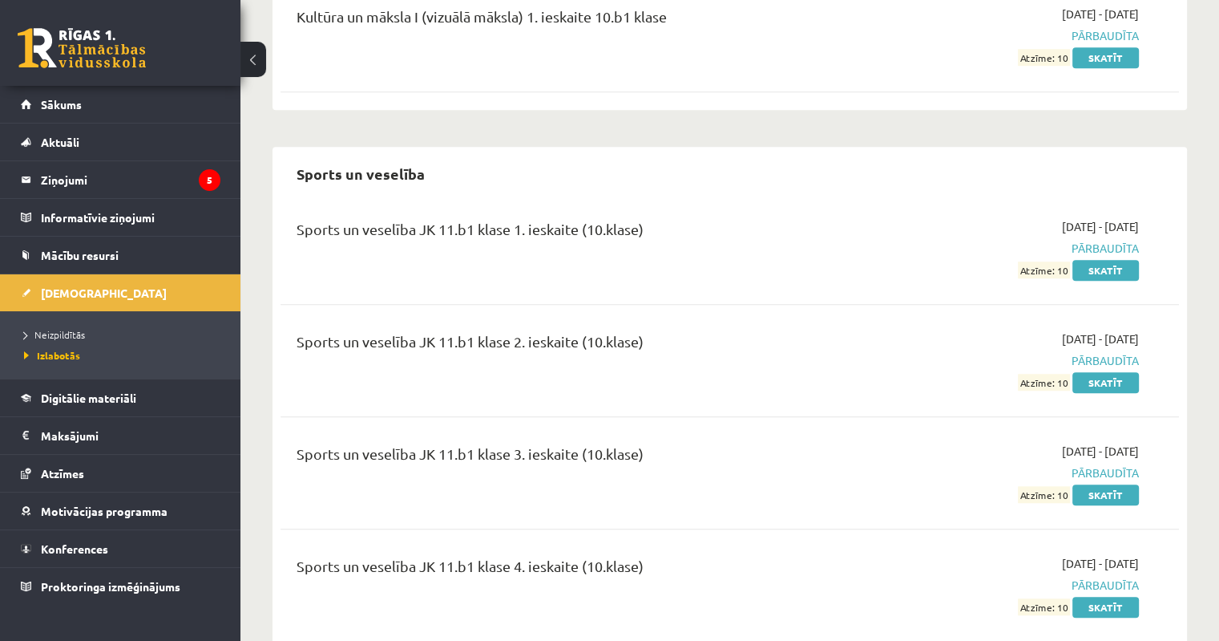
scroll to position [1394, 0]
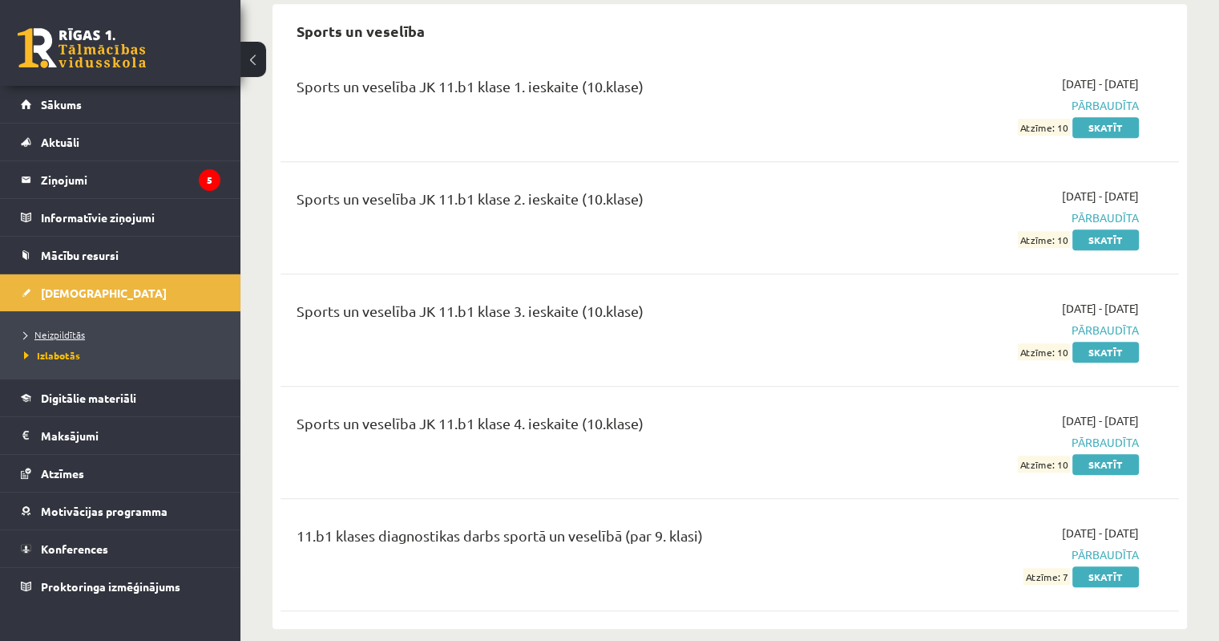
click at [72, 336] on span "Neizpildītās" at bounding box center [54, 334] width 61 height 13
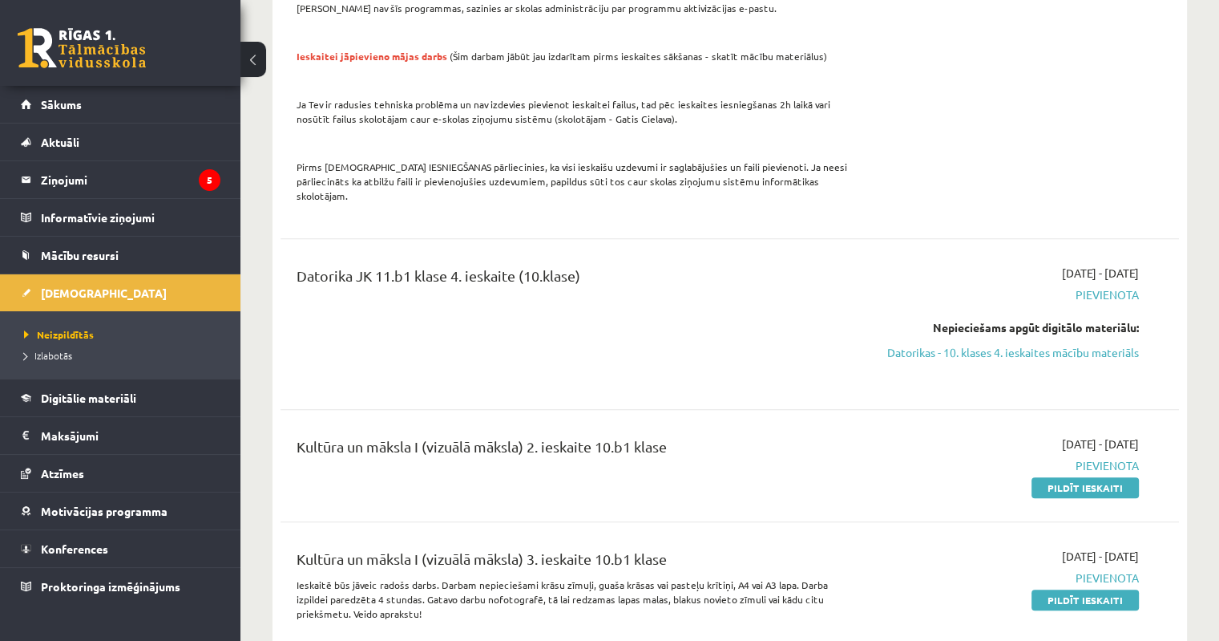
scroll to position [1474, 0]
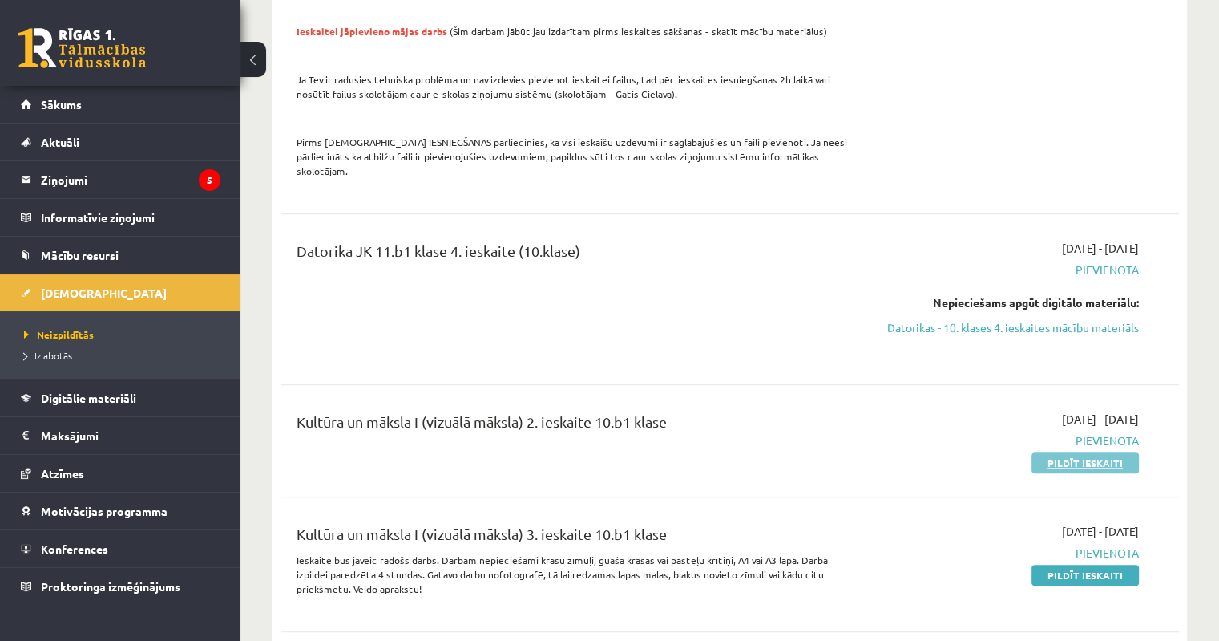
click at [1085, 452] on link "Pildīt ieskaiti" at bounding box center [1085, 462] width 107 height 21
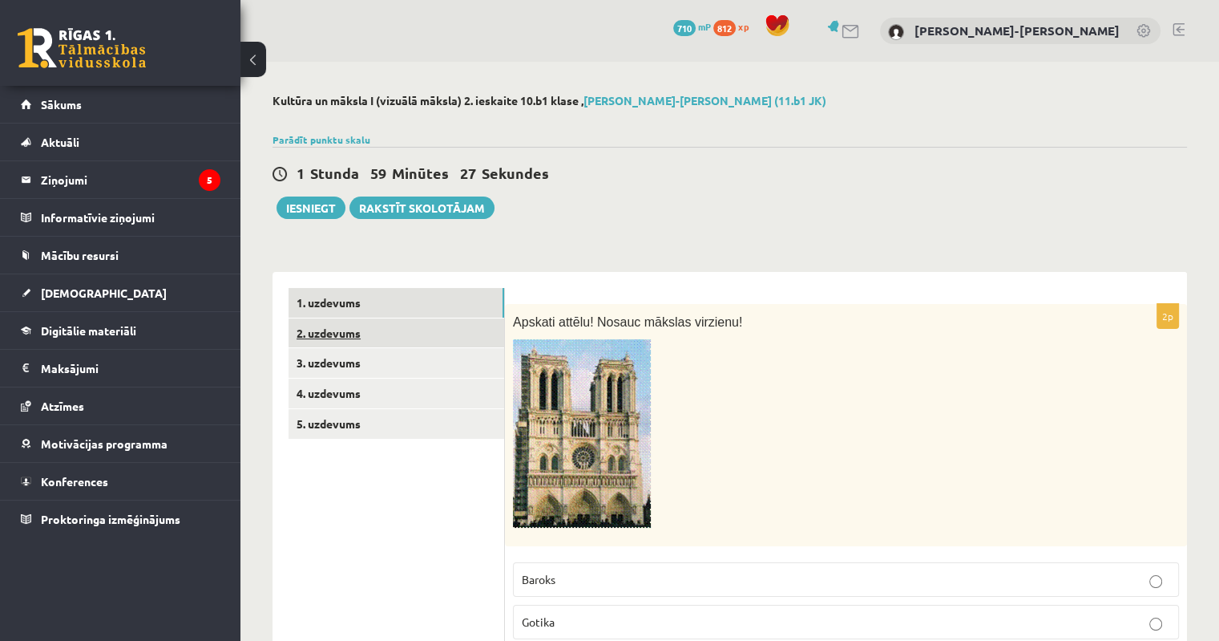
click at [329, 333] on link "2. uzdevums" at bounding box center [397, 333] width 216 height 30
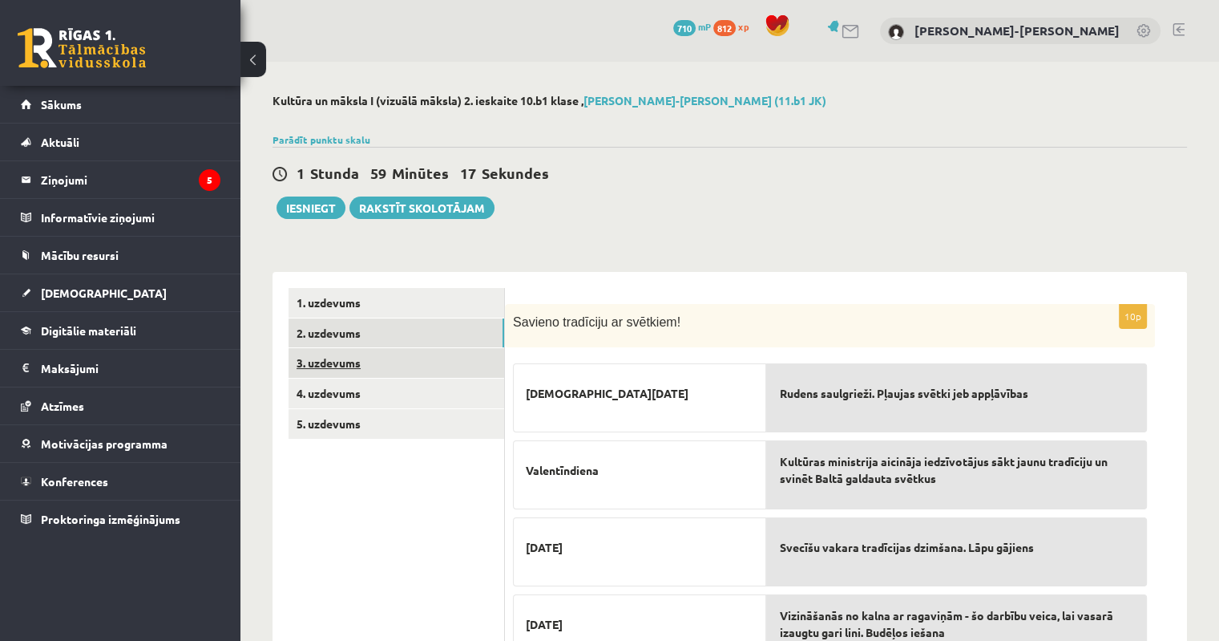
click at [336, 366] on link "3. uzdevums" at bounding box center [397, 363] width 216 height 30
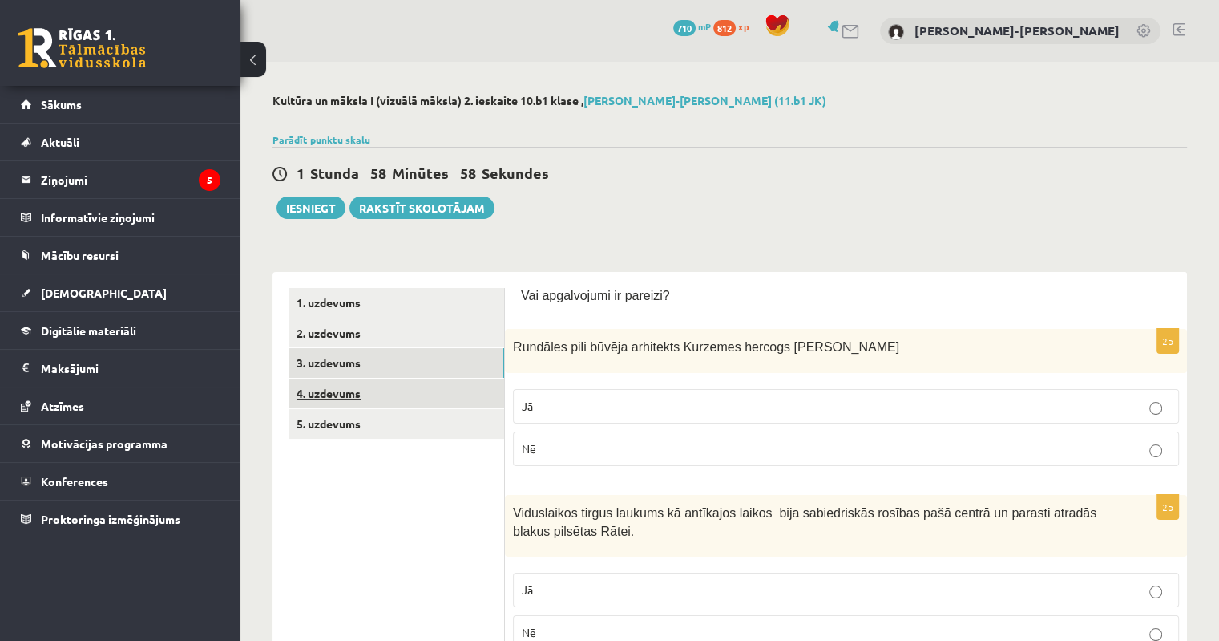
click at [321, 390] on link "4. uzdevums" at bounding box center [397, 393] width 216 height 30
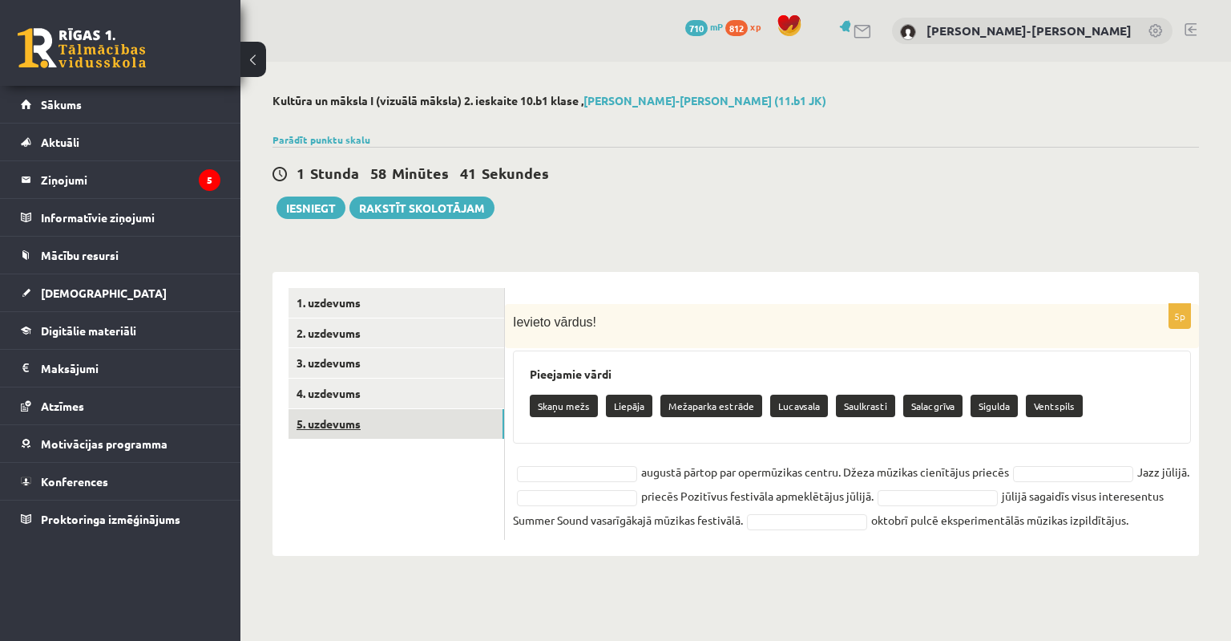
click at [343, 423] on link "5. uzdevums" at bounding box center [397, 424] width 216 height 30
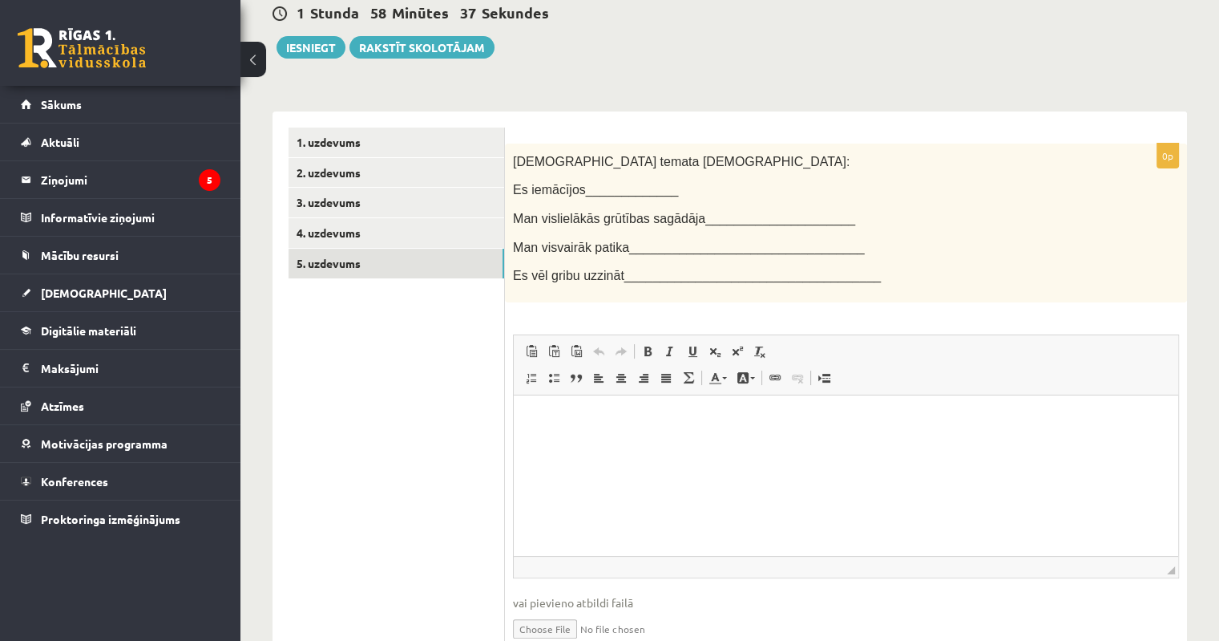
scroll to position [74, 0]
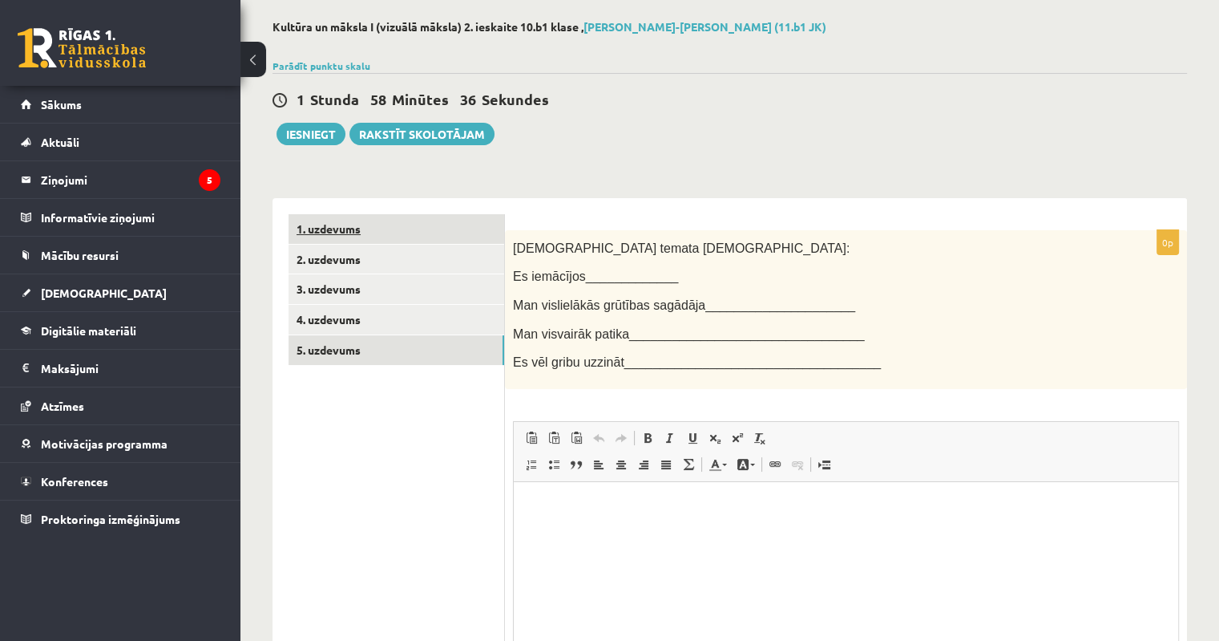
click at [337, 230] on link "1. uzdevums" at bounding box center [397, 229] width 216 height 30
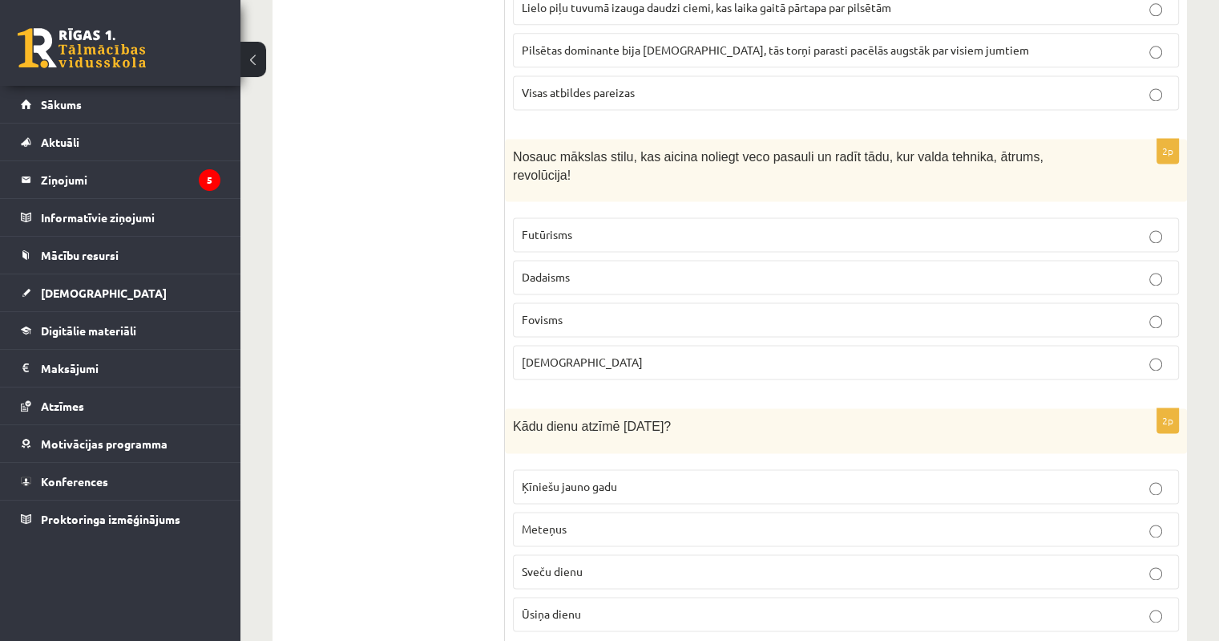
scroll to position [2238, 0]
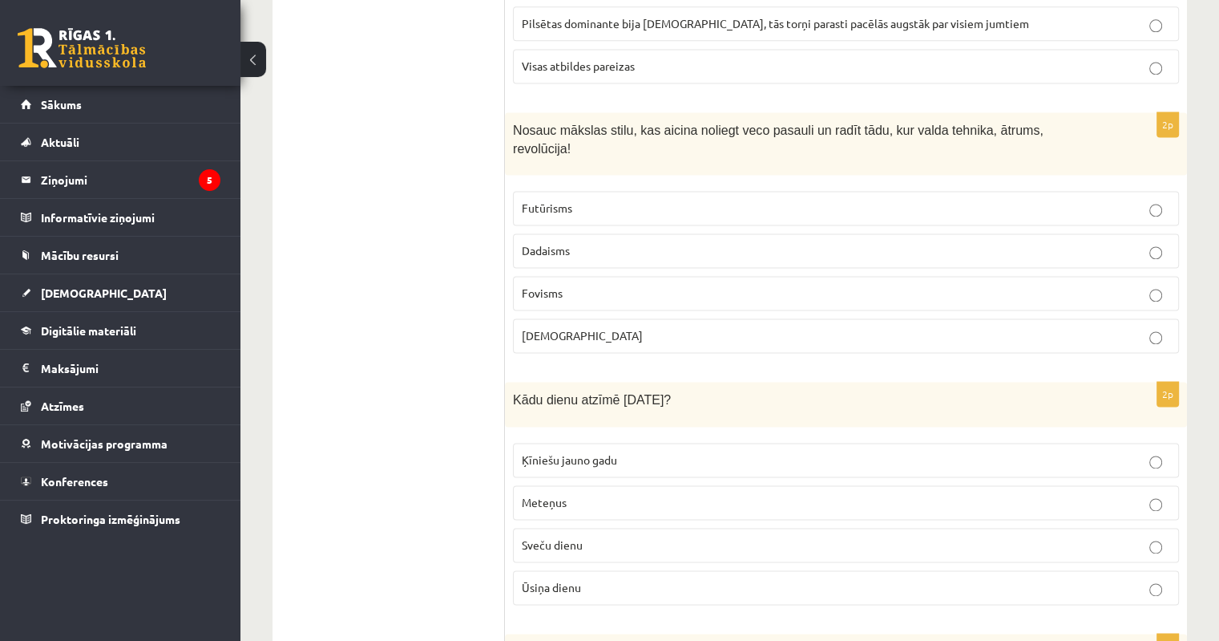
click at [1163, 536] on p "Sveču dienu" at bounding box center [846, 544] width 649 height 17
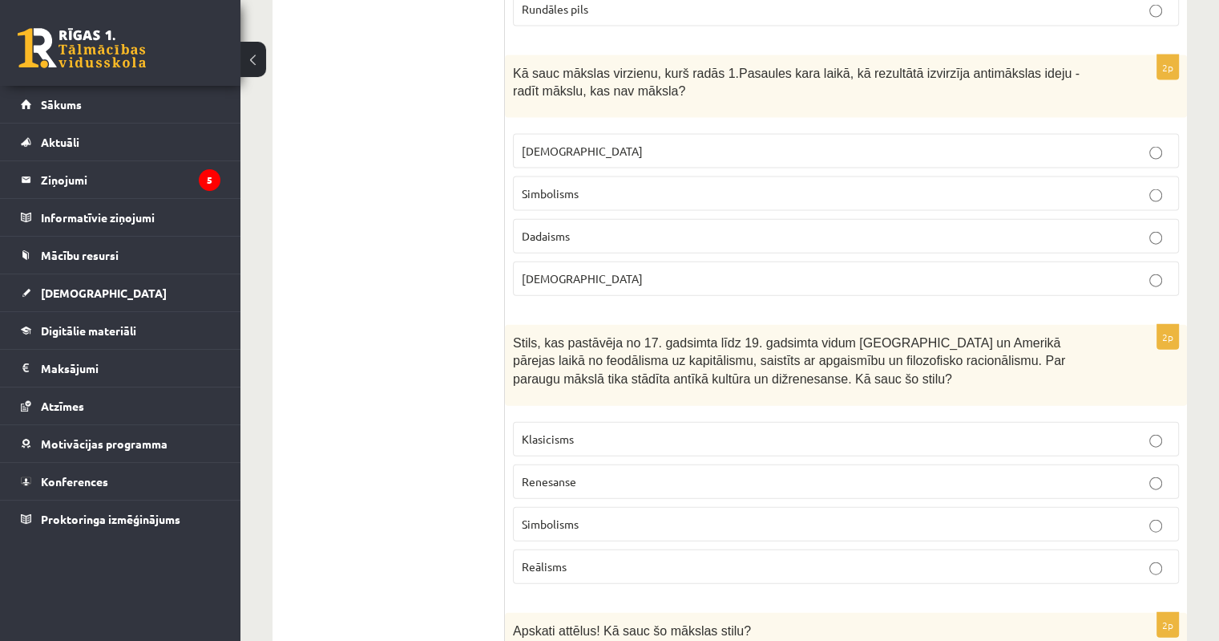
scroll to position [3601, 0]
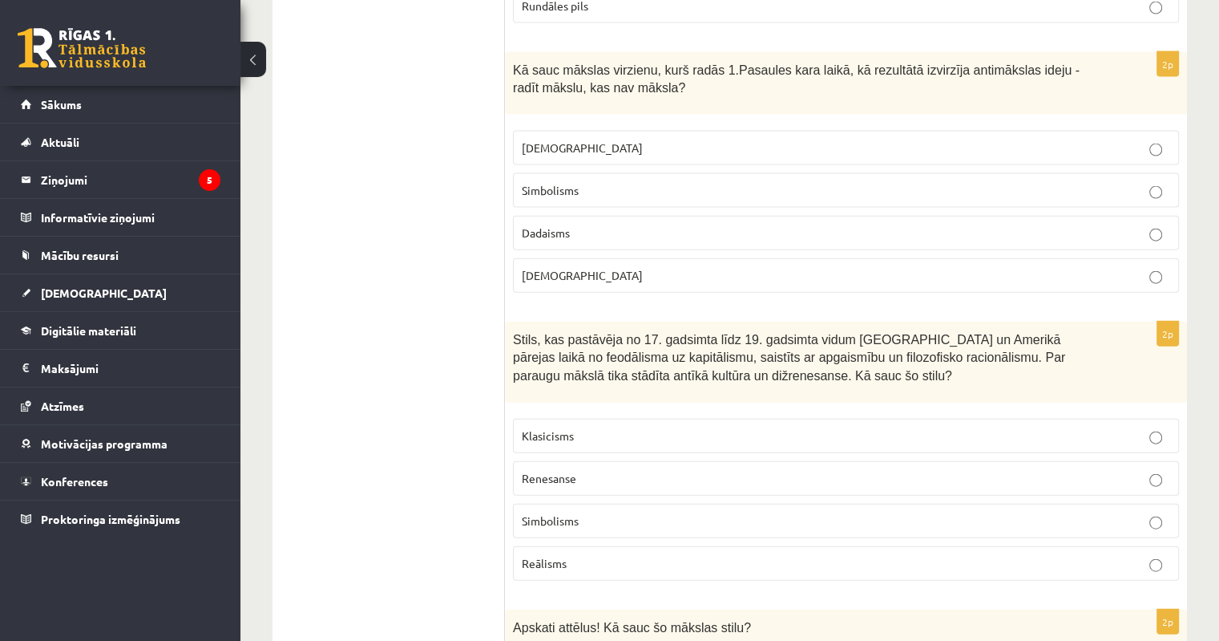
click at [1162, 470] on p "Renesanse" at bounding box center [846, 478] width 649 height 17
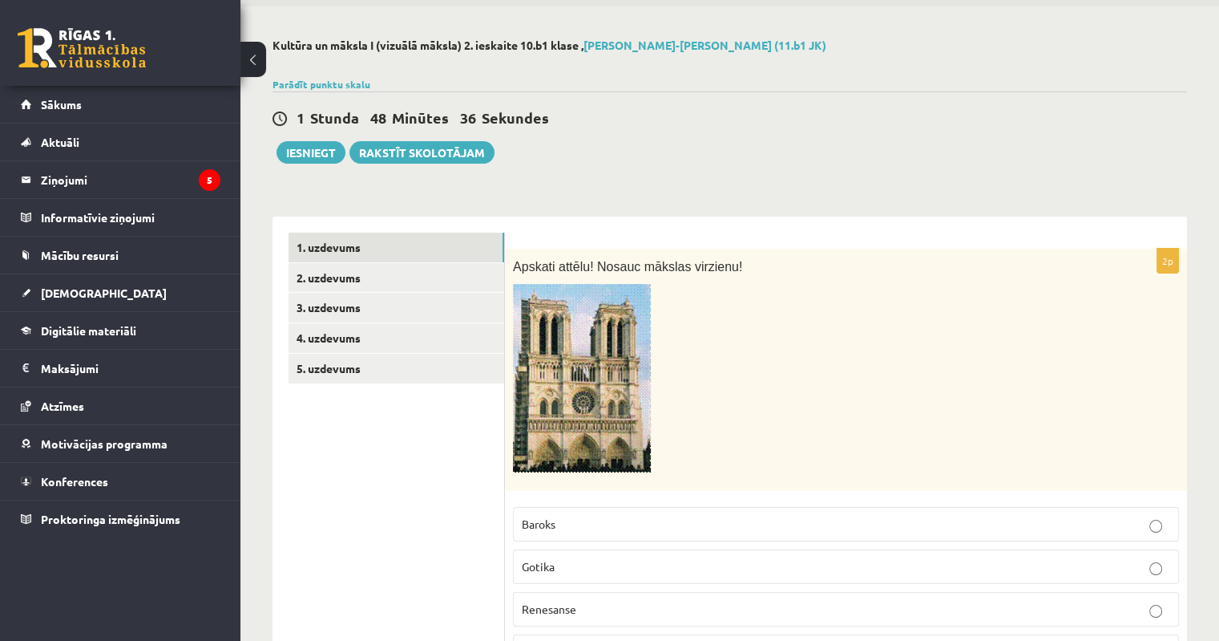
scroll to position [0, 0]
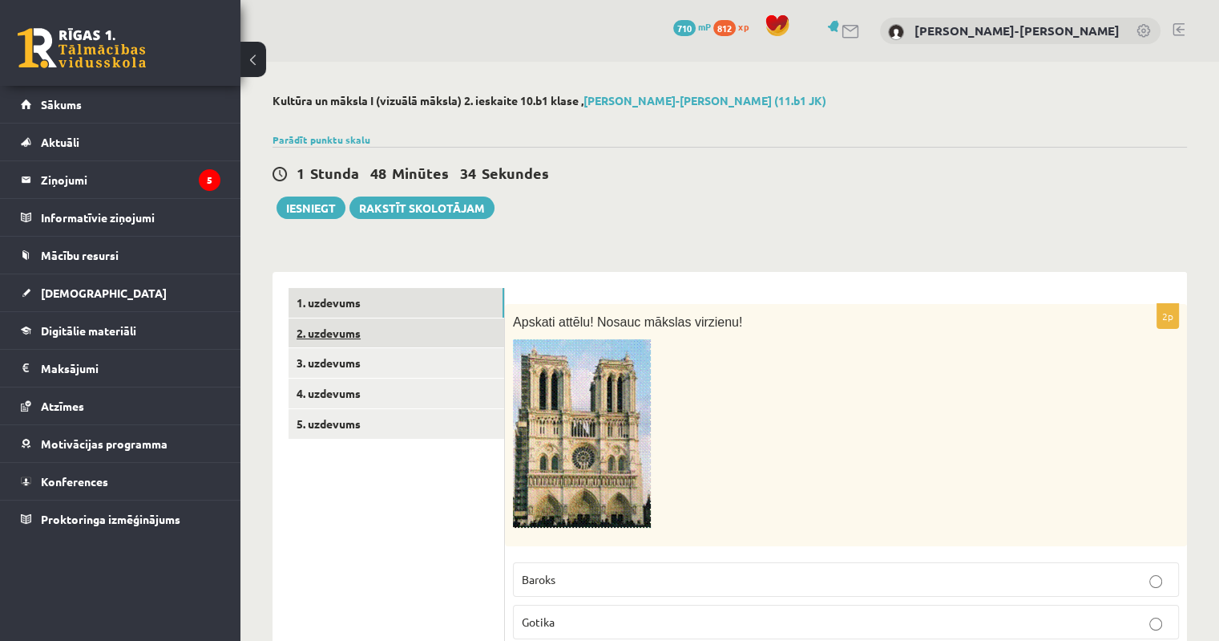
click at [343, 334] on link "2. uzdevums" at bounding box center [397, 333] width 216 height 30
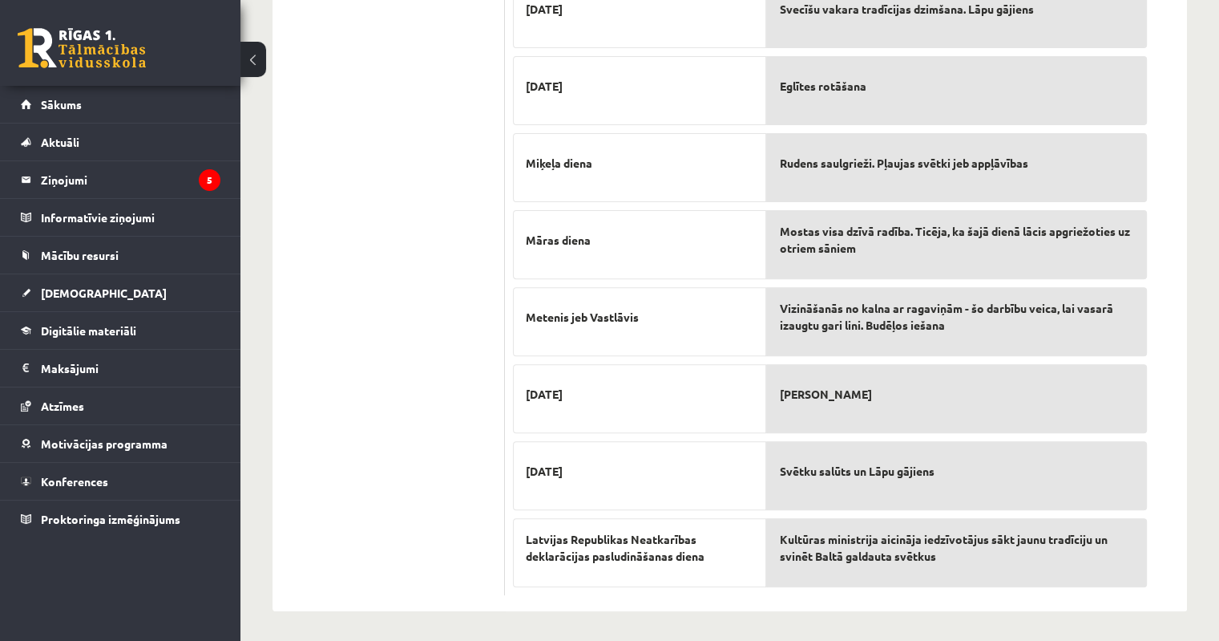
scroll to position [217, 0]
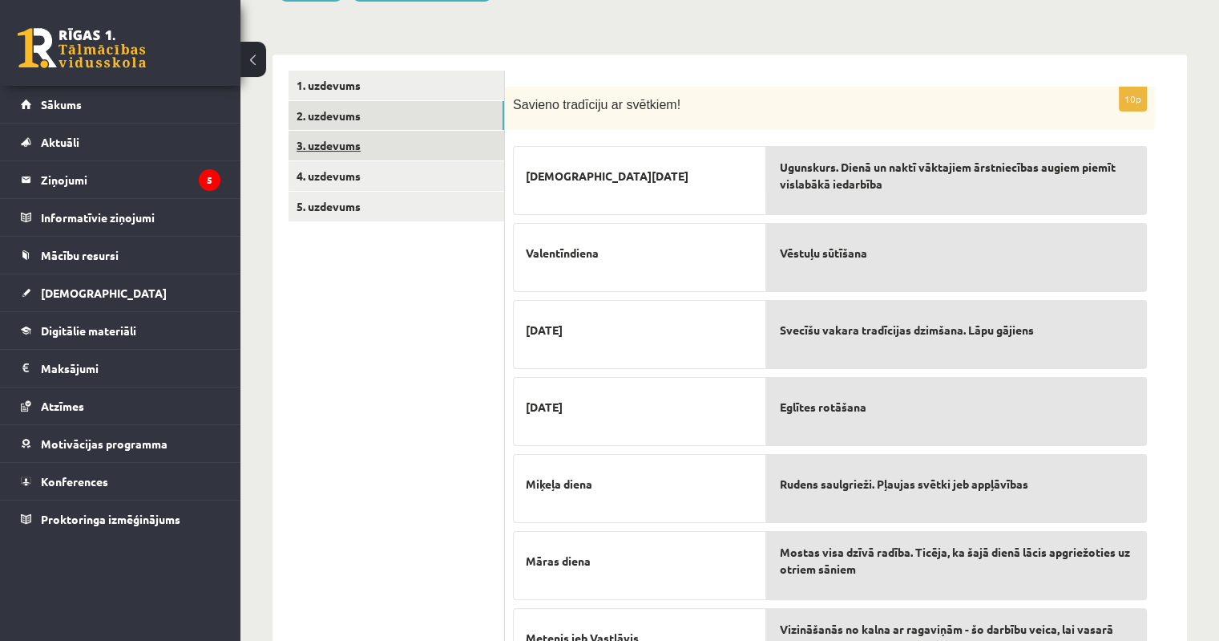
click at [330, 150] on link "3. uzdevums" at bounding box center [397, 146] width 216 height 30
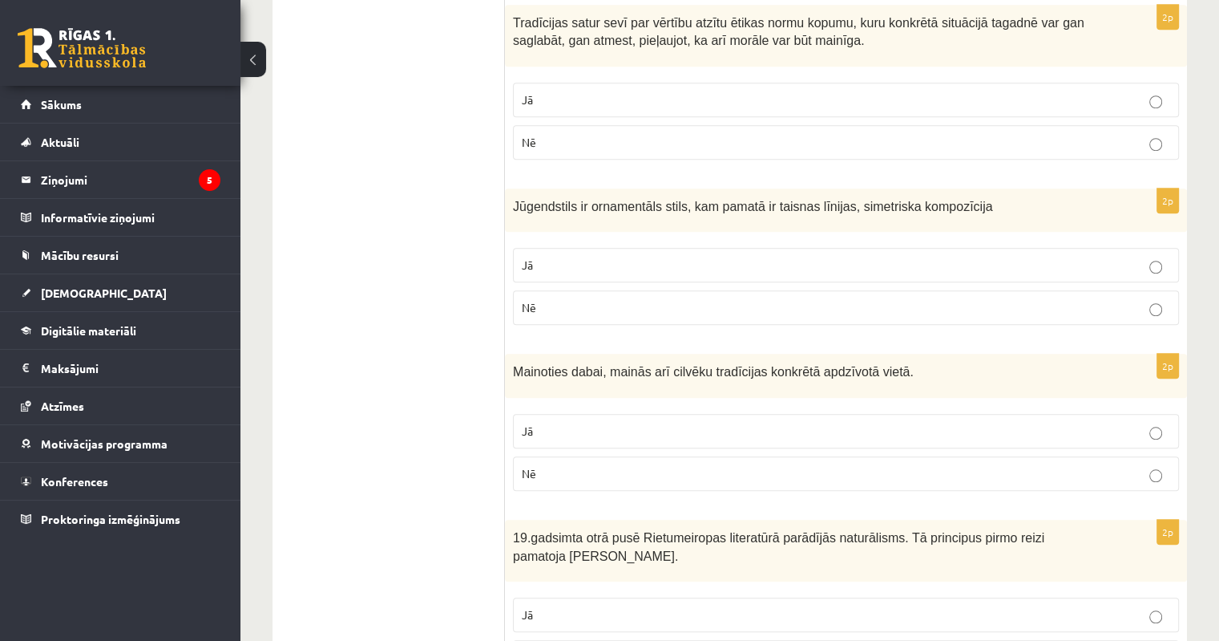
scroll to position [1340, 0]
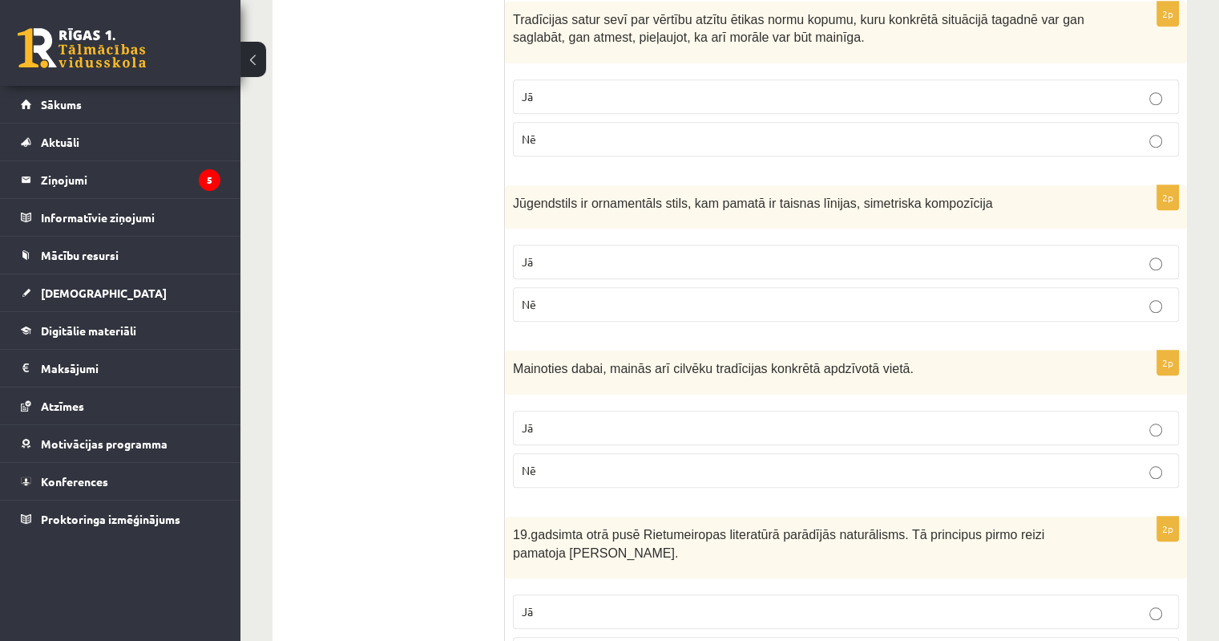
click at [1162, 301] on p "Nē" at bounding box center [846, 304] width 649 height 17
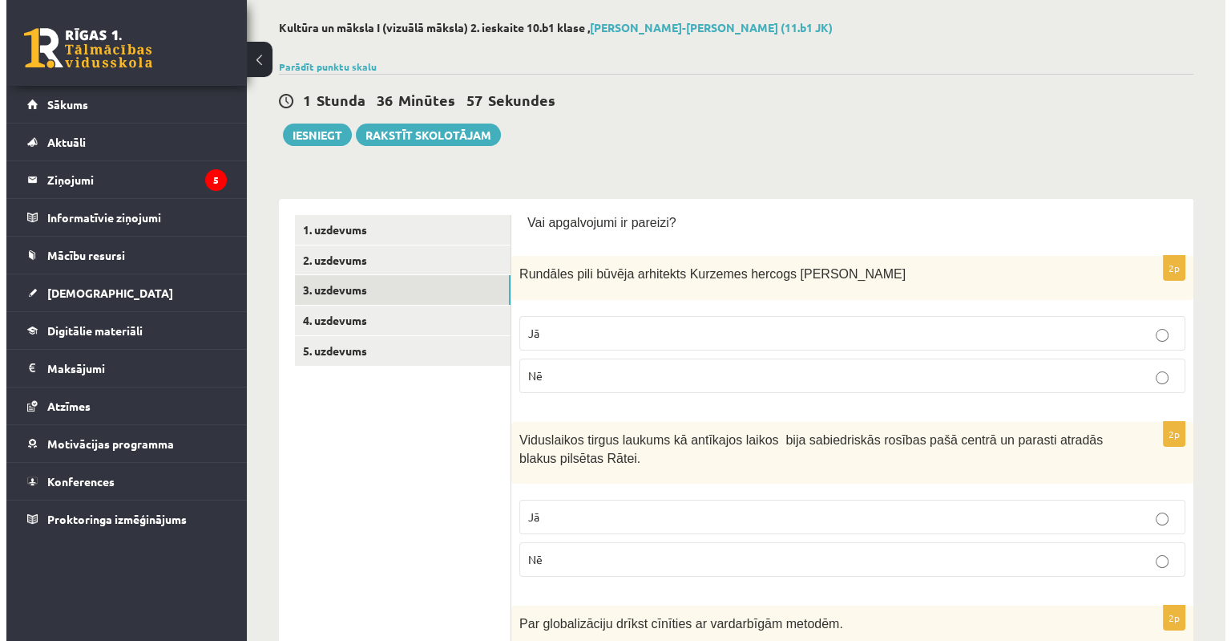
scroll to position [0, 0]
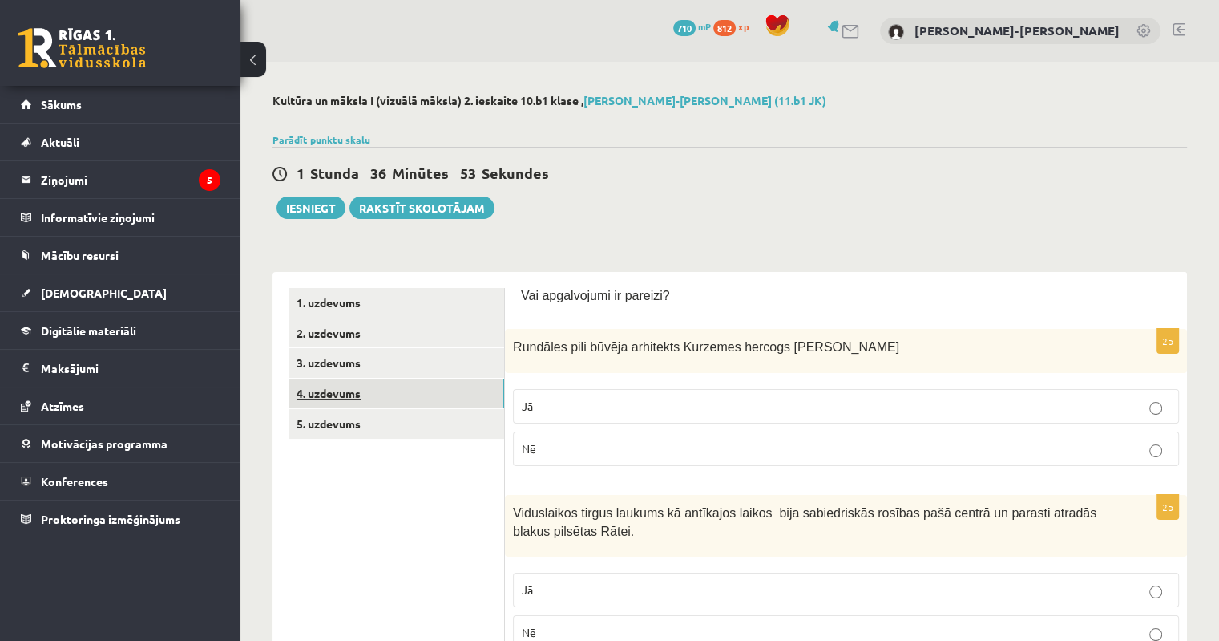
click at [340, 394] on link "4. uzdevums" at bounding box center [397, 393] width 216 height 30
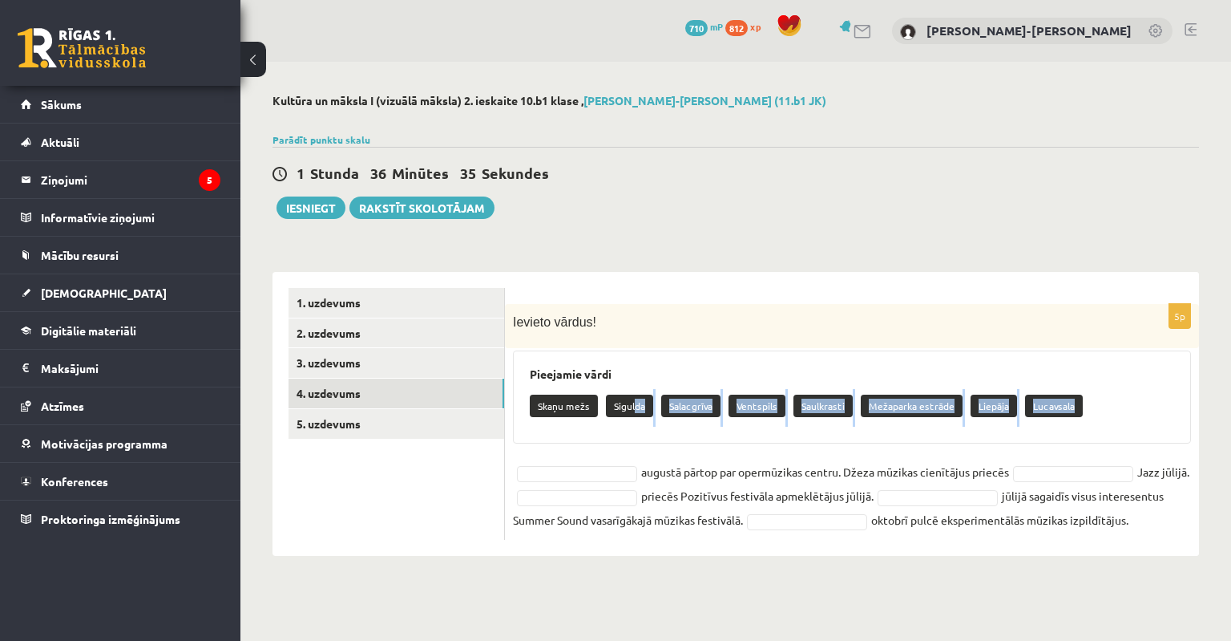
drag, startPoint x: 636, startPoint y: 407, endPoint x: 576, endPoint y: 467, distance: 85.0
click at [576, 467] on div "5p Ievieto vārdus! Pieejamie vārdi Skaņu mežs Sigulda Salacgrīva Ventspils Saul…" at bounding box center [852, 422] width 694 height 236
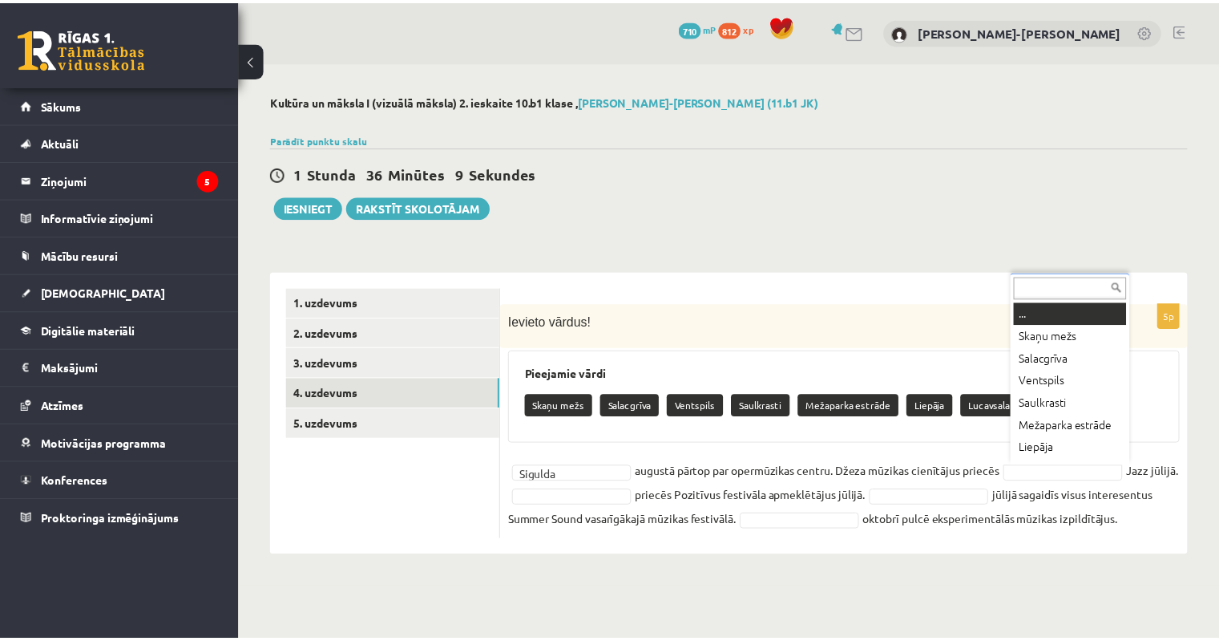
scroll to position [13, 0]
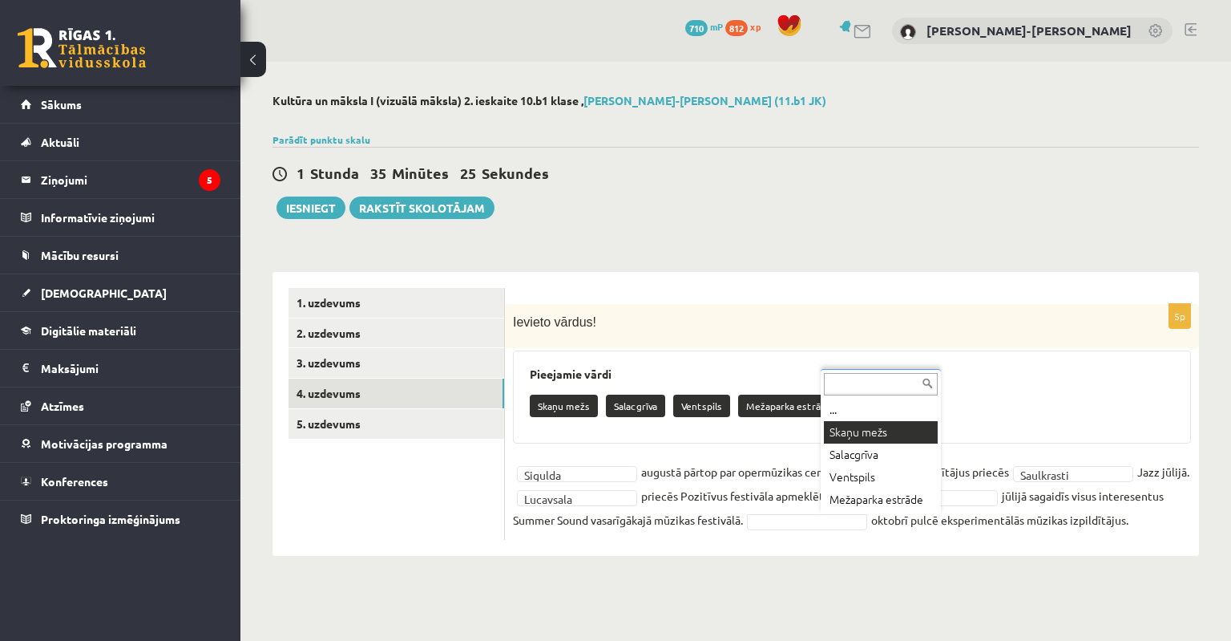
drag, startPoint x: 863, startPoint y: 430, endPoint x: 843, endPoint y: 443, distance: 23.8
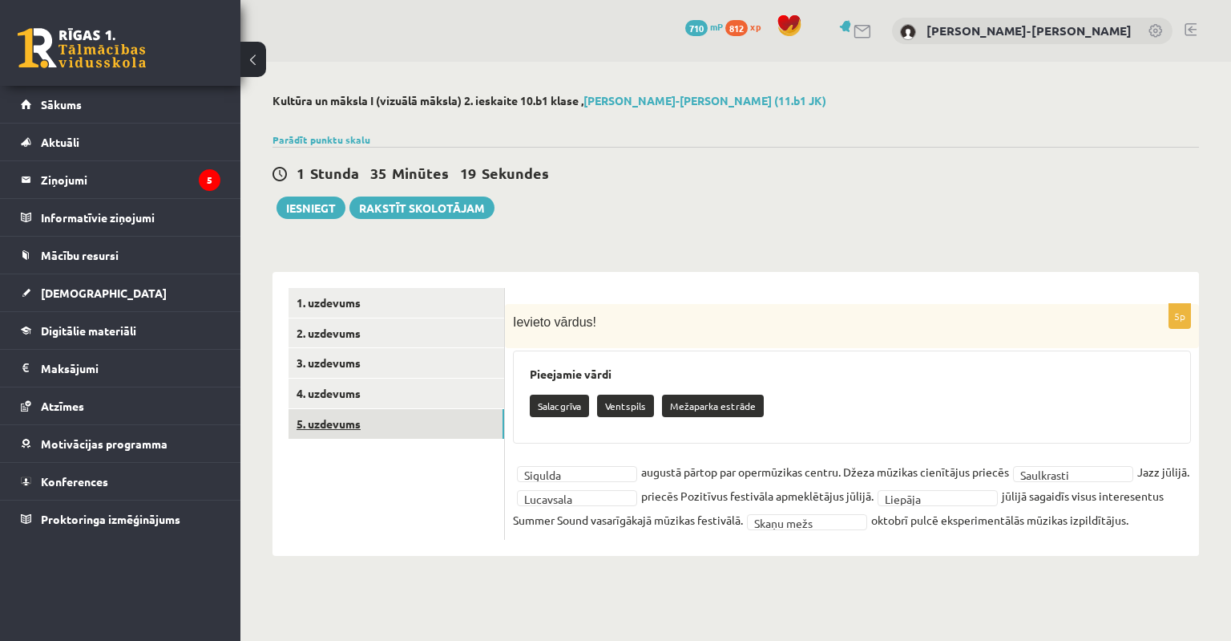
click at [324, 423] on link "5. uzdevums" at bounding box center [397, 424] width 216 height 30
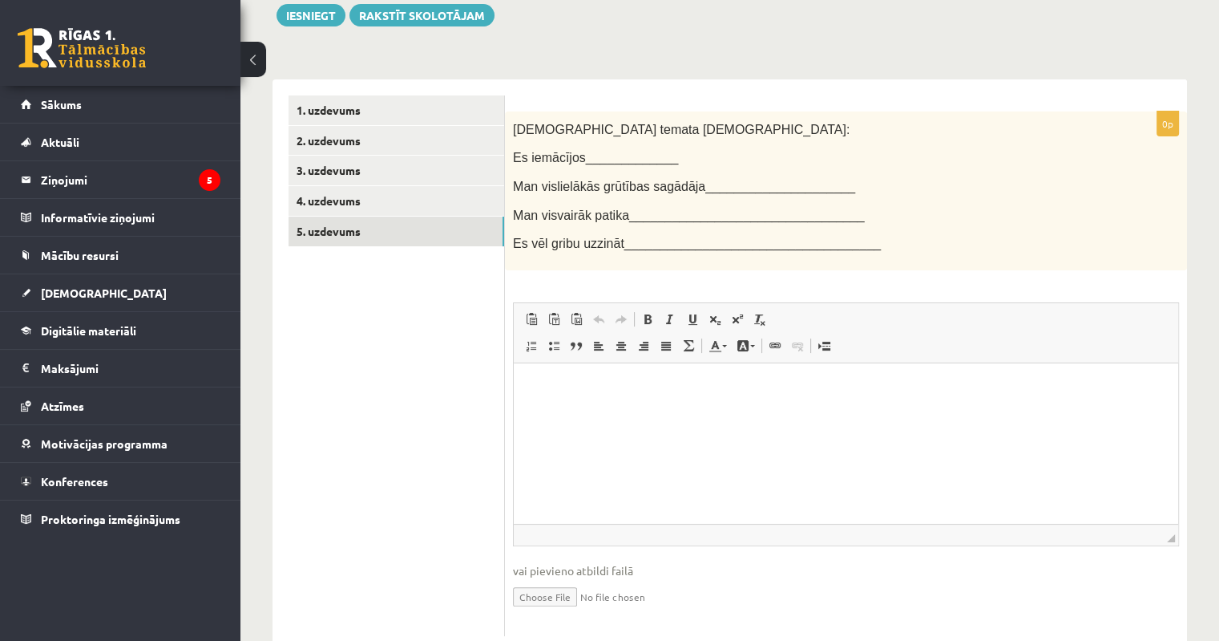
scroll to position [234, 0]
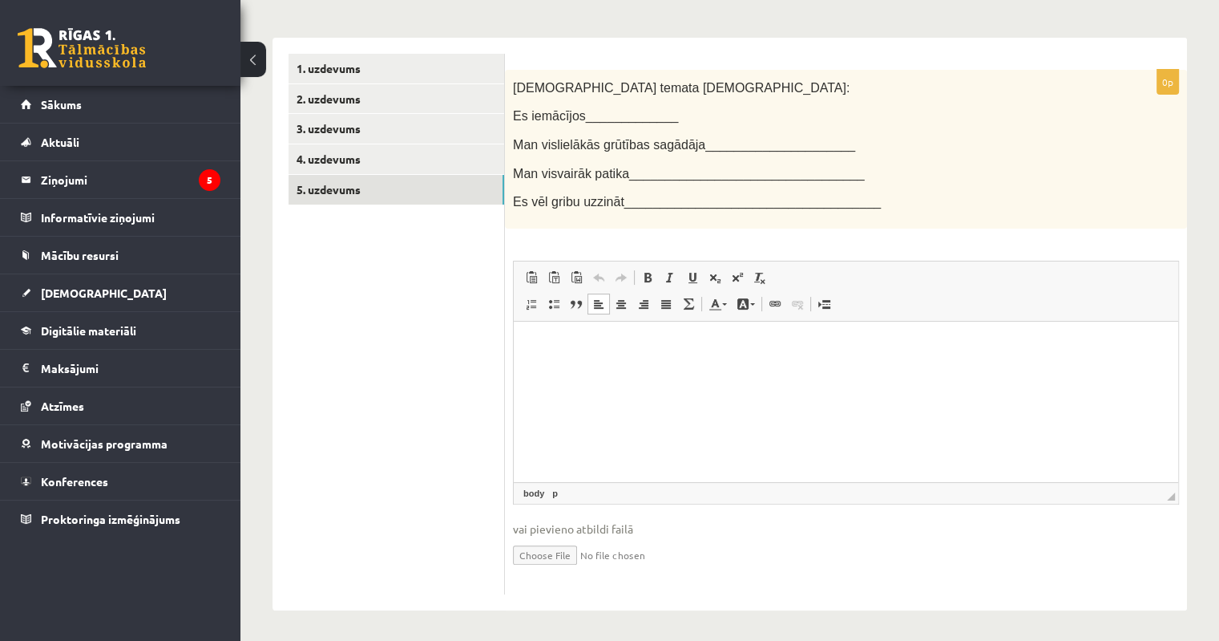
click at [557, 349] on p "Bagātinātā teksta redaktors, wiswyg-editor-user-answer-47024726500160" at bounding box center [846, 345] width 632 height 17
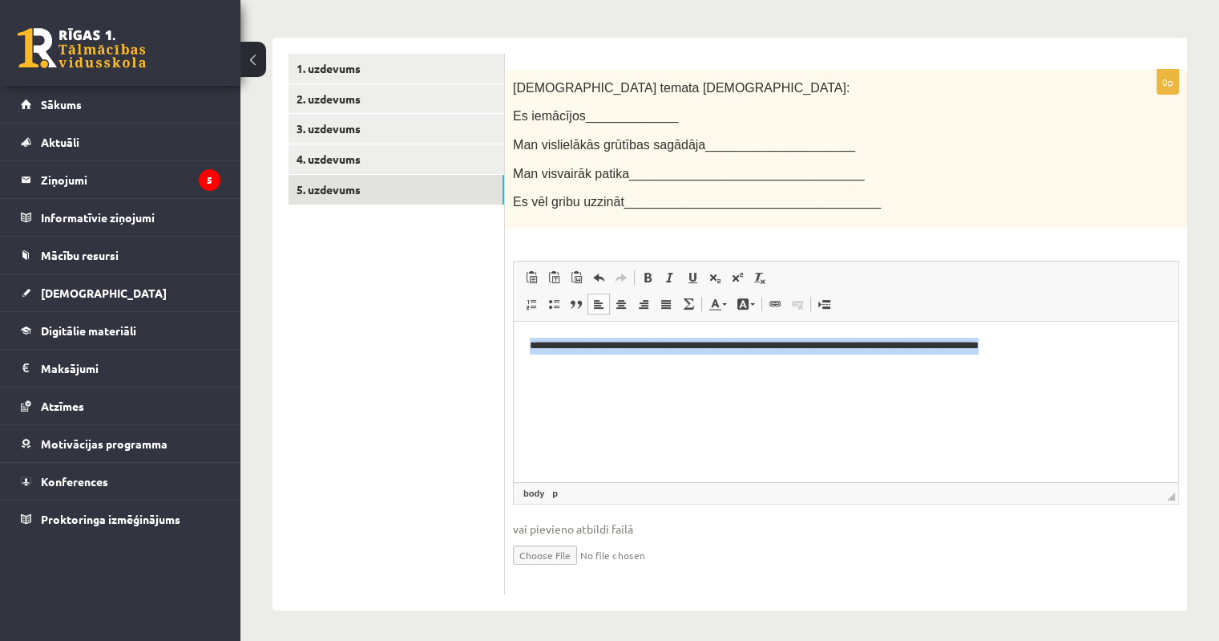
drag, startPoint x: 1077, startPoint y: 342, endPoint x: 560, endPoint y: 354, distance: 518.0
click at [532, 358] on html "**********" at bounding box center [846, 345] width 665 height 49
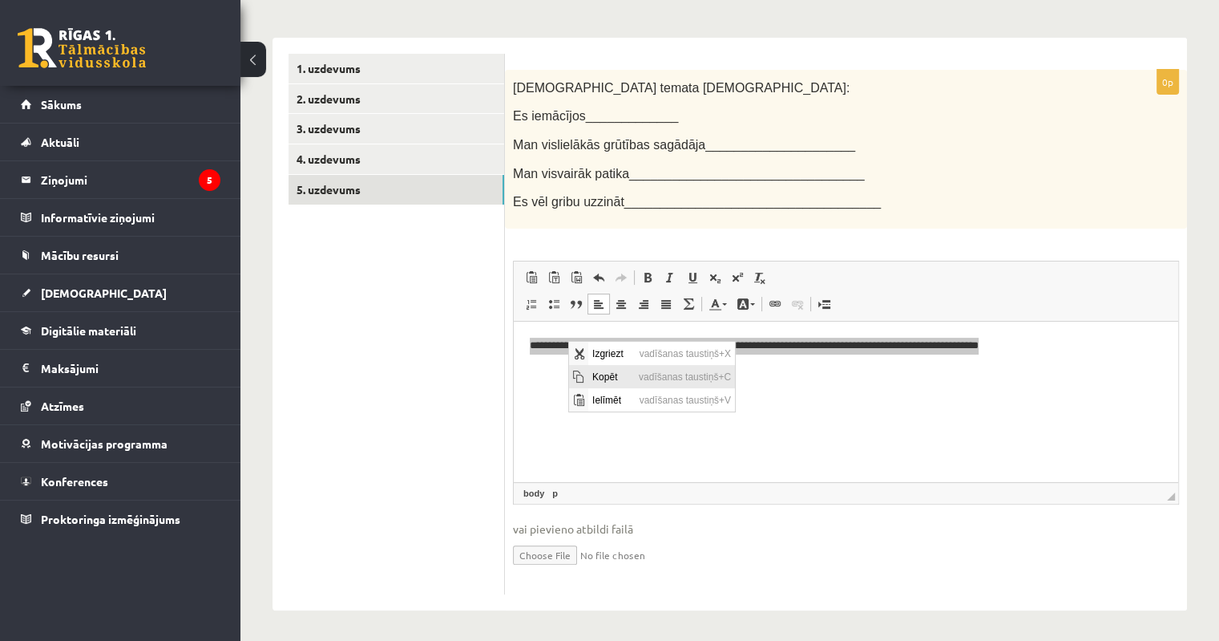
scroll to position [0, 0]
click at [605, 374] on span "Kopēt" at bounding box center [611, 375] width 46 height 23
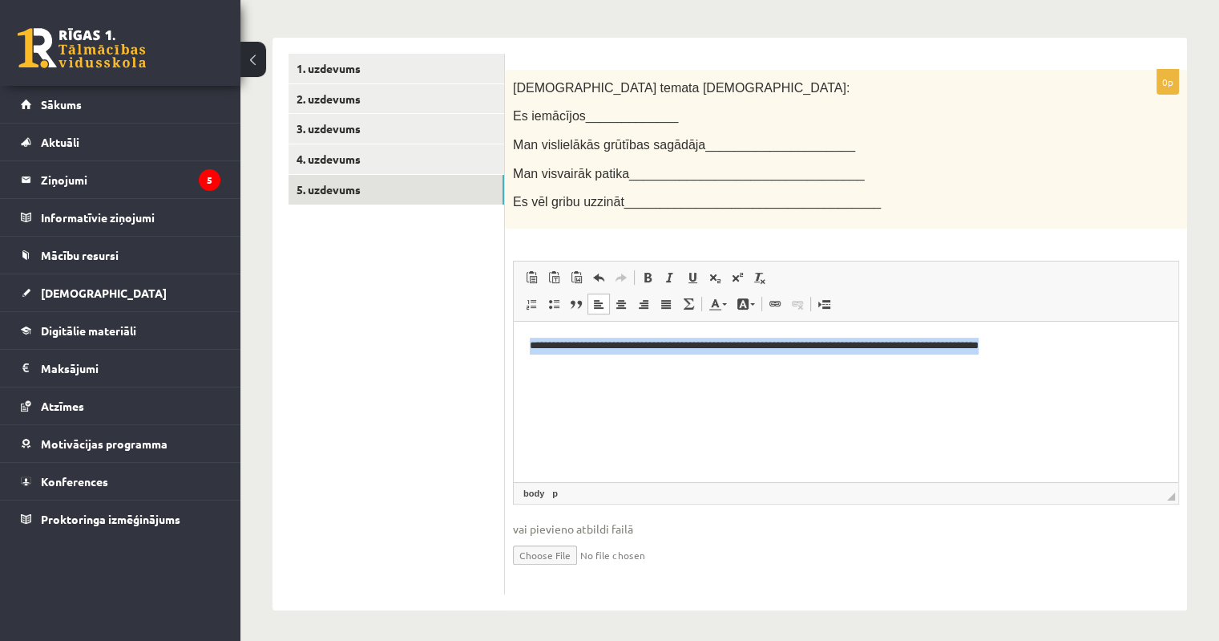
click at [830, 370] on html "**********" at bounding box center [846, 345] width 665 height 49
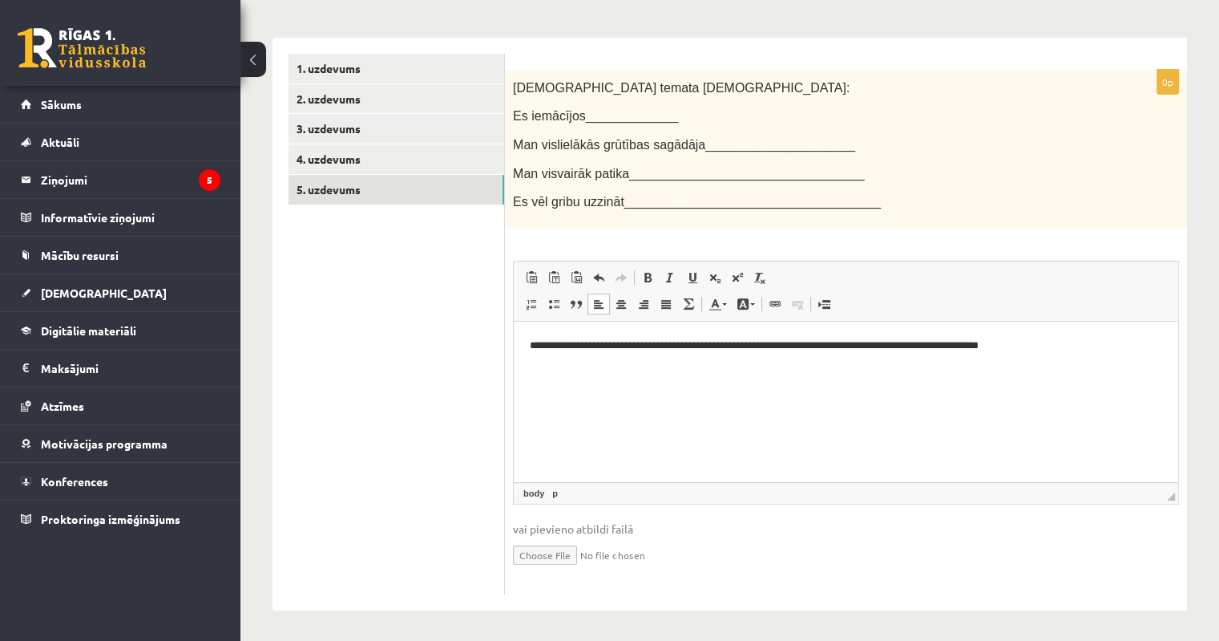
click at [911, 344] on p "**********" at bounding box center [846, 345] width 633 height 17
drag, startPoint x: 513, startPoint y: 140, endPoint x: 685, endPoint y: 146, distance: 172.4
click at [685, 146] on span "Man vislielākās grūtības sagādāja_____________________" at bounding box center [684, 145] width 342 height 14
copy span "Man vislielākās grūtības sagādāja"
click at [580, 370] on html "**********" at bounding box center [846, 345] width 665 height 49
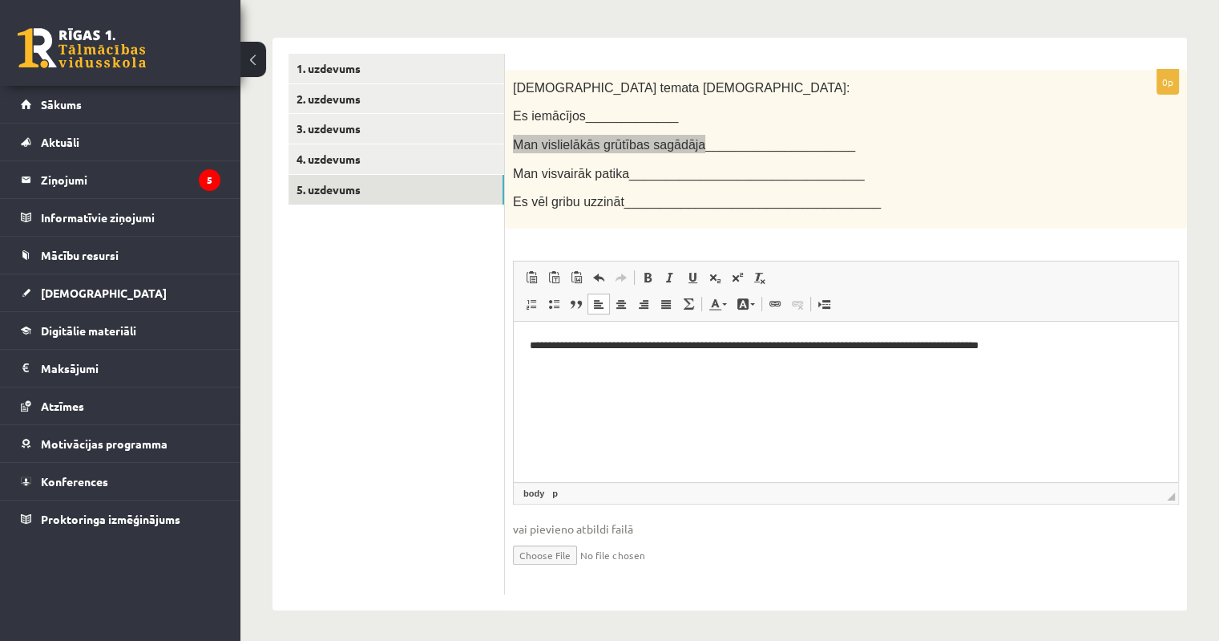
click at [559, 370] on html "**********" at bounding box center [846, 345] width 665 height 49
click at [1079, 350] on p "**********" at bounding box center [846, 345] width 633 height 17
click at [1000, 156] on div "Šī temata ietvaros: Es iemācījos_____________ Man vislielākās grūtības sagādāja…" at bounding box center [846, 149] width 682 height 159
click at [560, 368] on p "Bagātinātā teksta redaktors, wiswyg-editor-user-answer-47024726500160" at bounding box center [846, 372] width 632 height 17
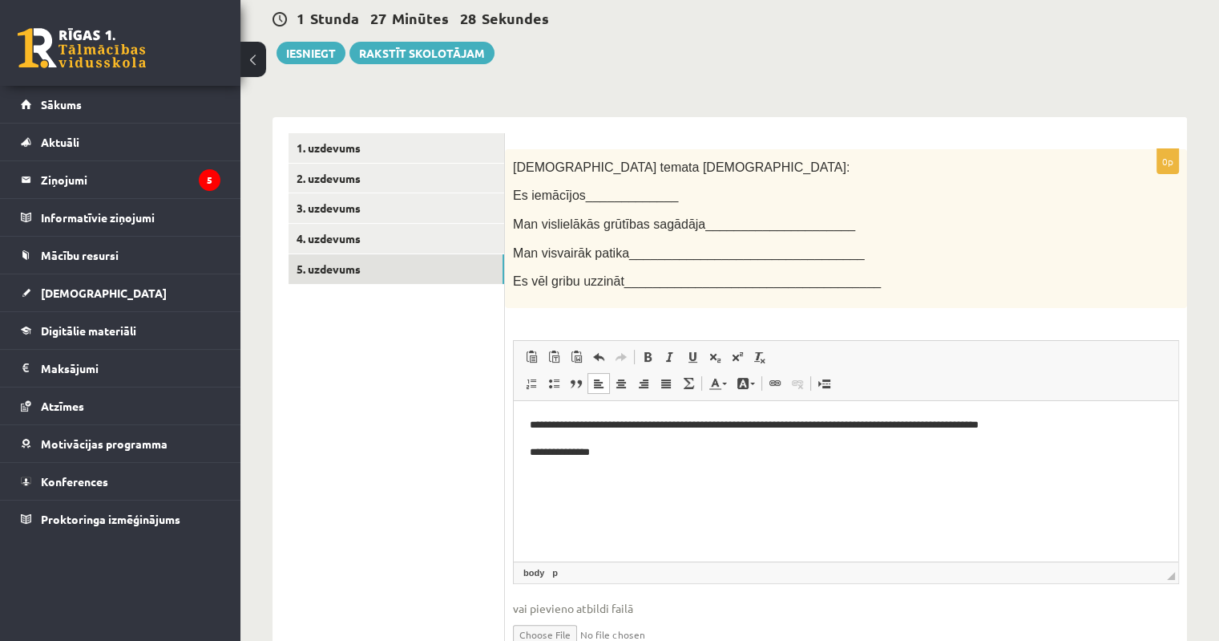
scroll to position [234, 0]
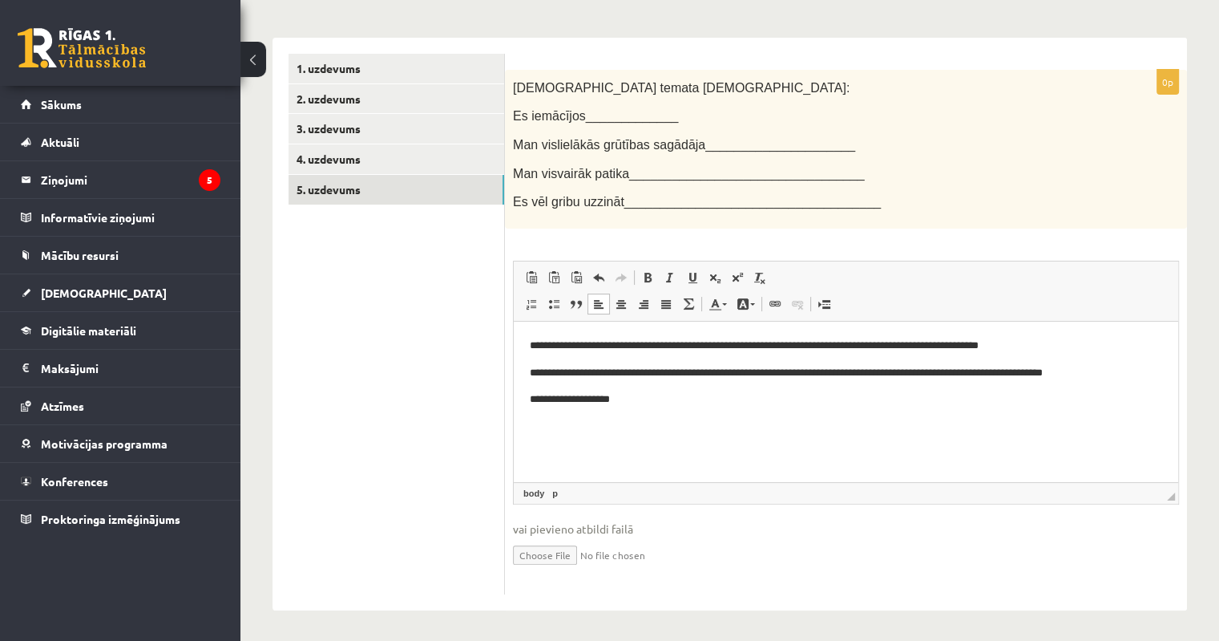
click at [835, 371] on p "**********" at bounding box center [846, 372] width 633 height 17
click at [652, 401] on p "**********" at bounding box center [846, 398] width 633 height 17
click at [888, 400] on p "**********" at bounding box center [846, 398] width 633 height 17
click at [952, 398] on p "**********" at bounding box center [846, 398] width 633 height 17
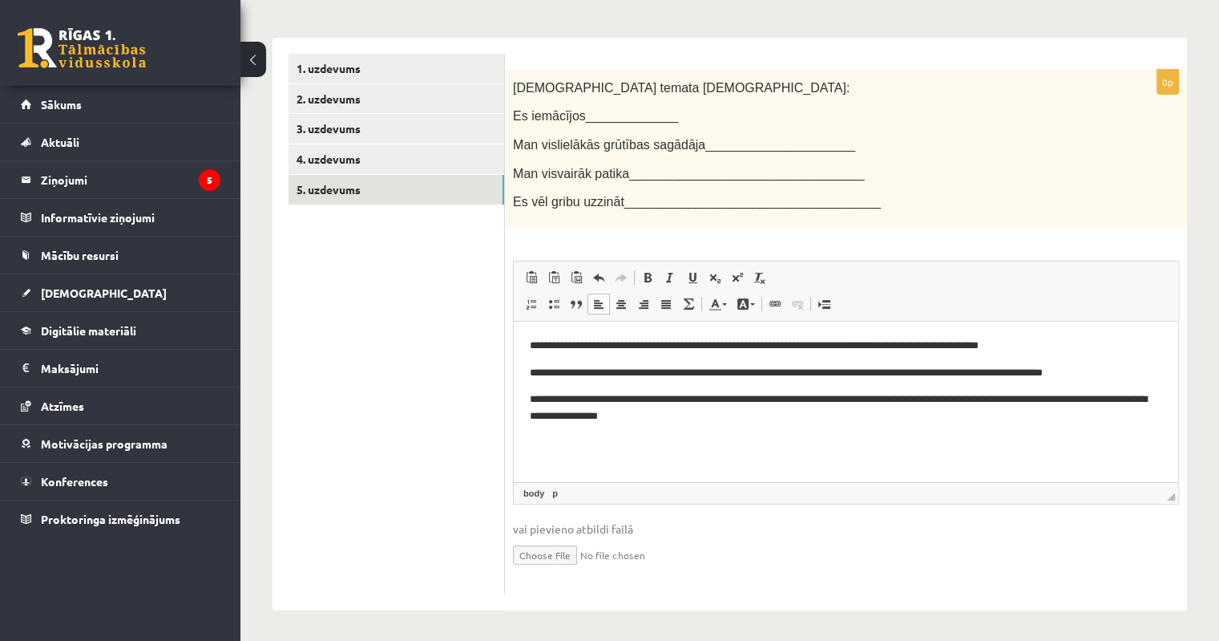
drag, startPoint x: 713, startPoint y: 418, endPoint x: 873, endPoint y: 430, distance: 160.8
click at [921, 410] on p "**********" at bounding box center [846, 407] width 633 height 34
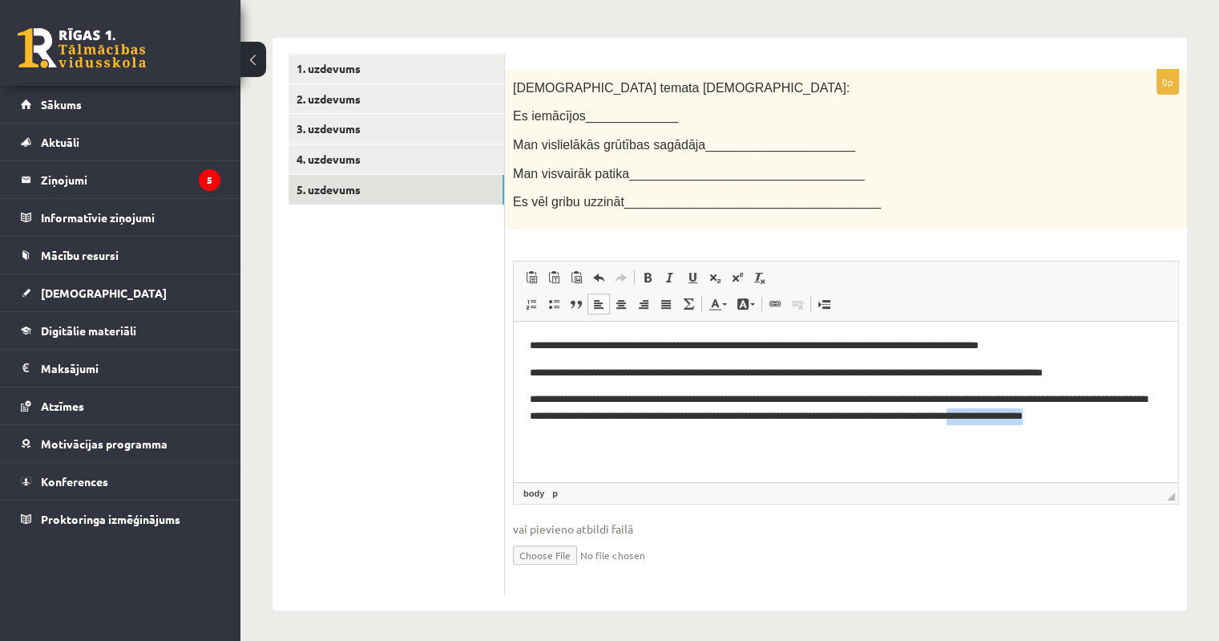
drag, startPoint x: 604, startPoint y: 434, endPoint x: 1098, endPoint y: 420, distance: 494.8
click at [1098, 420] on p "**********" at bounding box center [846, 415] width 633 height 50
click at [361, 75] on link "1. uzdevums" at bounding box center [397, 69] width 216 height 30
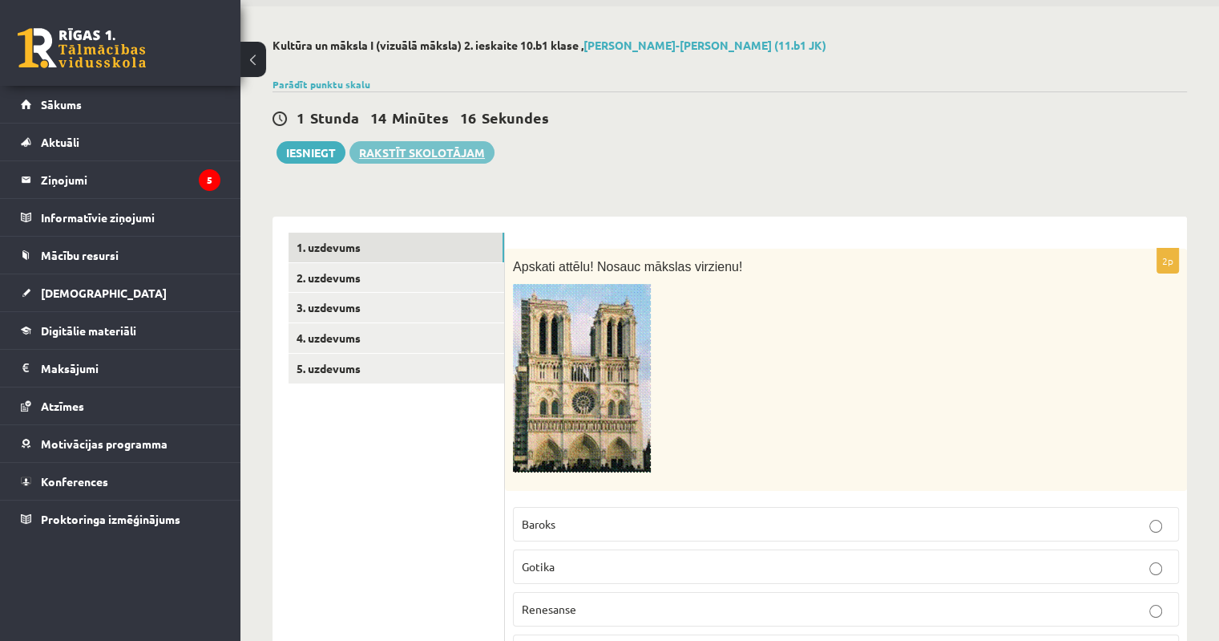
scroll to position [0, 0]
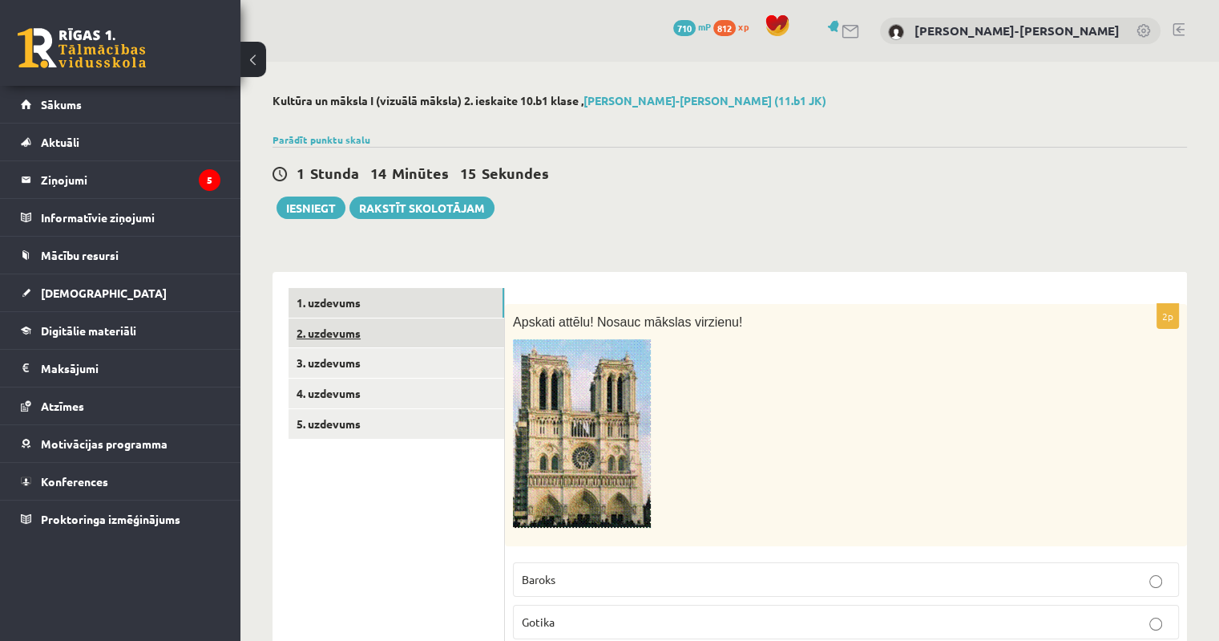
click at [345, 333] on link "2. uzdevums" at bounding box center [397, 333] width 216 height 30
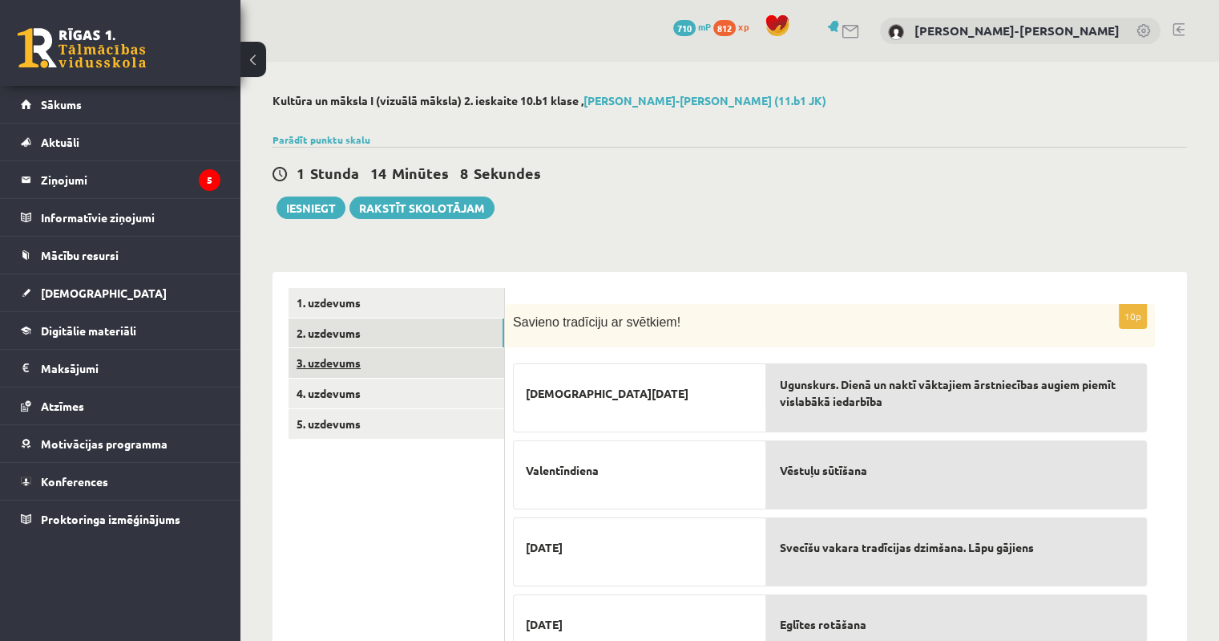
click at [330, 366] on link "3. uzdevums" at bounding box center [397, 363] width 216 height 30
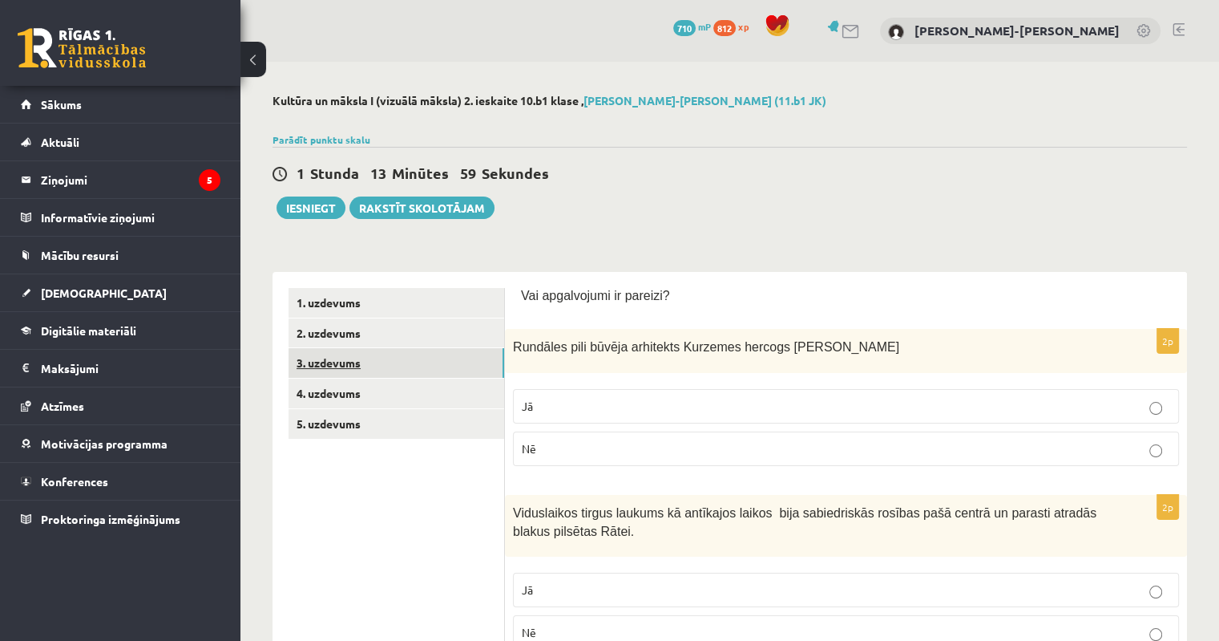
click at [333, 368] on link "3. uzdevums" at bounding box center [397, 363] width 216 height 30
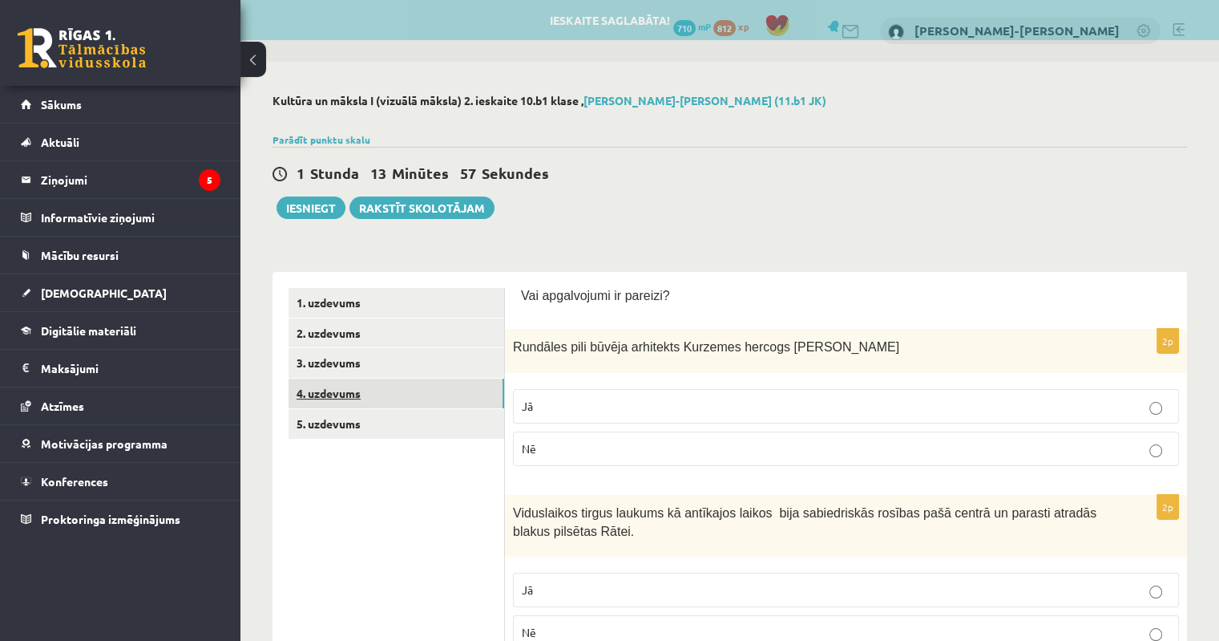
click at [340, 392] on link "4. uzdevums" at bounding box center [397, 393] width 216 height 30
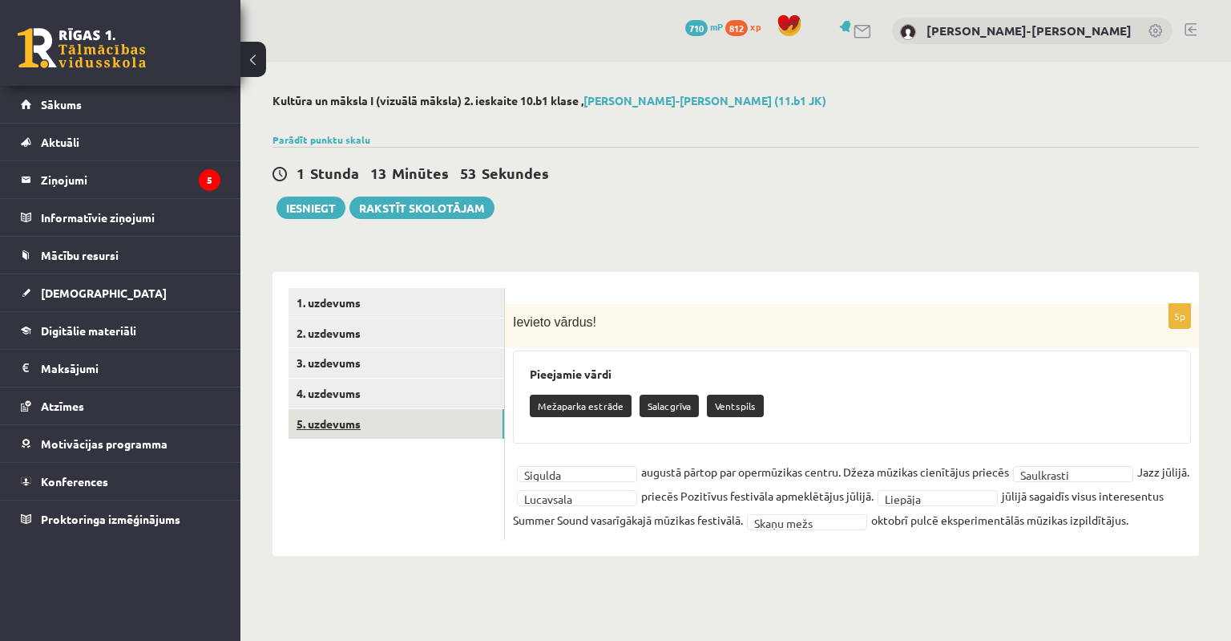
click at [341, 425] on link "5. uzdevums" at bounding box center [397, 424] width 216 height 30
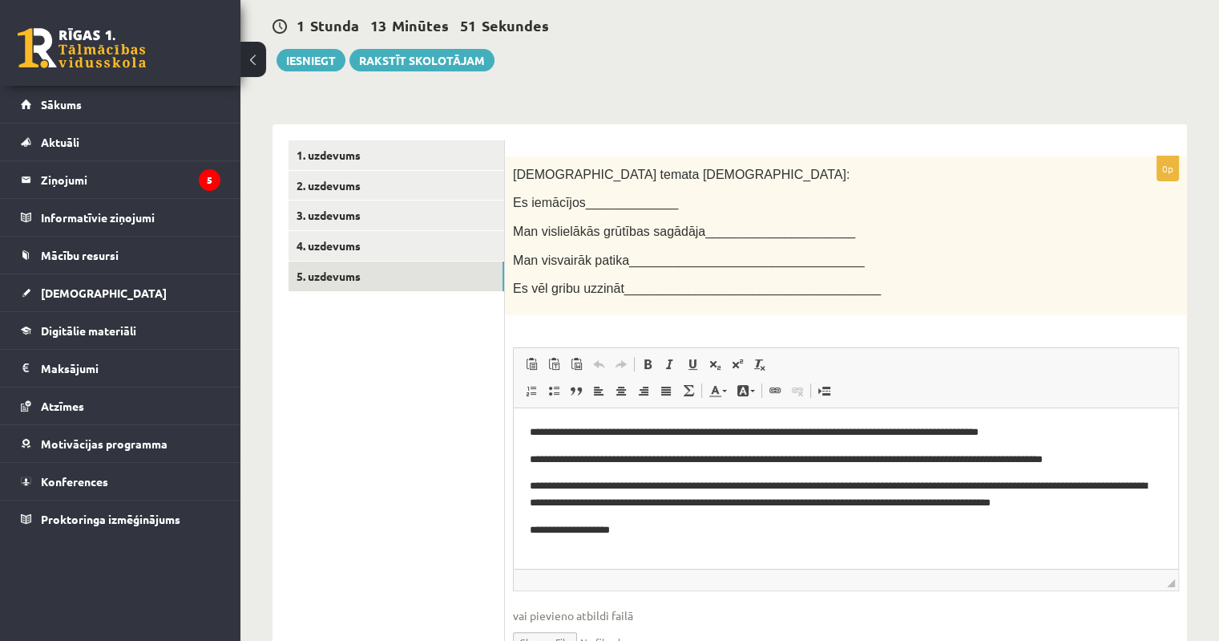
scroll to position [234, 0]
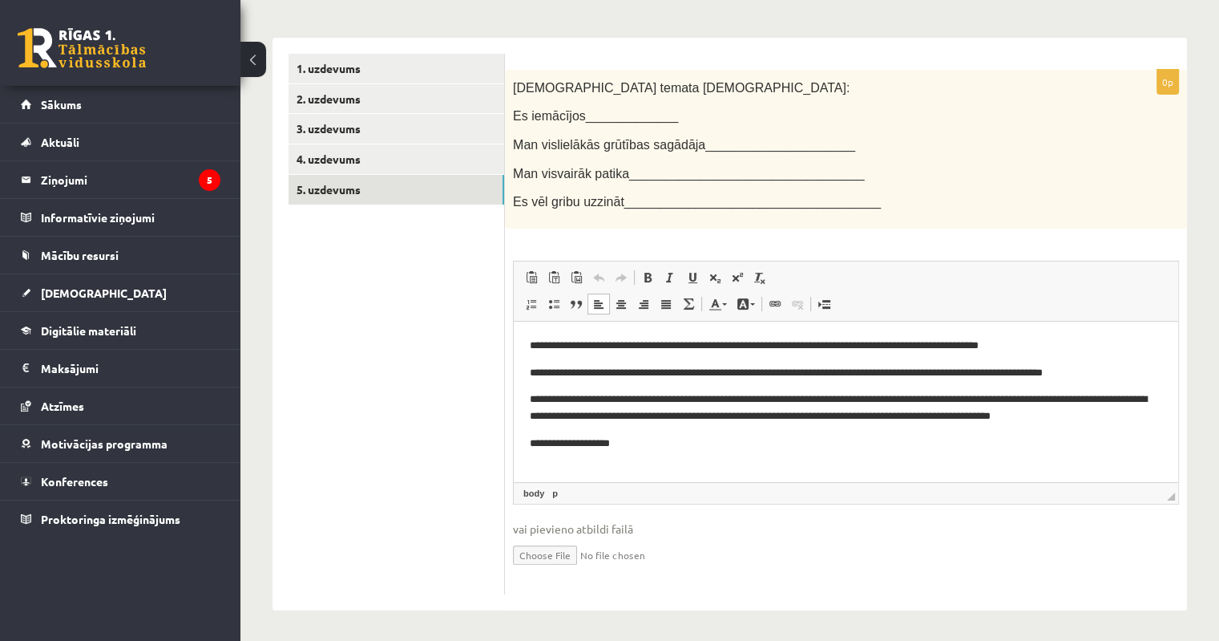
click at [651, 451] on html "**********" at bounding box center [846, 394] width 665 height 147
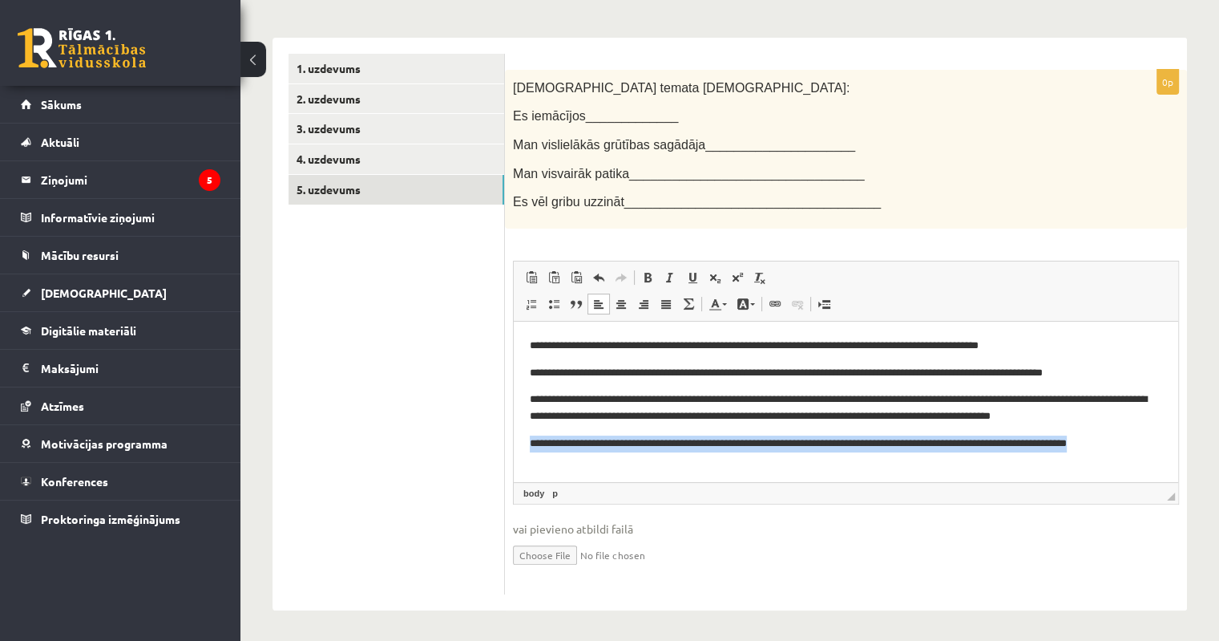
drag, startPoint x: 1146, startPoint y: 447, endPoint x: 518, endPoint y: 428, distance: 628.8
click at [518, 428] on html "**********" at bounding box center [846, 394] width 665 height 147
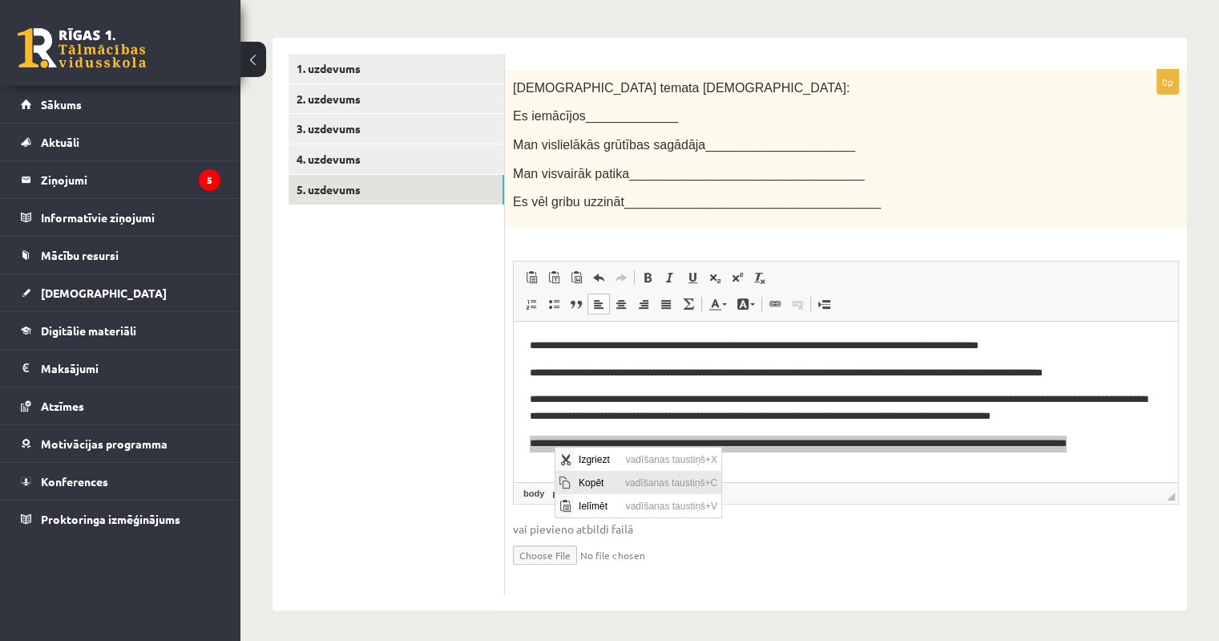
click at [600, 483] on span "Kopēt" at bounding box center [597, 481] width 46 height 23
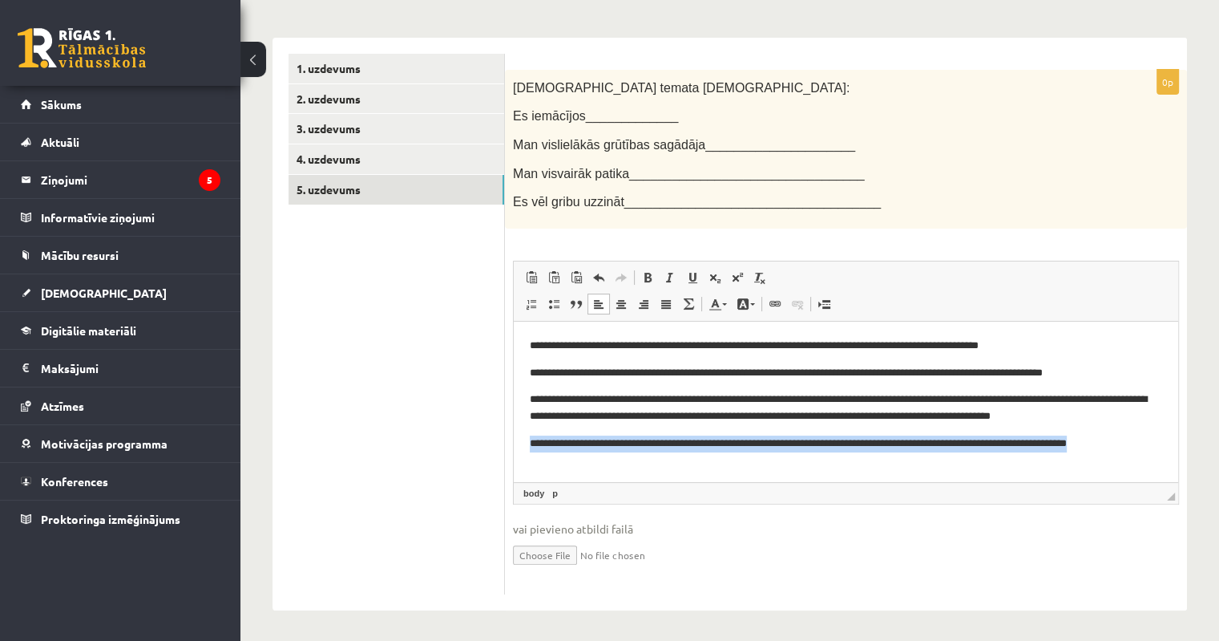
click at [1139, 443] on p "**********" at bounding box center [846, 442] width 633 height 17
click at [1131, 438] on p "**********" at bounding box center [846, 442] width 633 height 17
drag, startPoint x: 673, startPoint y: 461, endPoint x: 561, endPoint y: 438, distance: 114.6
click at [534, 434] on body "**********" at bounding box center [846, 402] width 632 height 131
click at [802, 459] on p "**********" at bounding box center [840, 451] width 620 height 34
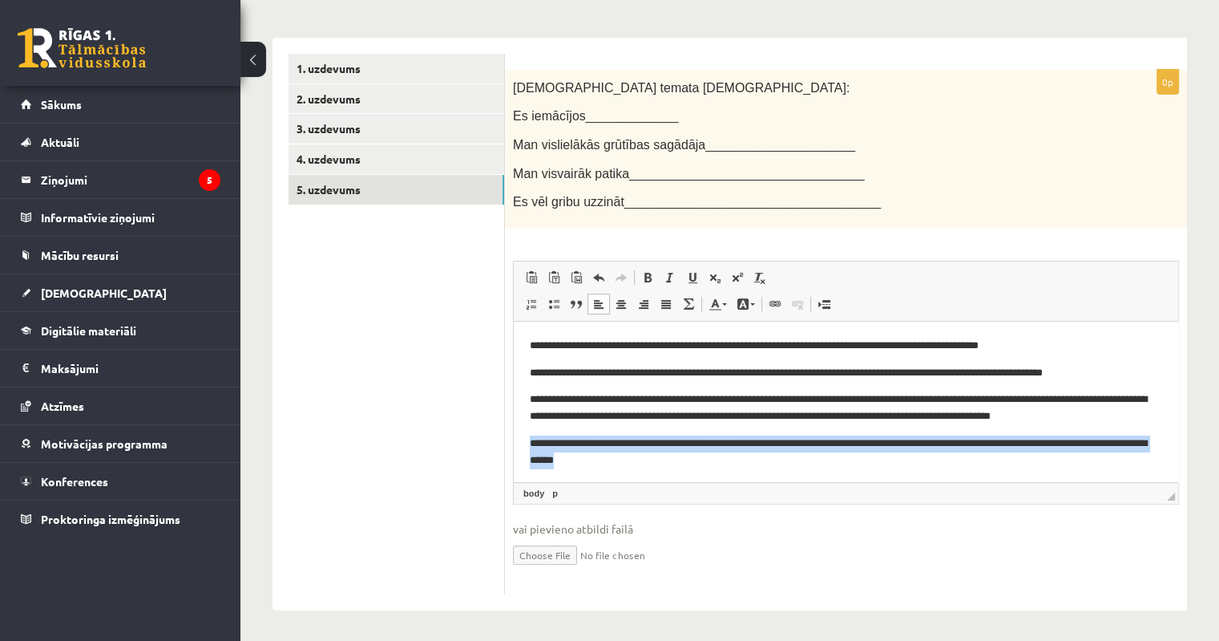
drag, startPoint x: 683, startPoint y: 463, endPoint x: 522, endPoint y: 437, distance: 163.2
click at [522, 437] on html "**********" at bounding box center [846, 402] width 665 height 163
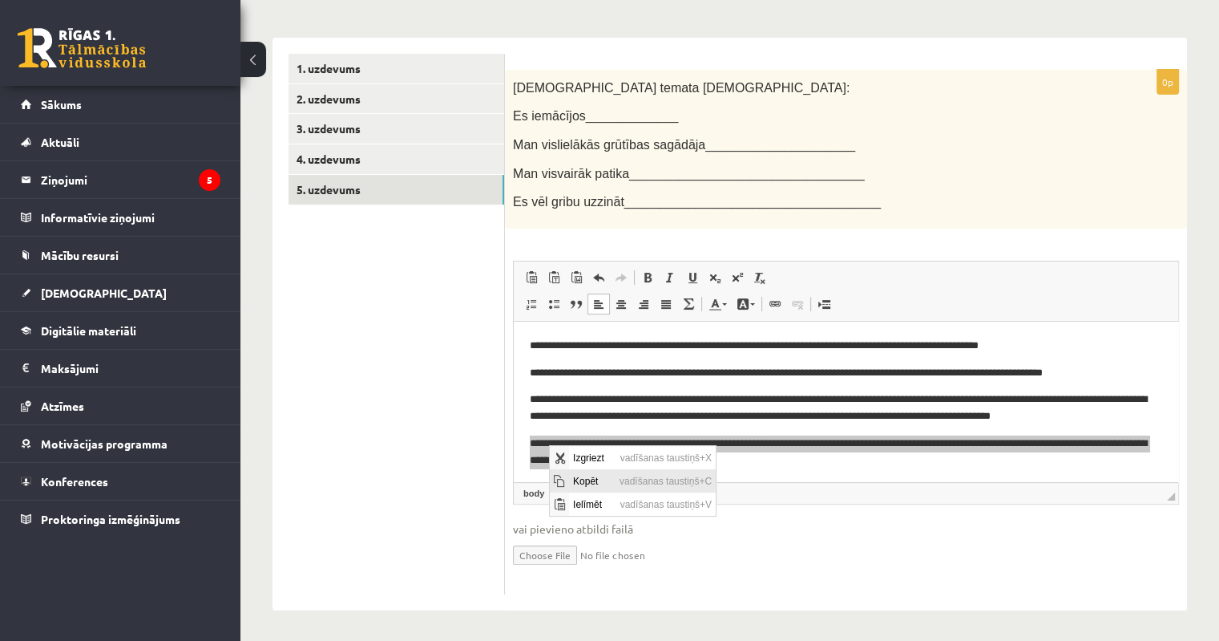
click at [586, 482] on span "Kopēt" at bounding box center [591, 479] width 46 height 23
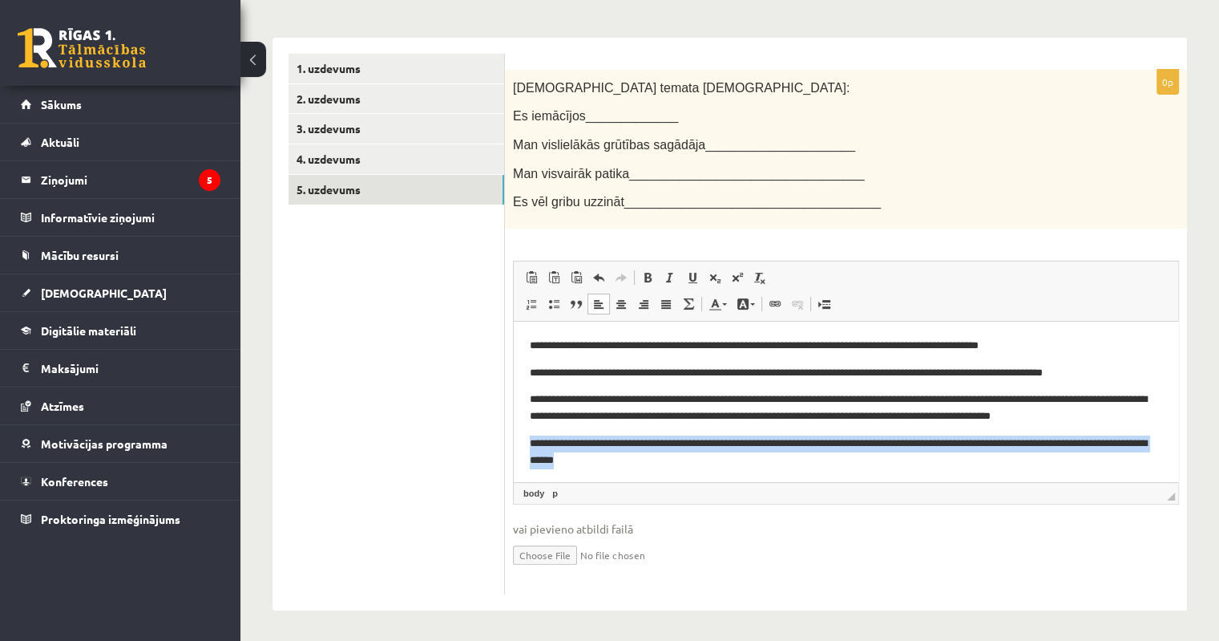
click at [966, 467] on p "**********" at bounding box center [840, 451] width 620 height 34
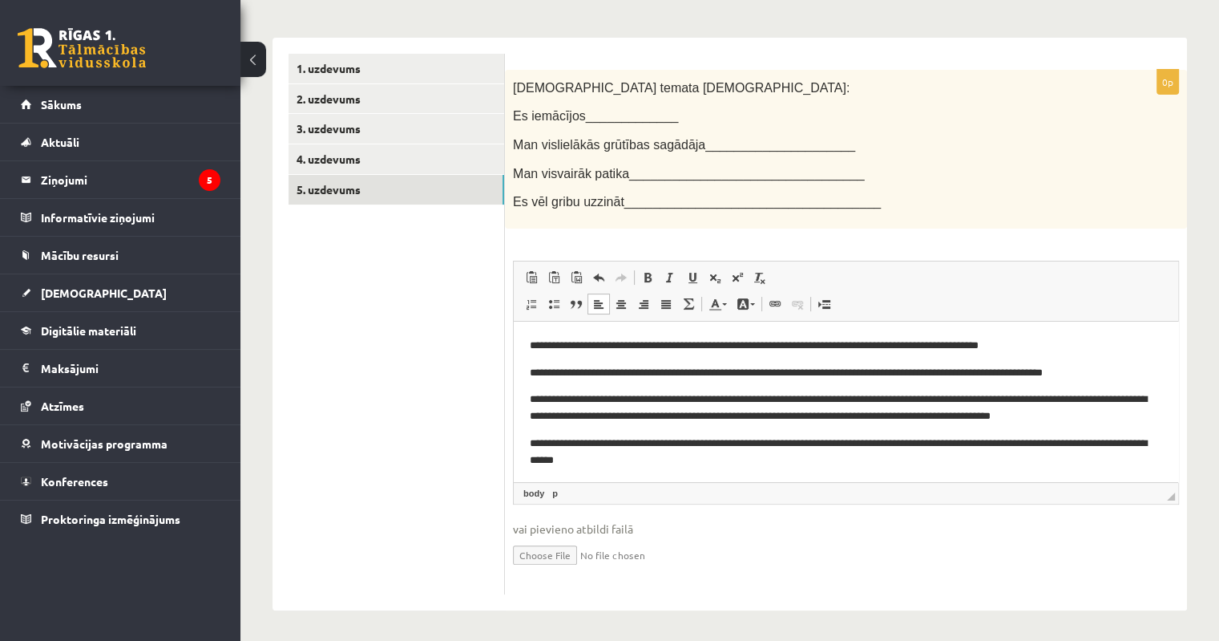
click at [870, 445] on p "**********" at bounding box center [840, 451] width 620 height 34
click at [1041, 441] on p "**********" at bounding box center [840, 451] width 620 height 34
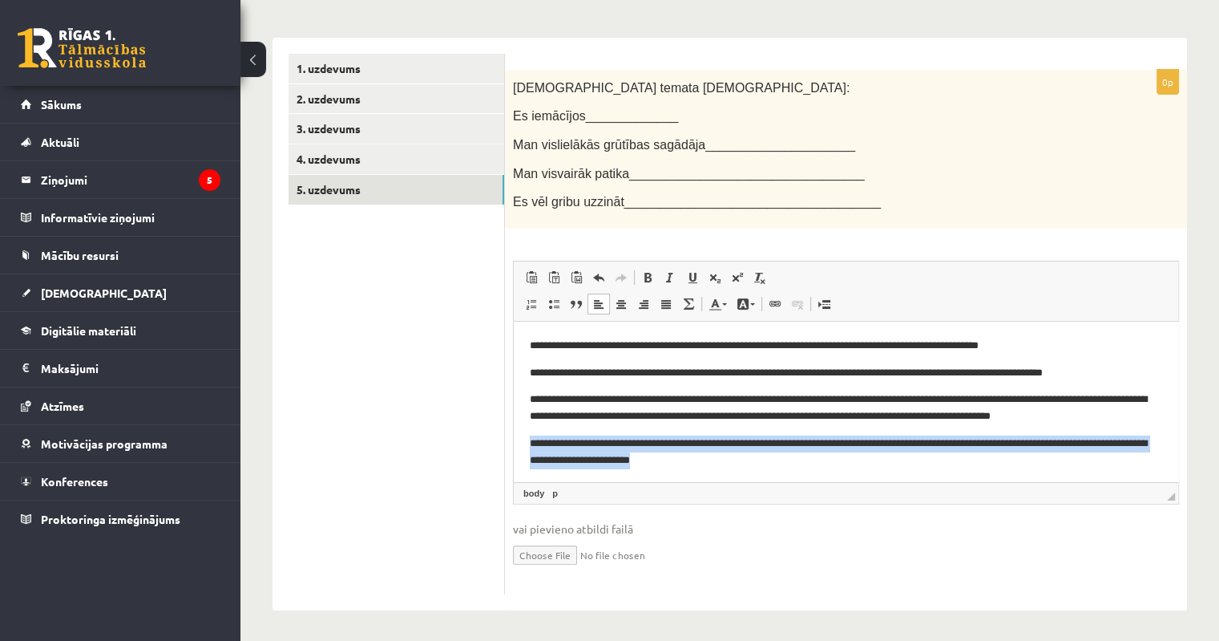
drag, startPoint x: 691, startPoint y: 459, endPoint x: 536, endPoint y: 443, distance: 155.5
click at [531, 443] on p "**********" at bounding box center [840, 451] width 620 height 34
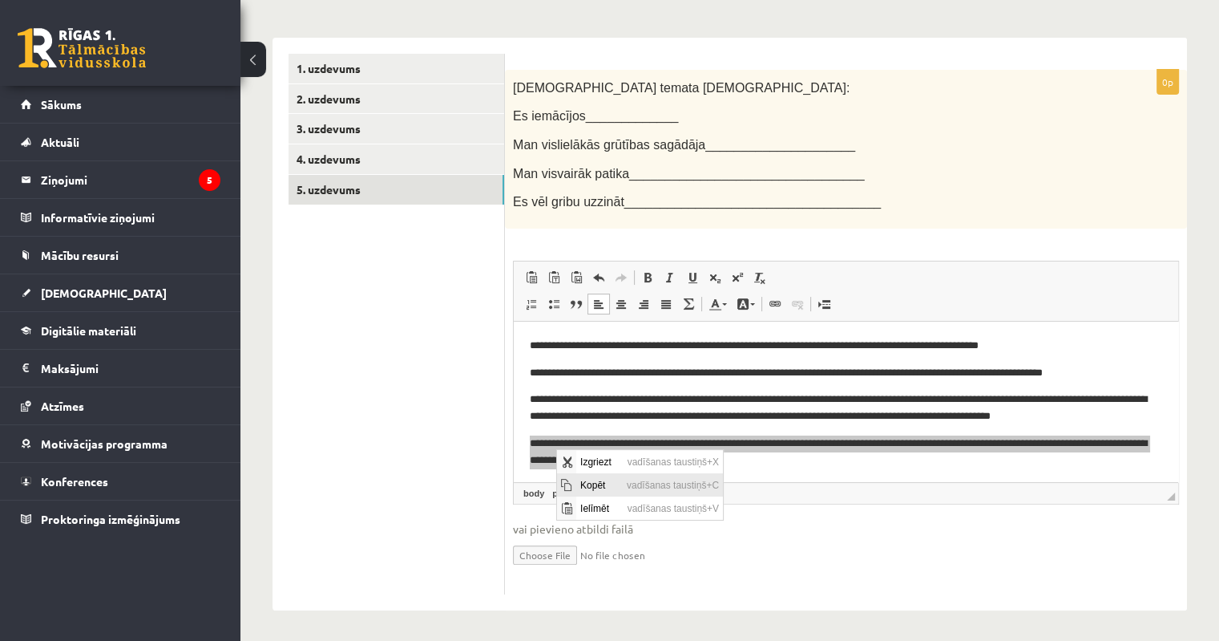
click at [600, 487] on span "Kopēt" at bounding box center [599, 483] width 46 height 23
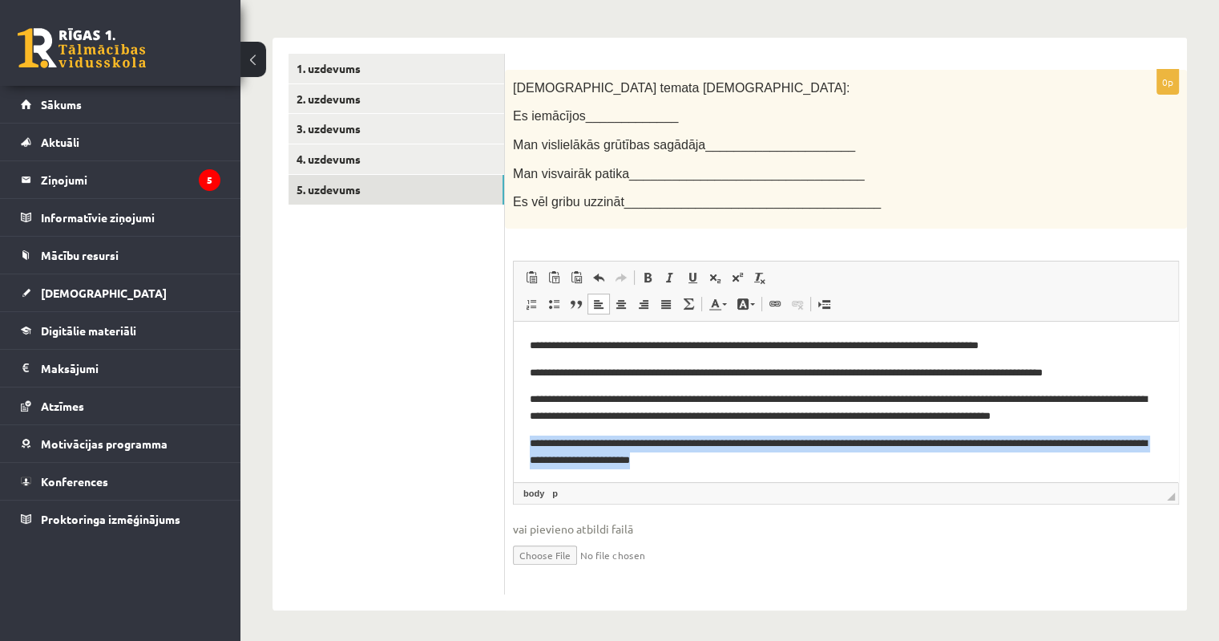
click at [762, 466] on p "**********" at bounding box center [840, 451] width 620 height 34
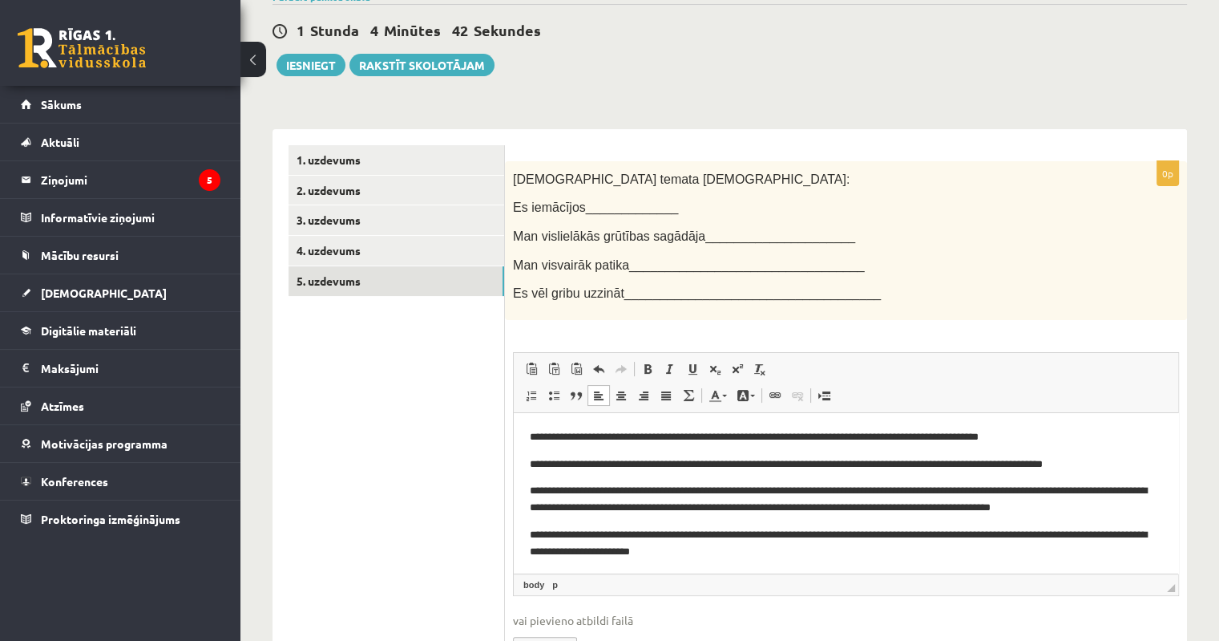
scroll to position [74, 0]
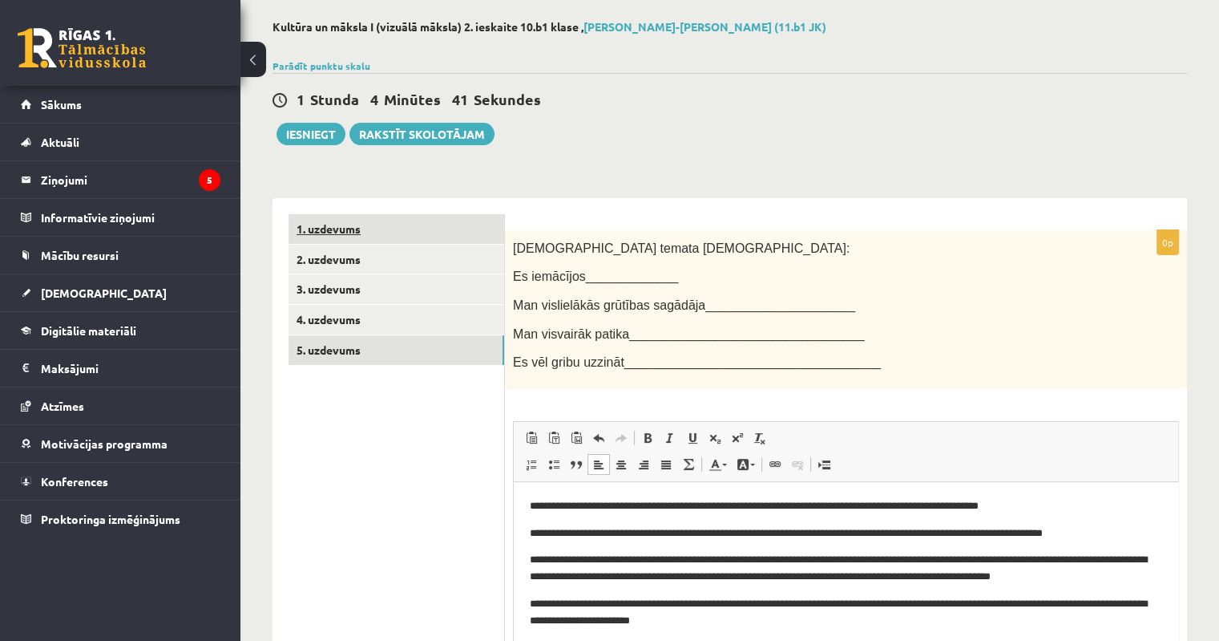
click at [380, 227] on link "1. uzdevums" at bounding box center [397, 229] width 216 height 30
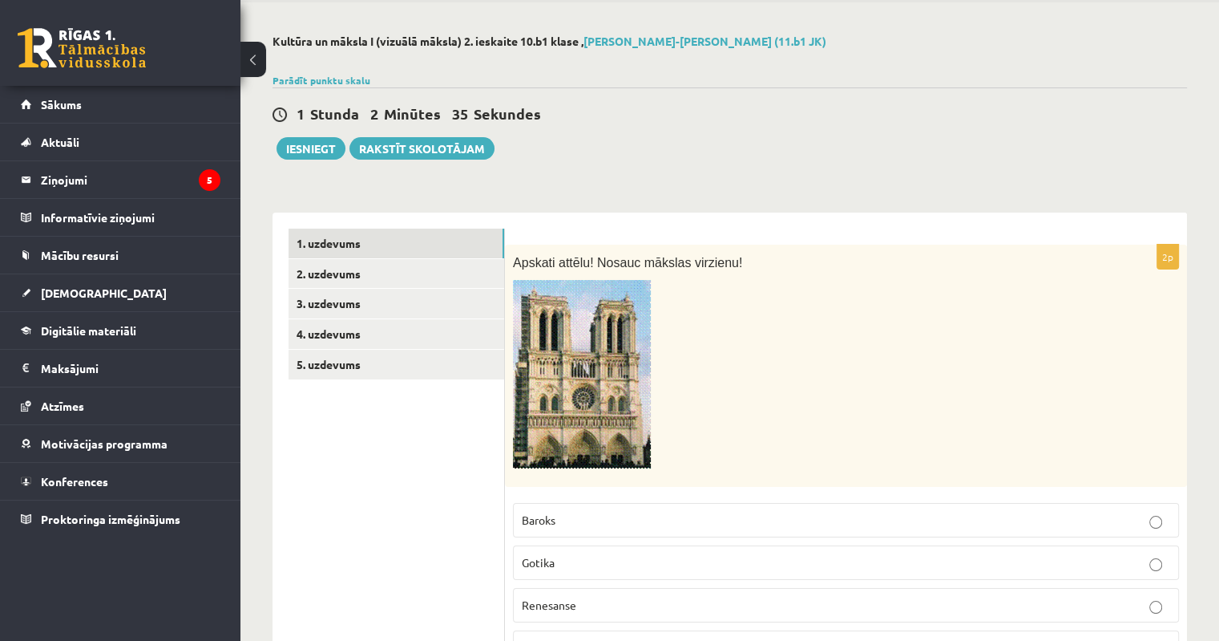
scroll to position [0, 0]
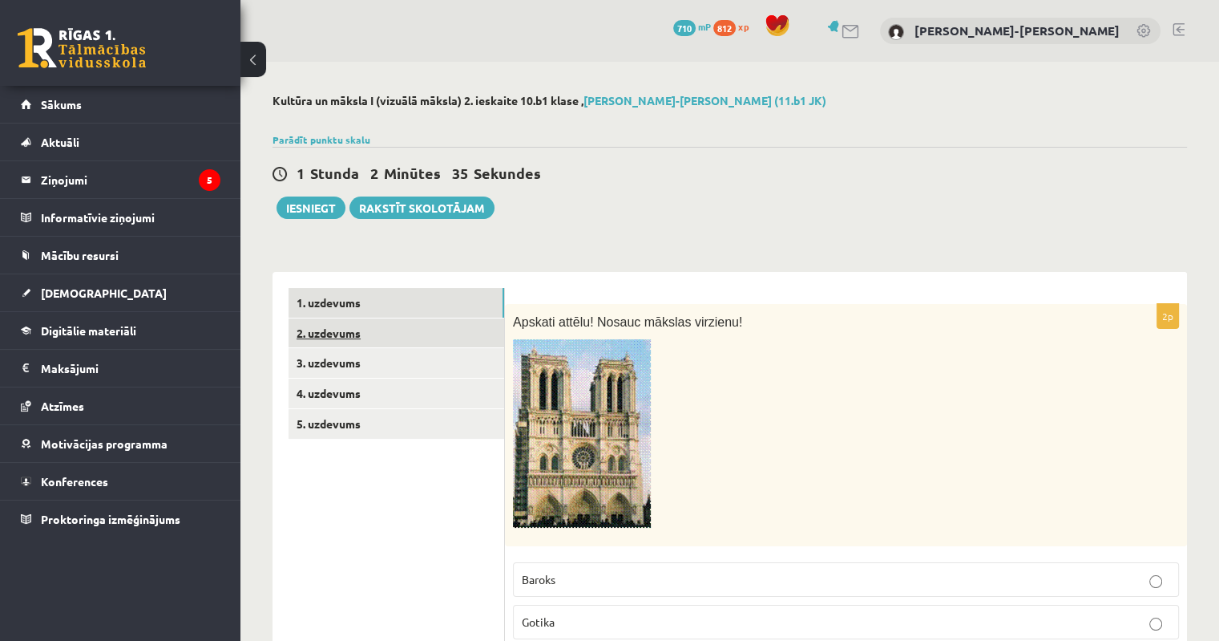
click at [321, 333] on link "2. uzdevums" at bounding box center [397, 333] width 216 height 30
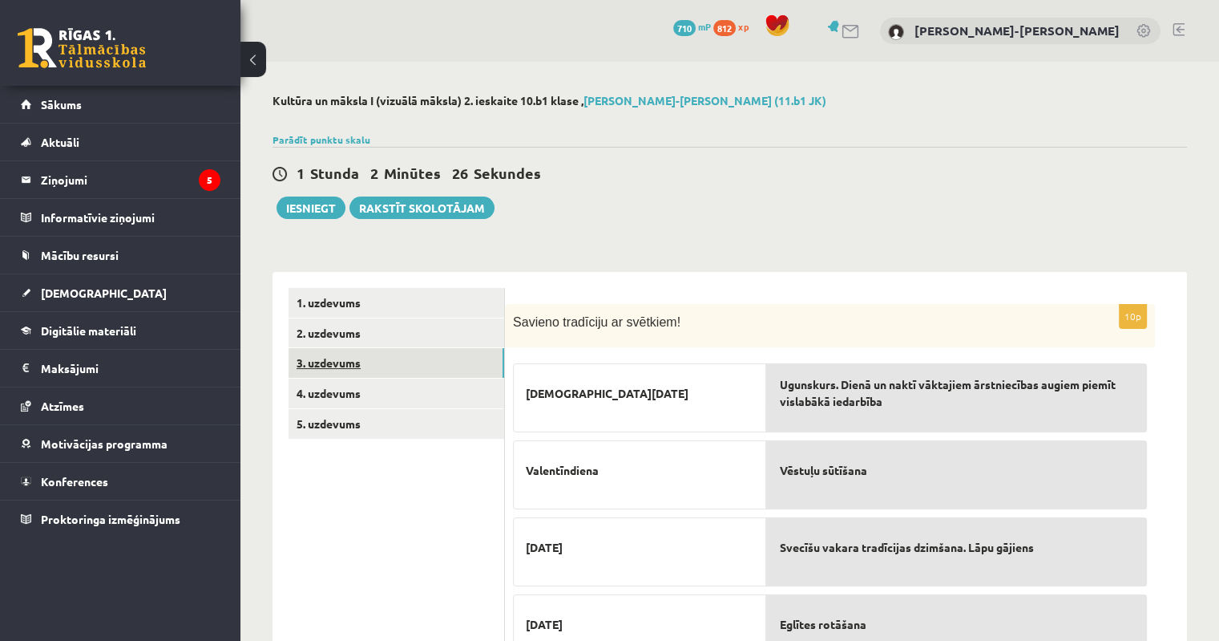
click at [350, 367] on link "3. uzdevums" at bounding box center [397, 363] width 216 height 30
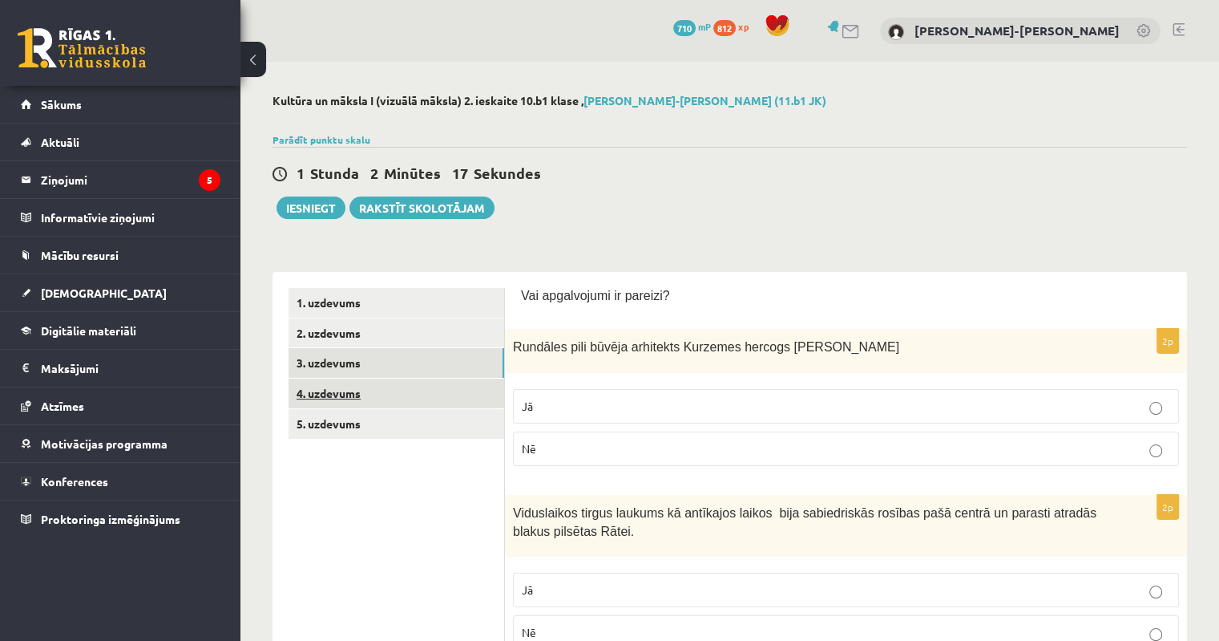
click at [344, 400] on link "4. uzdevums" at bounding box center [397, 393] width 216 height 30
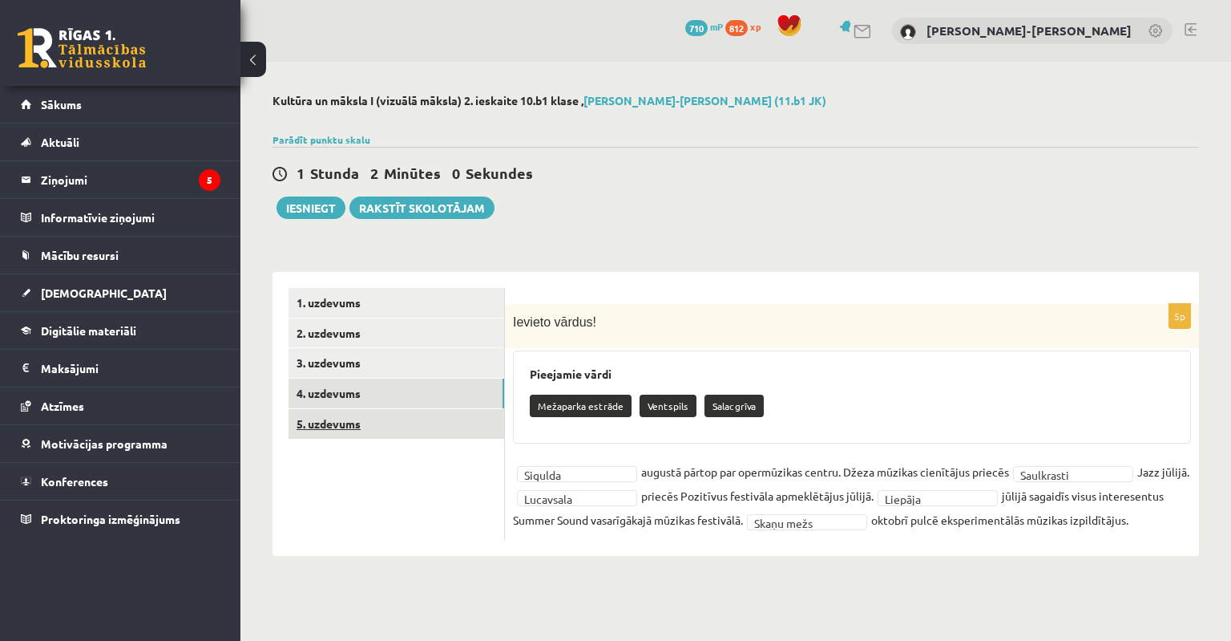
click at [356, 434] on link "5. uzdevums" at bounding box center [397, 424] width 216 height 30
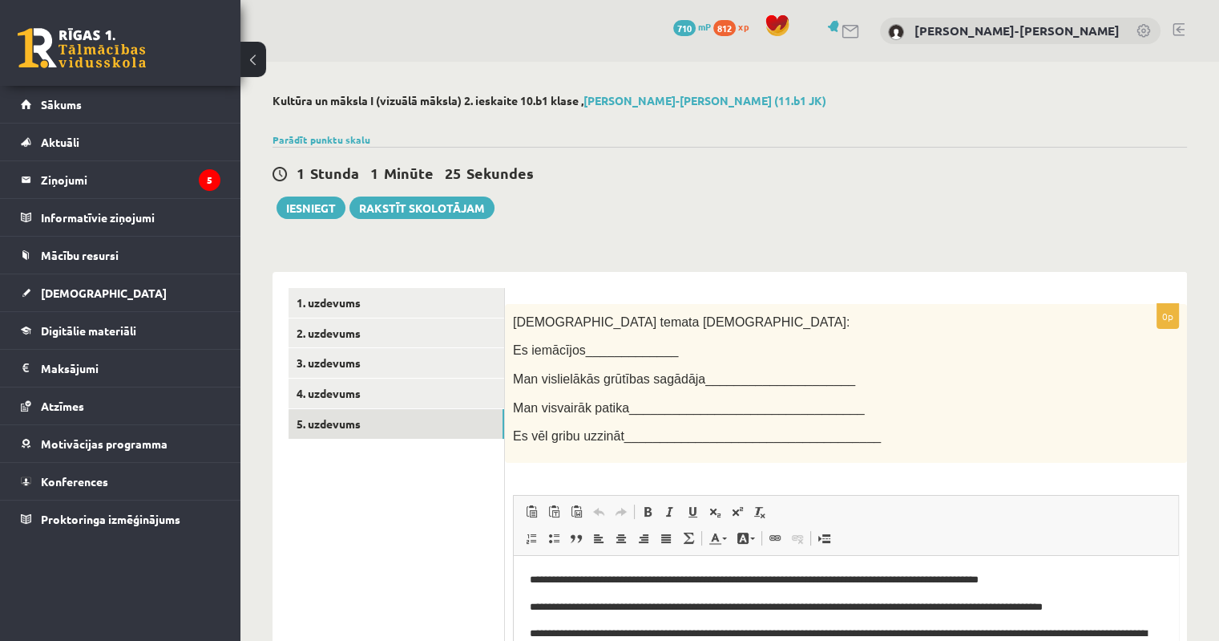
scroll to position [234, 0]
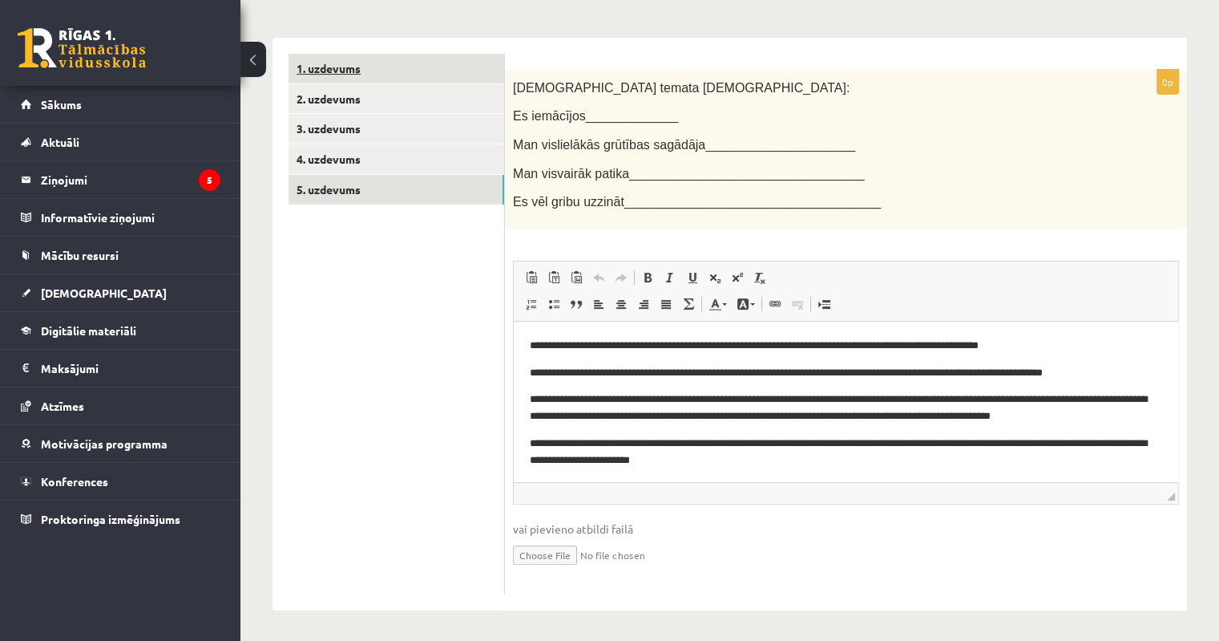
click at [365, 76] on link "1. uzdevums" at bounding box center [397, 69] width 216 height 30
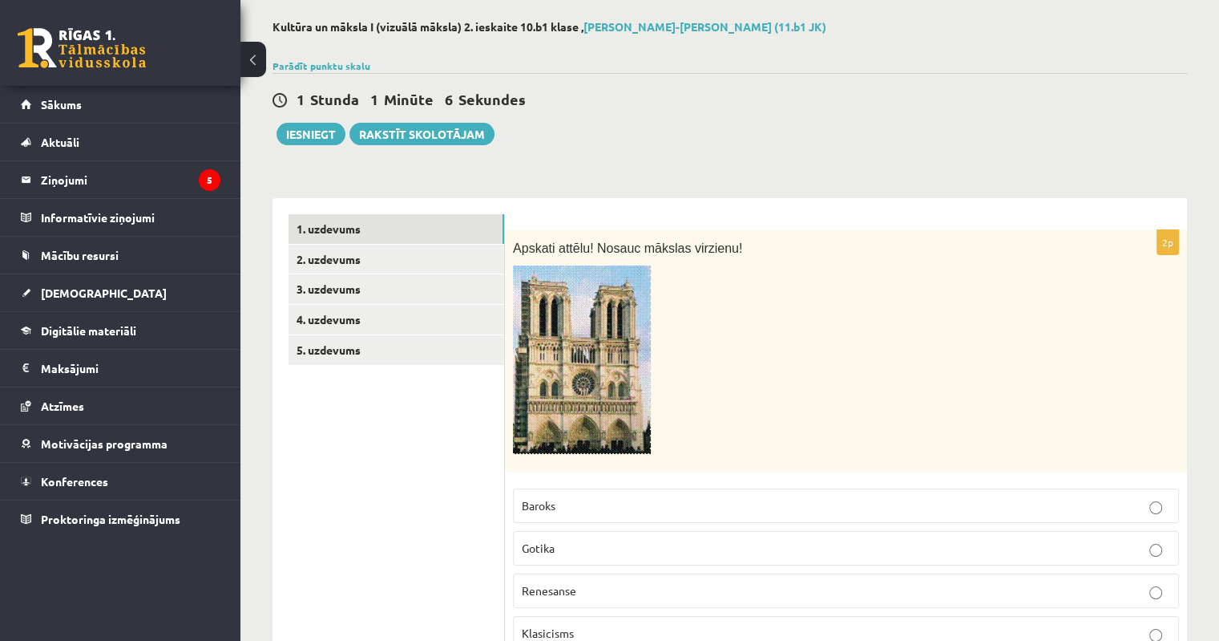
scroll to position [74, 0]
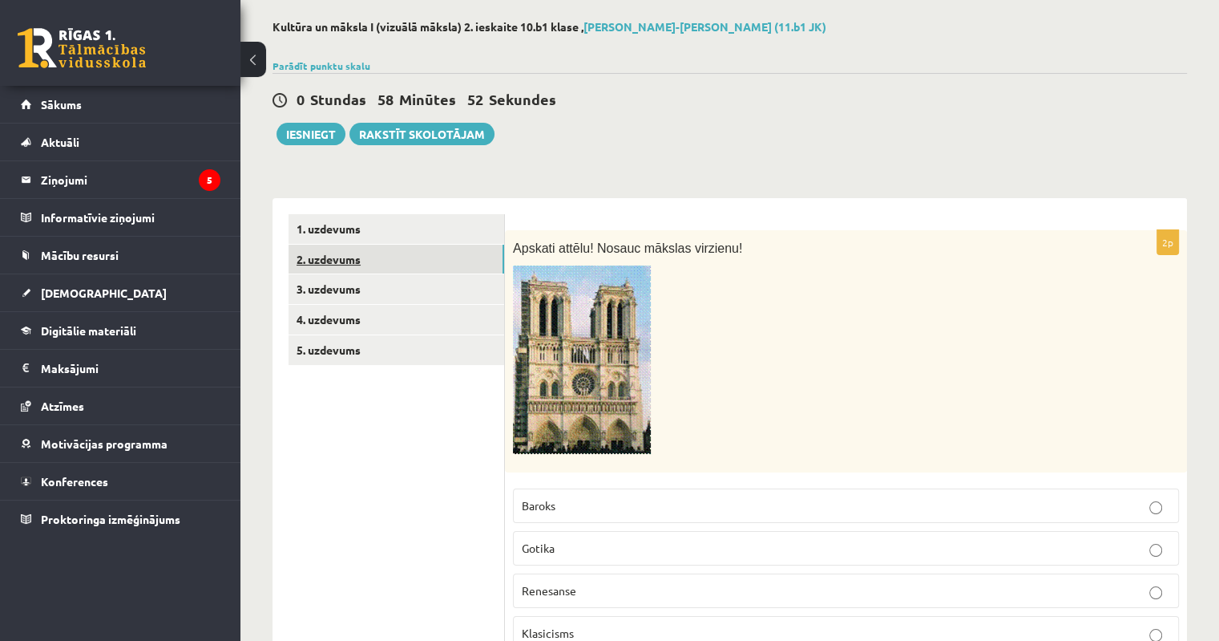
click at [330, 265] on link "2. uzdevums" at bounding box center [397, 259] width 216 height 30
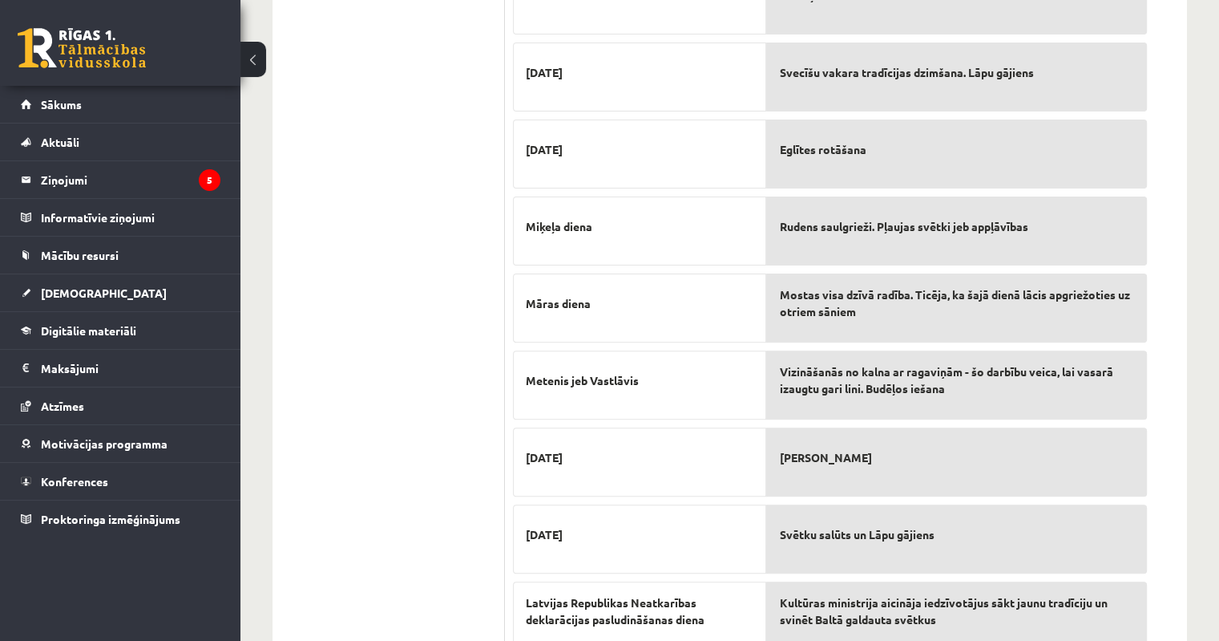
scroll to position [0, 0]
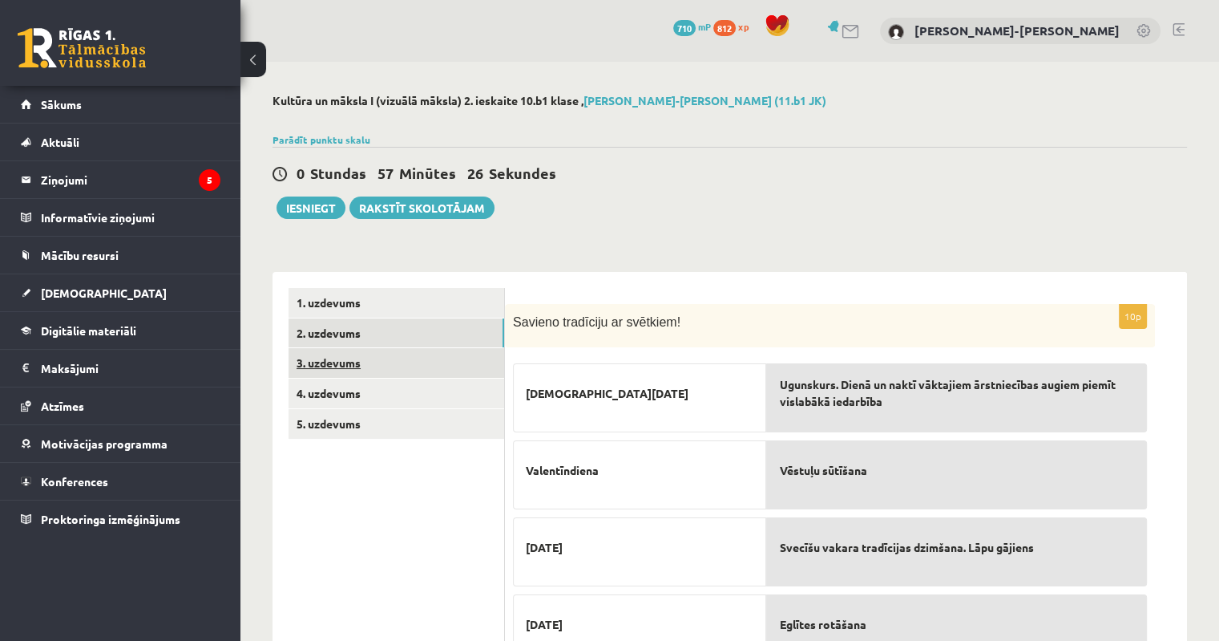
click at [323, 368] on link "3. uzdevums" at bounding box center [397, 363] width 216 height 30
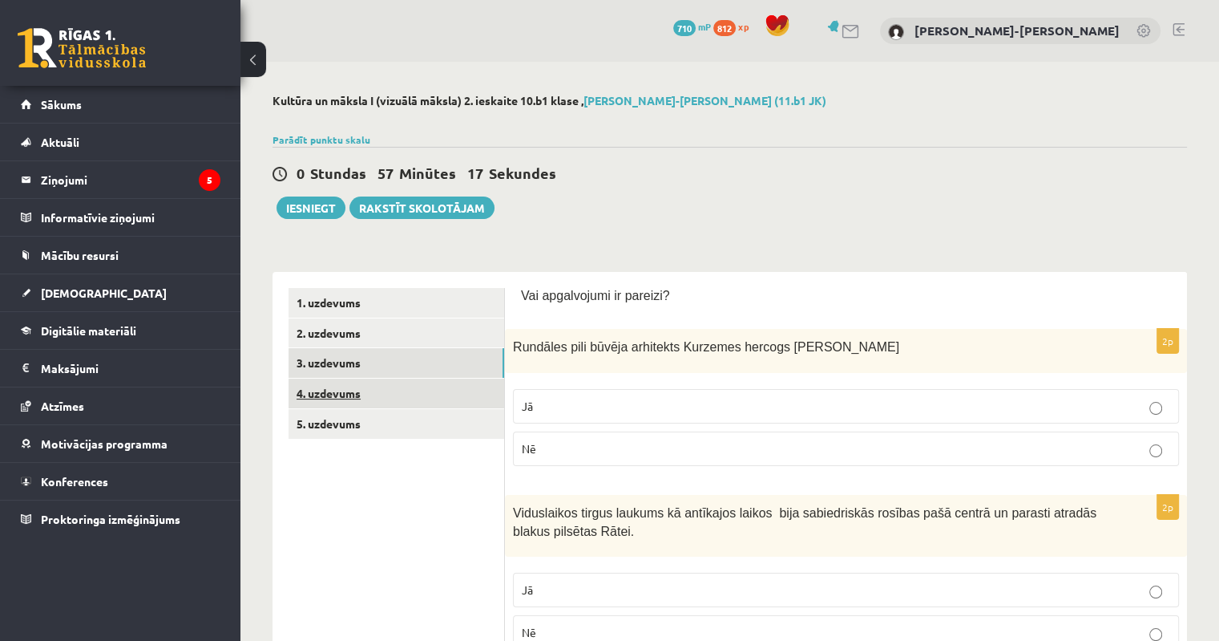
click at [340, 398] on link "4. uzdevums" at bounding box center [397, 393] width 216 height 30
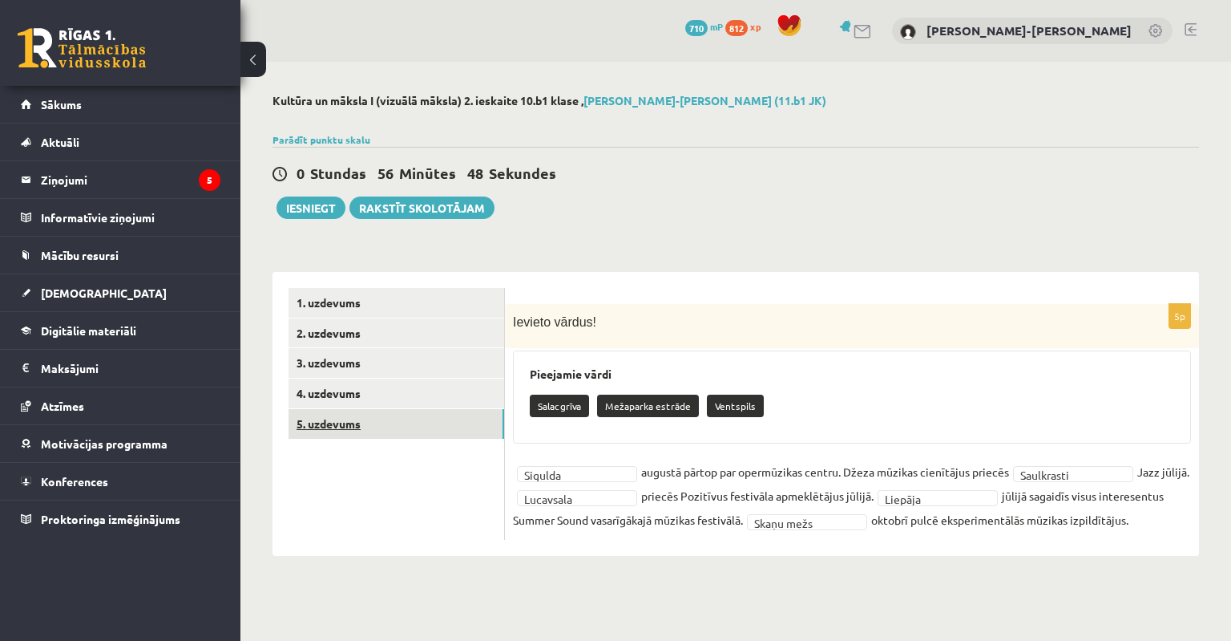
click at [356, 422] on link "5. uzdevums" at bounding box center [397, 424] width 216 height 30
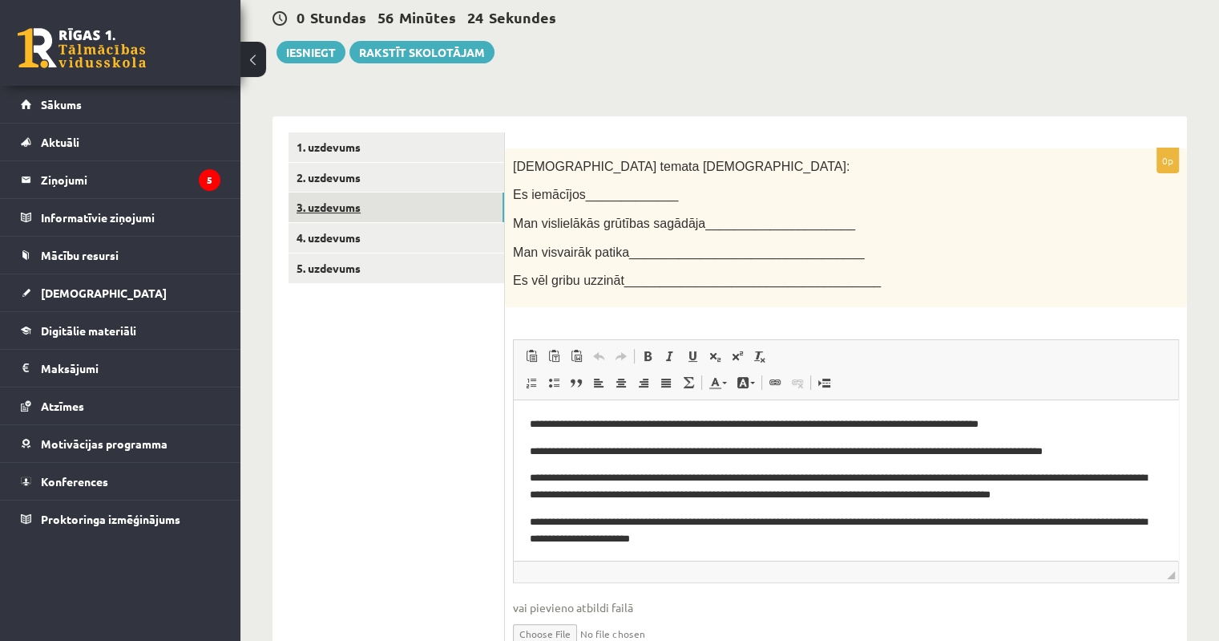
click at [357, 211] on link "3. uzdevums" at bounding box center [397, 207] width 216 height 30
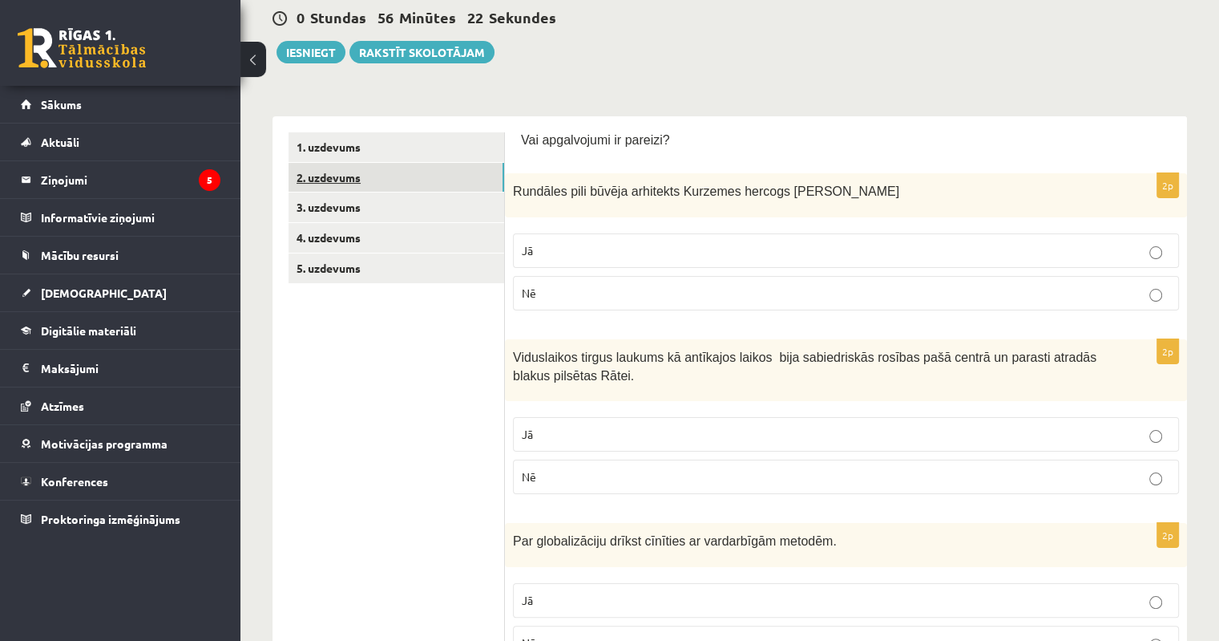
click at [374, 170] on link "2. uzdevums" at bounding box center [397, 178] width 216 height 30
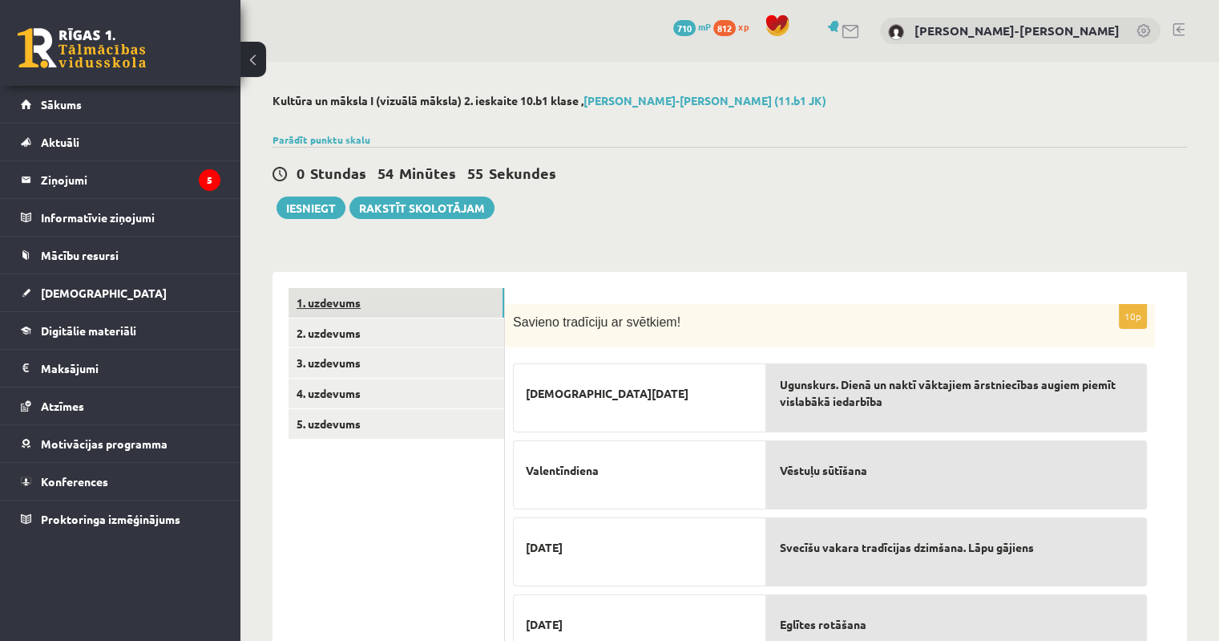
click at [325, 300] on link "1. uzdevums" at bounding box center [397, 303] width 216 height 30
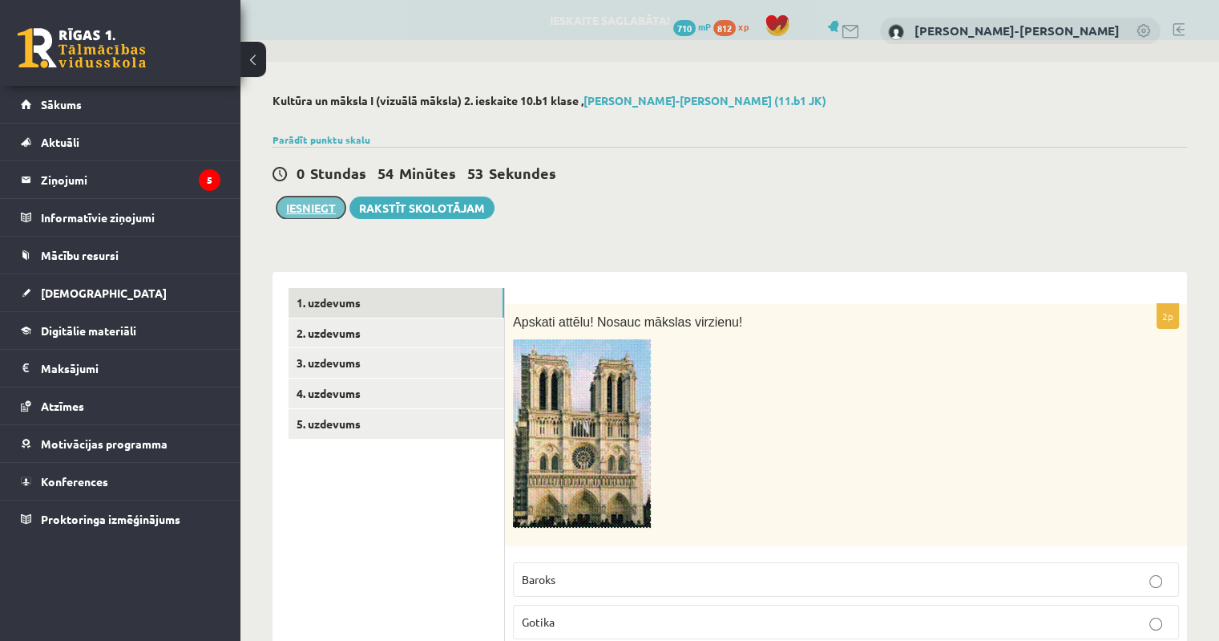
click at [307, 211] on button "Iesniegt" at bounding box center [311, 207] width 69 height 22
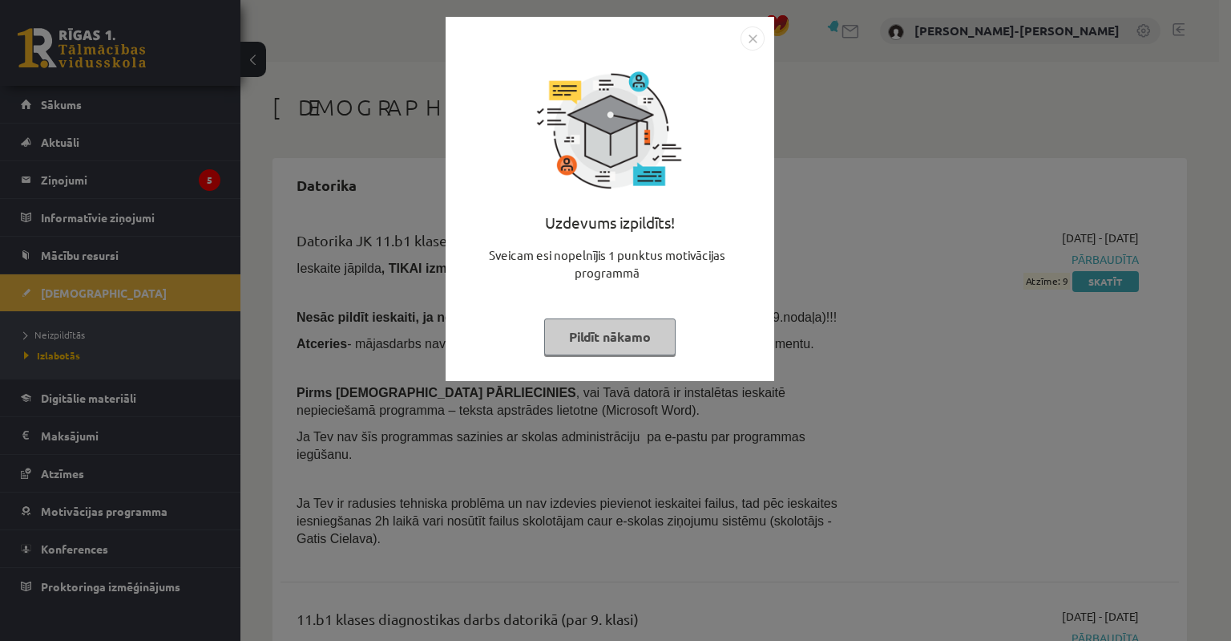
click at [600, 342] on button "Pildīt nākamo" at bounding box center [609, 336] width 131 height 37
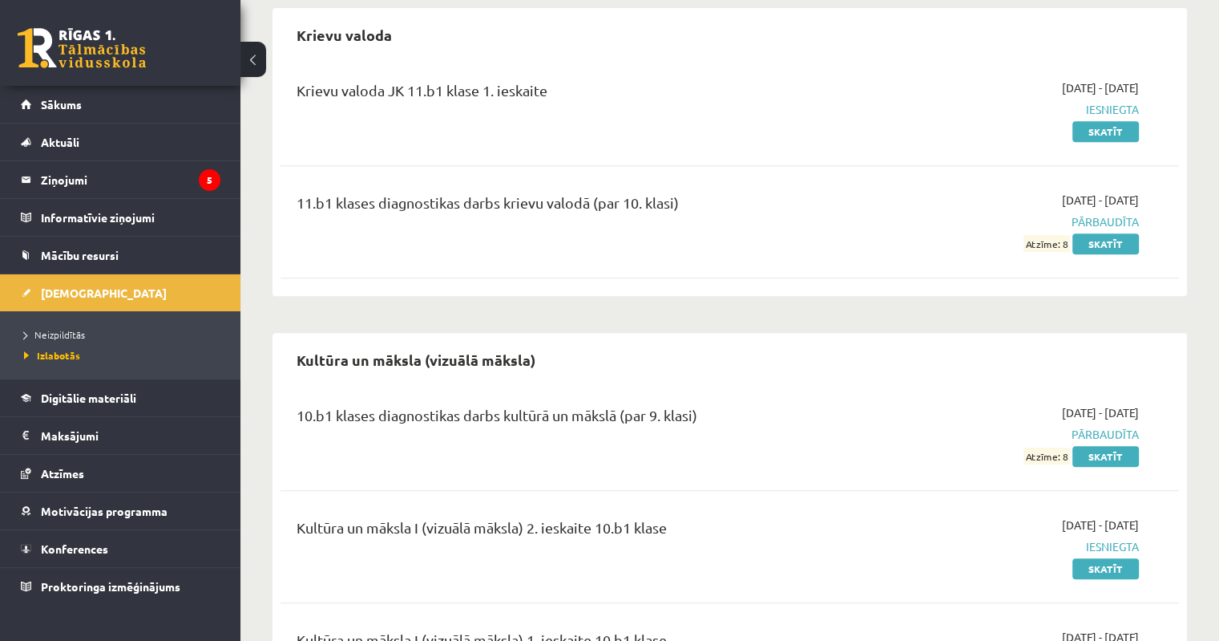
scroll to position [962, 0]
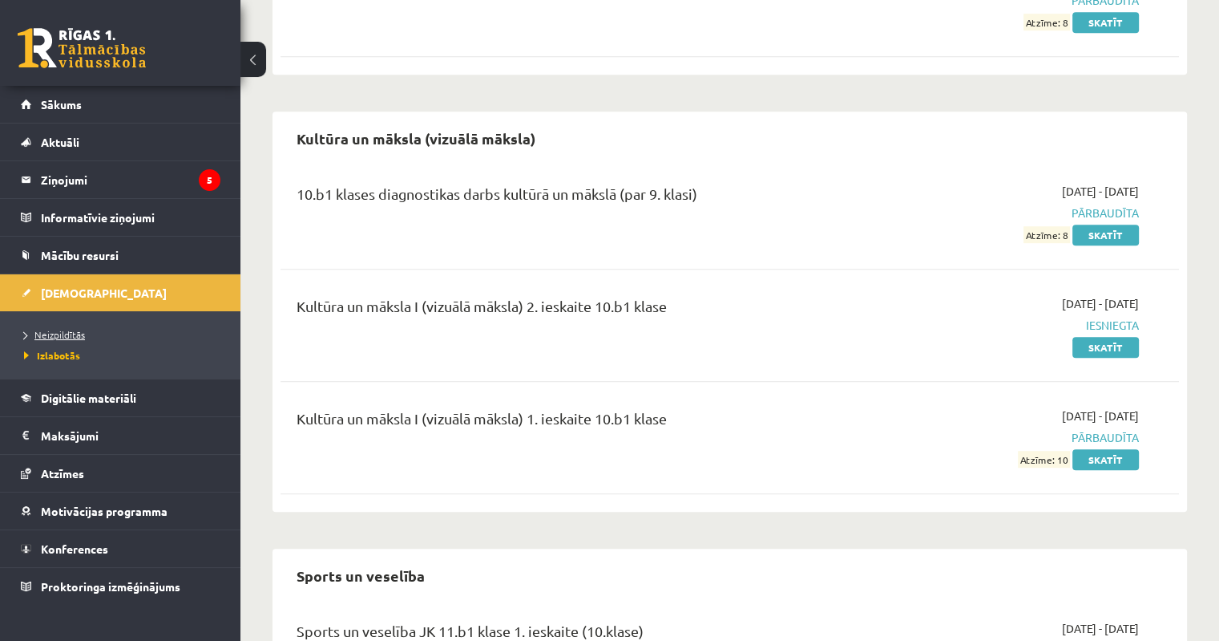
click at [67, 335] on span "Neizpildītās" at bounding box center [54, 334] width 61 height 13
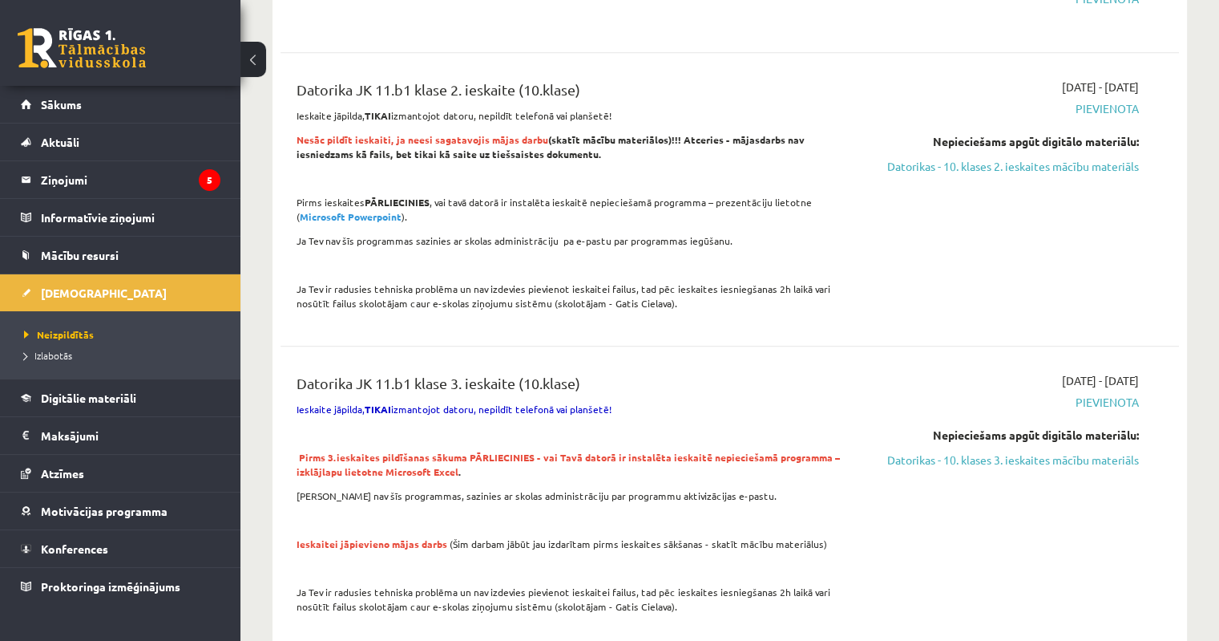
scroll to position [401, 0]
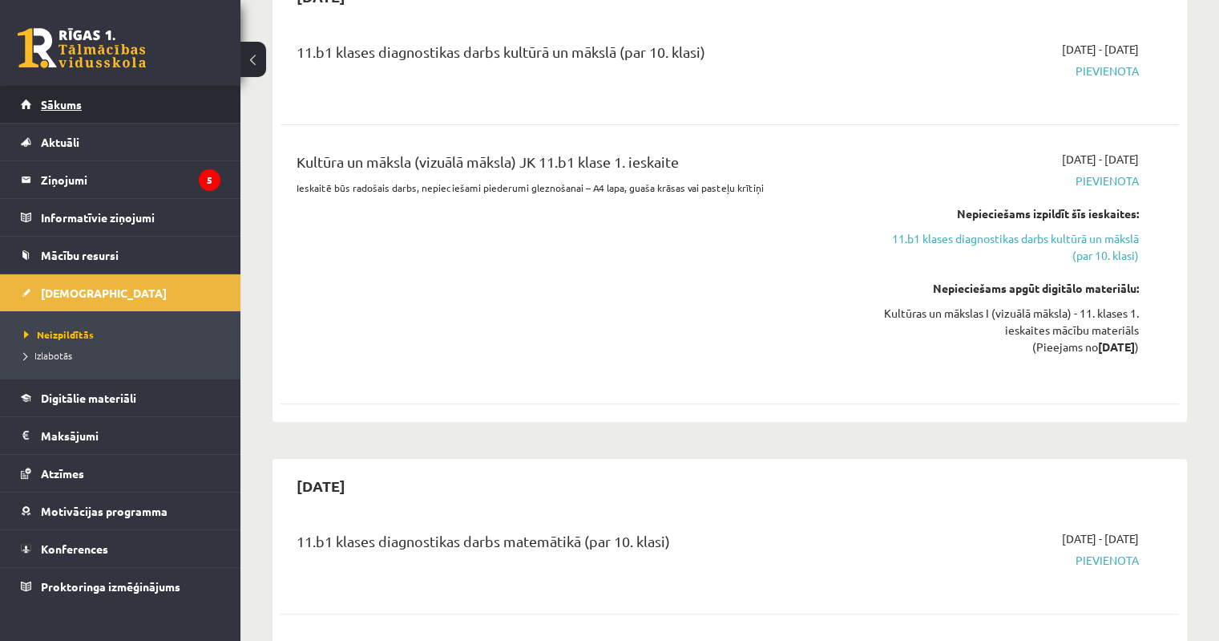
click at [83, 113] on link "Sākums" at bounding box center [121, 104] width 200 height 37
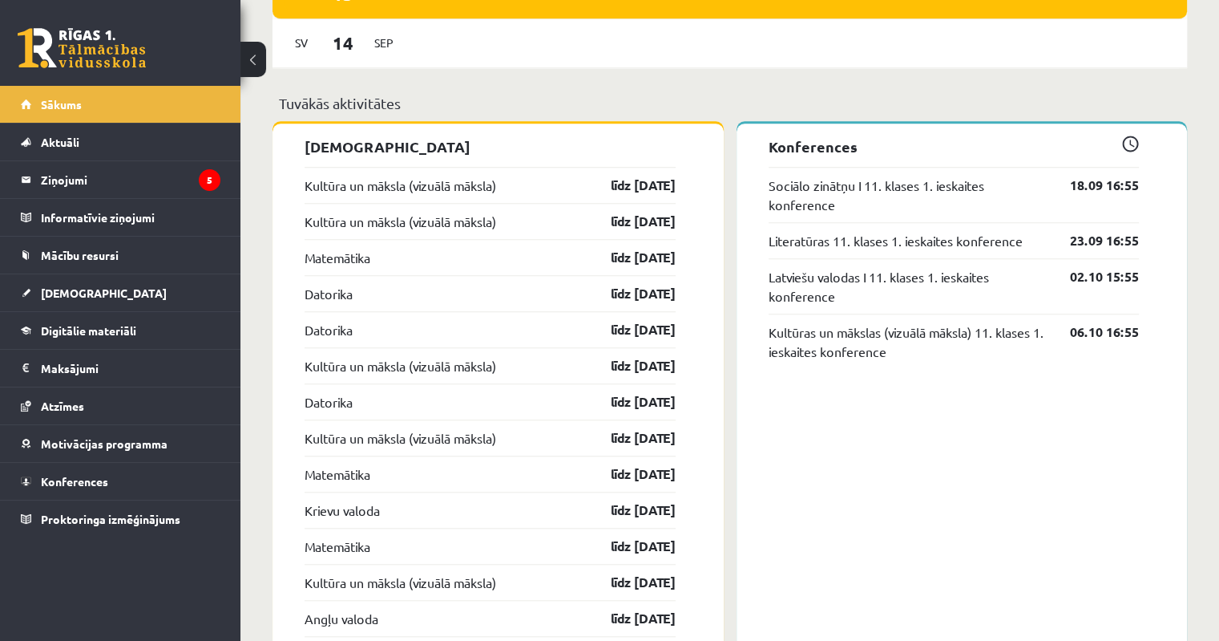
scroll to position [1363, 0]
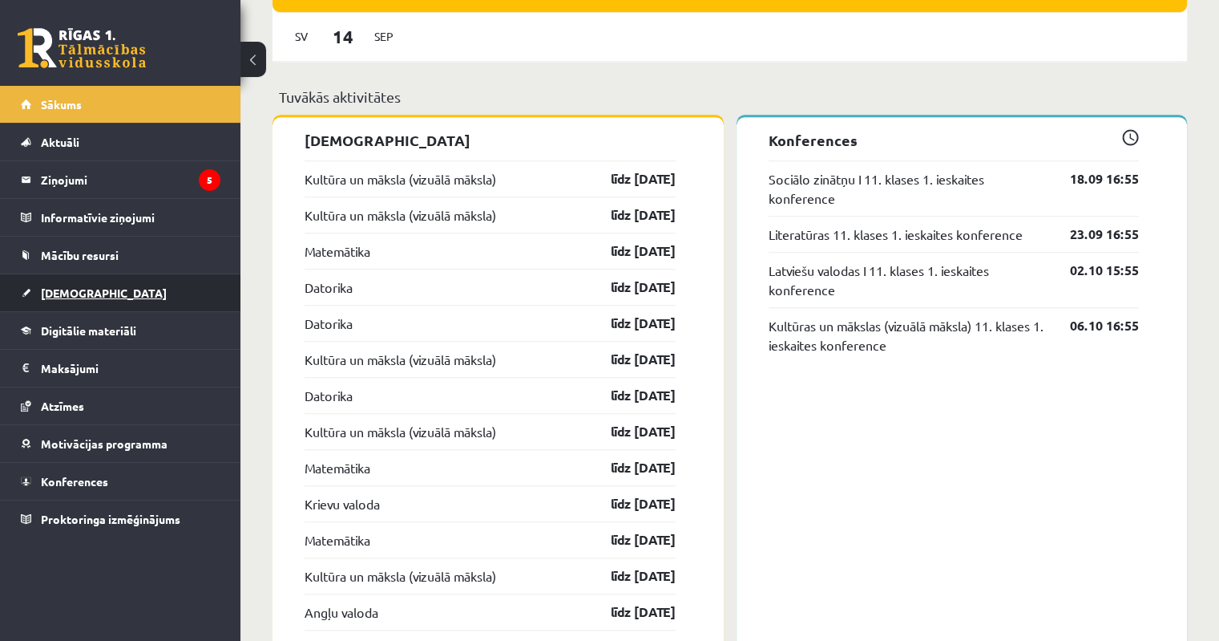
click at [70, 288] on span "[DEMOGRAPHIC_DATA]" at bounding box center [104, 292] width 126 height 14
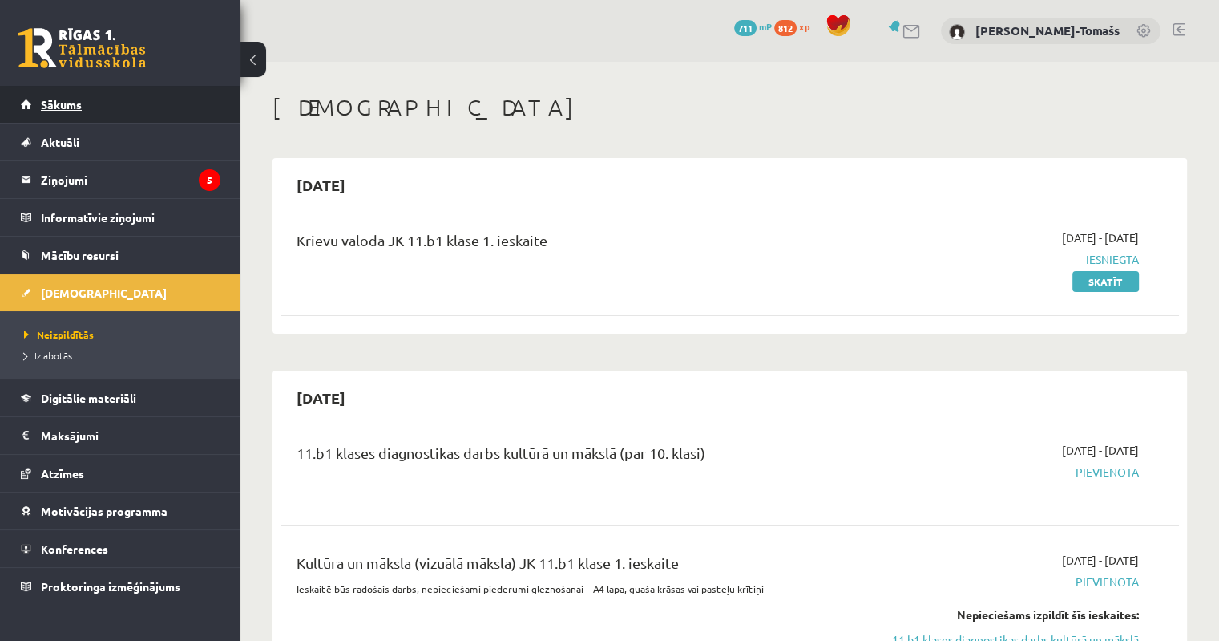
click at [75, 106] on span "Sākums" at bounding box center [61, 104] width 41 height 14
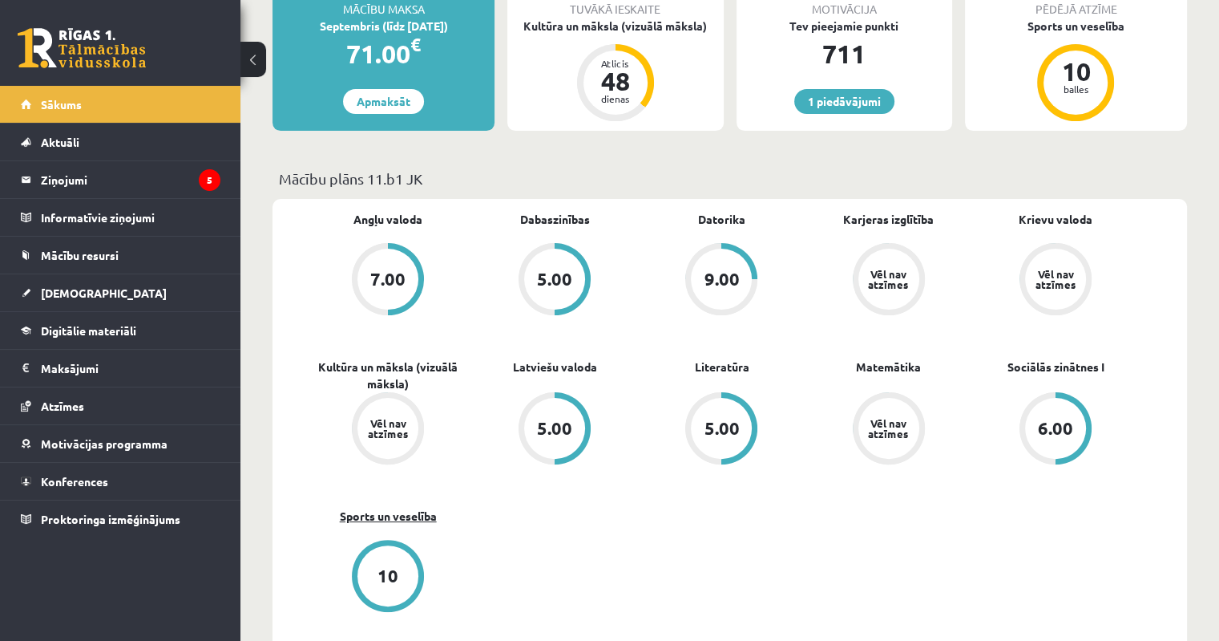
scroll to position [321, 0]
click at [53, 148] on link "Aktuāli" at bounding box center [121, 141] width 200 height 37
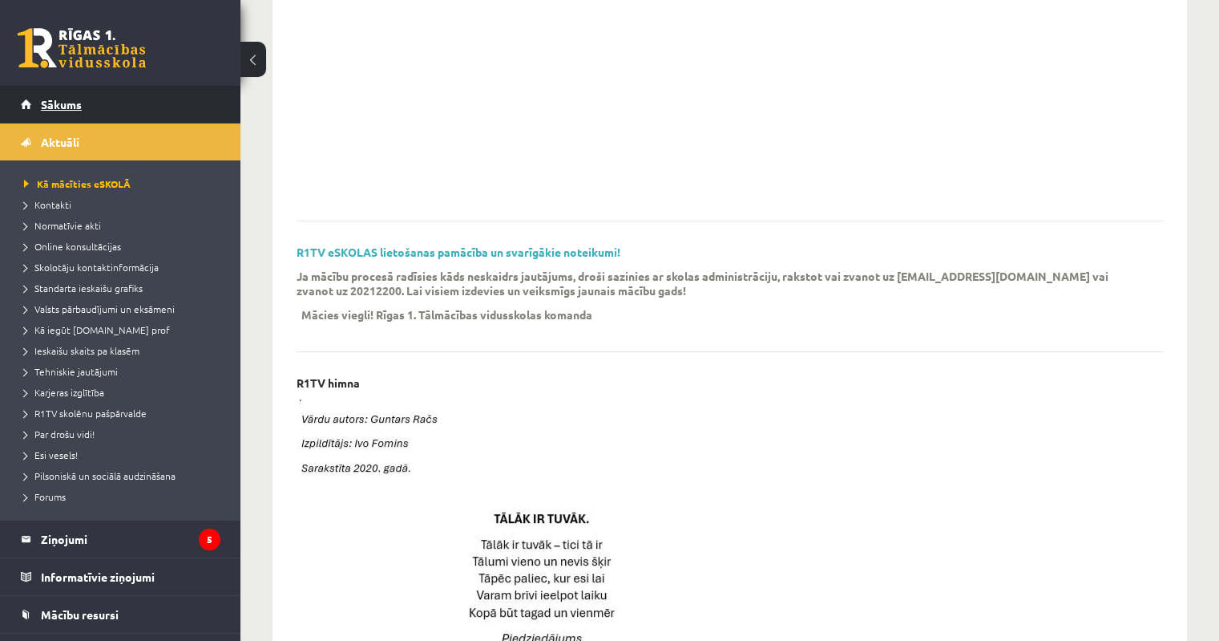
click at [59, 105] on span "Sākums" at bounding box center [61, 104] width 41 height 14
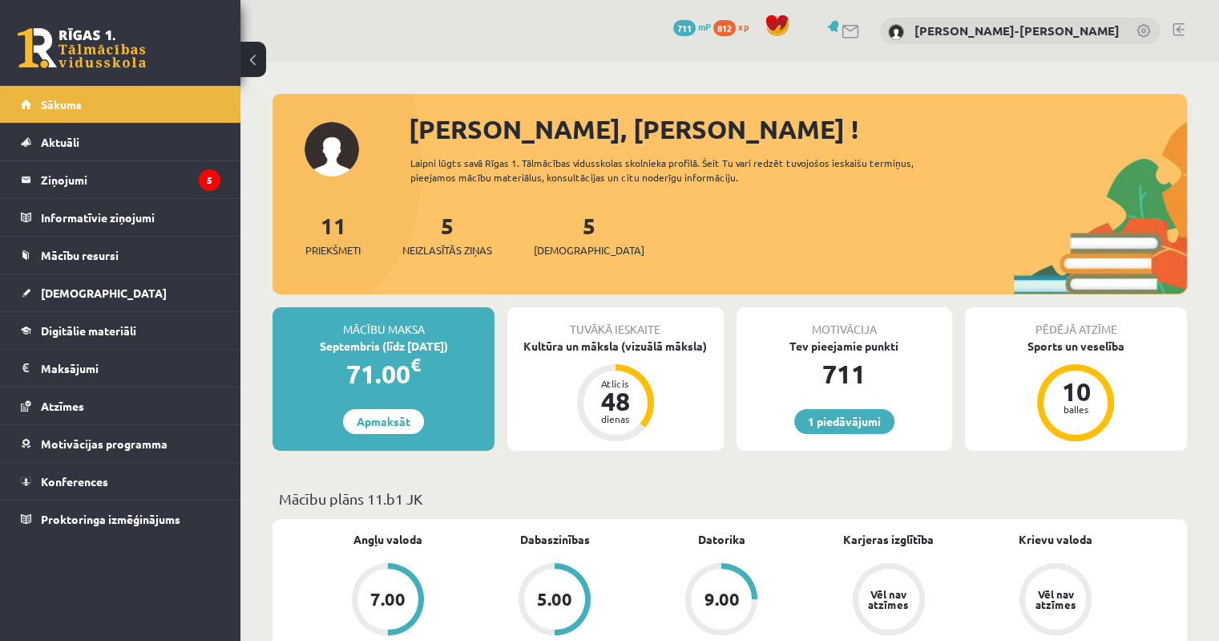
click at [1182, 26] on link at bounding box center [1179, 29] width 12 height 13
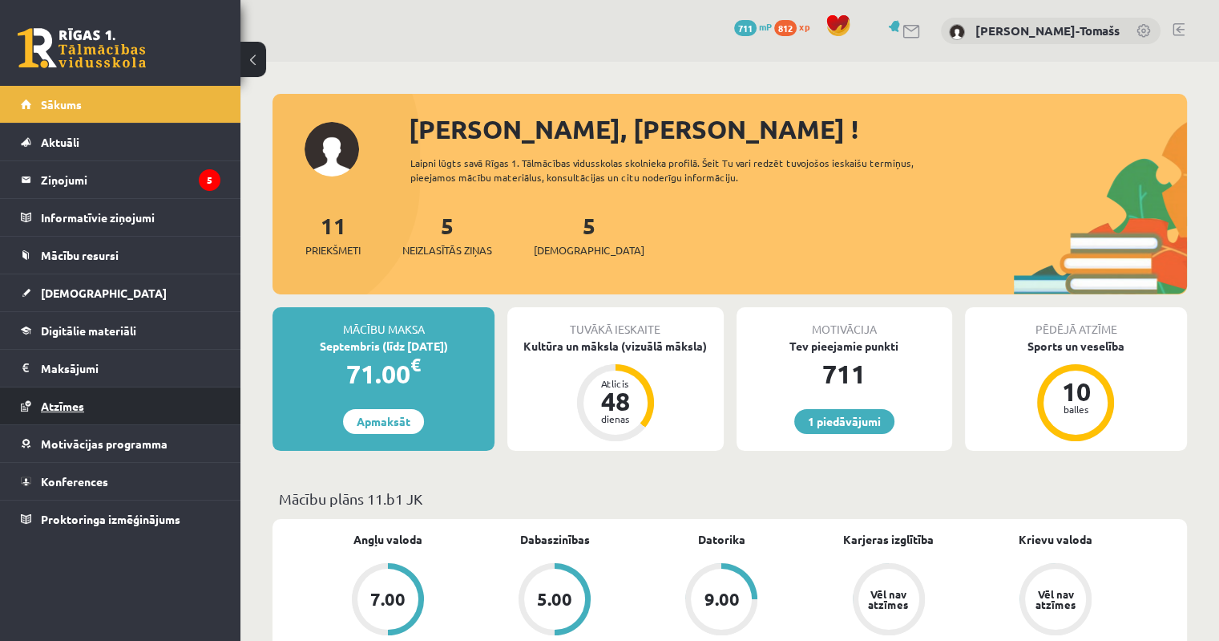
click at [67, 398] on span "Atzīmes" at bounding box center [62, 405] width 43 height 14
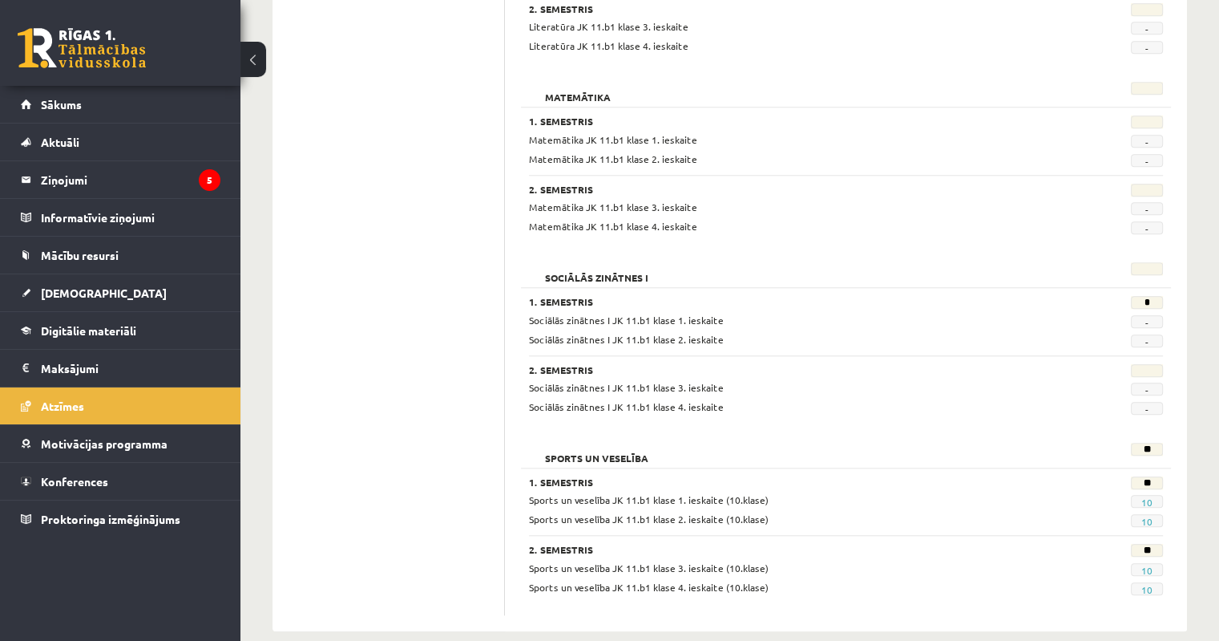
scroll to position [1461, 0]
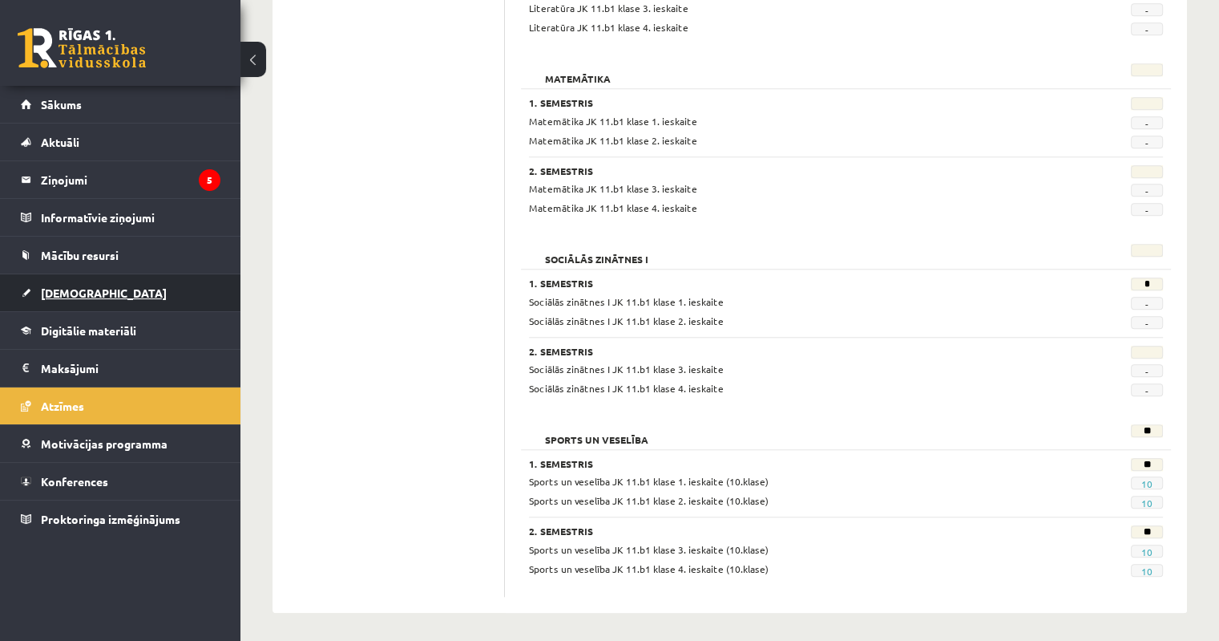
click at [75, 293] on span "[DEMOGRAPHIC_DATA]" at bounding box center [104, 292] width 126 height 14
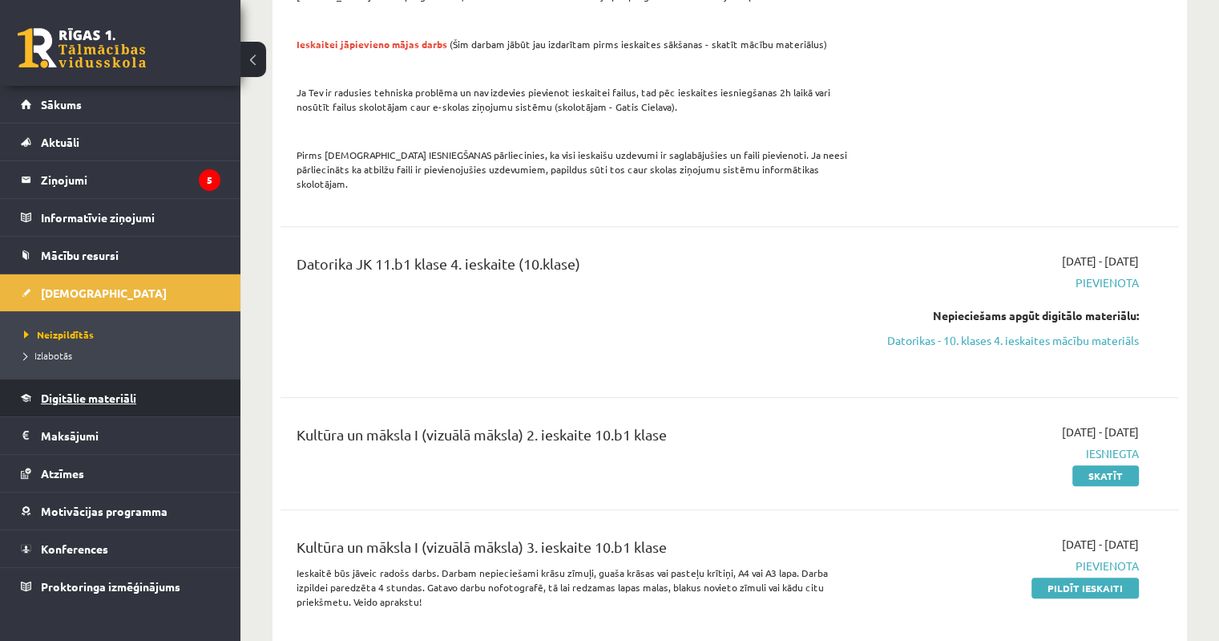
click at [83, 400] on span "Digitālie materiāli" at bounding box center [88, 397] width 95 height 14
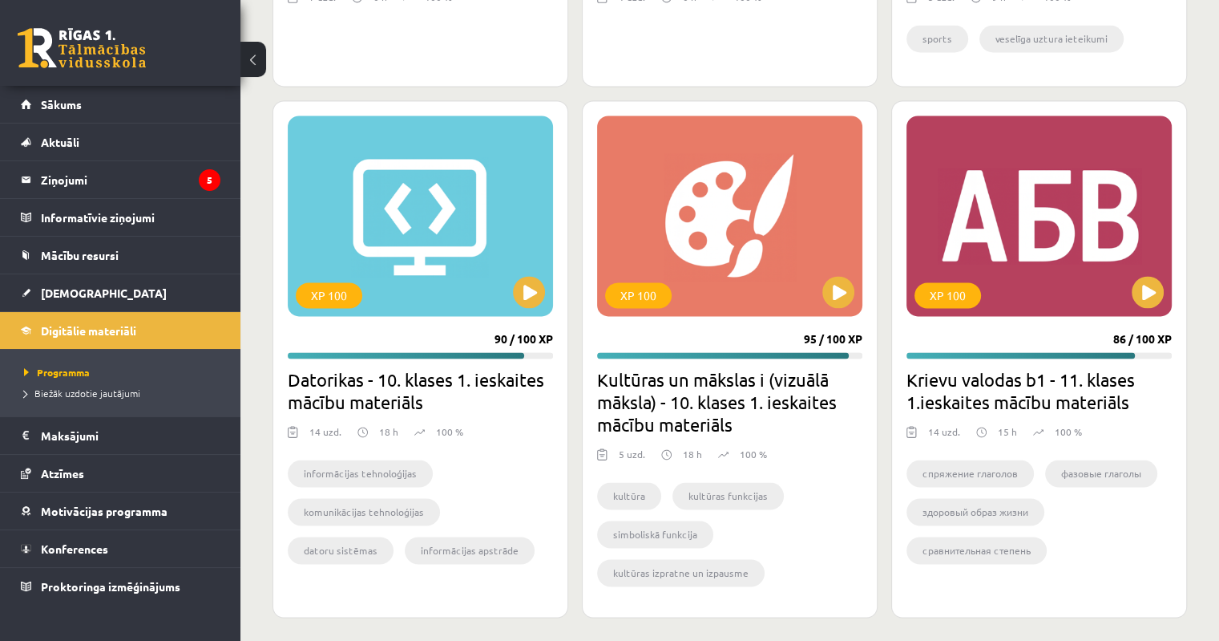
scroll to position [2444, 0]
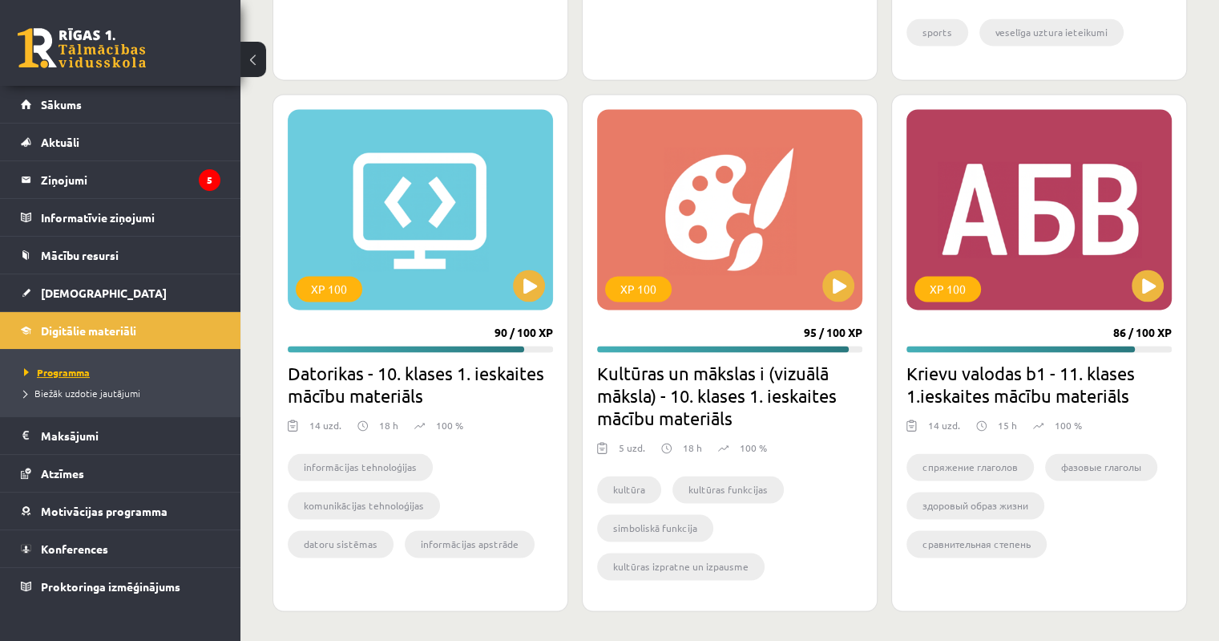
click at [67, 370] on span "Programma" at bounding box center [57, 372] width 66 height 13
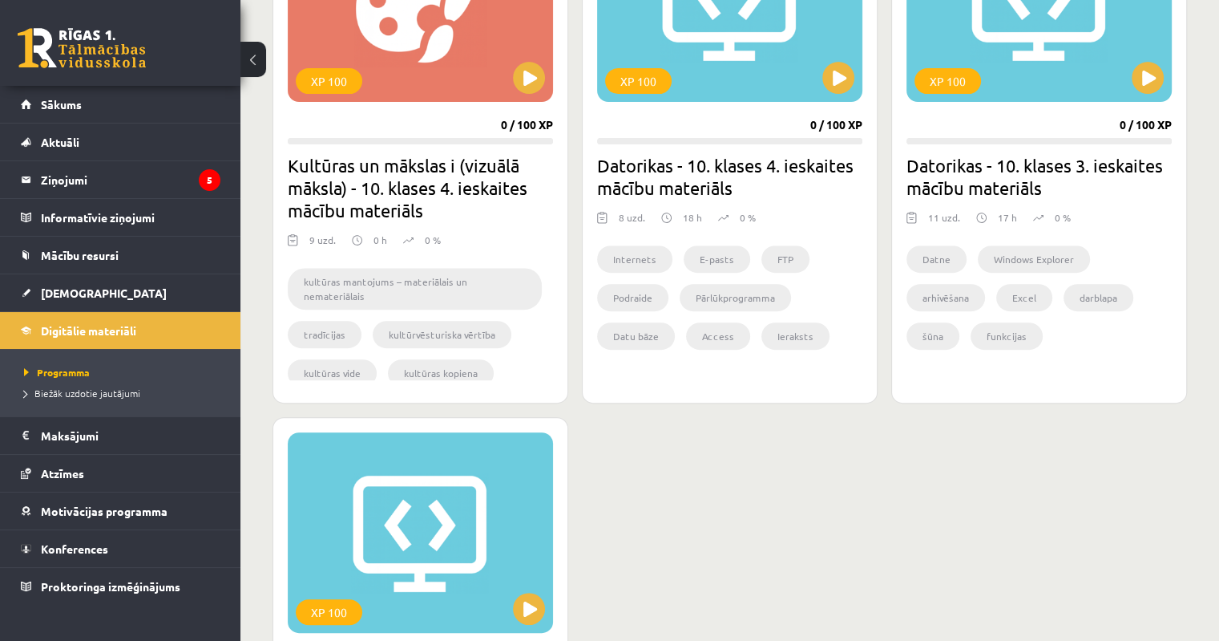
scroll to position [561, 0]
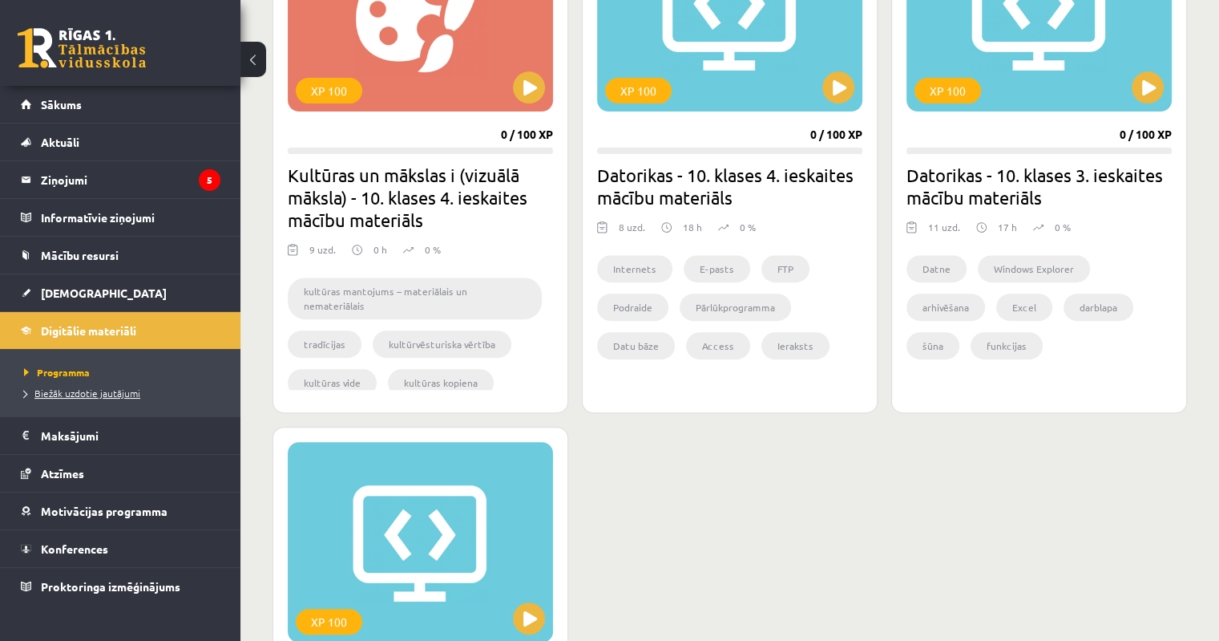
click at [131, 390] on span "Biežāk uzdotie jautājumi" at bounding box center [82, 392] width 116 height 13
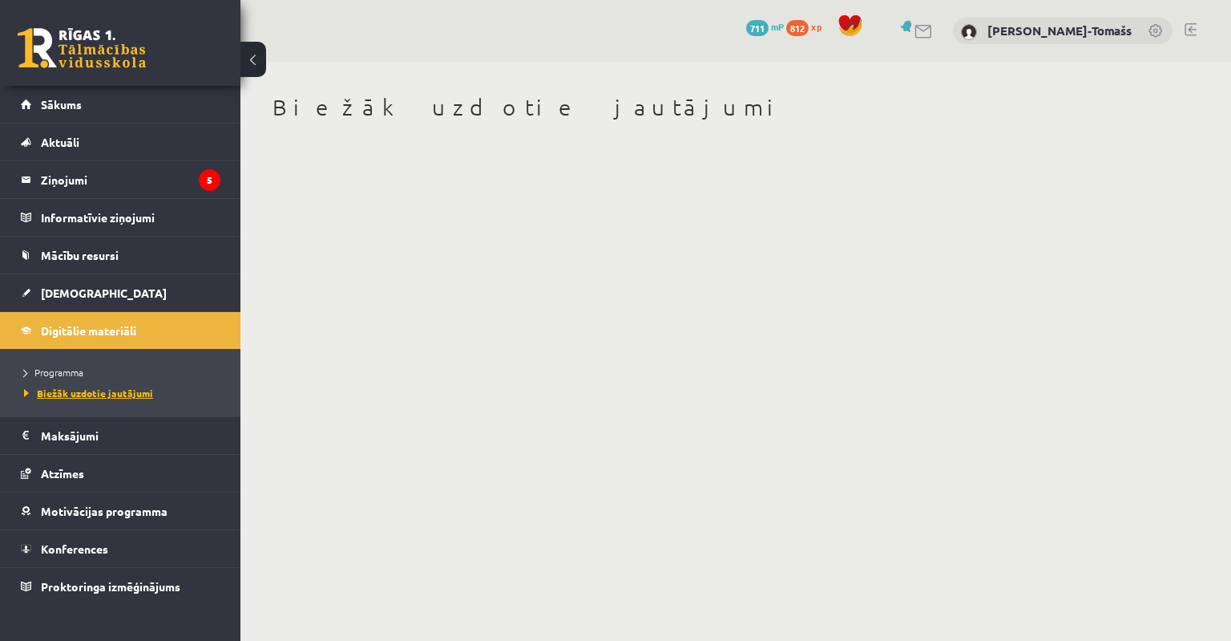
click at [132, 394] on span "Biežāk uzdotie jautājumi" at bounding box center [88, 392] width 129 height 13
click at [78, 367] on span "Programma" at bounding box center [53, 372] width 59 height 13
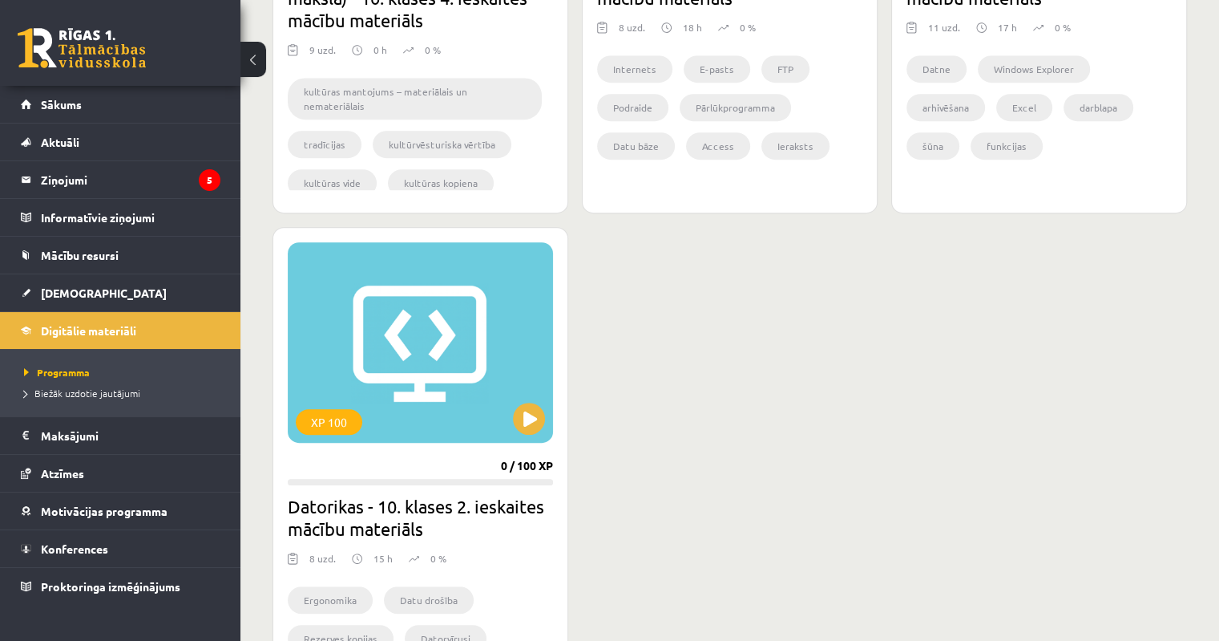
scroll to position [360, 0]
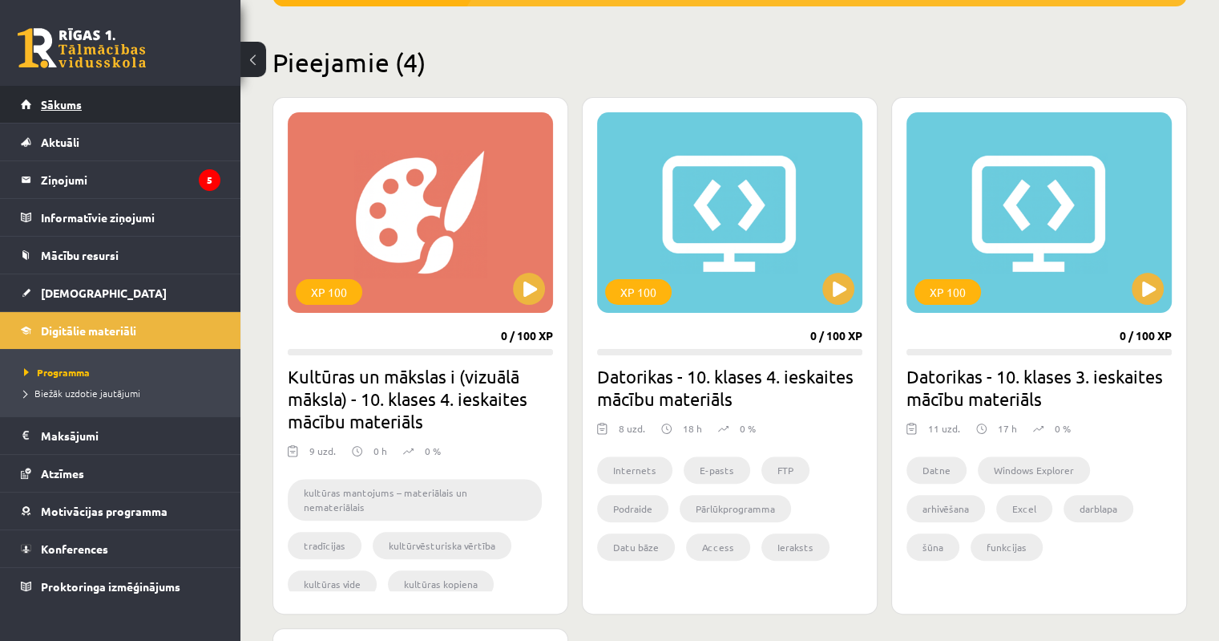
click at [77, 107] on span "Sākums" at bounding box center [61, 104] width 41 height 14
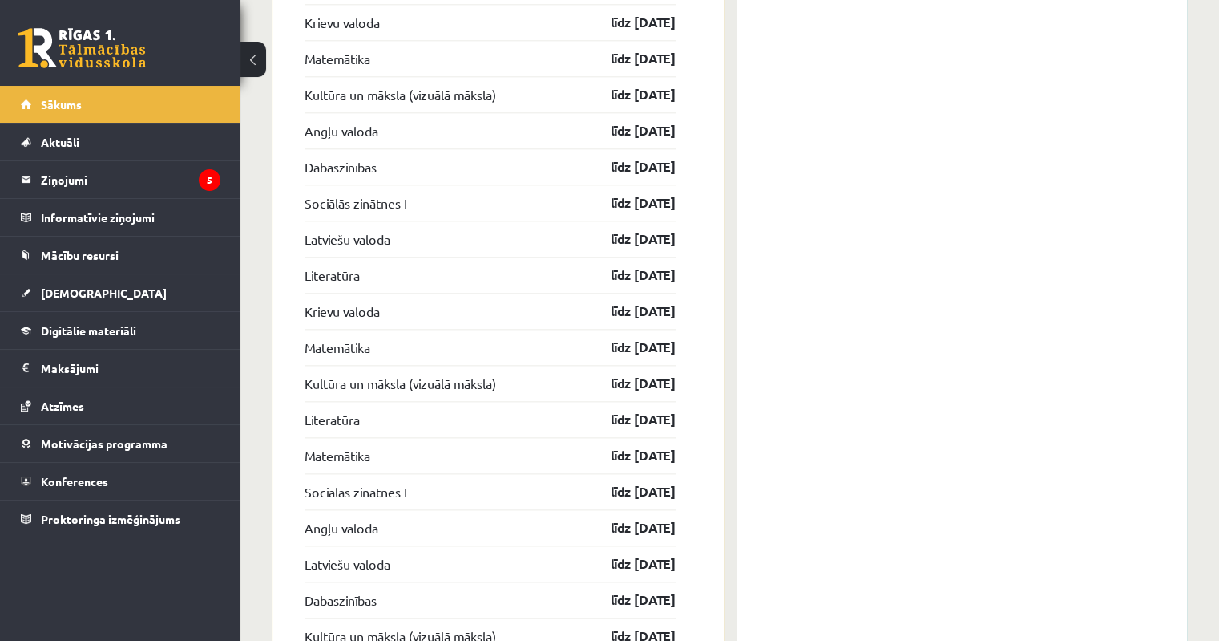
scroll to position [1443, 0]
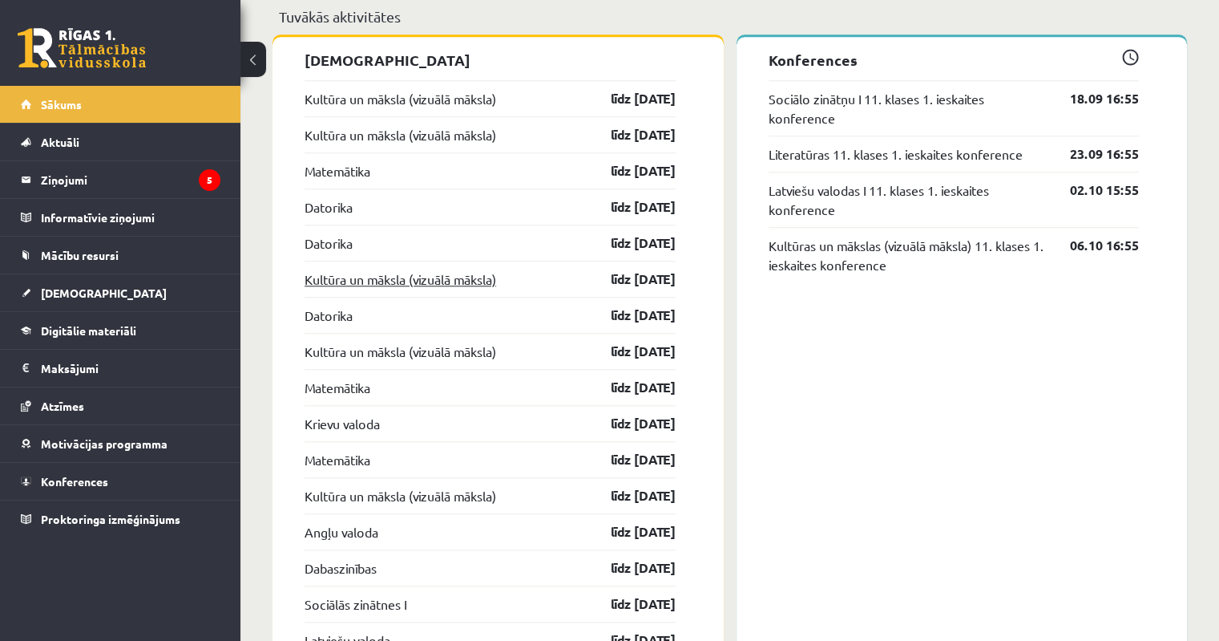
click at [394, 281] on link "Kultūra un māksla (vizuālā māksla)" at bounding box center [401, 278] width 192 height 19
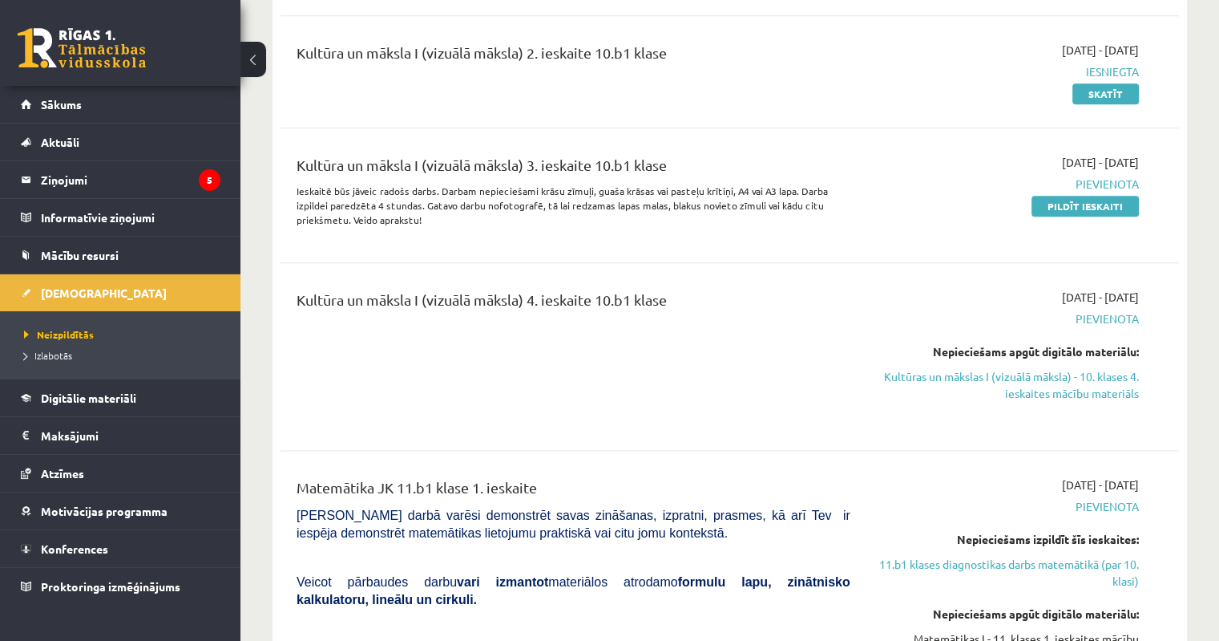
scroll to position [1844, 0]
click at [64, 108] on span "Sākums" at bounding box center [61, 104] width 41 height 14
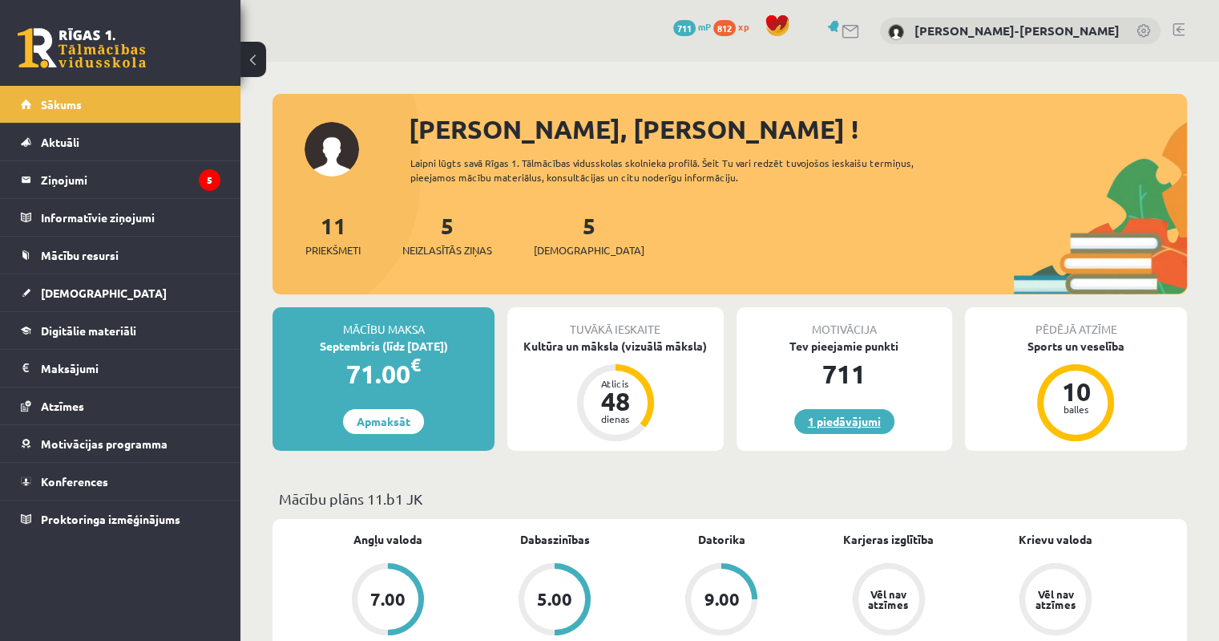
click at [856, 415] on link "1 piedāvājumi" at bounding box center [844, 421] width 100 height 25
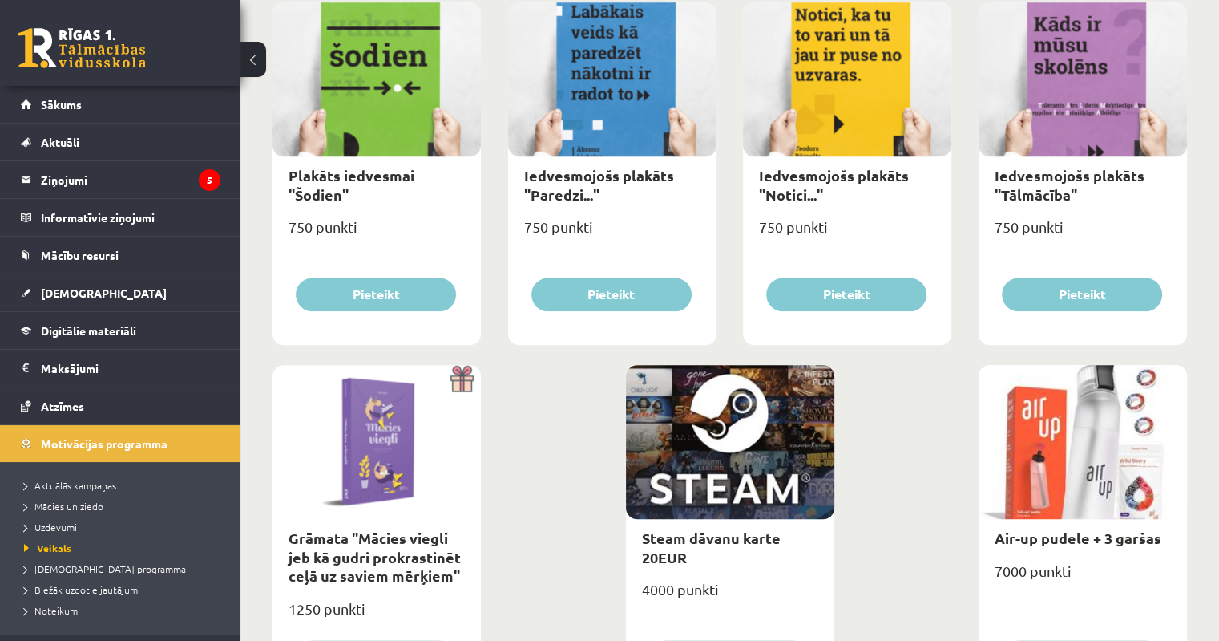
scroll to position [1822, 0]
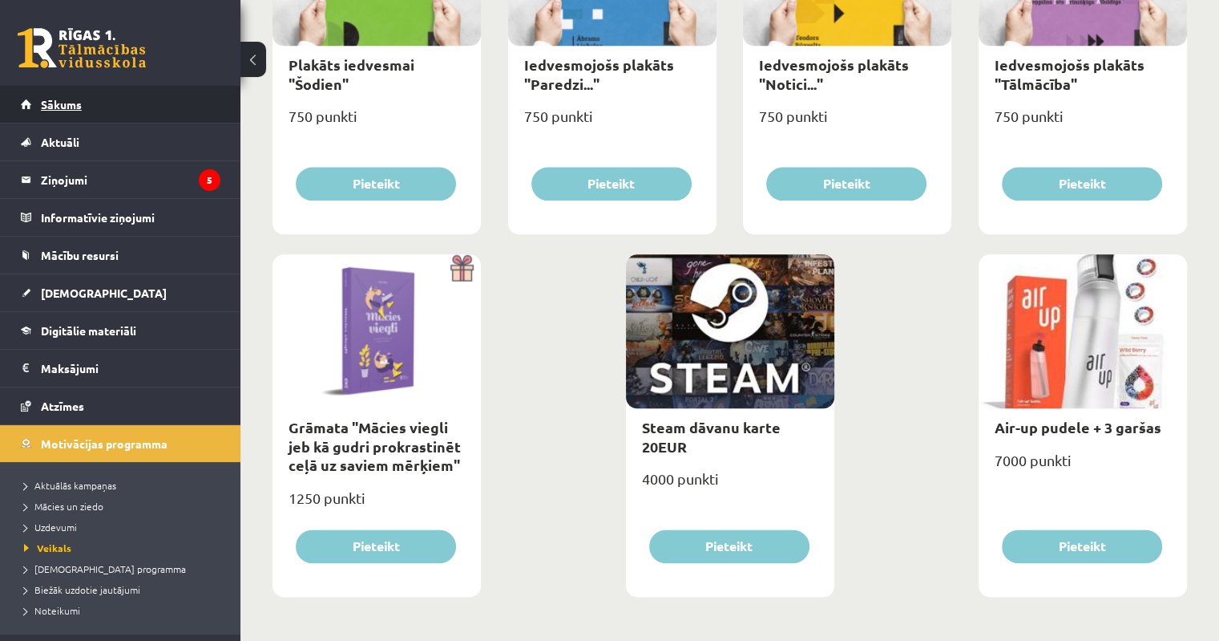
click at [61, 98] on span "Sākums" at bounding box center [61, 104] width 41 height 14
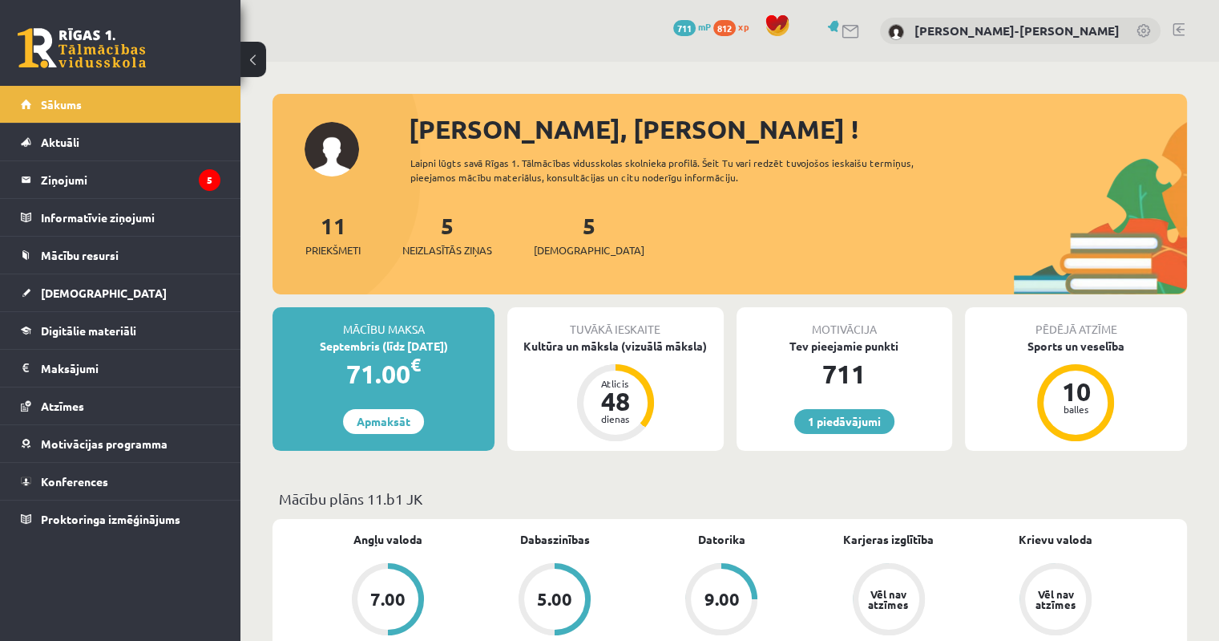
click at [1185, 27] on div "1 Dāvanas 711 mP 812 xp [PERSON_NAME]-[PERSON_NAME]" at bounding box center [729, 31] width 979 height 62
click at [1178, 25] on link at bounding box center [1179, 29] width 12 height 13
